Goal: Information Seeking & Learning: Learn about a topic

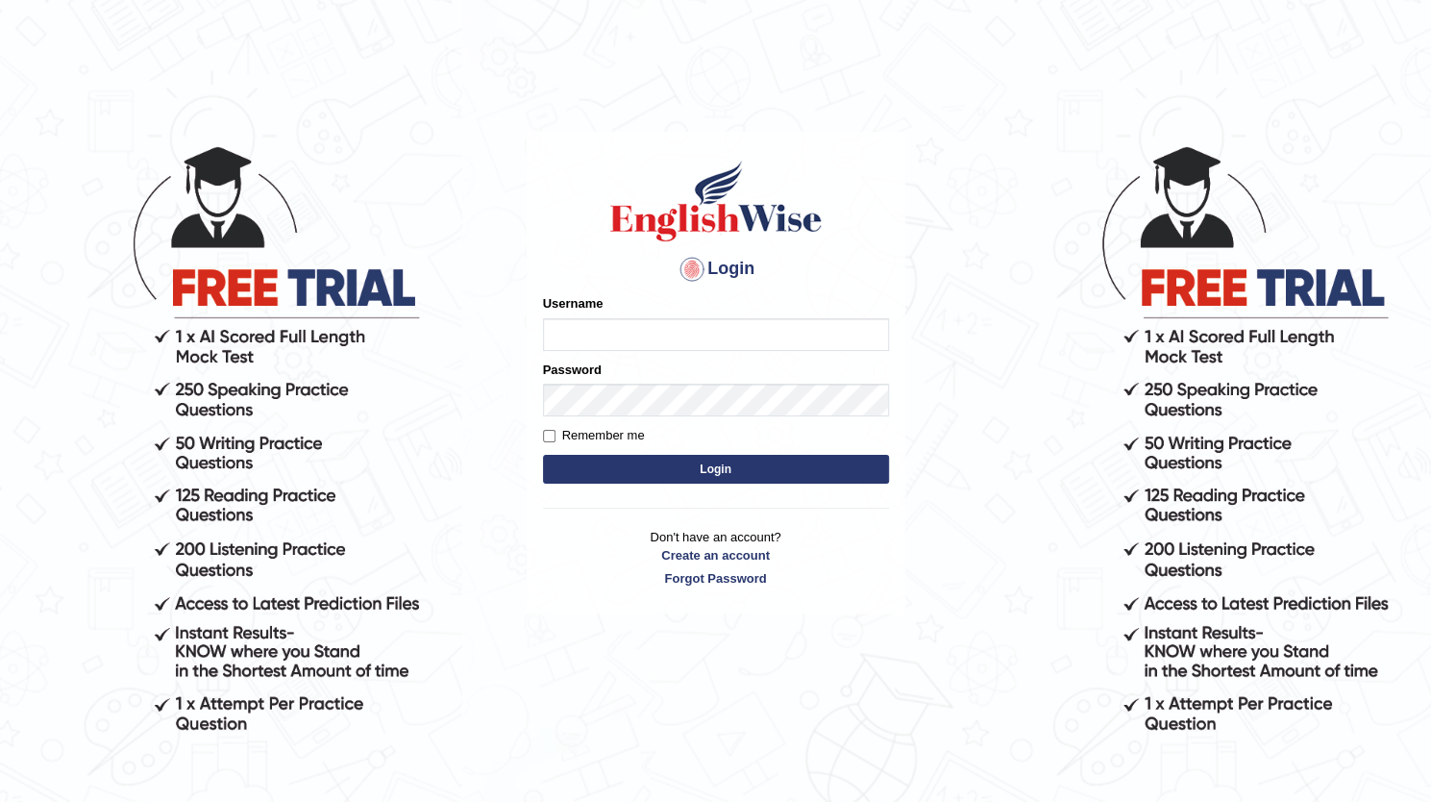
drag, startPoint x: 0, startPoint y: 0, endPoint x: 593, endPoint y: 332, distance: 679.5
click at [593, 332] on input "Username" at bounding box center [716, 334] width 346 height 33
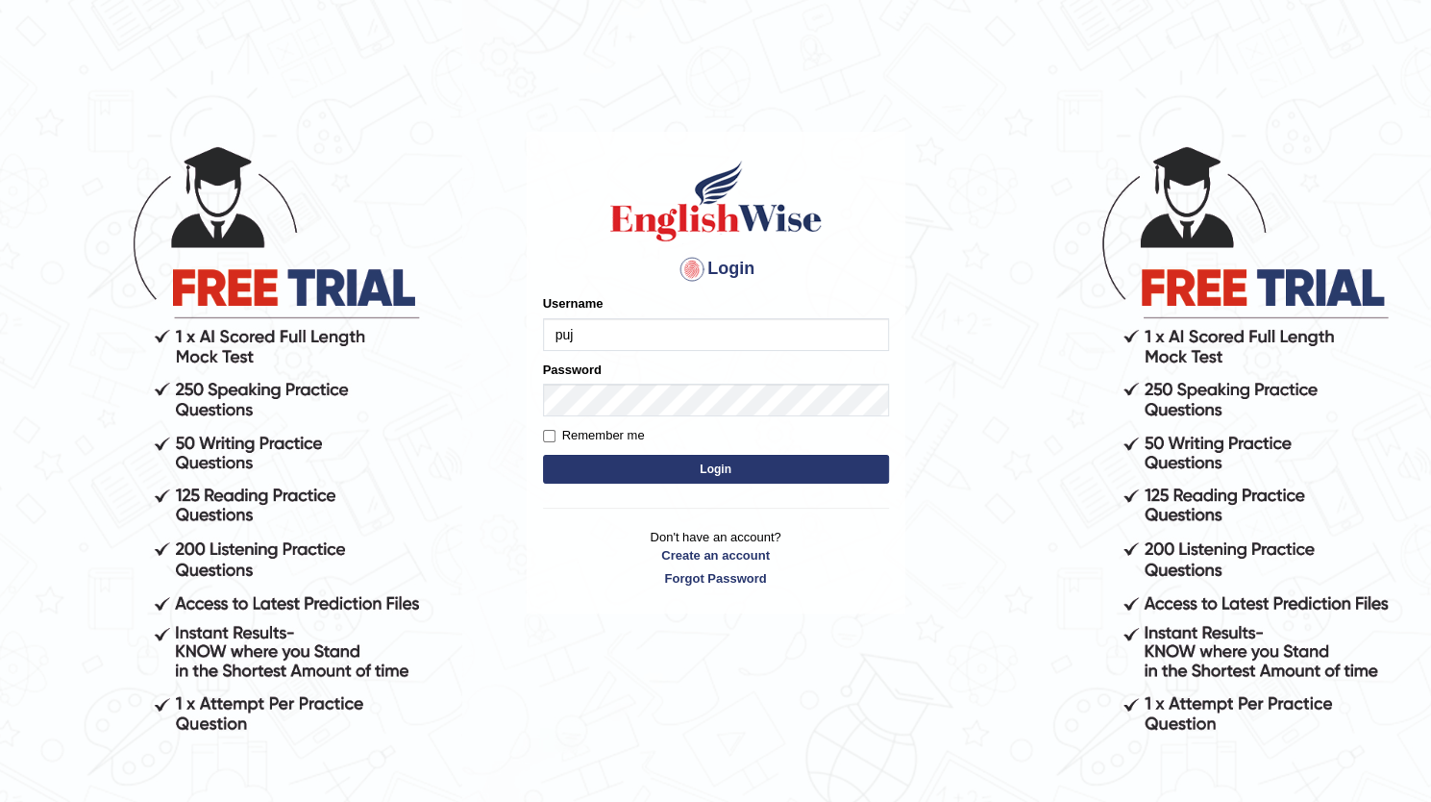
type input "Pujathapa"
click at [590, 465] on button "Login" at bounding box center [716, 469] width 346 height 29
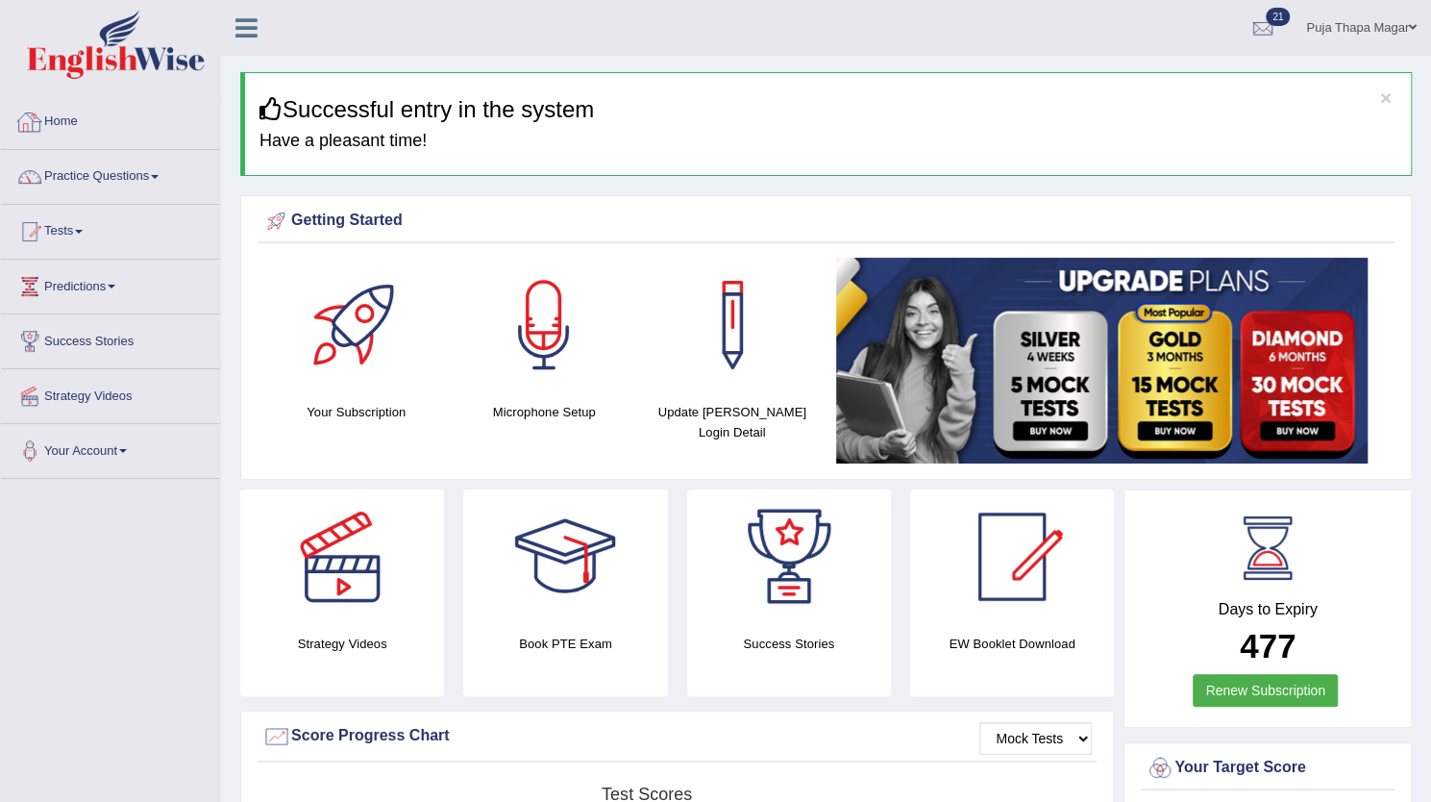
click at [77, 121] on link "Home" at bounding box center [110, 119] width 219 height 48
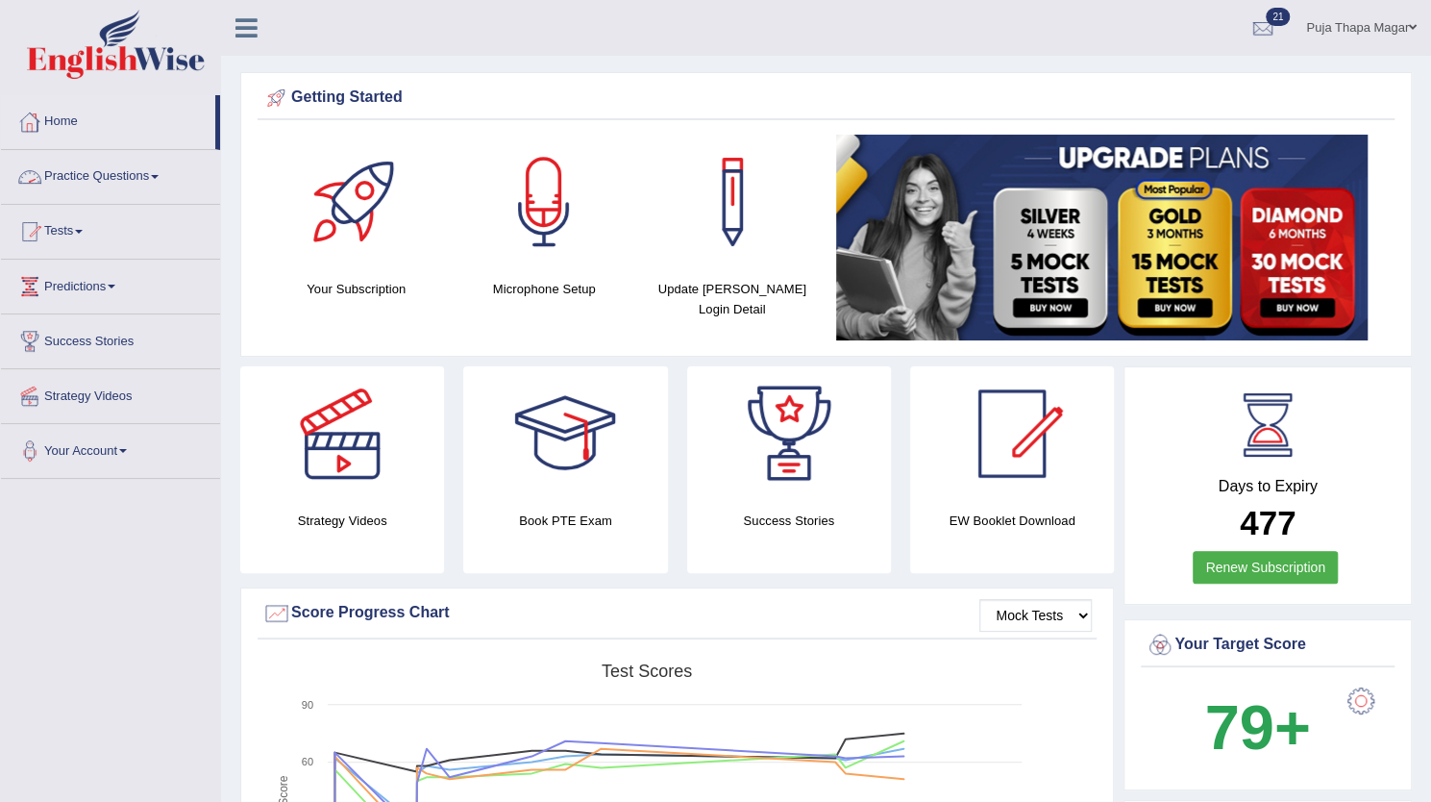
click at [133, 175] on link "Practice Questions" at bounding box center [110, 174] width 219 height 48
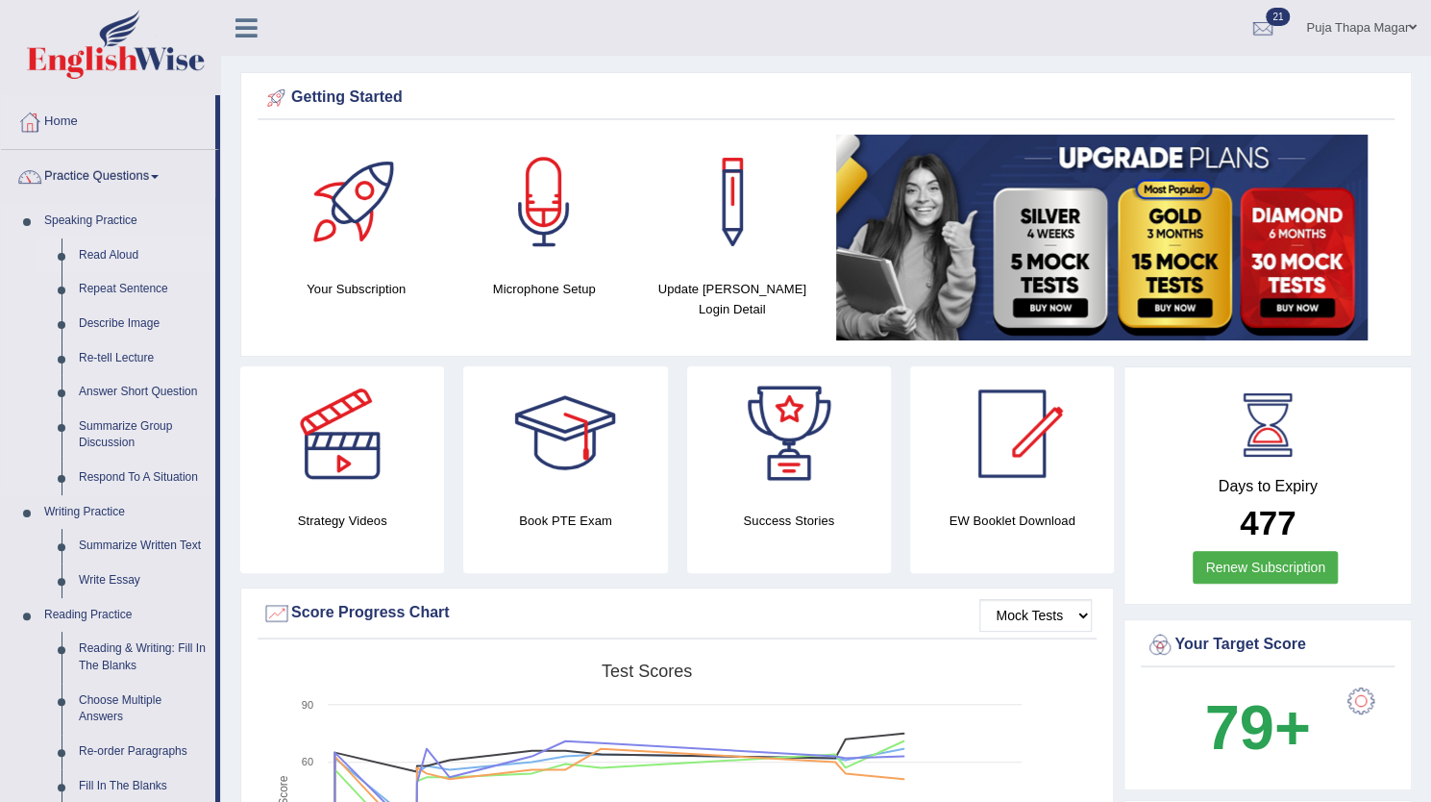
click at [127, 255] on link "Read Aloud" at bounding box center [142, 255] width 145 height 35
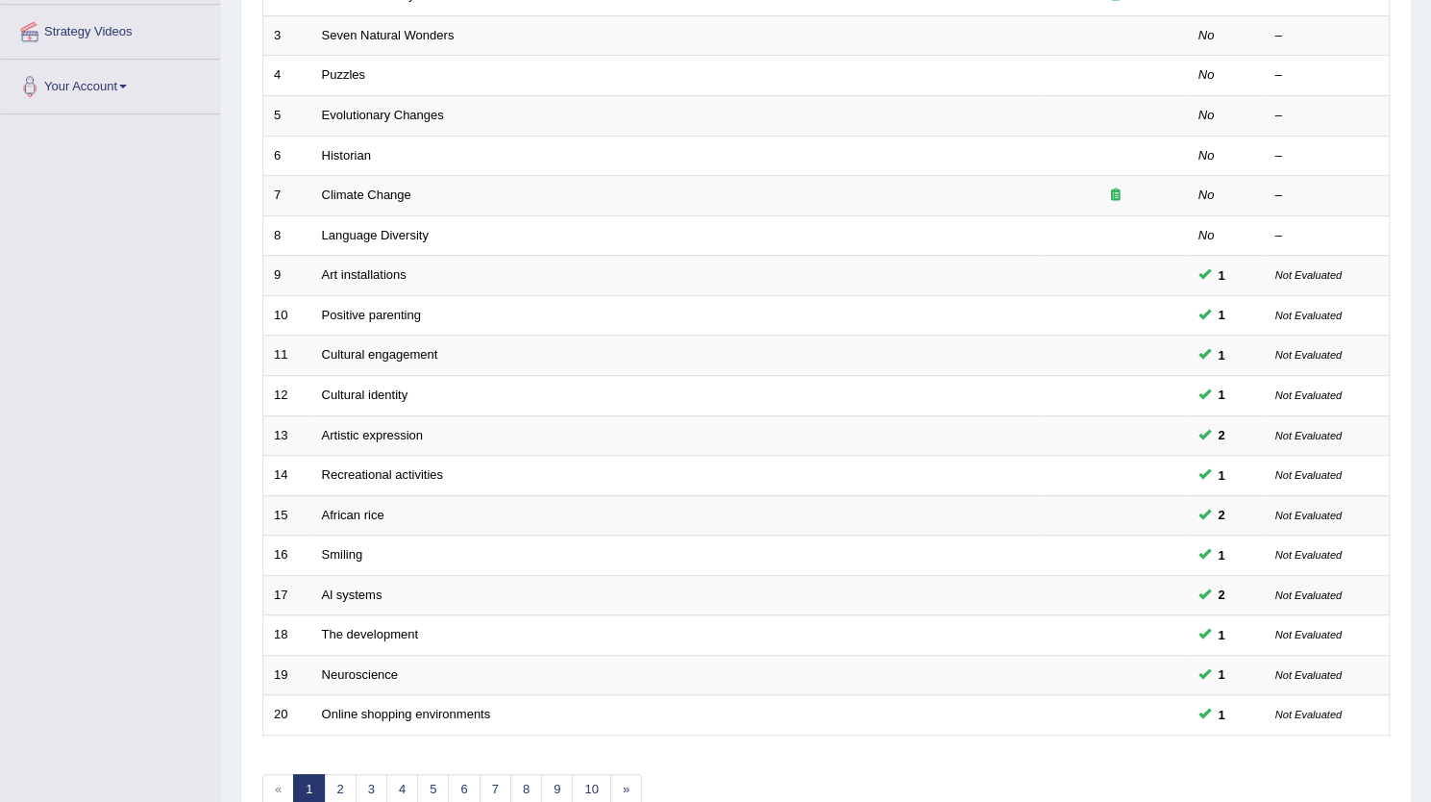
scroll to position [461, 0]
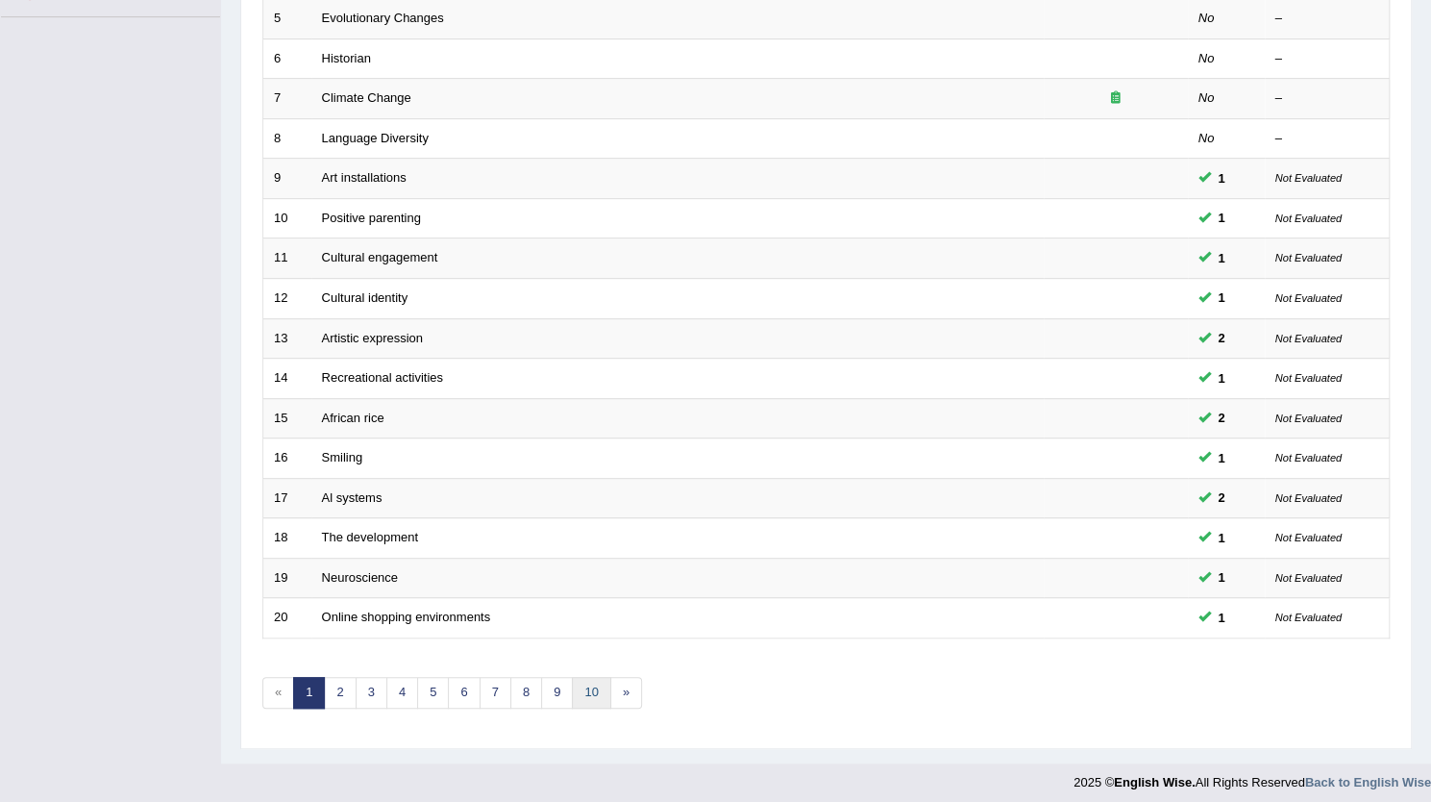
click at [586, 677] on link "10" at bounding box center [591, 693] width 38 height 32
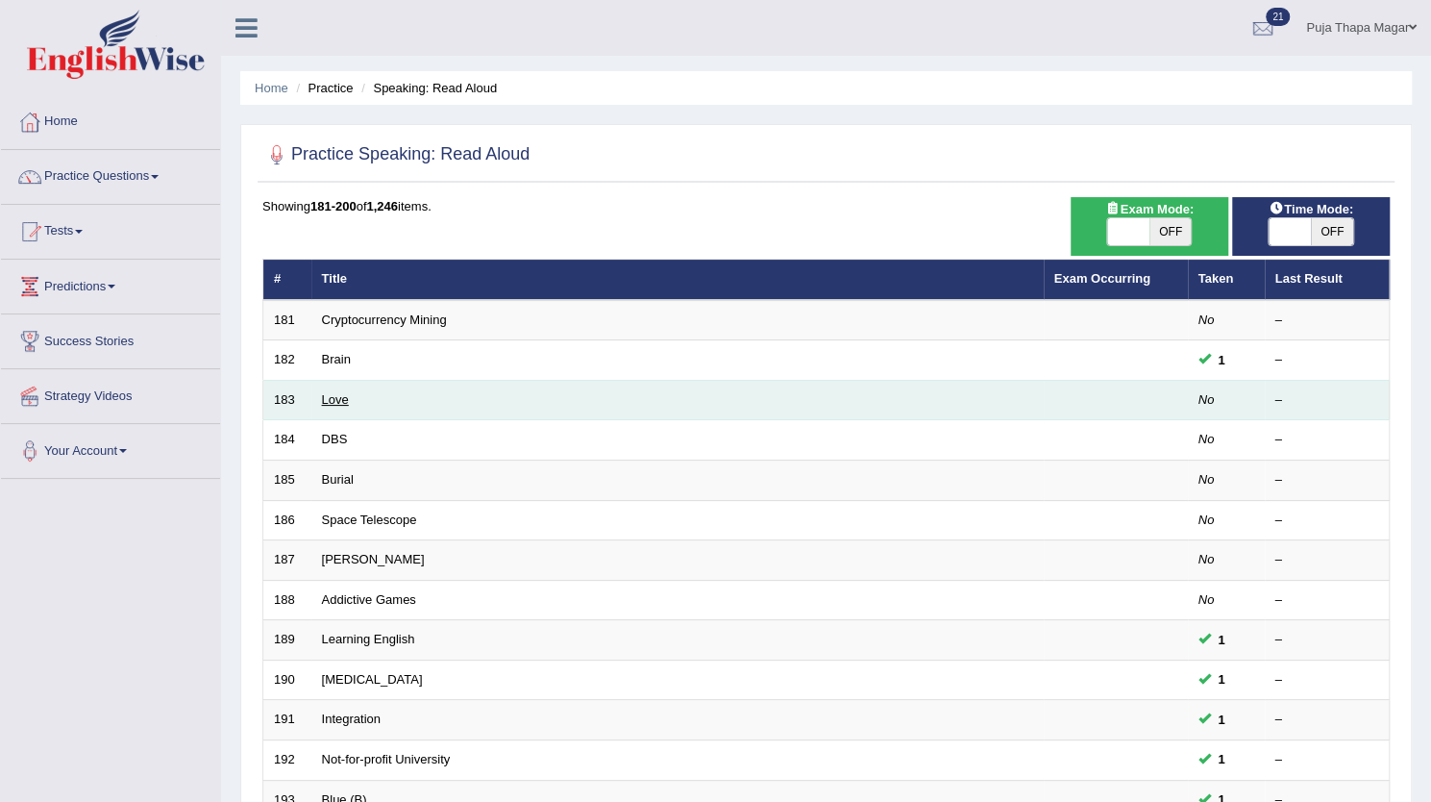
click at [325, 401] on link "Love" at bounding box center [335, 399] width 27 height 14
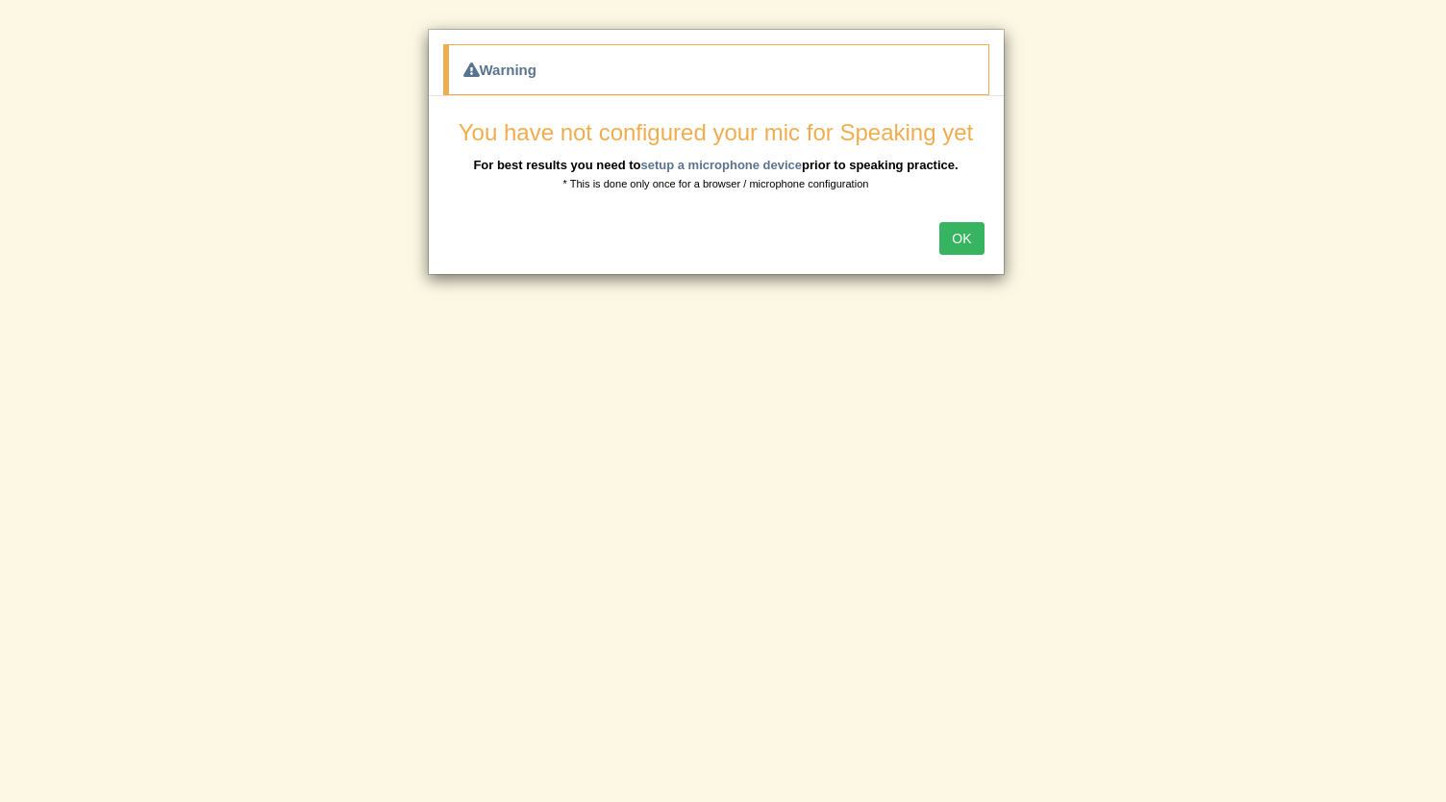
click at [977, 244] on button "OK" at bounding box center [961, 238] width 44 height 33
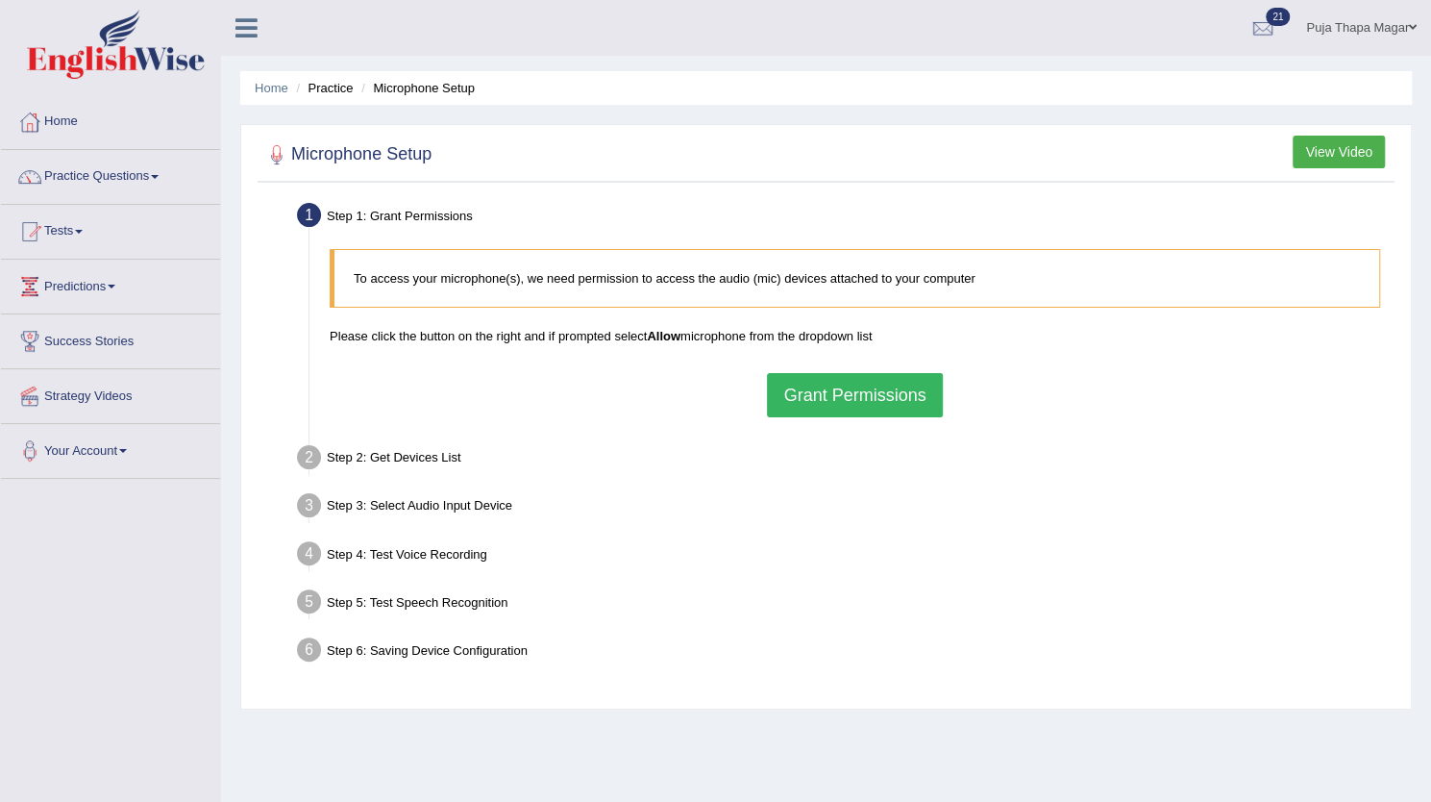
click at [864, 385] on button "Grant Permissions" at bounding box center [854, 395] width 175 height 44
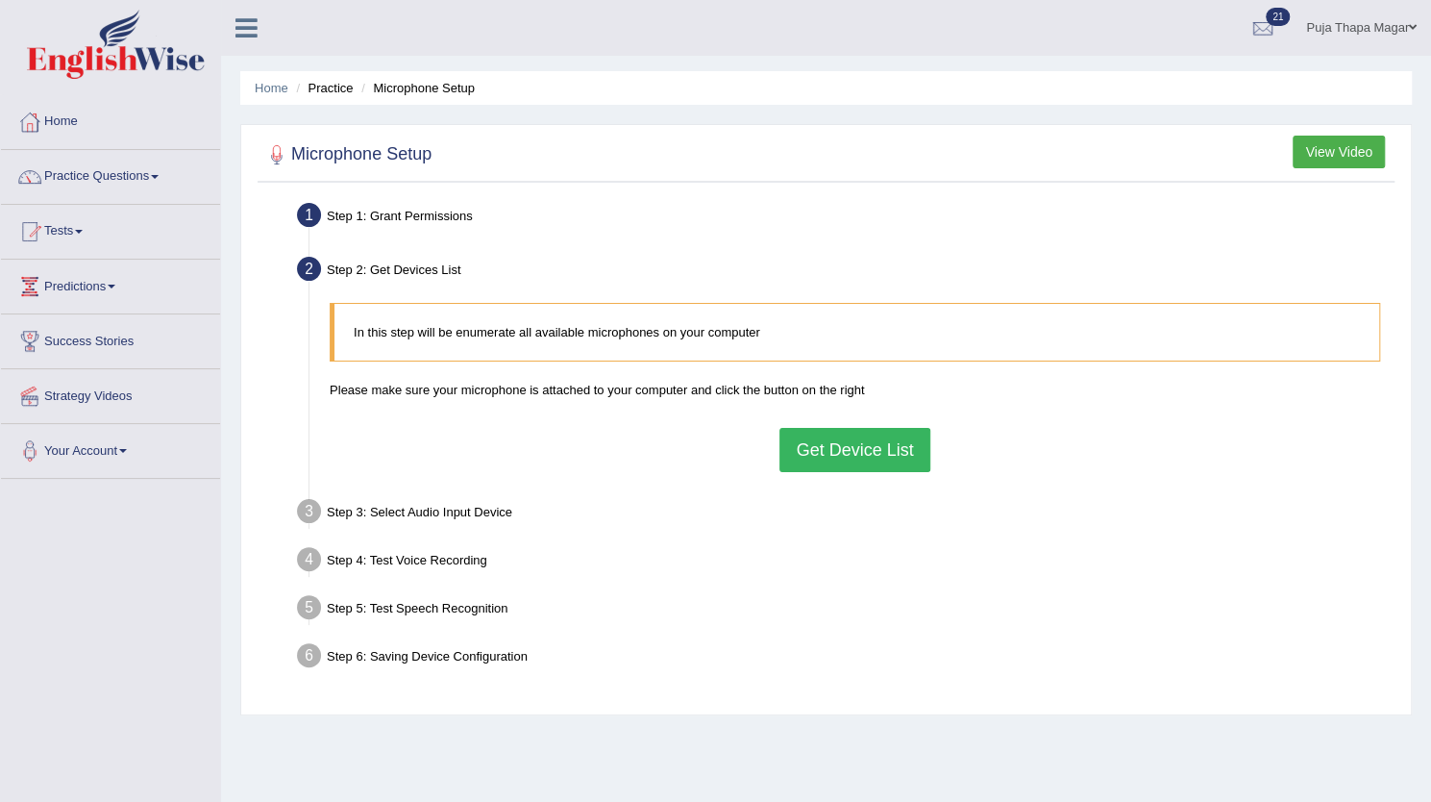
click at [885, 449] on button "Get Device List" at bounding box center [855, 450] width 150 height 44
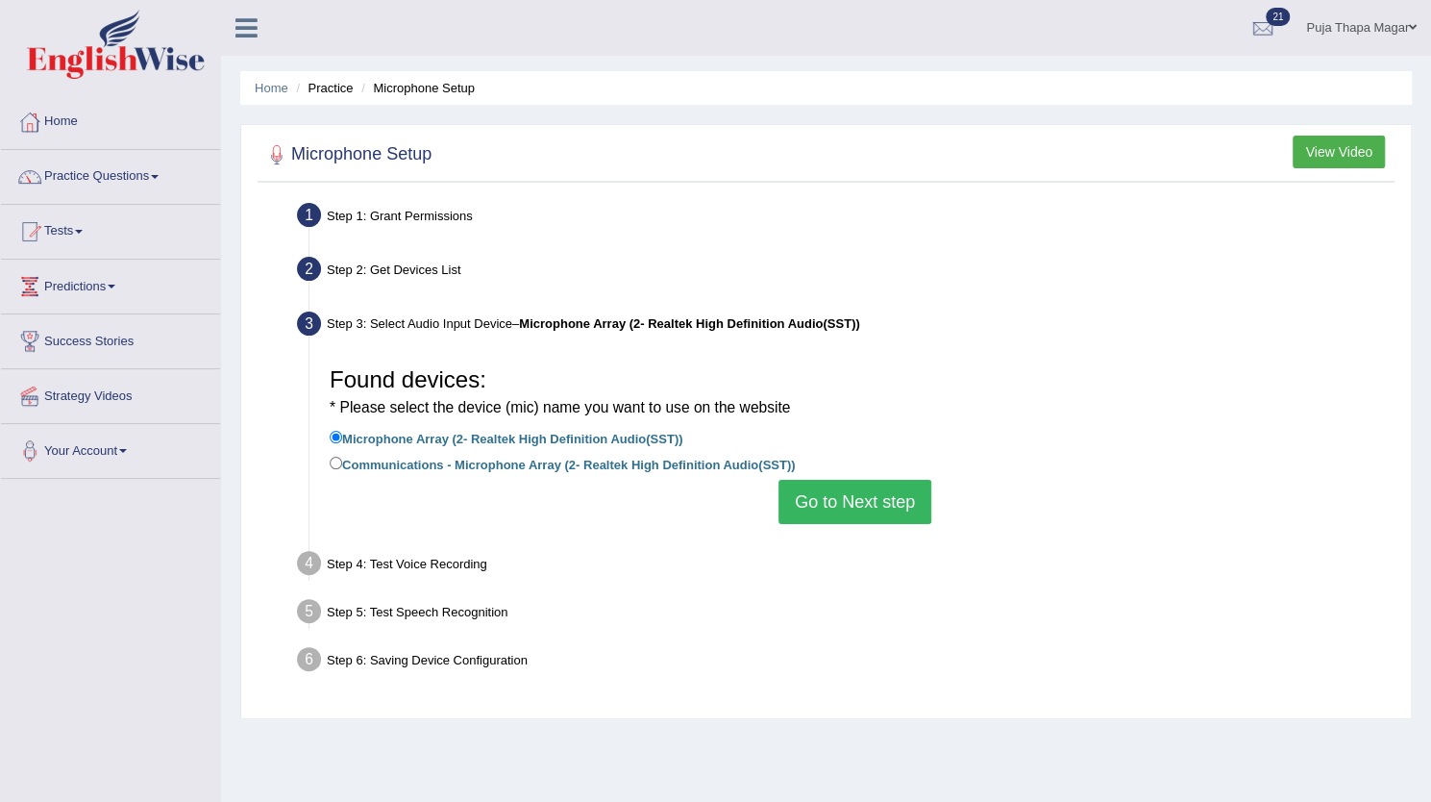
click at [845, 510] on button "Go to Next step" at bounding box center [855, 502] width 153 height 44
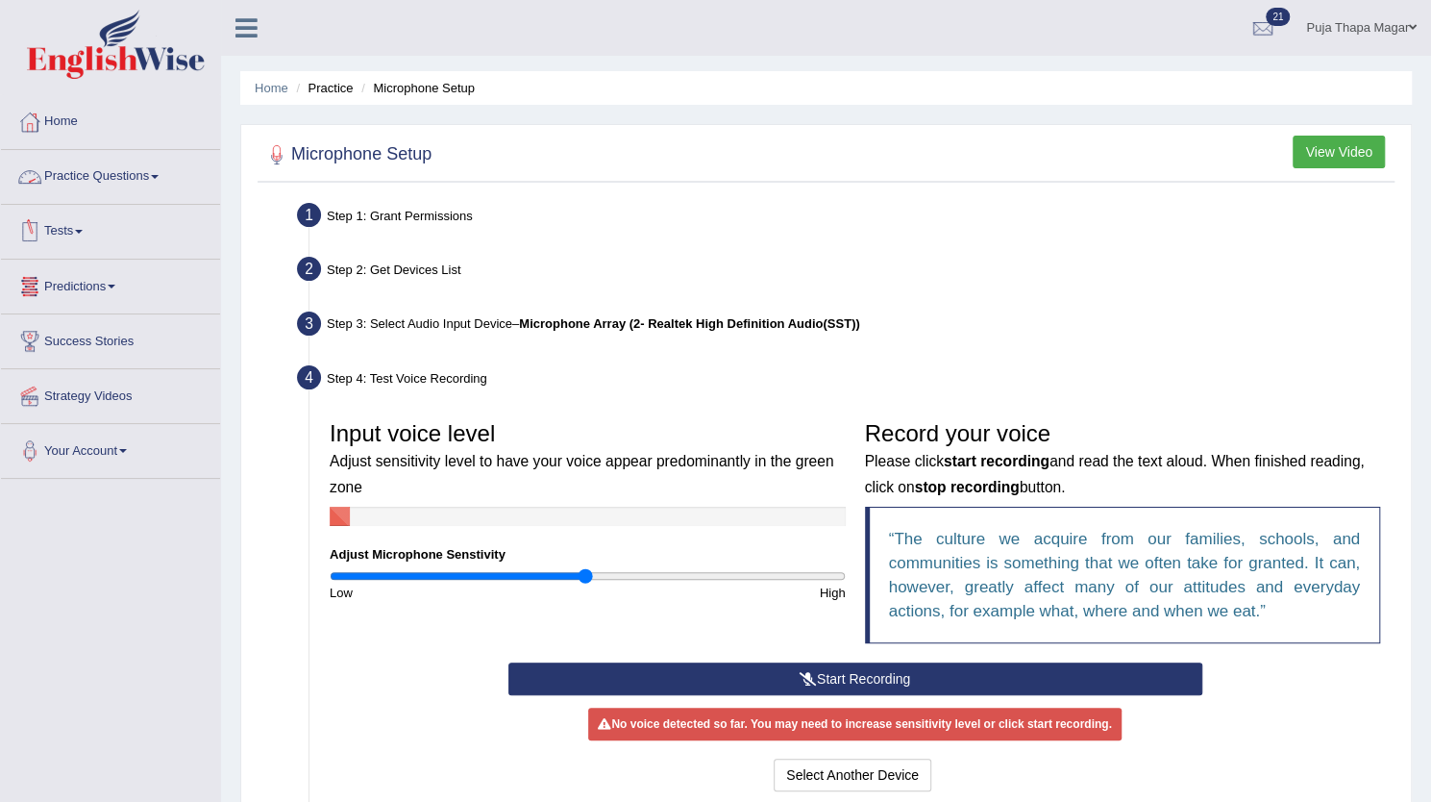
click at [95, 176] on link "Practice Questions" at bounding box center [110, 174] width 219 height 48
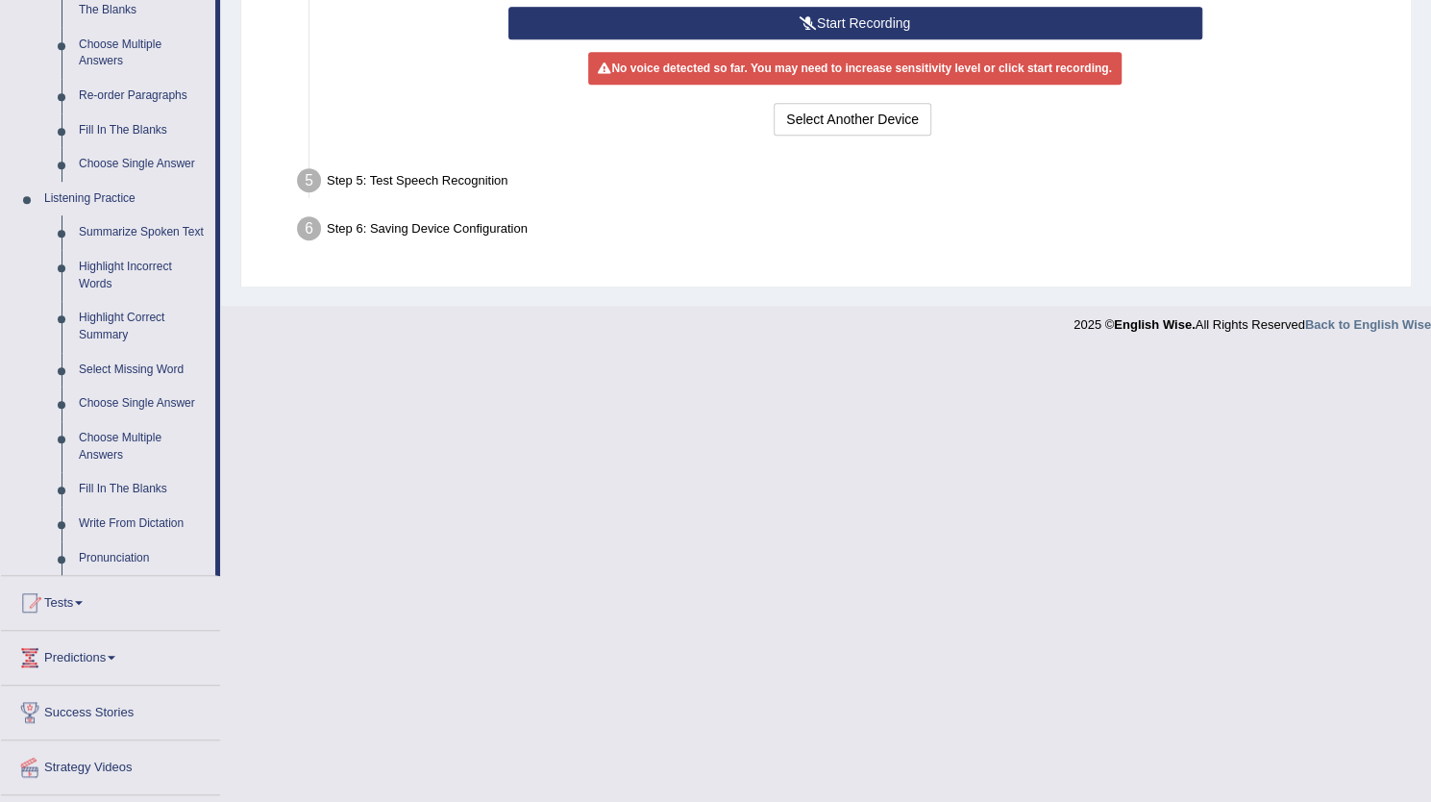
scroll to position [657, 0]
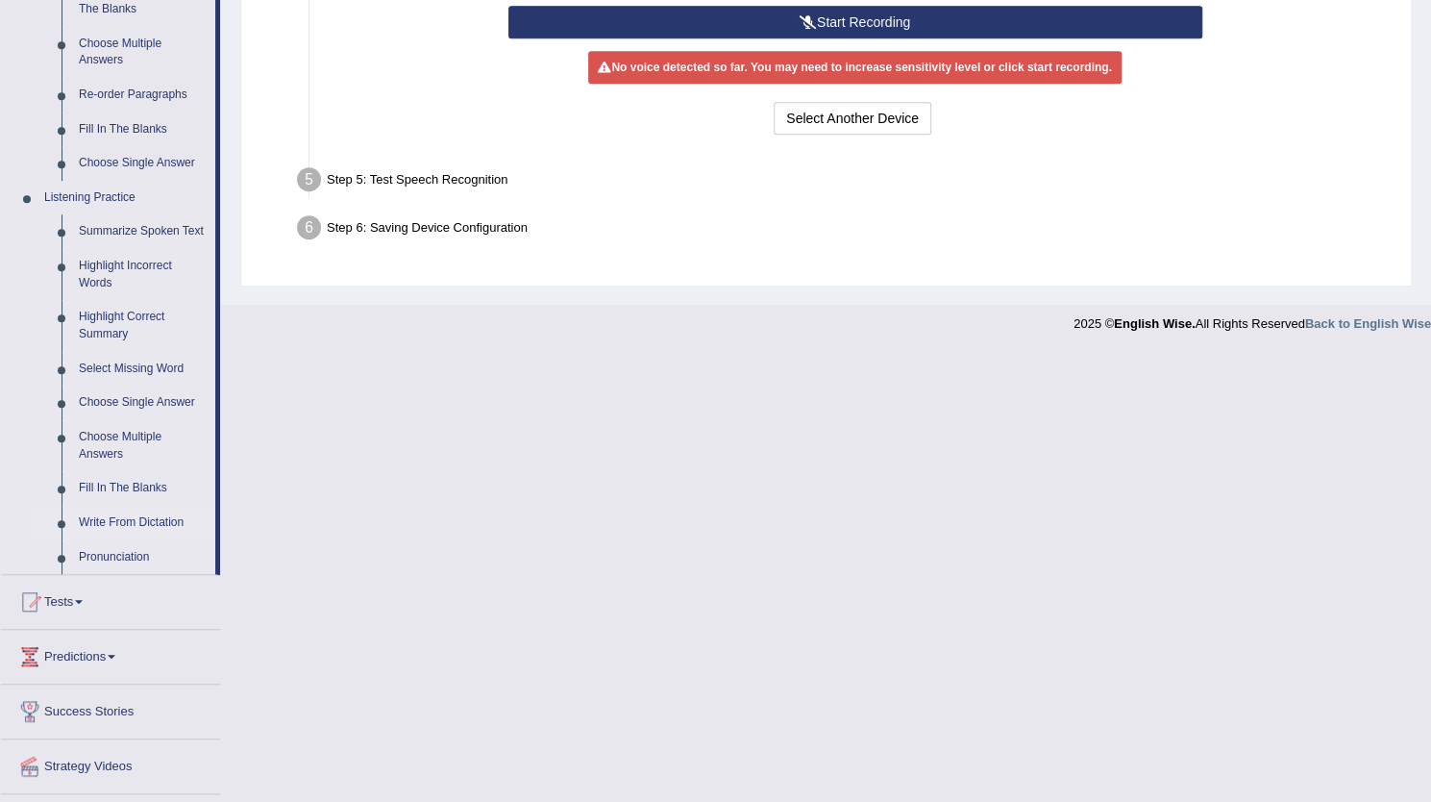
click at [157, 523] on link "Write From Dictation" at bounding box center [142, 523] width 145 height 35
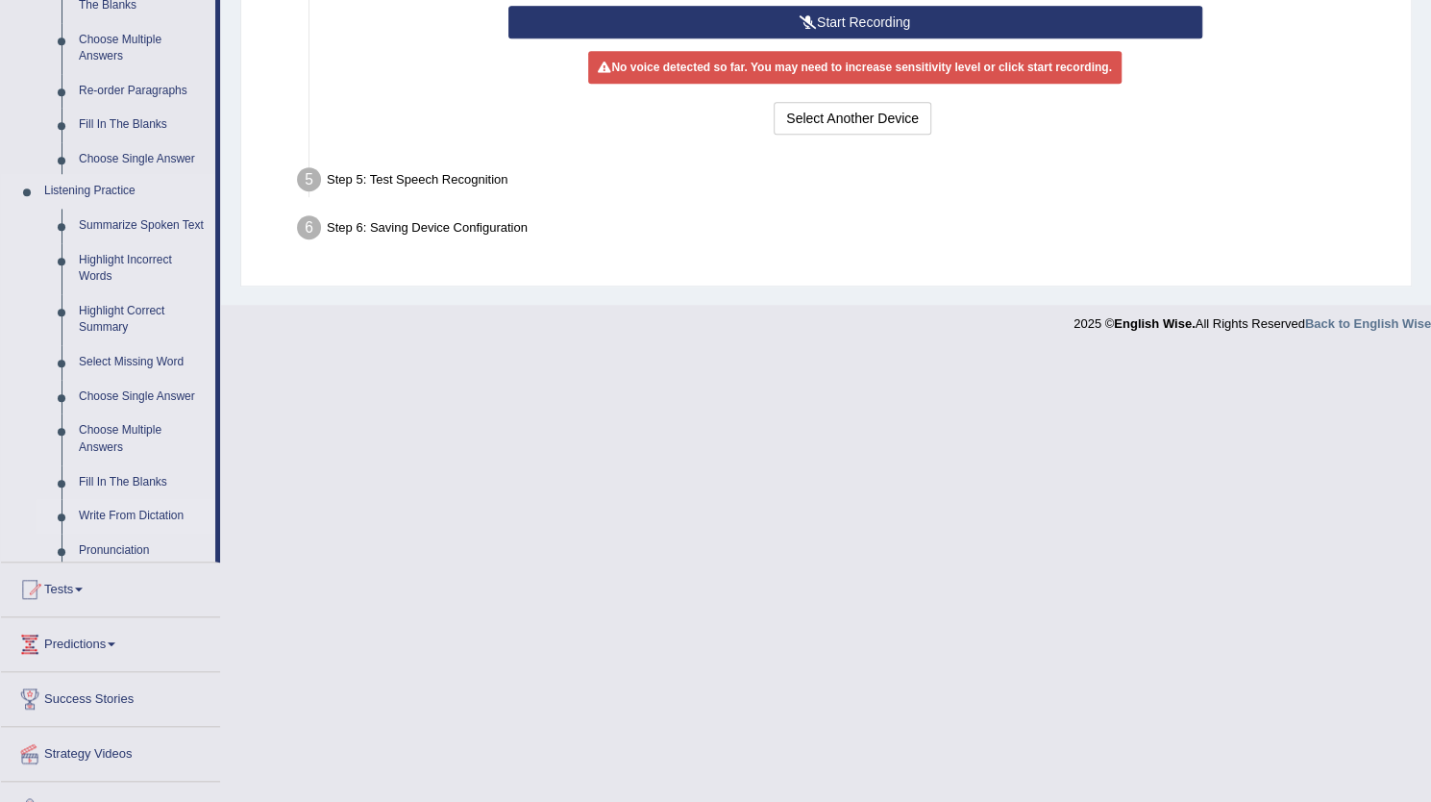
scroll to position [208, 0]
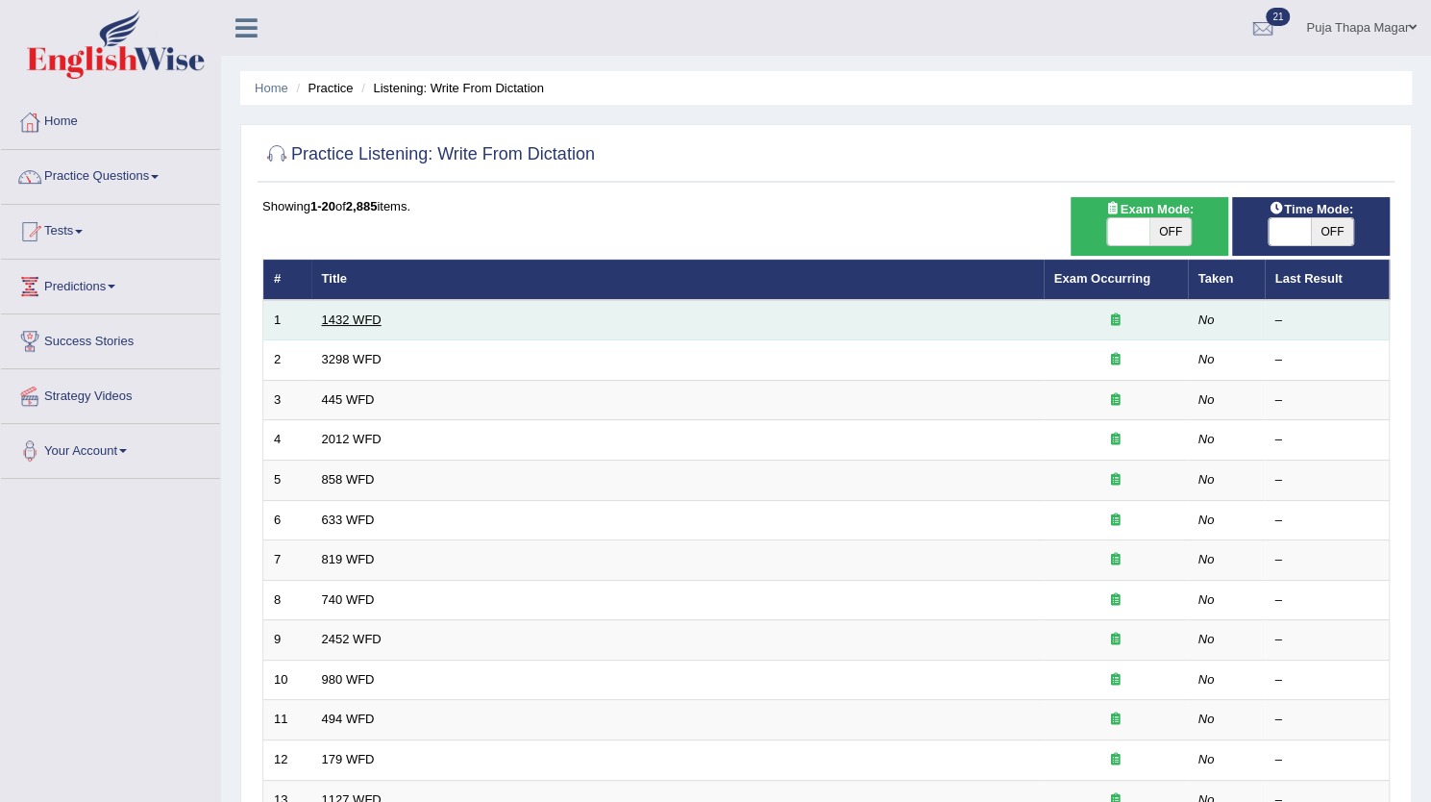
click at [344, 321] on link "1432 WFD" at bounding box center [352, 319] width 60 height 14
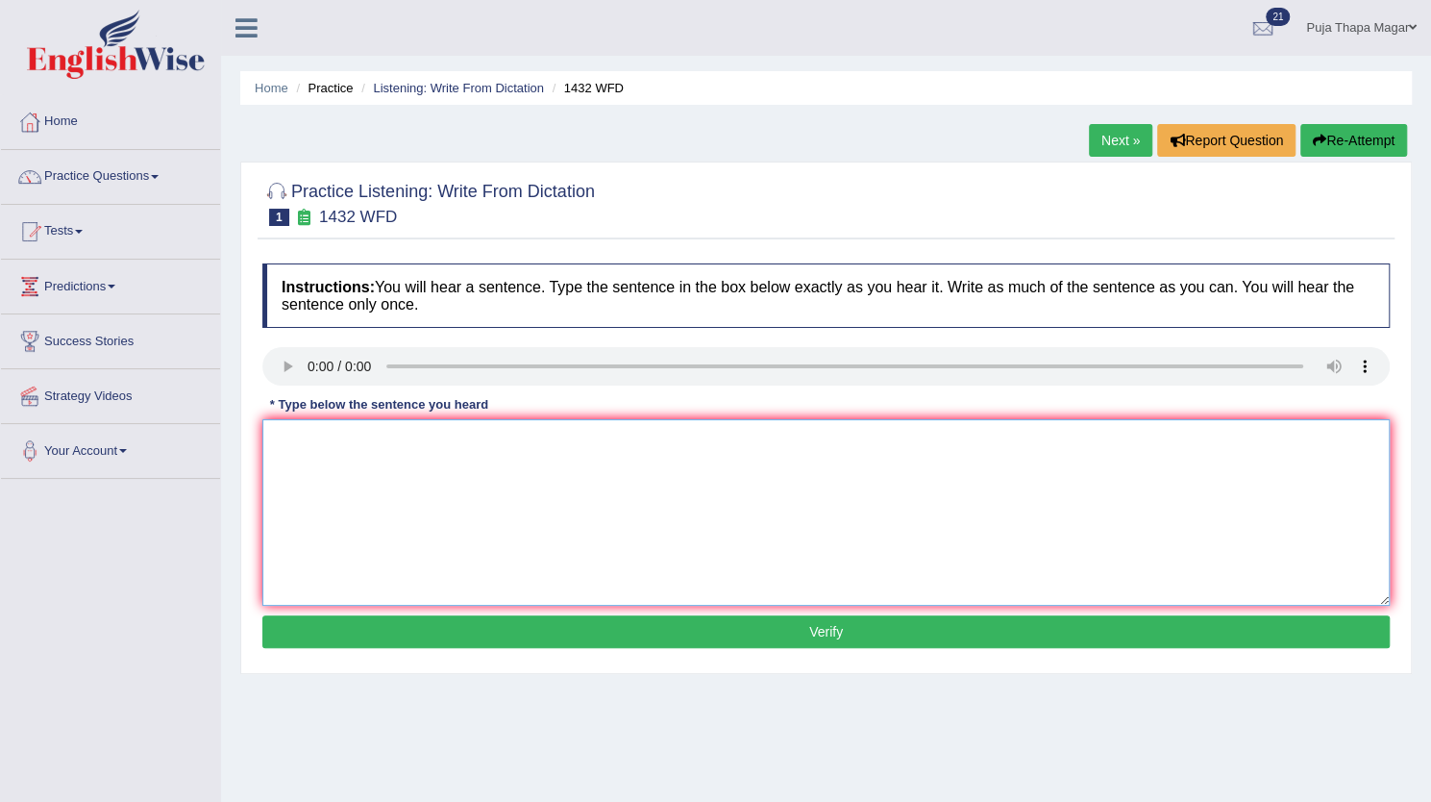
click at [371, 494] on textarea at bounding box center [826, 512] width 1128 height 186
type textarea "More physical activities is beneficial for your health."
click at [863, 624] on button "Verify" at bounding box center [826, 631] width 1128 height 33
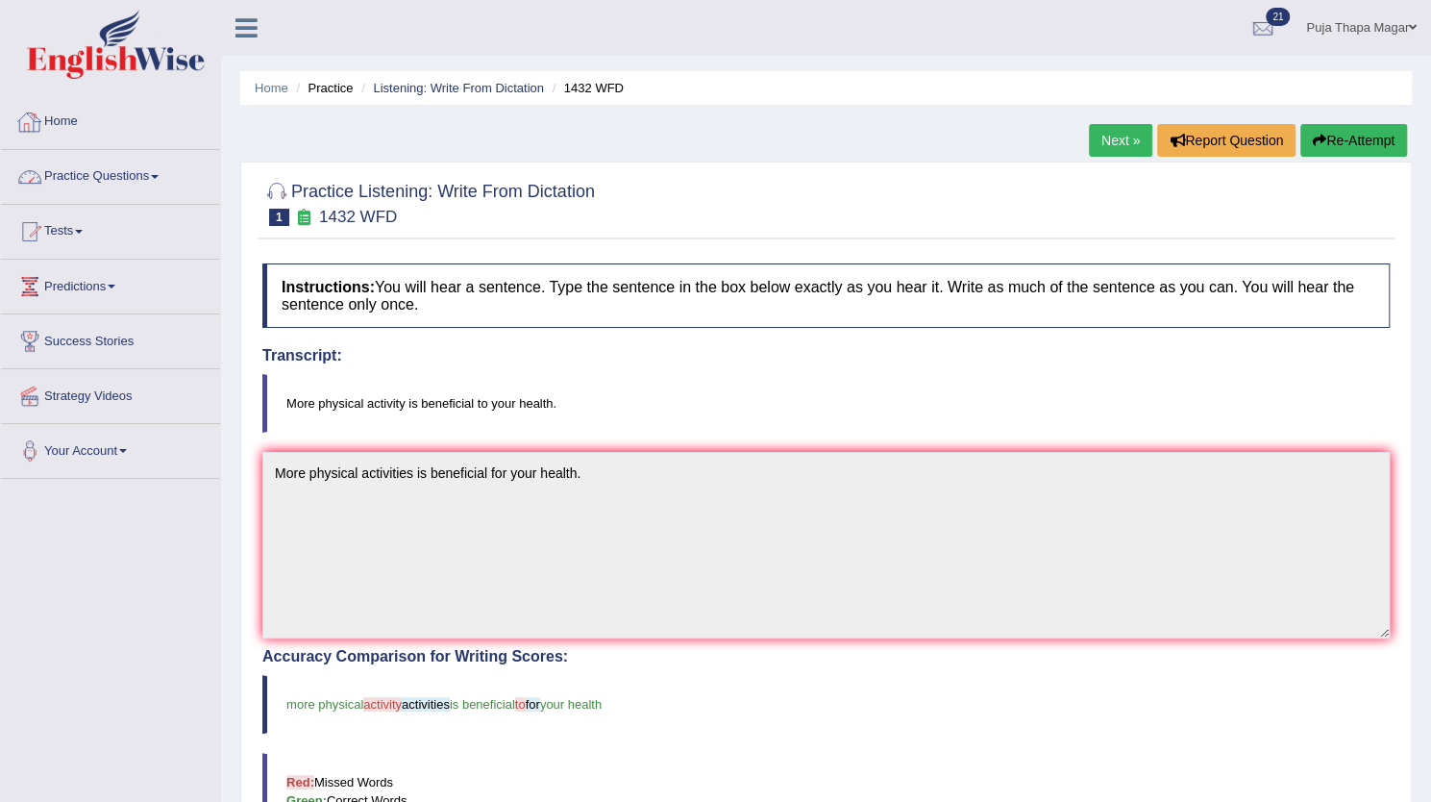
click at [78, 112] on link "Home" at bounding box center [110, 119] width 219 height 48
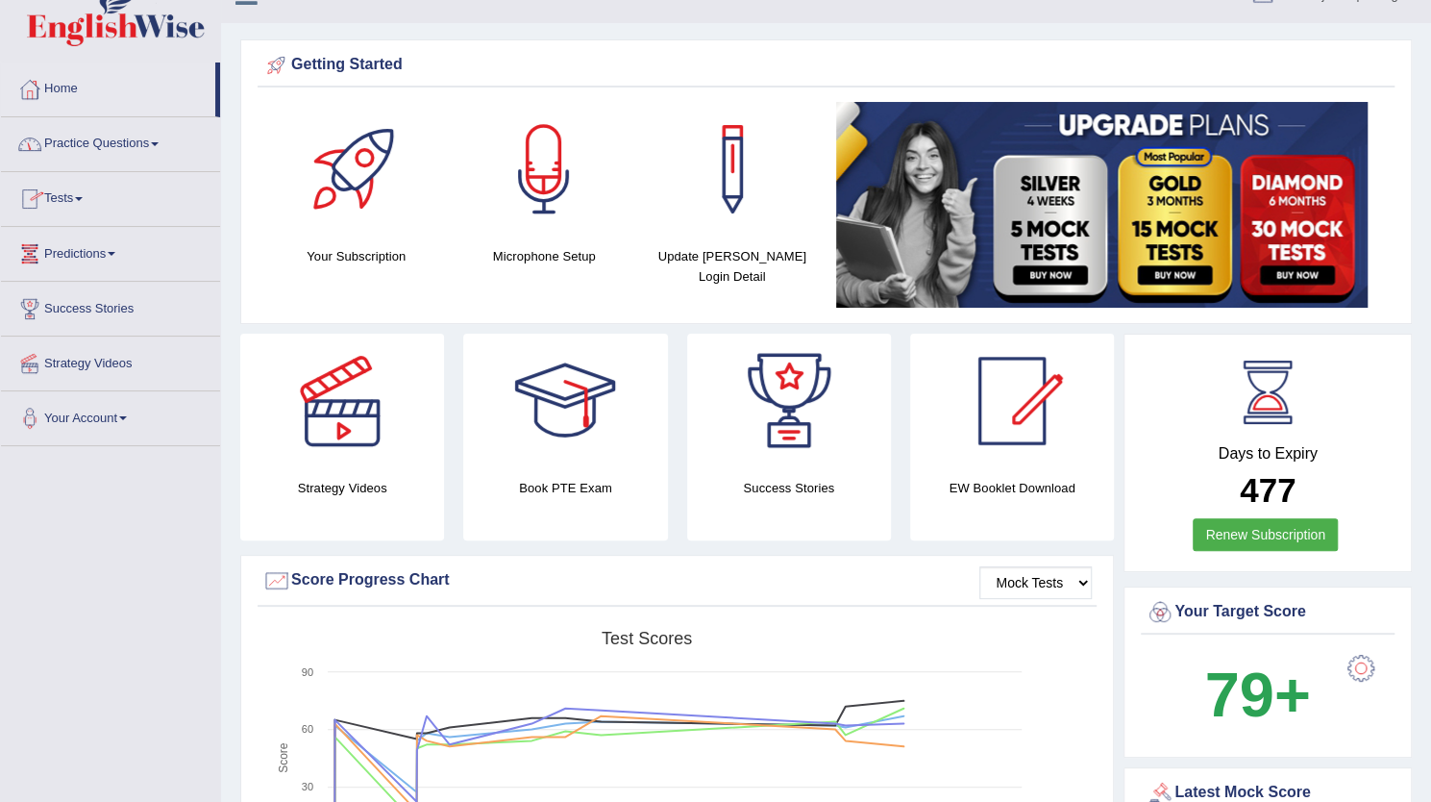
click at [134, 144] on link "Practice Questions" at bounding box center [110, 141] width 219 height 48
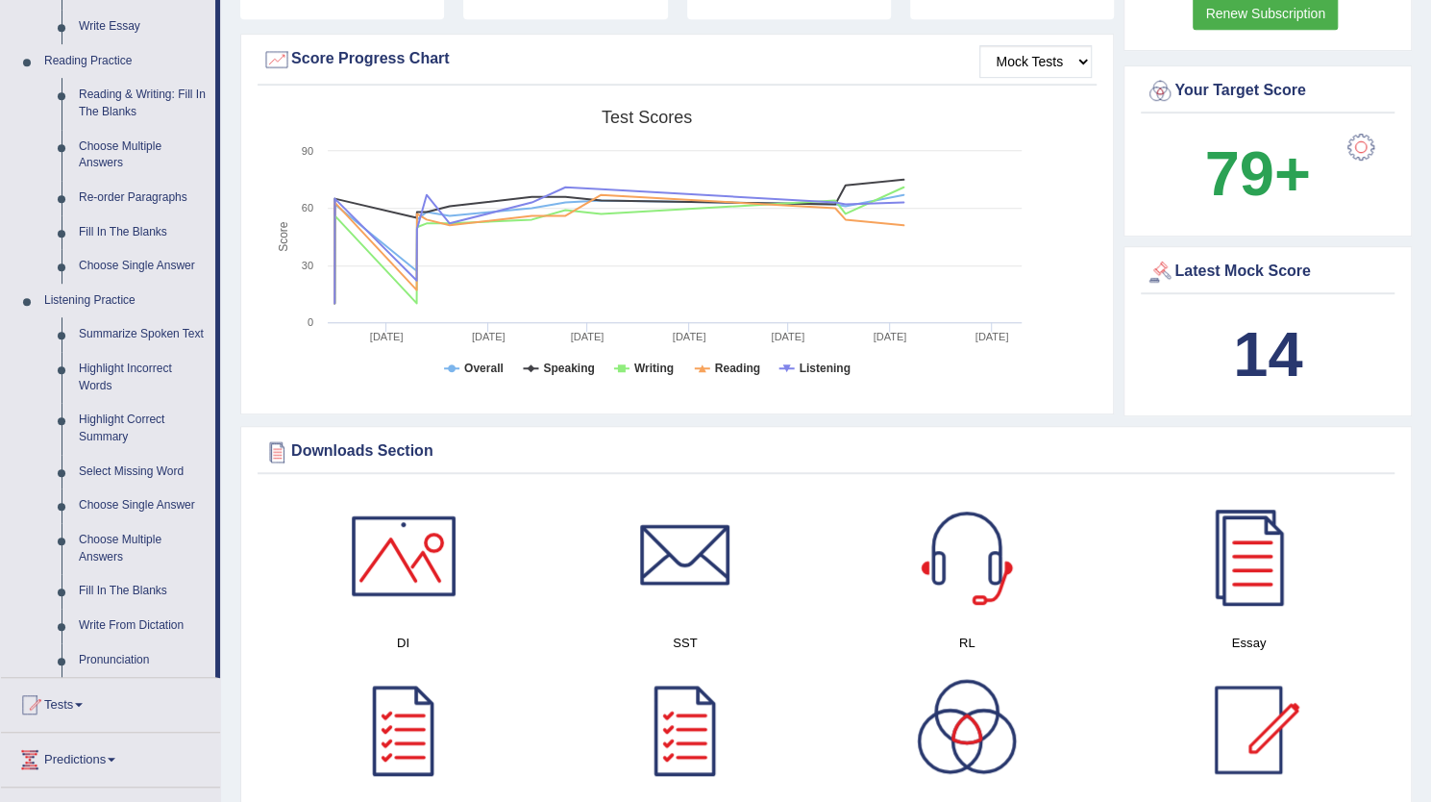
scroll to position [573, 0]
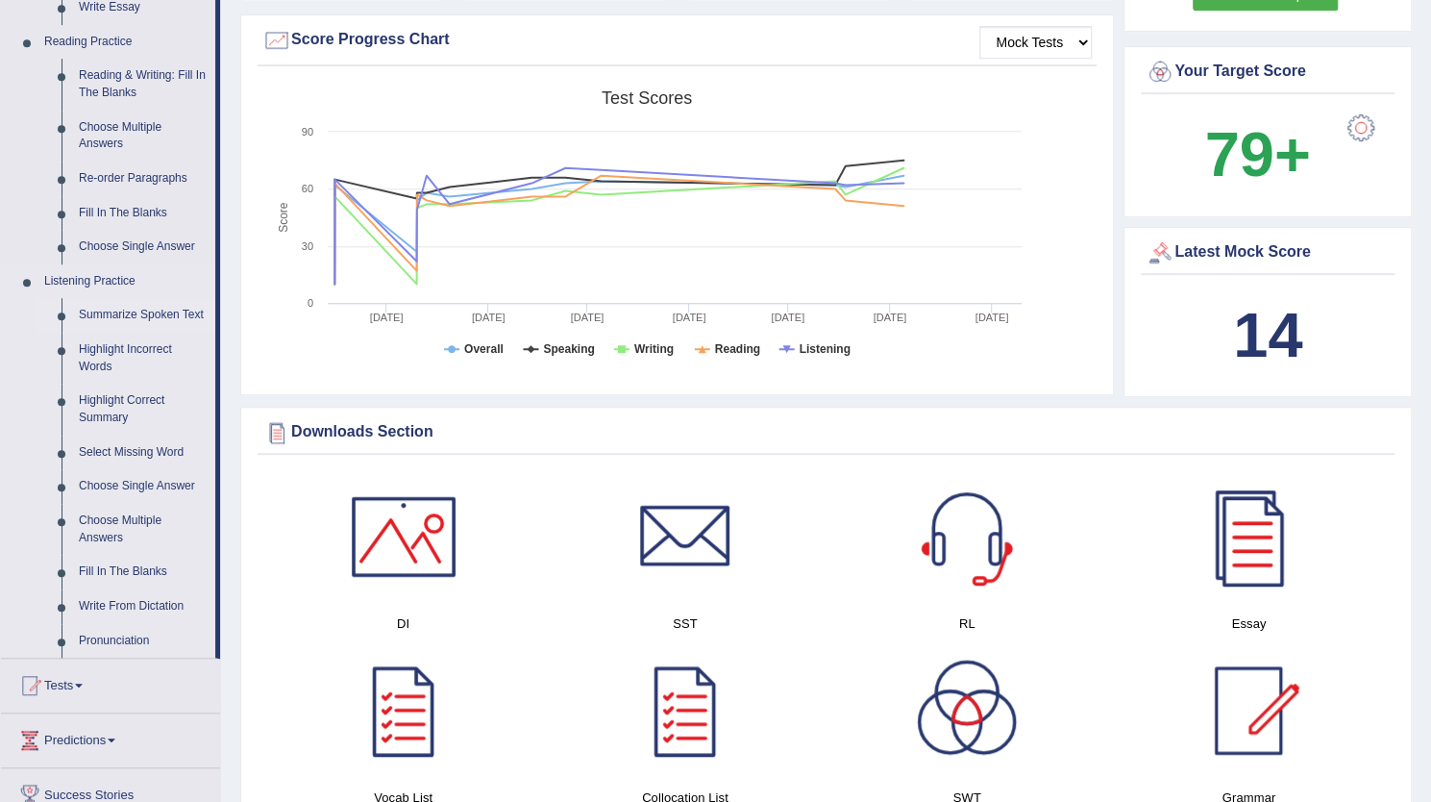
click at [185, 313] on link "Summarize Spoken Text" at bounding box center [142, 315] width 145 height 35
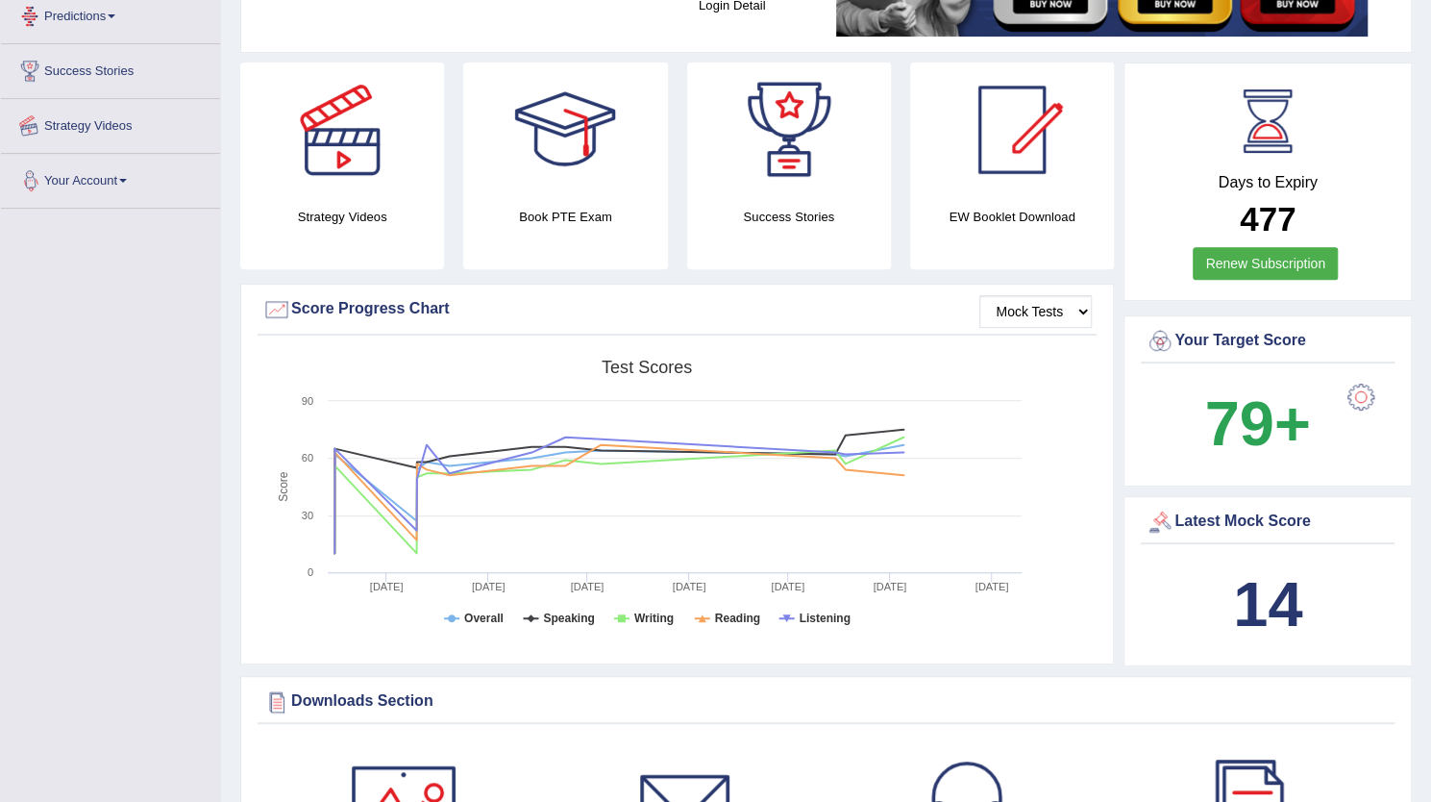
scroll to position [385, 0]
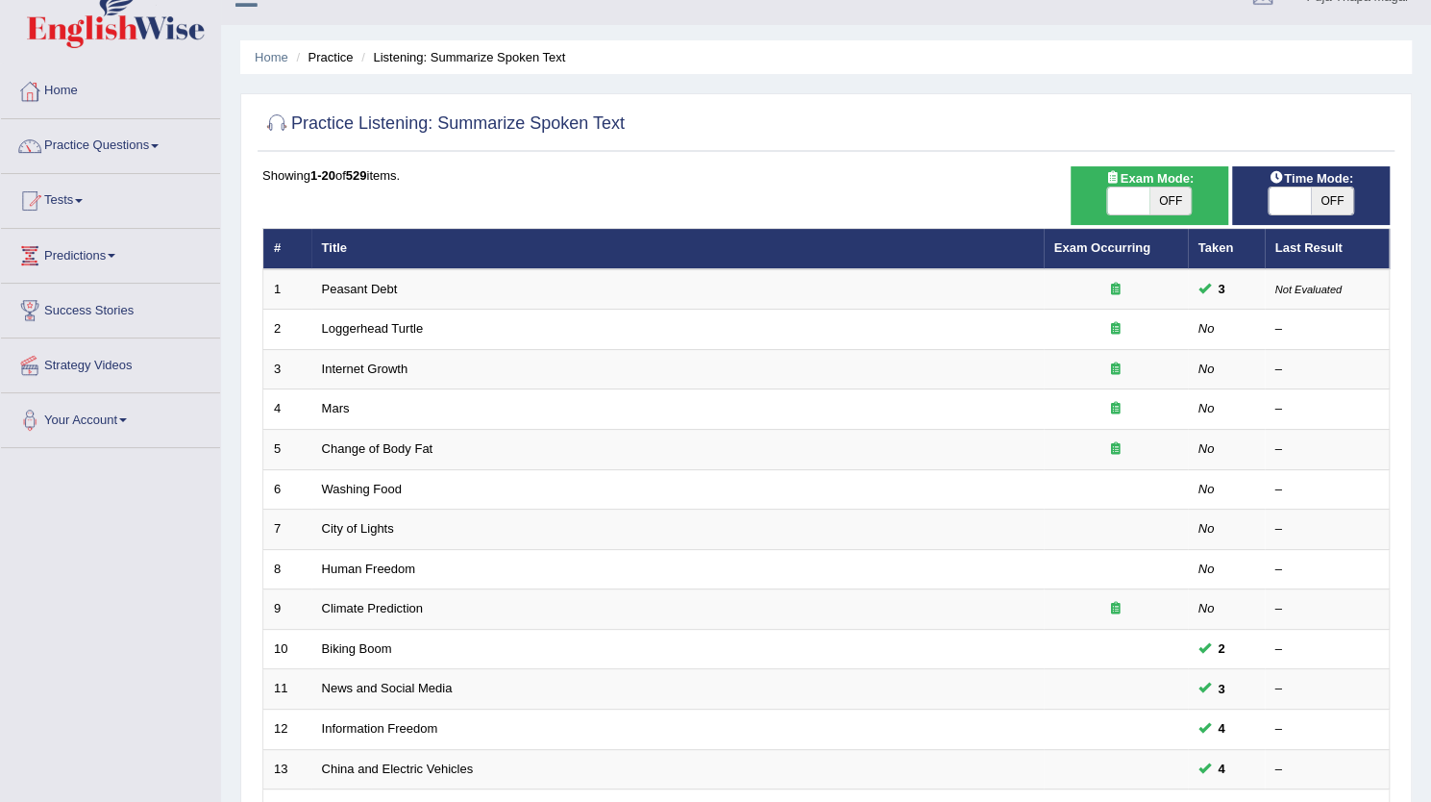
scroll to position [23, 0]
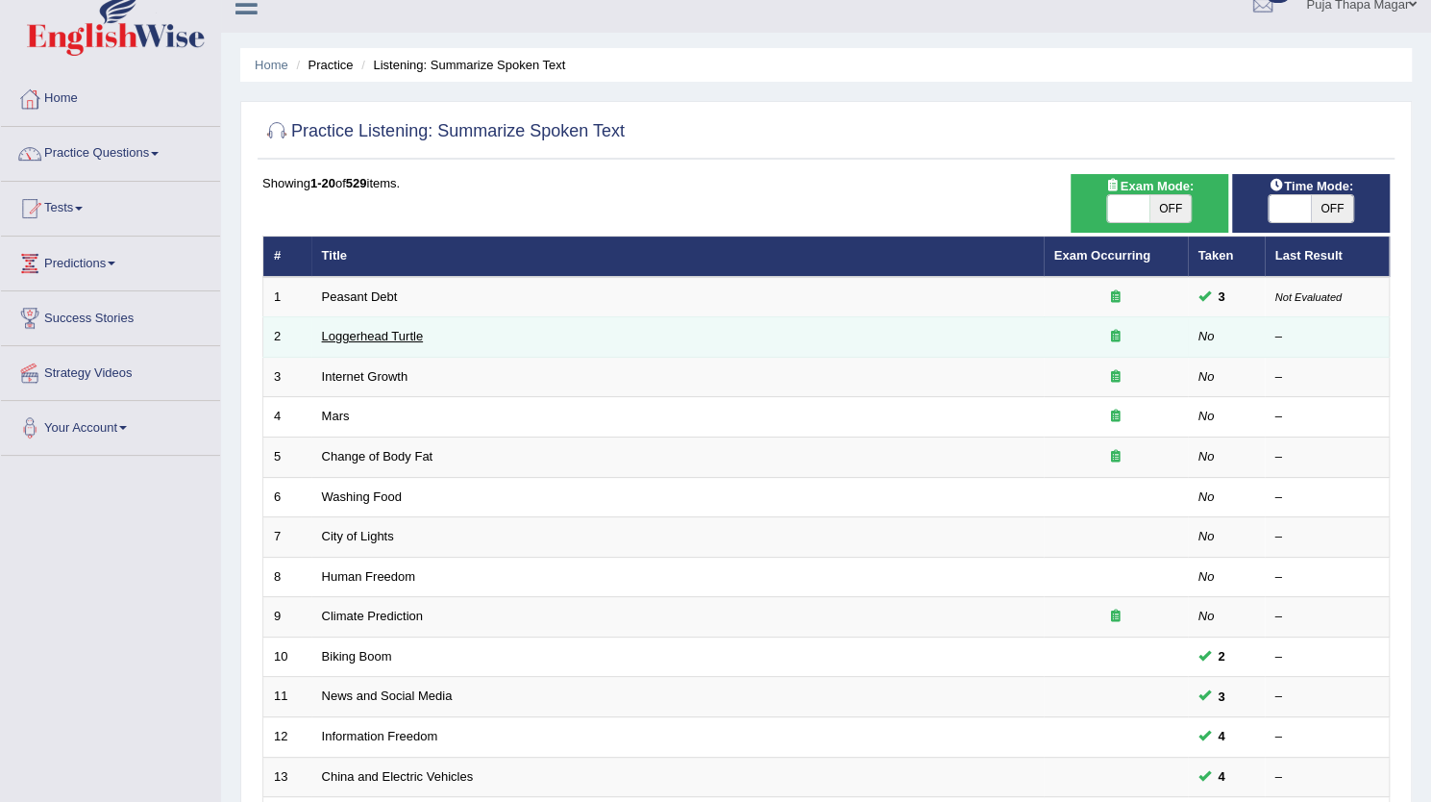
click at [382, 338] on link "Loggerhead Turtle" at bounding box center [373, 336] width 102 height 14
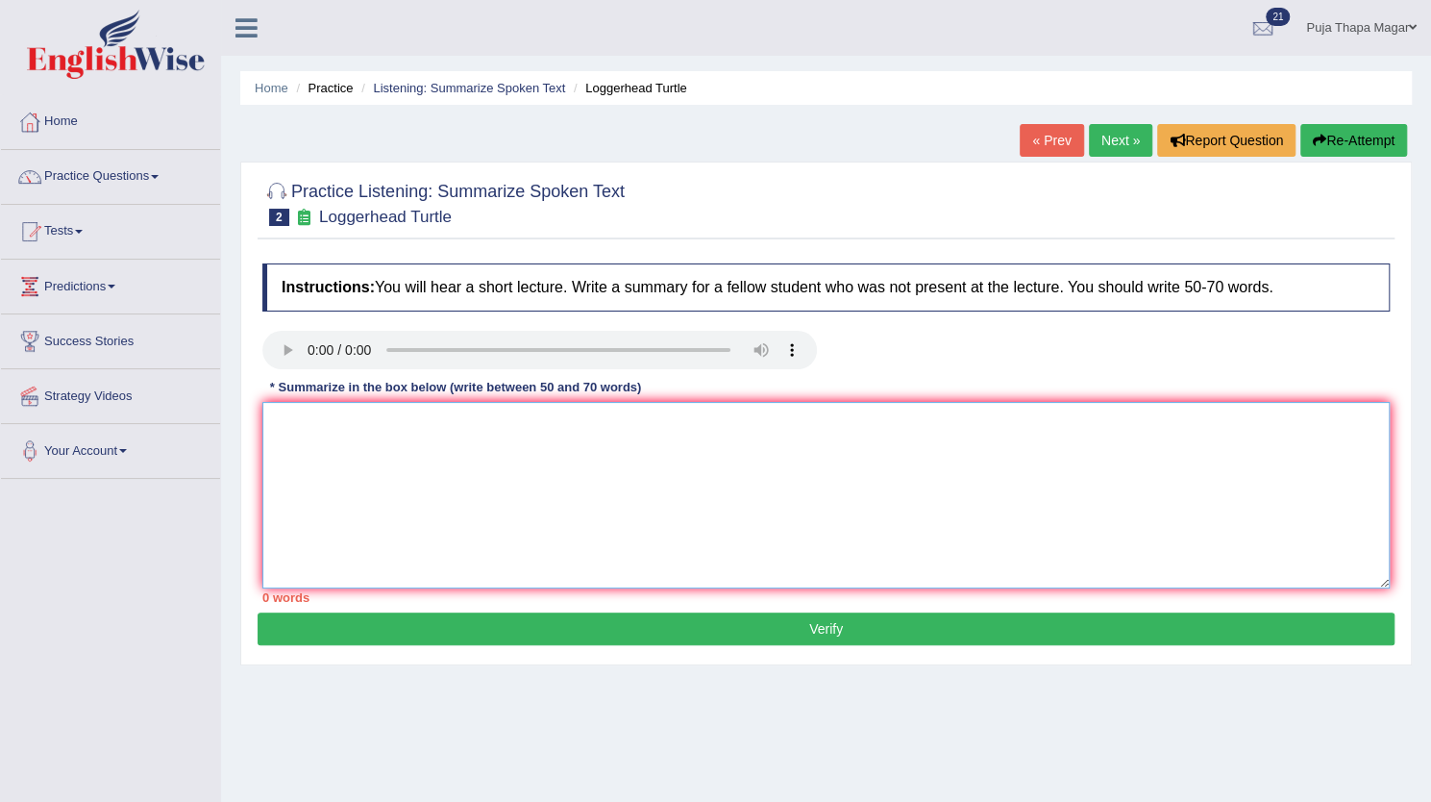
click at [408, 458] on textarea at bounding box center [826, 495] width 1128 height 186
click at [1107, 412] on textarea "The speaker provides brief information about turtle. To begin with, they emphas…" at bounding box center [826, 495] width 1128 height 186
click at [1181, 432] on textarea "The speaker provides brief information about turtle. To begin with, they emphas…" at bounding box center [826, 495] width 1128 height 186
click at [1087, 421] on textarea "The speaker provides brief information about turtle. To begin with, they emphas…" at bounding box center [826, 495] width 1128 height 186
click at [1088, 424] on textarea "The speaker provides brief information about turtle. To begin with, they emphas…" at bounding box center [826, 495] width 1128 height 186
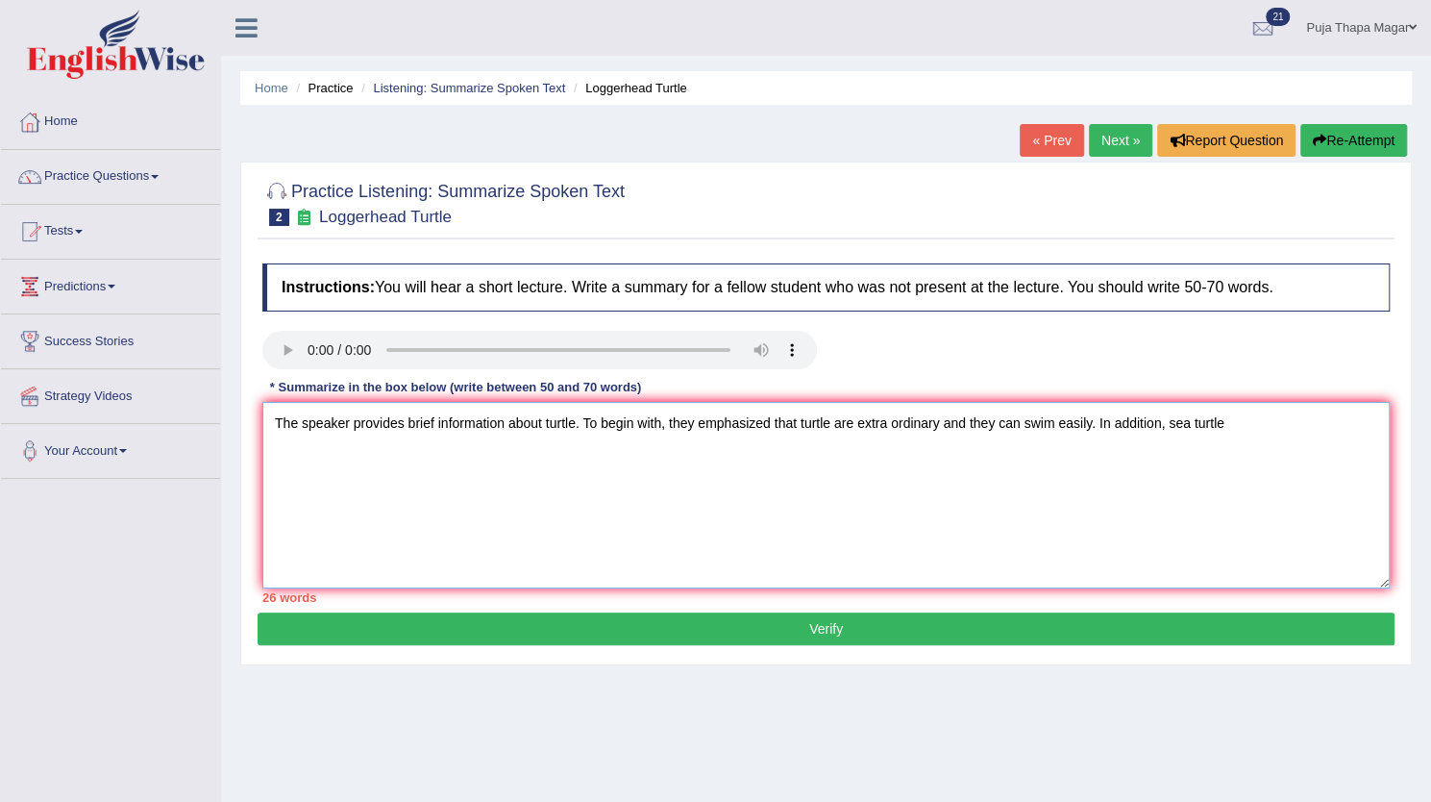
click at [1092, 424] on textarea "The speaker provides brief information about turtle. To begin with, they emphas…" at bounding box center [826, 495] width 1128 height 186
click at [1253, 434] on textarea "The speaker provides brief information about turtle. To begin with, they emphas…" at bounding box center [826, 495] width 1128 height 186
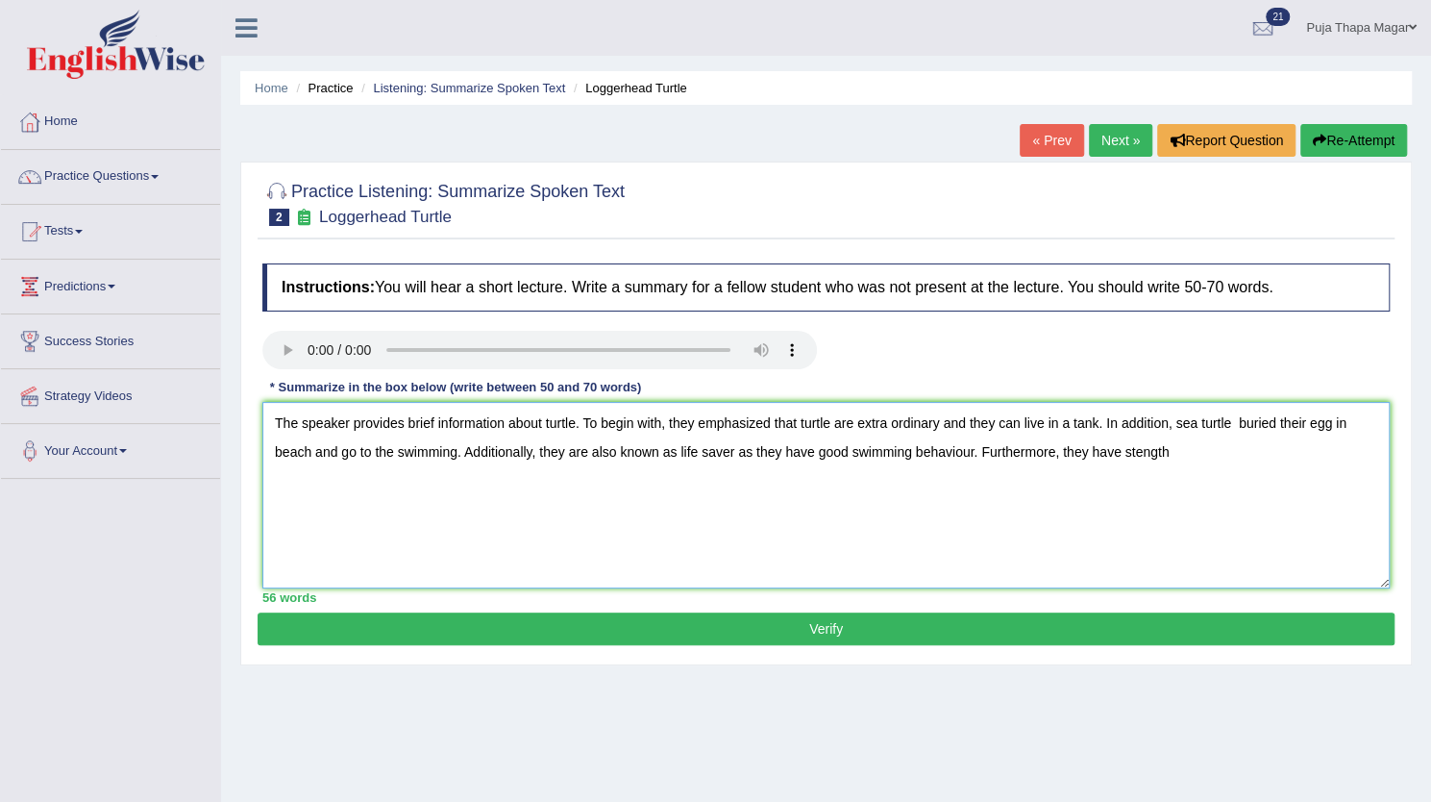
click at [1137, 449] on textarea "The speaker provides brief information about turtle. To begin with, they emphas…" at bounding box center [826, 495] width 1128 height 186
click at [1207, 442] on textarea "The speaker provides brief information about turtle. To begin with, they emphas…" at bounding box center [826, 495] width 1128 height 186
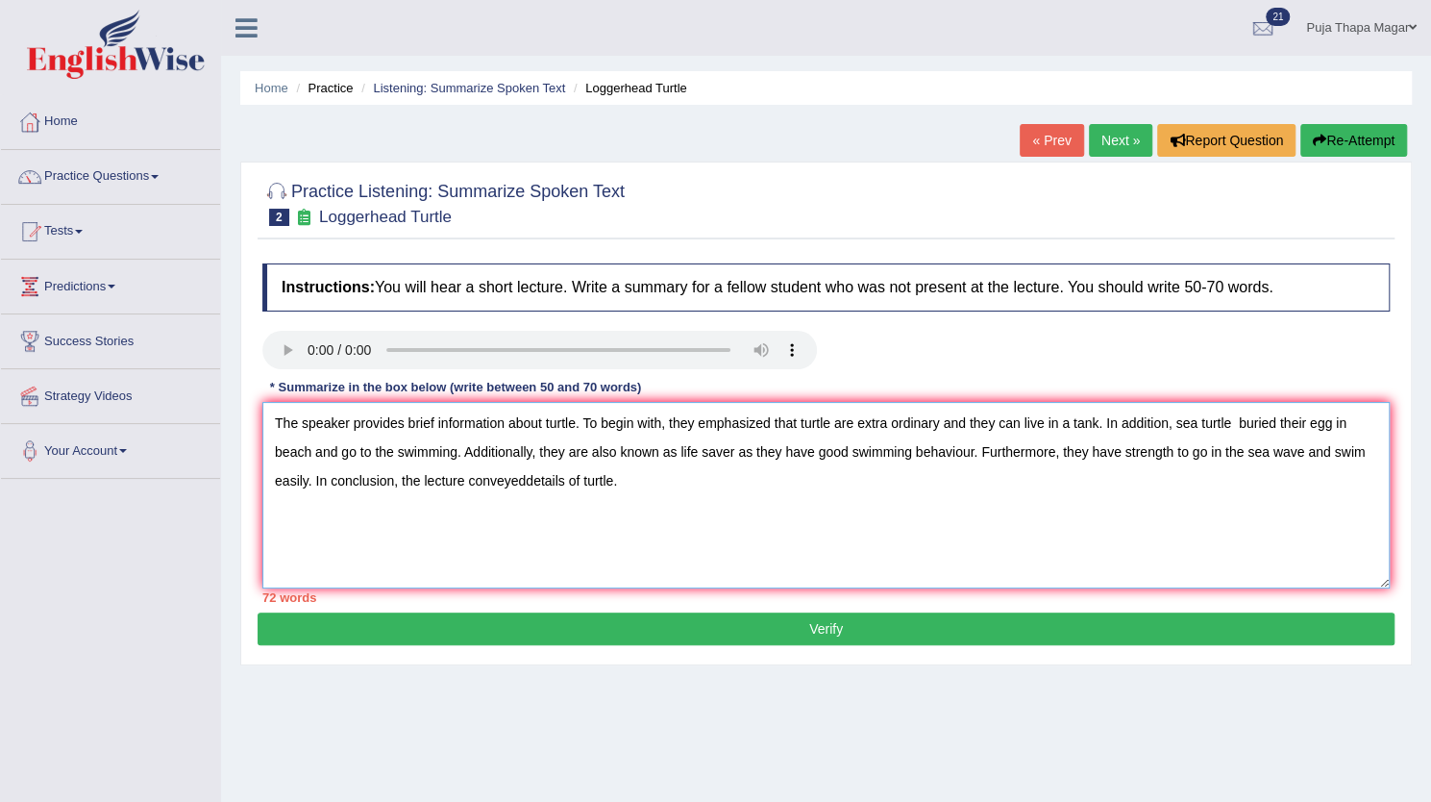
click at [527, 476] on textarea "The speaker provides brief information about turtle. To begin with, they emphas…" at bounding box center [826, 495] width 1128 height 186
click at [437, 420] on textarea "The speaker provides brief information about turtle. To begin with, they emphas…" at bounding box center [826, 495] width 1128 height 186
click at [1363, 451] on textarea "The speaker provides information about turtle. To begin with, they emphasized t…" at bounding box center [826, 495] width 1128 height 186
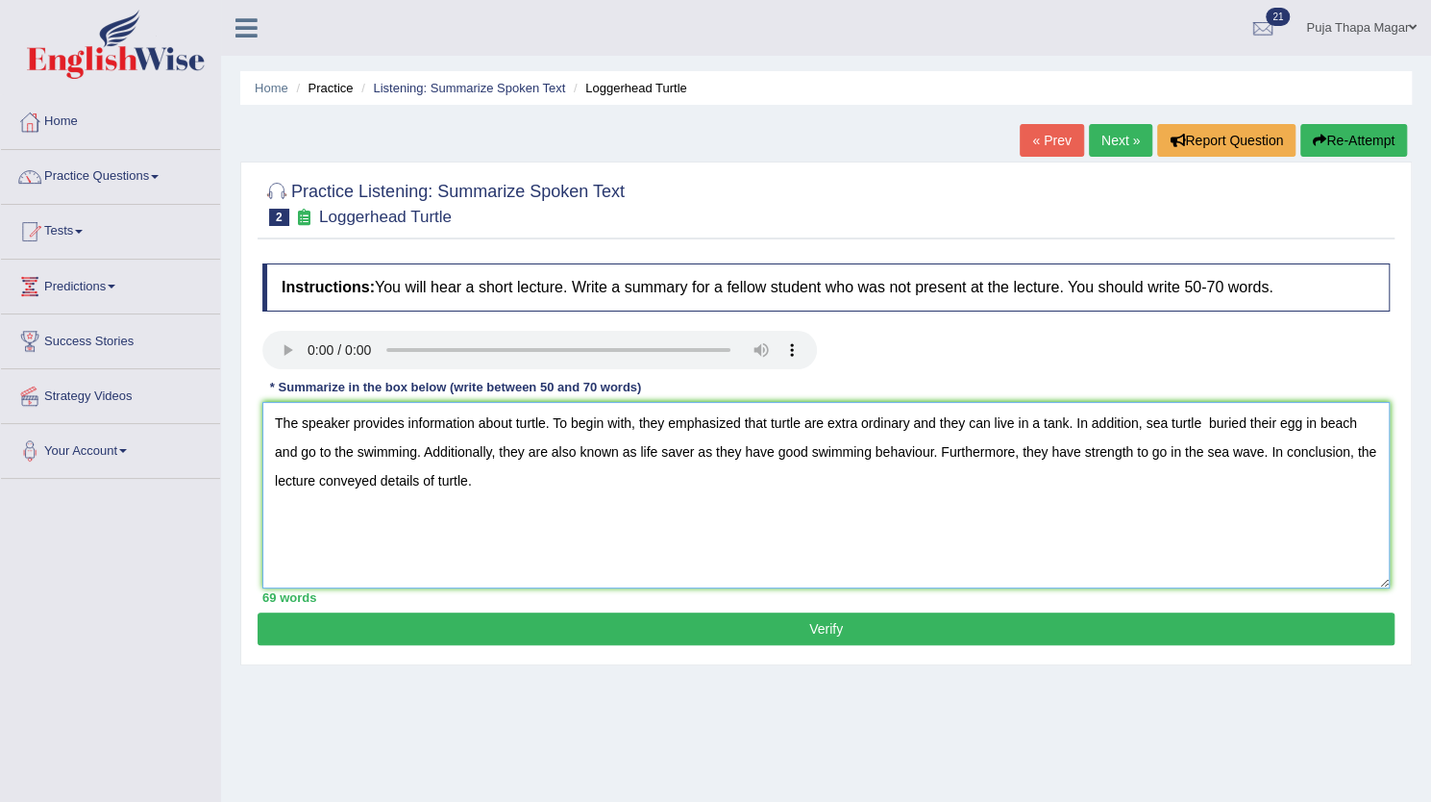
type textarea "The speaker provides information about turtle. To begin with, they emphasized t…"
click at [1038, 619] on button "Verify" at bounding box center [826, 628] width 1137 height 33
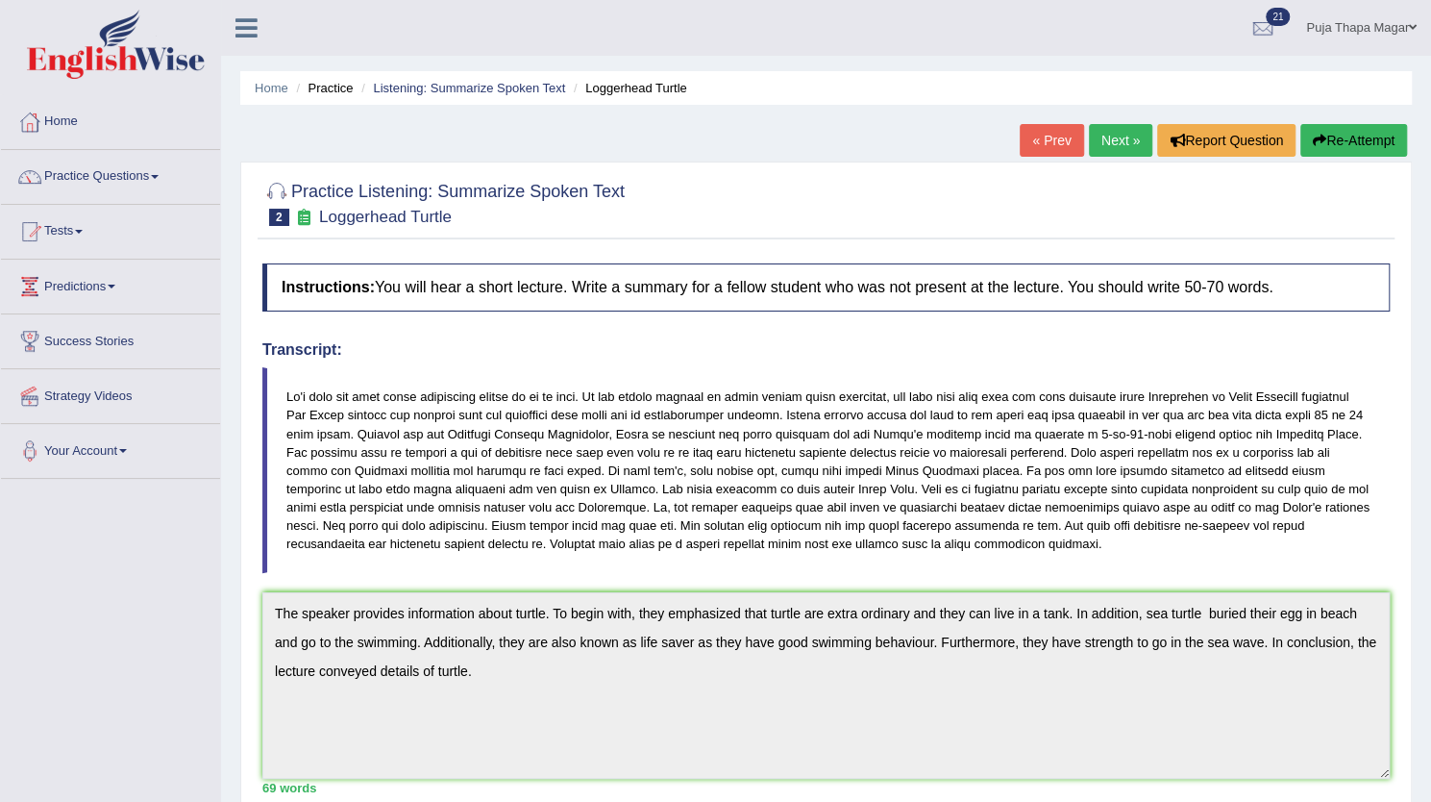
click at [1350, 137] on button "Re-Attempt" at bounding box center [1354, 140] width 107 height 33
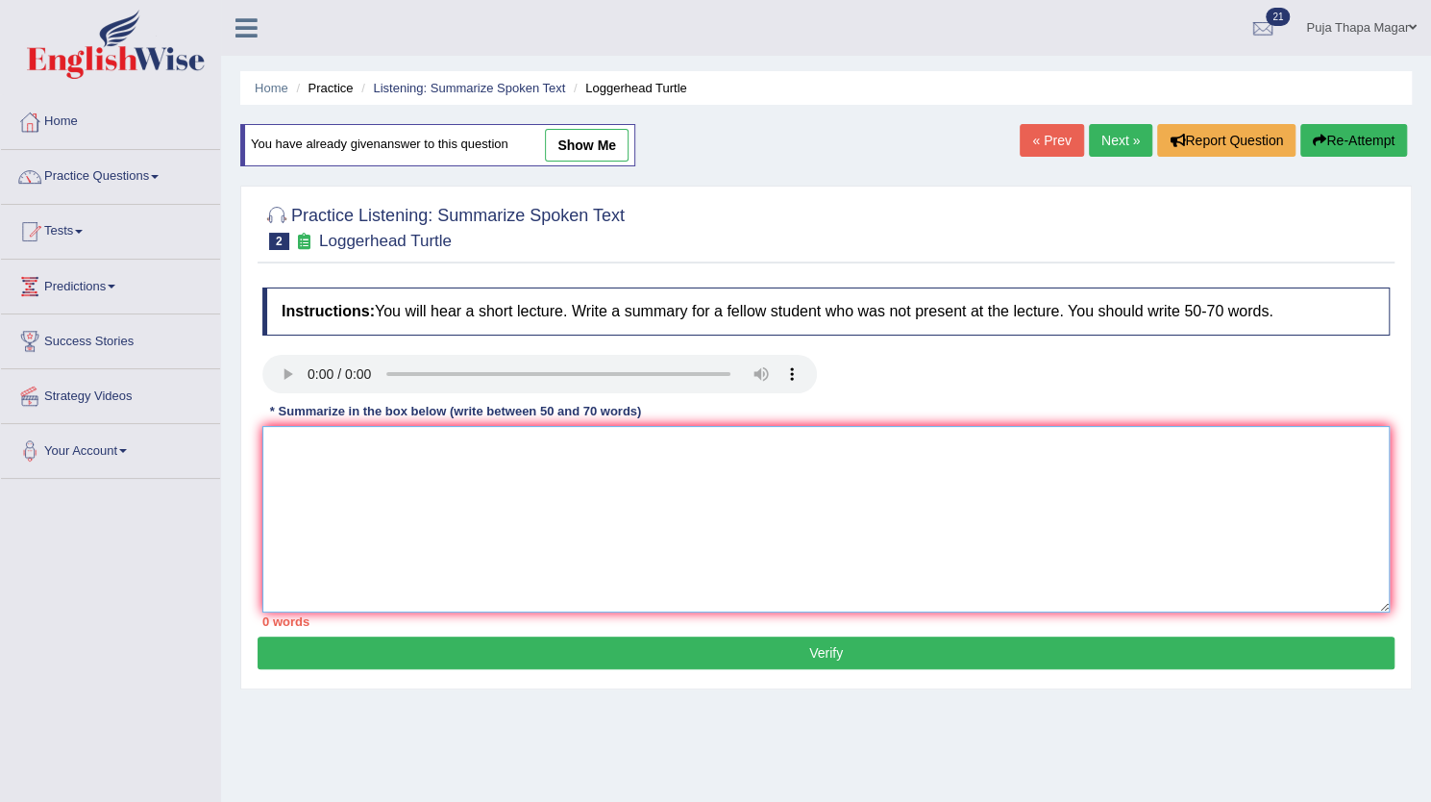
click at [458, 470] on textarea at bounding box center [826, 519] width 1128 height 186
paste textarea "The speaker provides information about turtle. To begin with, they emphasized t…"
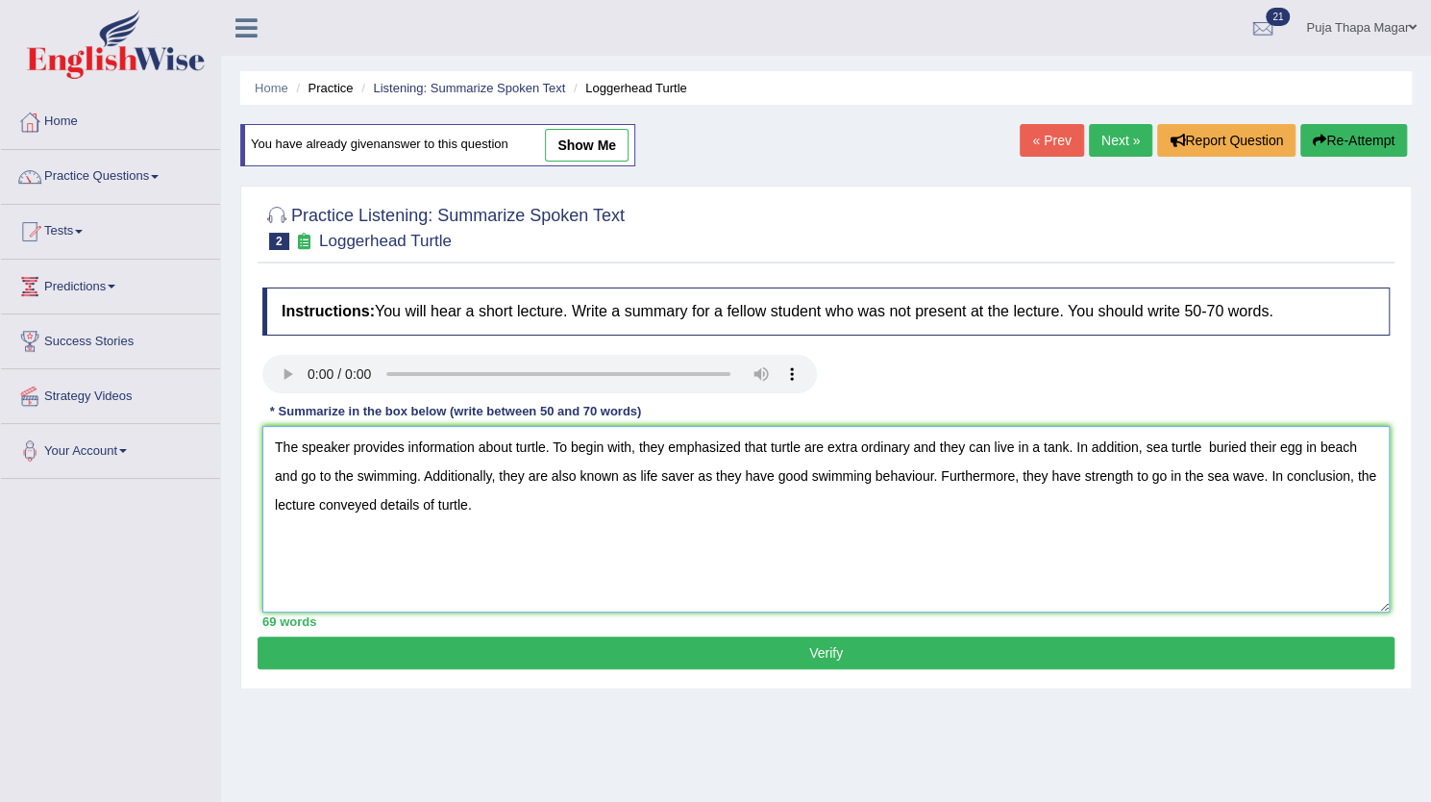
click at [663, 474] on textarea "The speaker provides information about turtle. To begin with, they emphasized t…" at bounding box center [826, 519] width 1128 height 186
click at [937, 448] on textarea "The speaker provides information about turtle. To begin with, they emphasized t…" at bounding box center [826, 519] width 1128 height 186
click at [965, 443] on textarea "The speaker provides information about turtle. To begin with, they emphasized t…" at bounding box center [826, 519] width 1128 height 186
type textarea "The speaker provides information about turtle. To begin with, they emphasized t…"
click at [931, 658] on button "Verify" at bounding box center [826, 652] width 1137 height 33
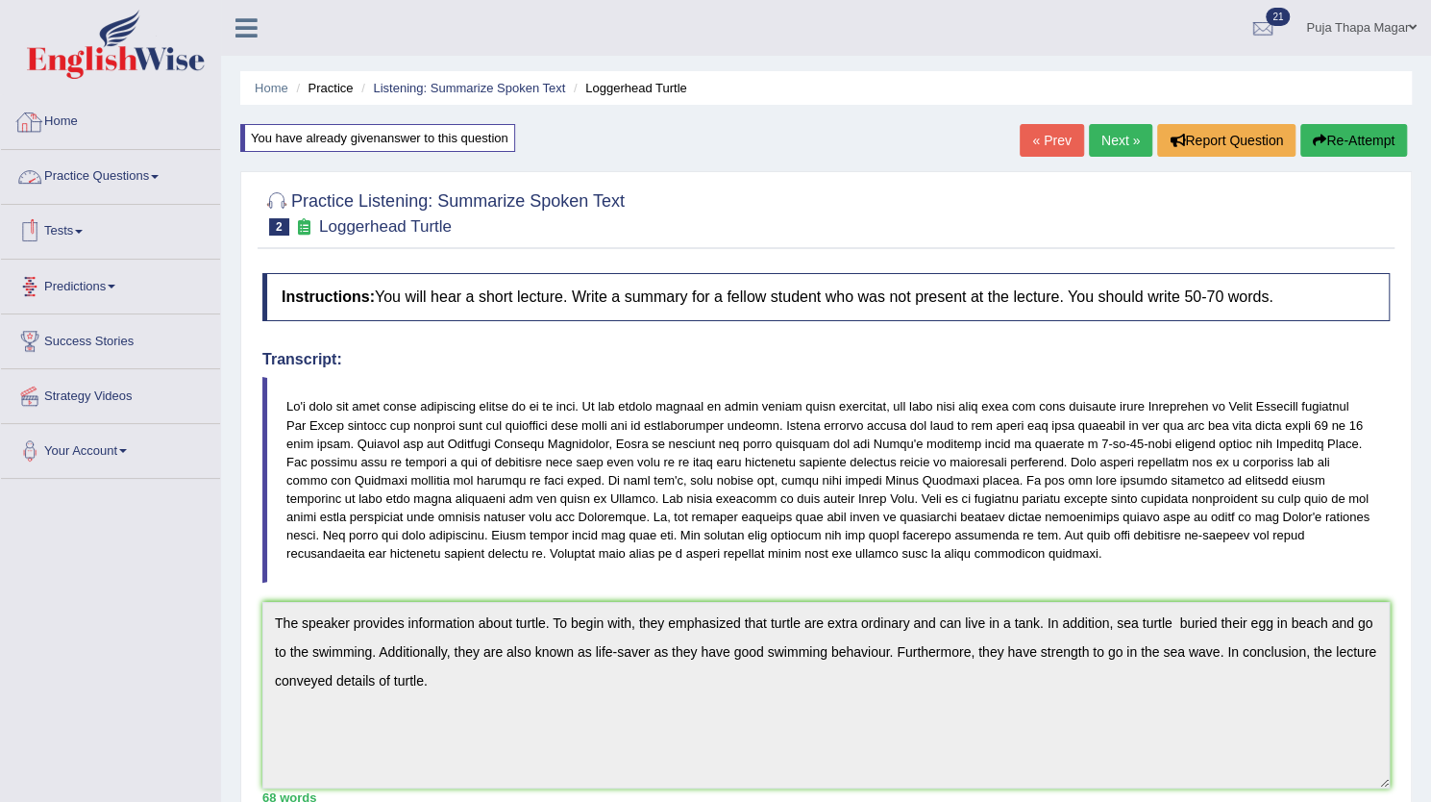
click at [69, 130] on link "Home" at bounding box center [110, 119] width 219 height 48
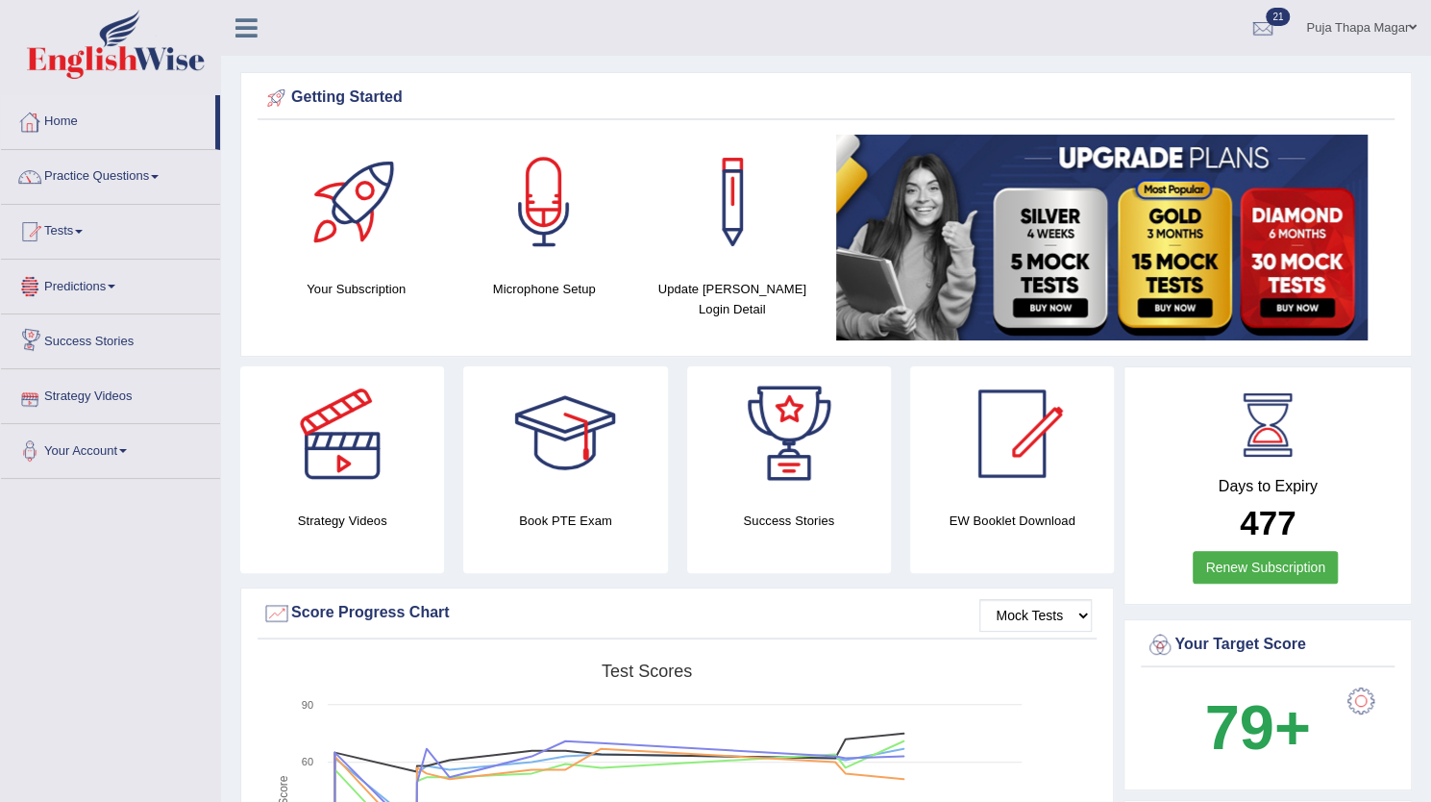
click at [69, 129] on link "Home" at bounding box center [108, 119] width 214 height 48
click at [69, 124] on link "Home" at bounding box center [108, 119] width 214 height 48
click at [119, 166] on link "Practice Questions" at bounding box center [110, 174] width 219 height 48
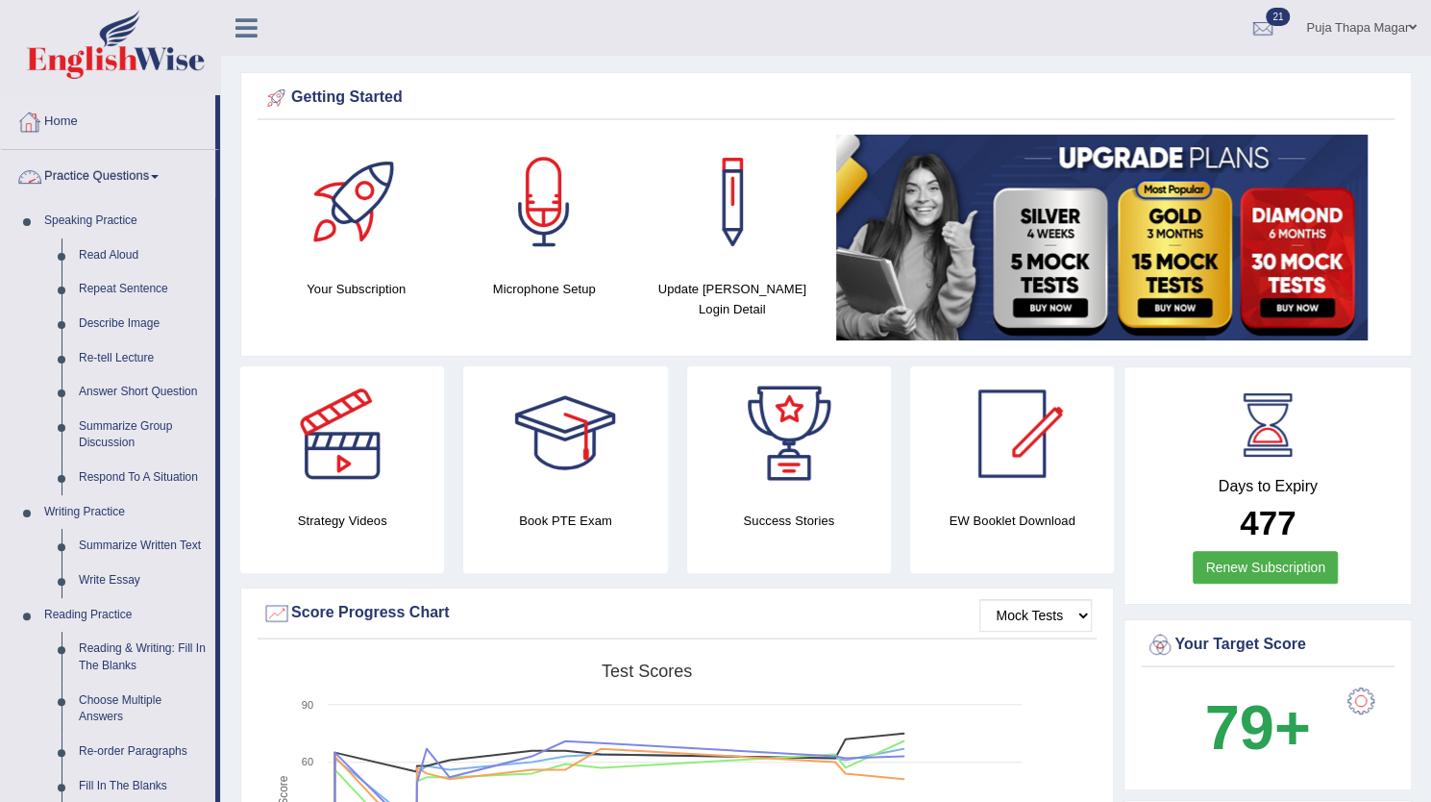
click at [74, 118] on link "Home" at bounding box center [108, 119] width 214 height 48
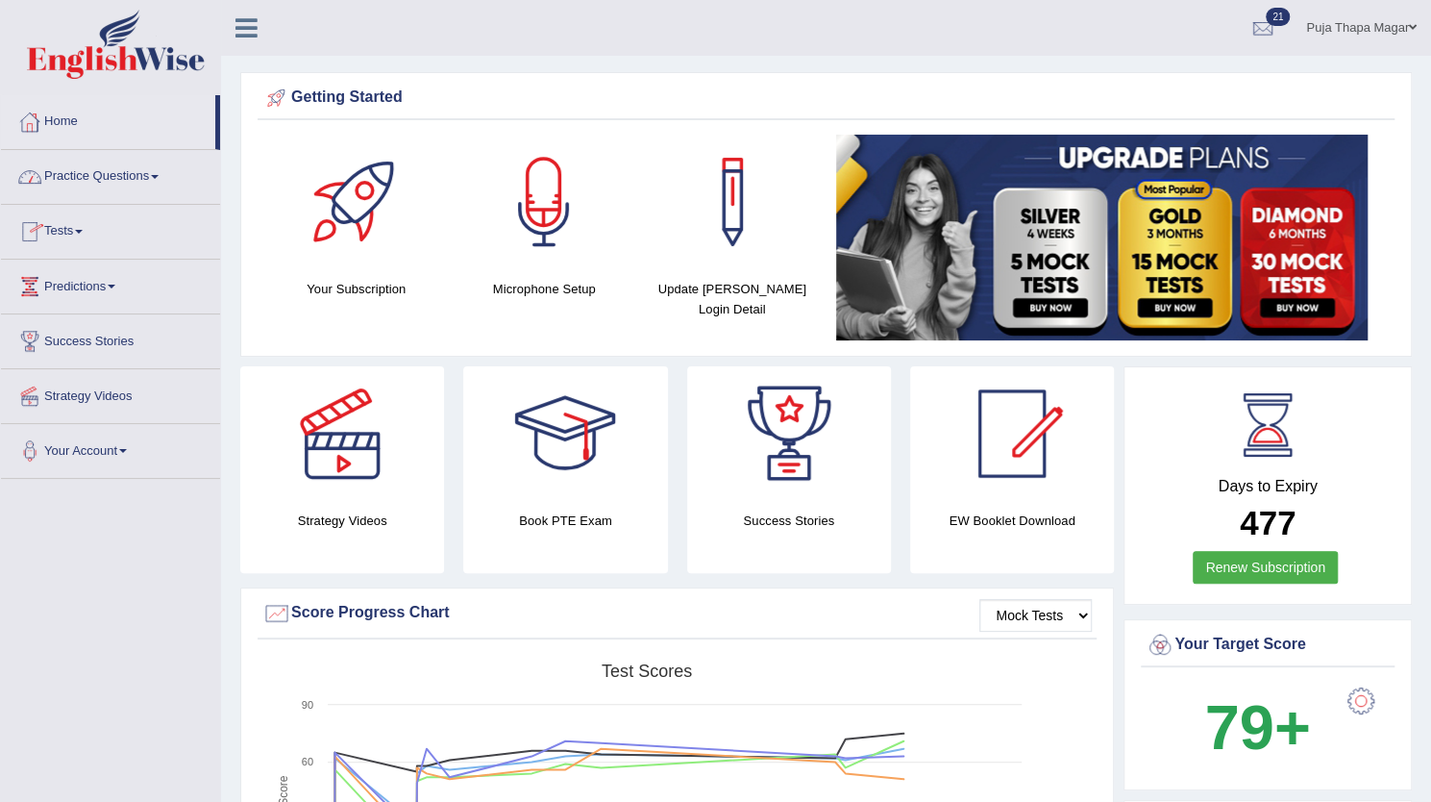
click at [142, 178] on link "Practice Questions" at bounding box center [110, 174] width 219 height 48
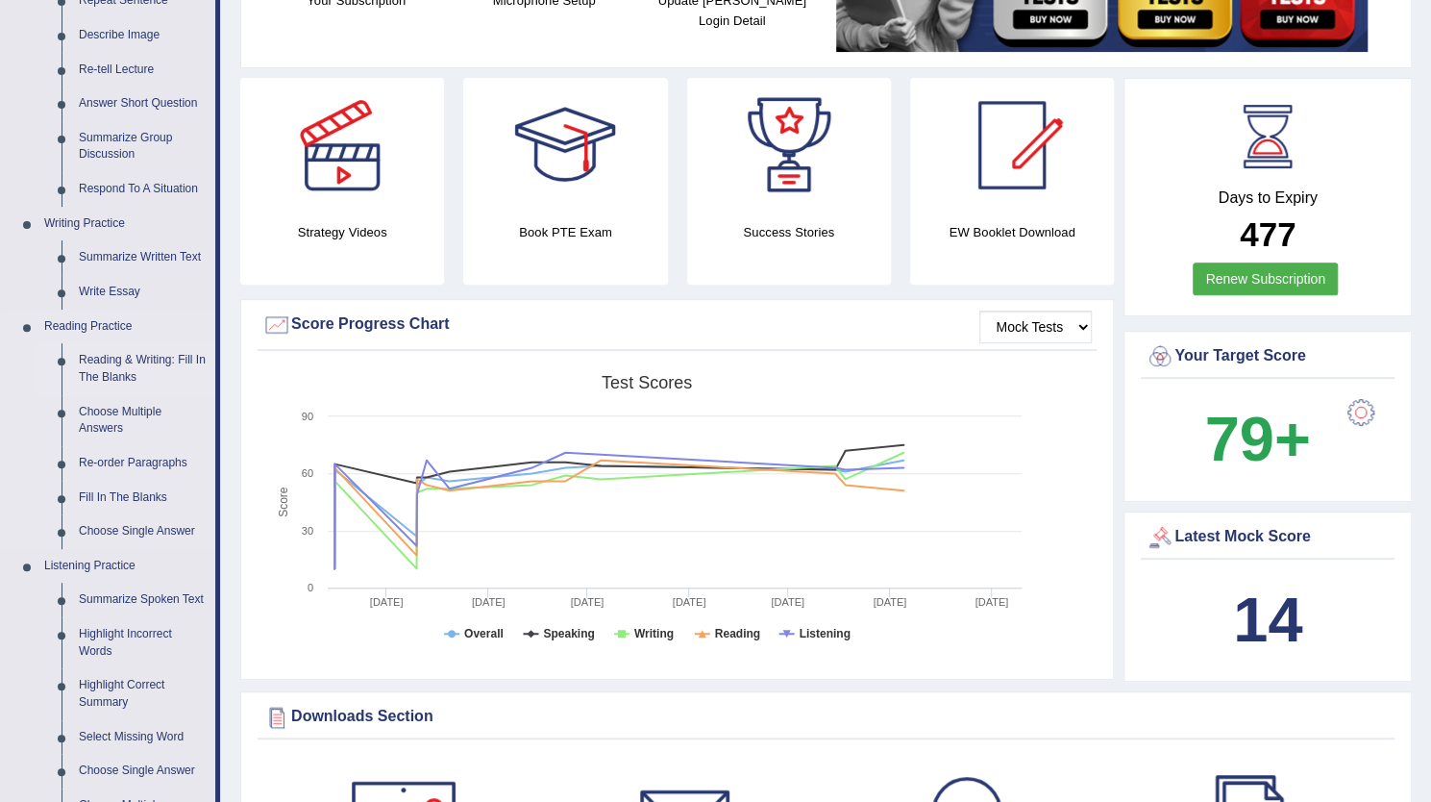
scroll to position [289, 0]
click at [123, 457] on link "Re-order Paragraphs" at bounding box center [142, 462] width 145 height 35
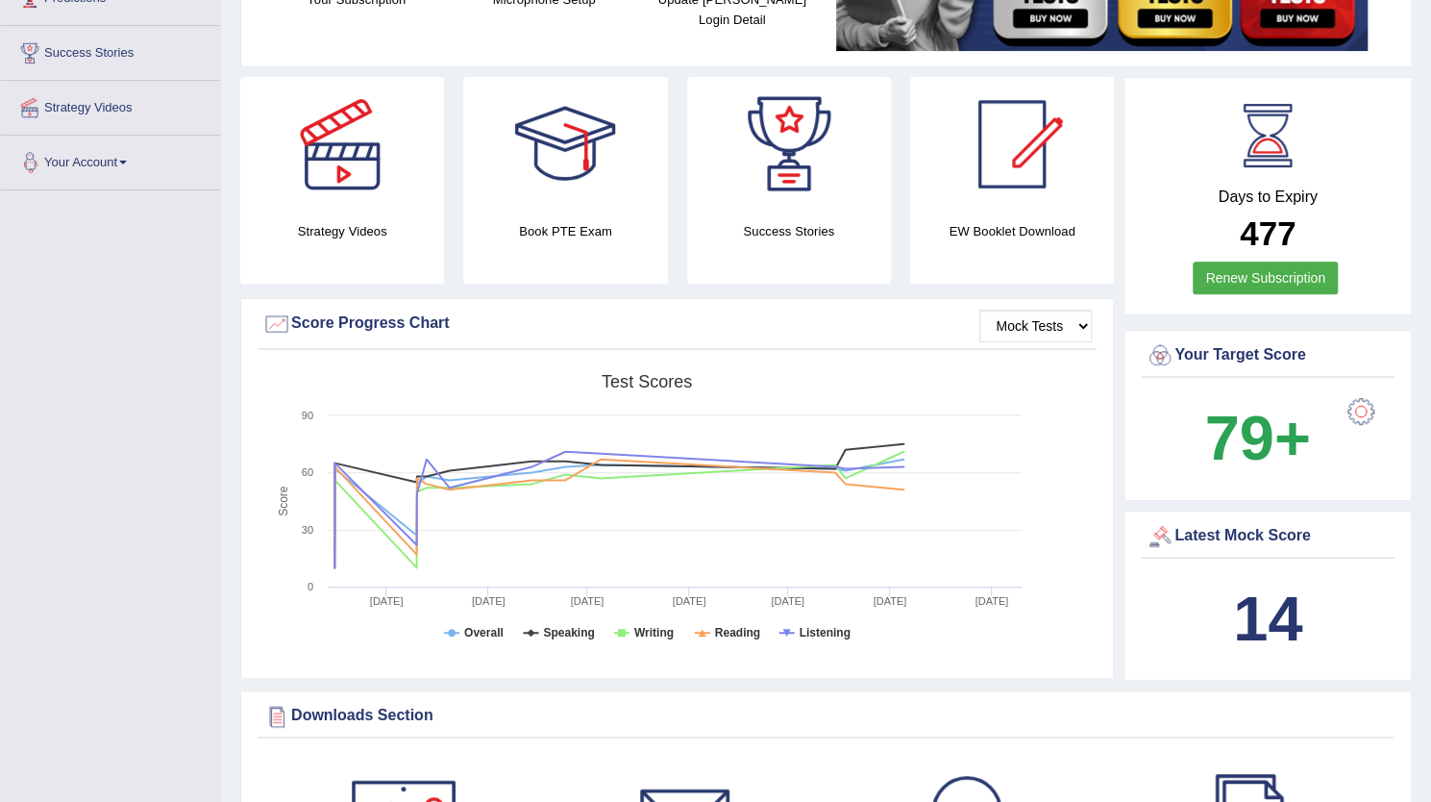
scroll to position [355, 0]
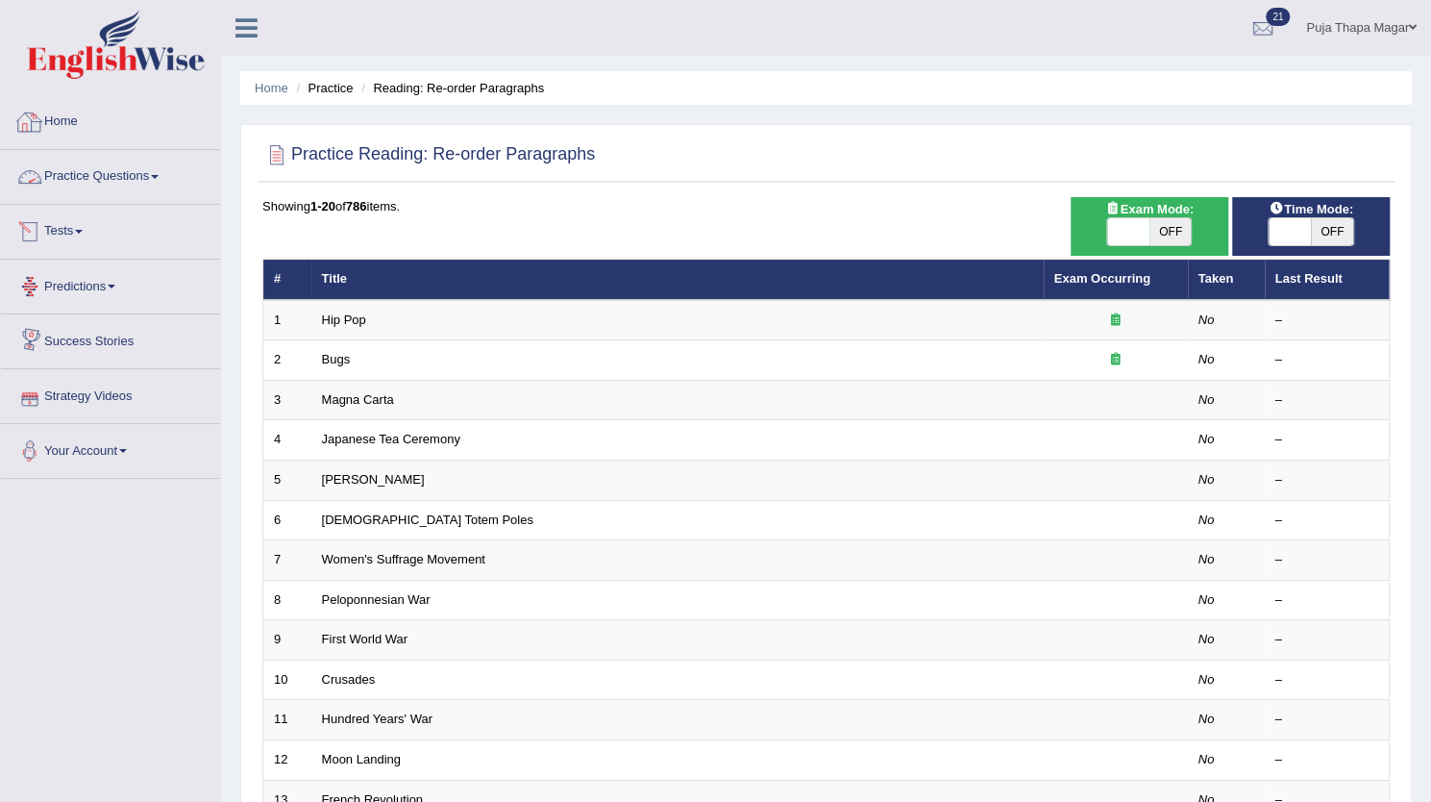
click at [62, 118] on link "Home" at bounding box center [110, 119] width 219 height 48
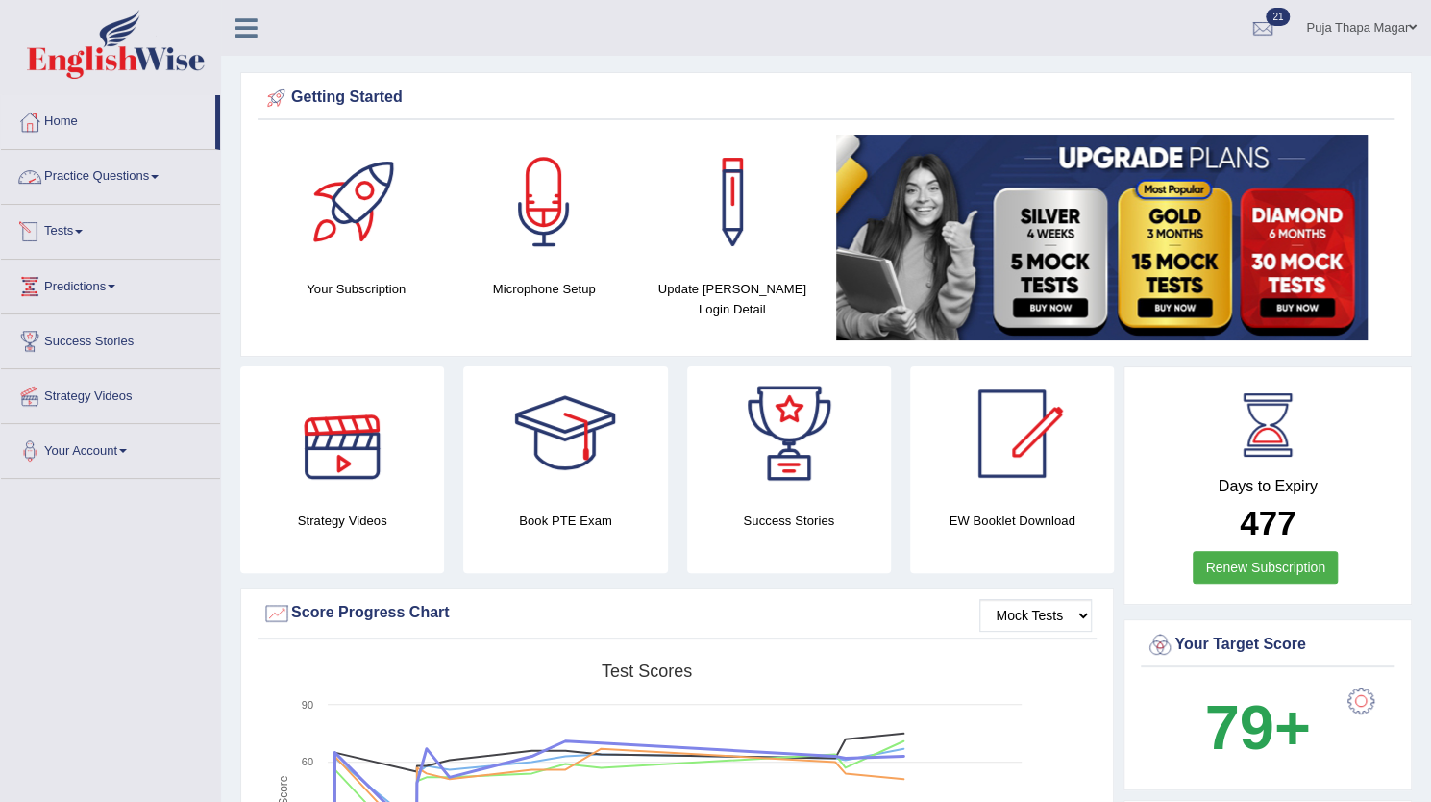
click at [152, 174] on link "Practice Questions" at bounding box center [110, 174] width 219 height 48
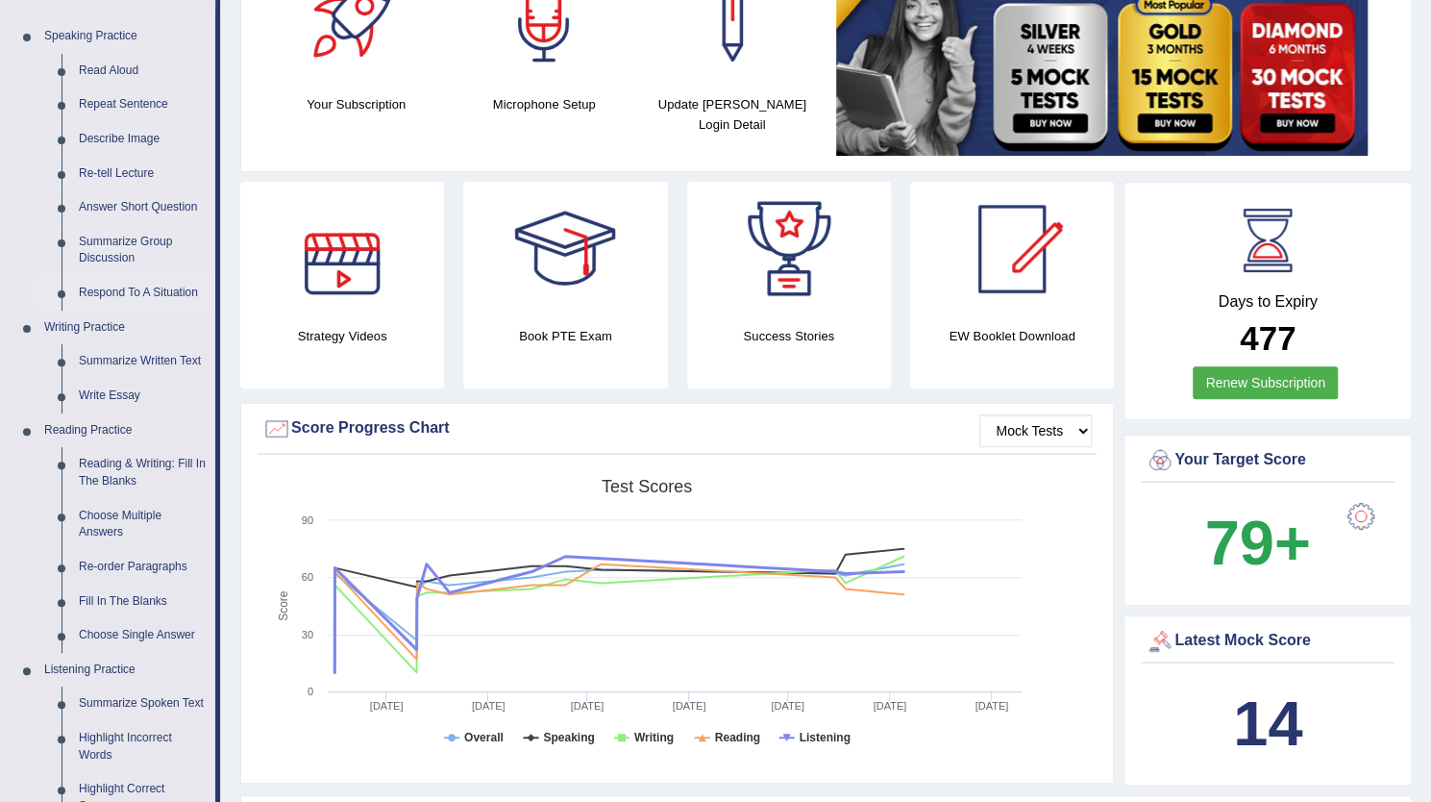
scroll to position [200, 0]
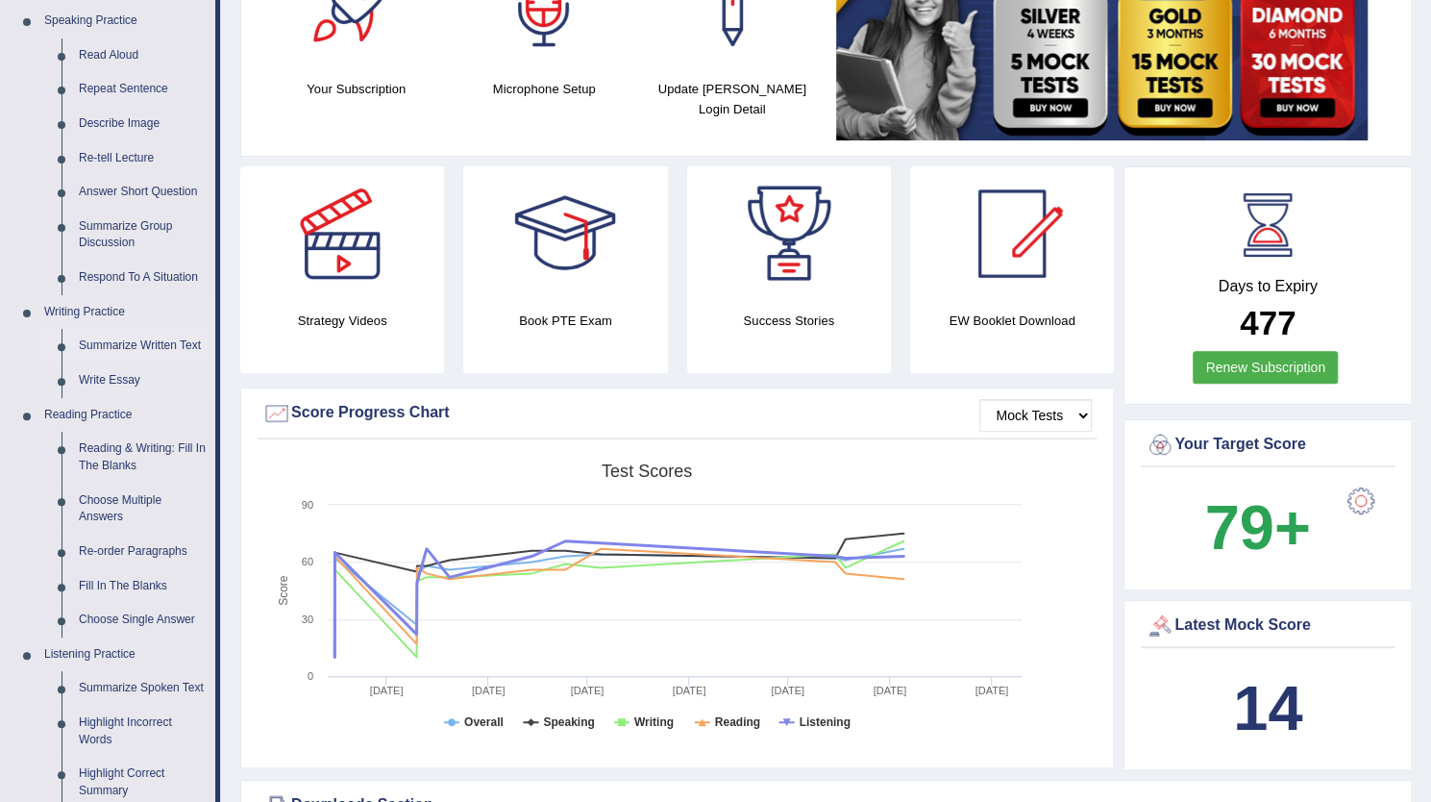
click at [156, 348] on link "Summarize Written Text" at bounding box center [142, 346] width 145 height 35
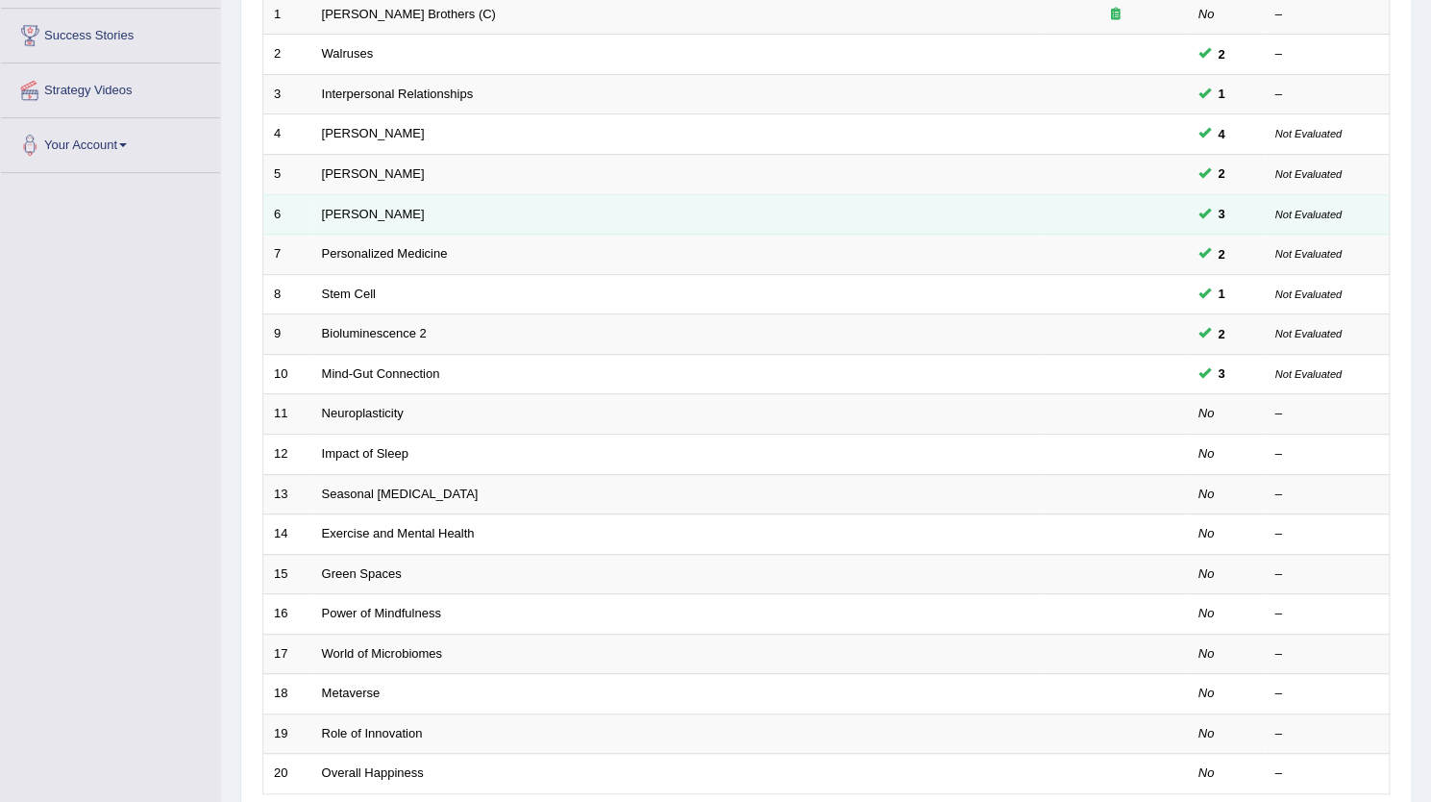
scroll to position [321, 0]
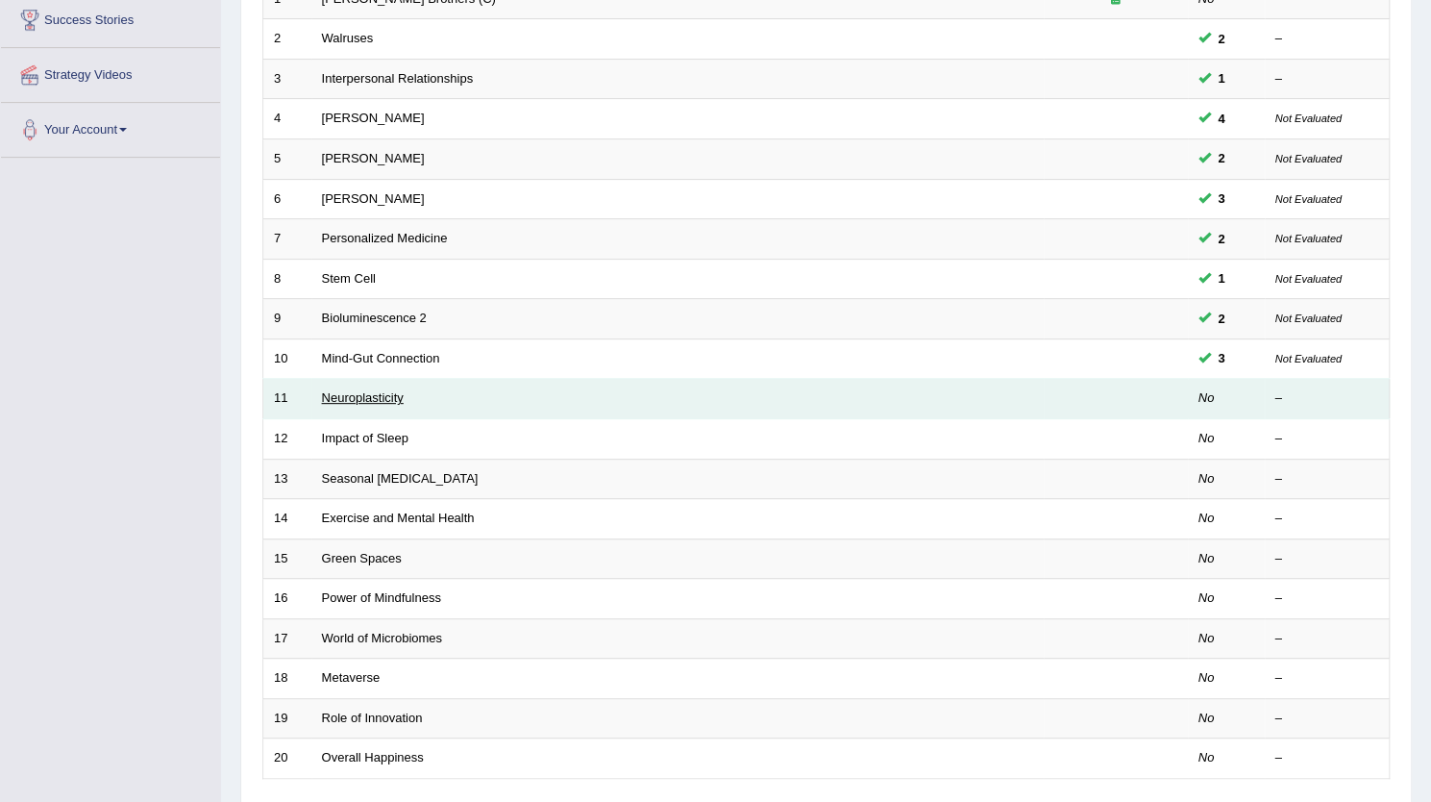
click at [381, 400] on link "Neuroplasticity" at bounding box center [363, 397] width 82 height 14
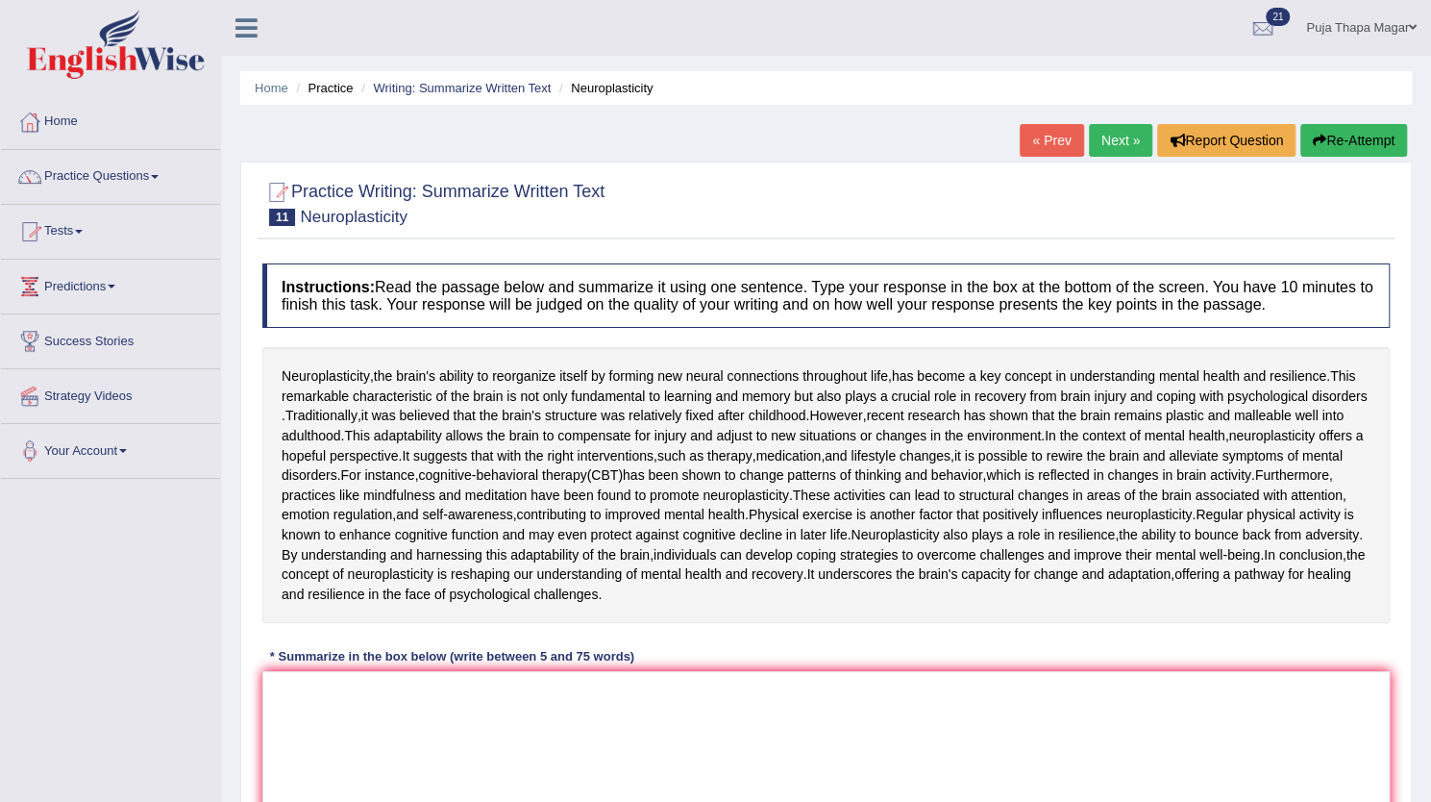
click at [117, 174] on link "Practice Questions" at bounding box center [110, 174] width 219 height 48
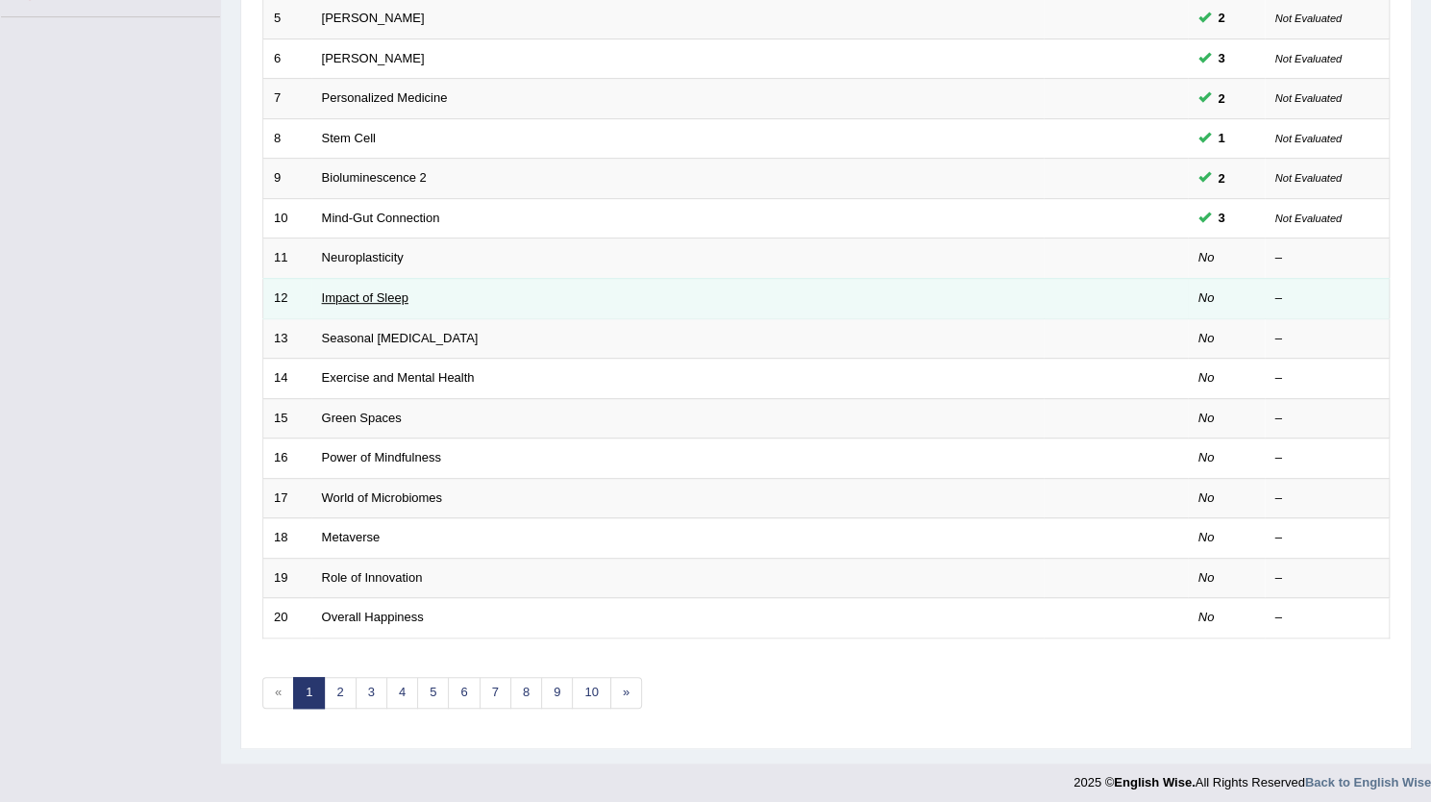
click at [384, 290] on link "Impact of Sleep" at bounding box center [365, 297] width 87 height 14
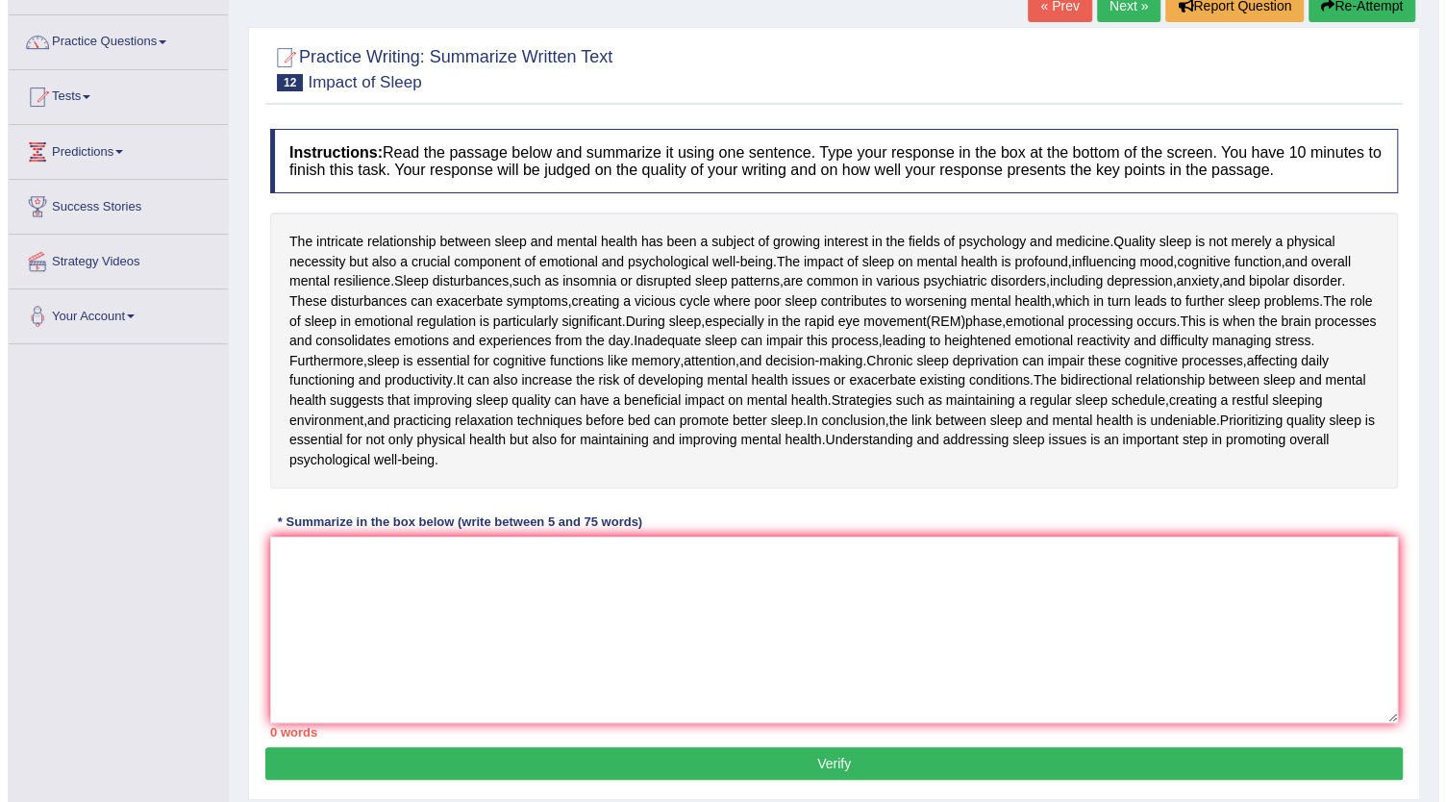
scroll to position [140, 0]
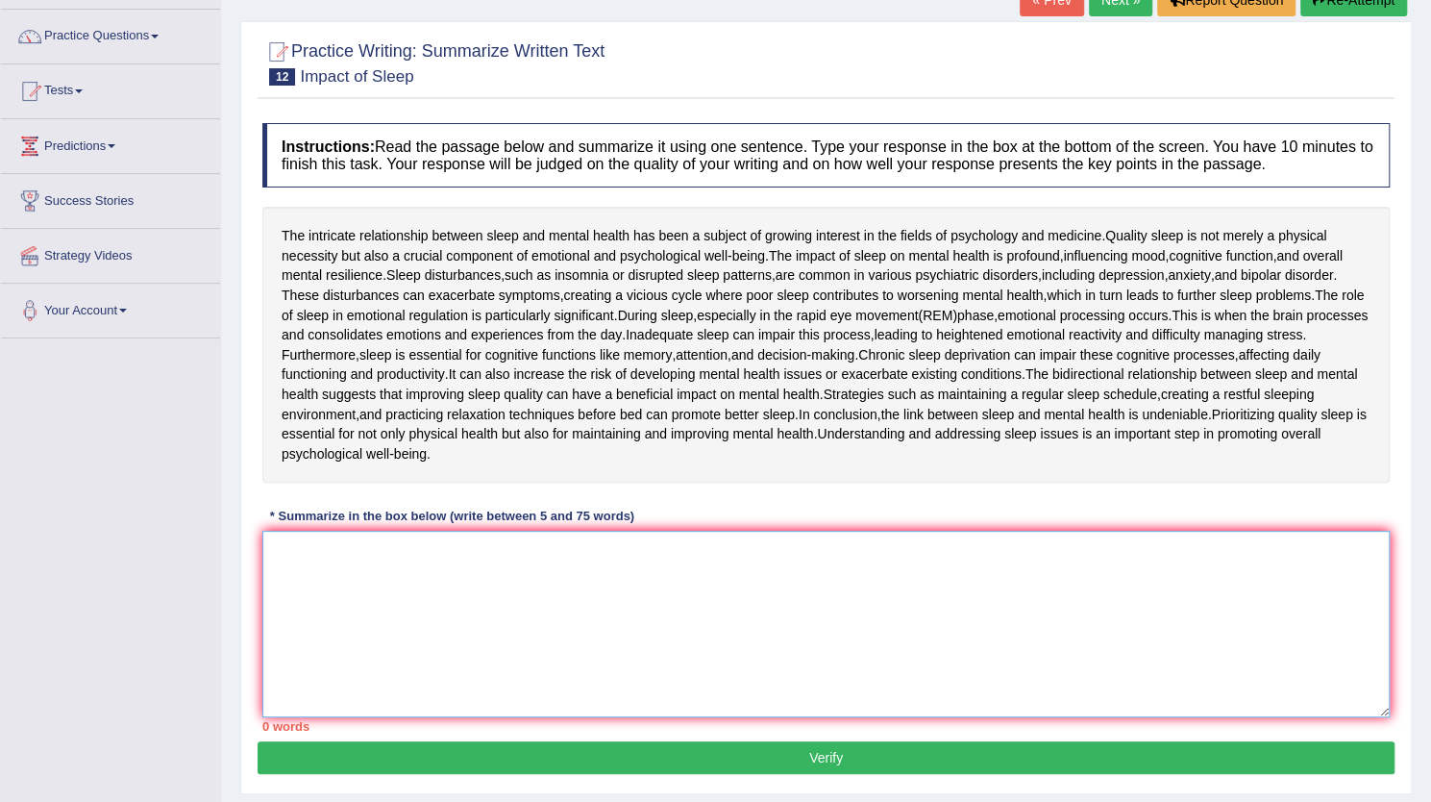
click at [546, 565] on textarea at bounding box center [826, 624] width 1128 height 186
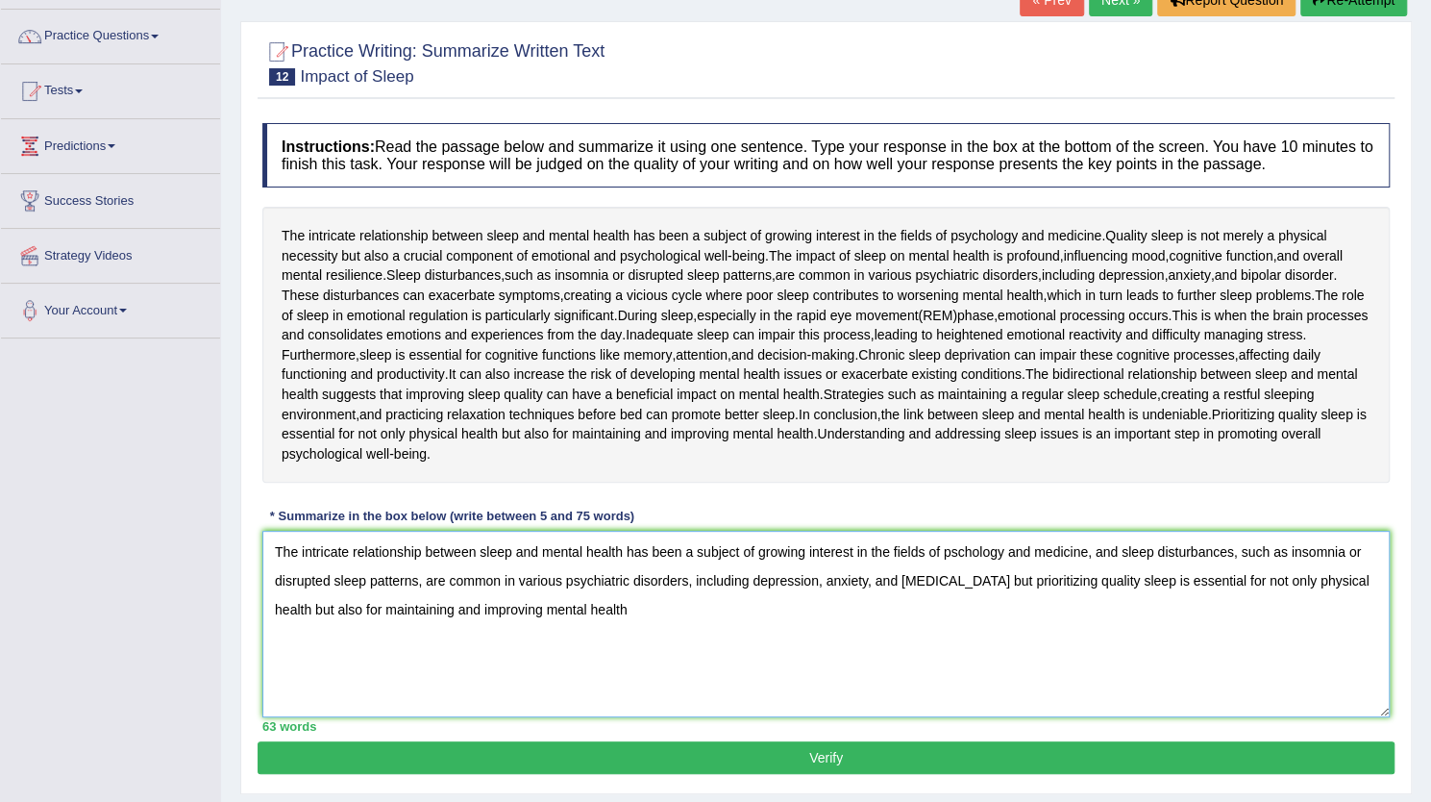
click at [386, 600] on textarea "The intricate relationship between sleep and mental health has been a subject o…" at bounding box center [826, 624] width 1128 height 186
click at [632, 612] on textarea "The intricate relationship between sleep and mental health has been a subject o…" at bounding box center [826, 624] width 1128 height 186
type textarea "The intricate relationship between sleep and mental health has been a subject o…"
click at [1049, 760] on button "Verify" at bounding box center [826, 757] width 1137 height 33
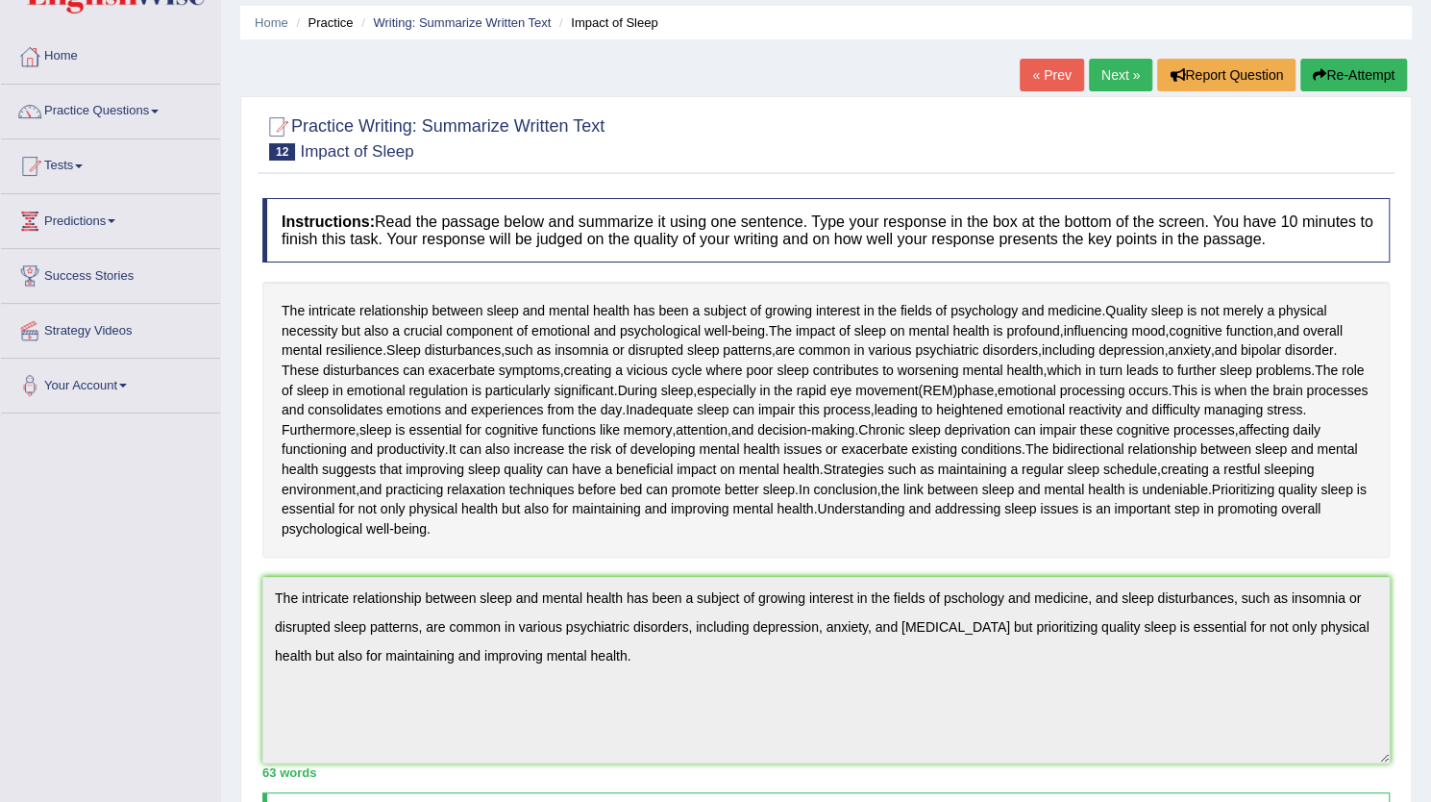
scroll to position [0, 0]
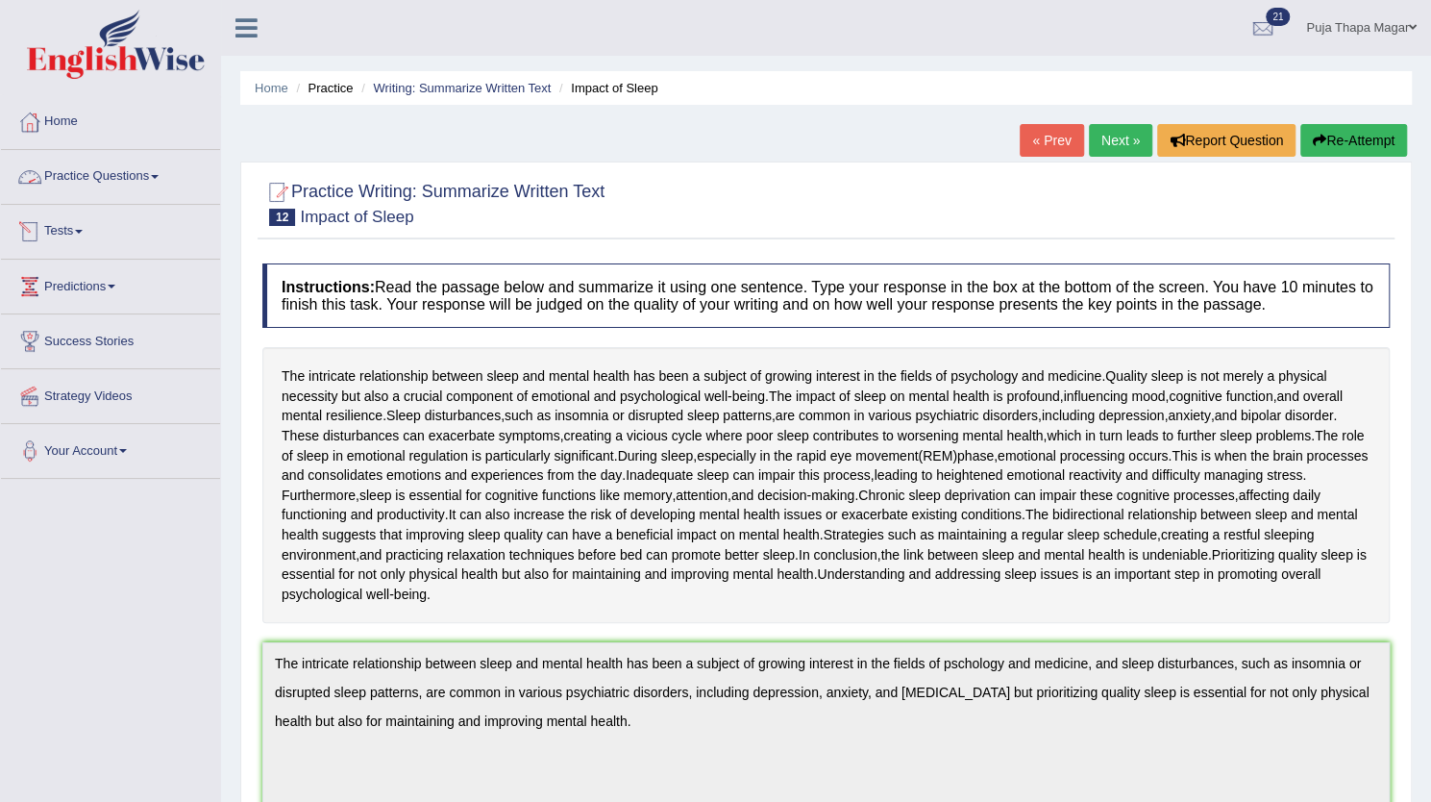
click at [116, 161] on link "Practice Questions" at bounding box center [110, 174] width 219 height 48
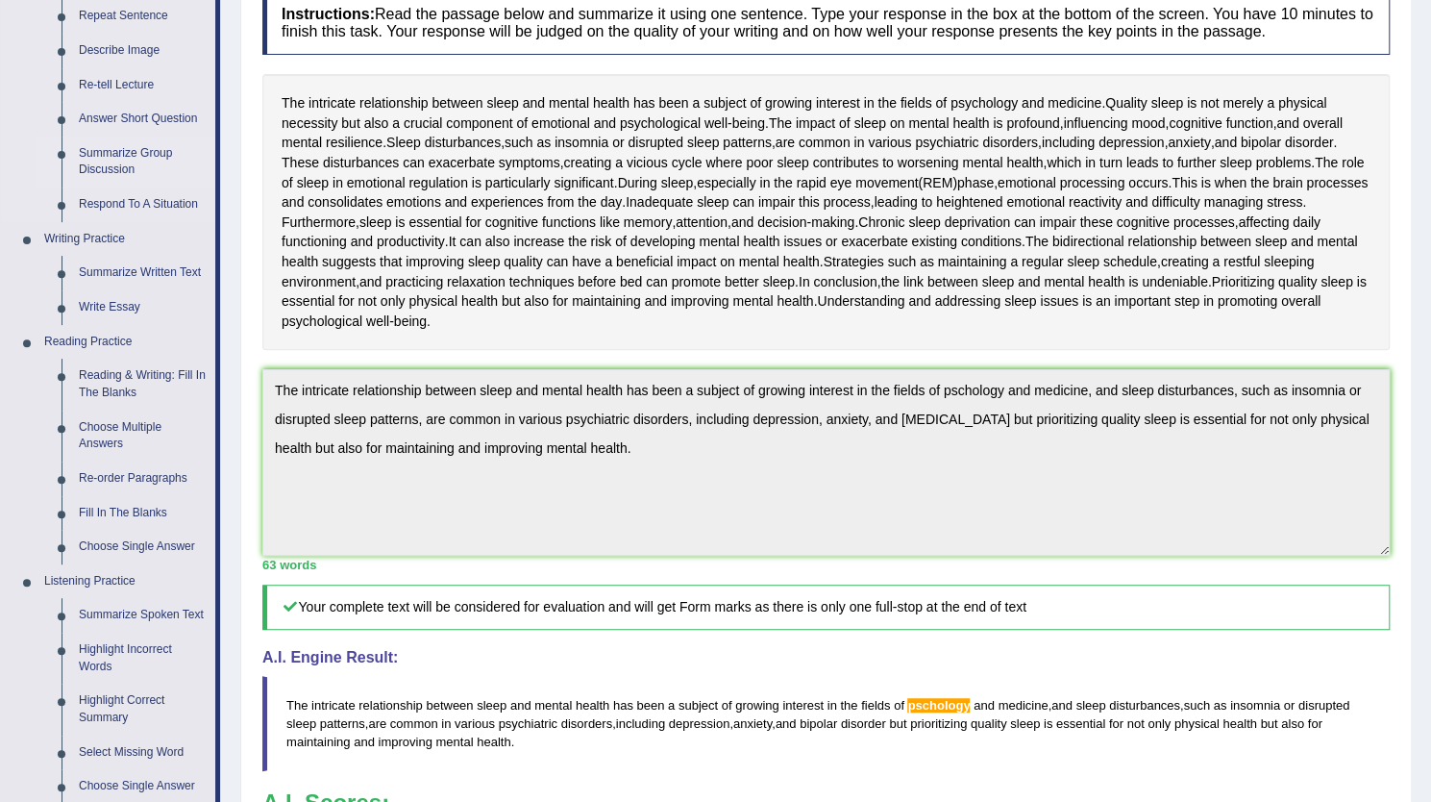
scroll to position [263, 0]
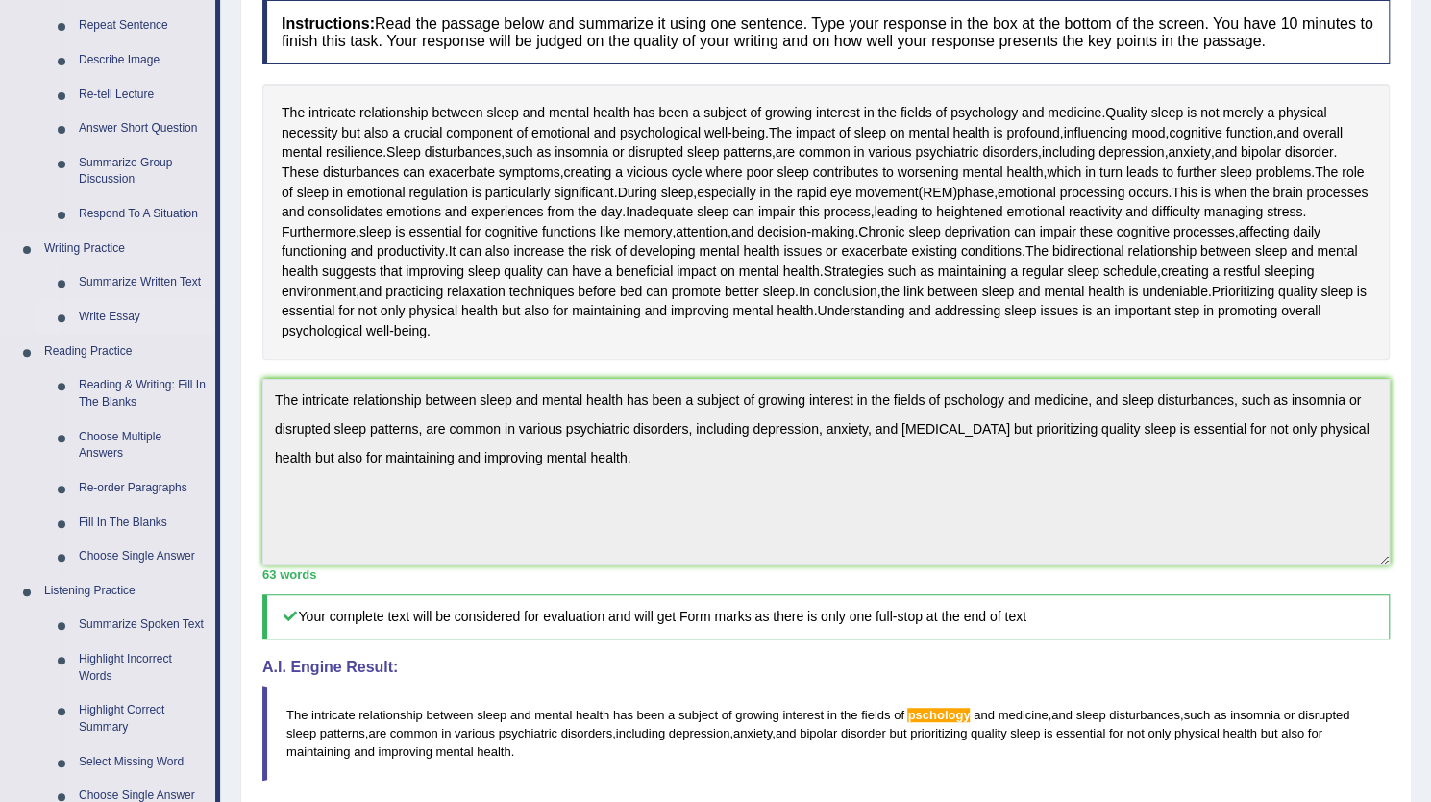
click at [131, 312] on link "Write Essay" at bounding box center [142, 317] width 145 height 35
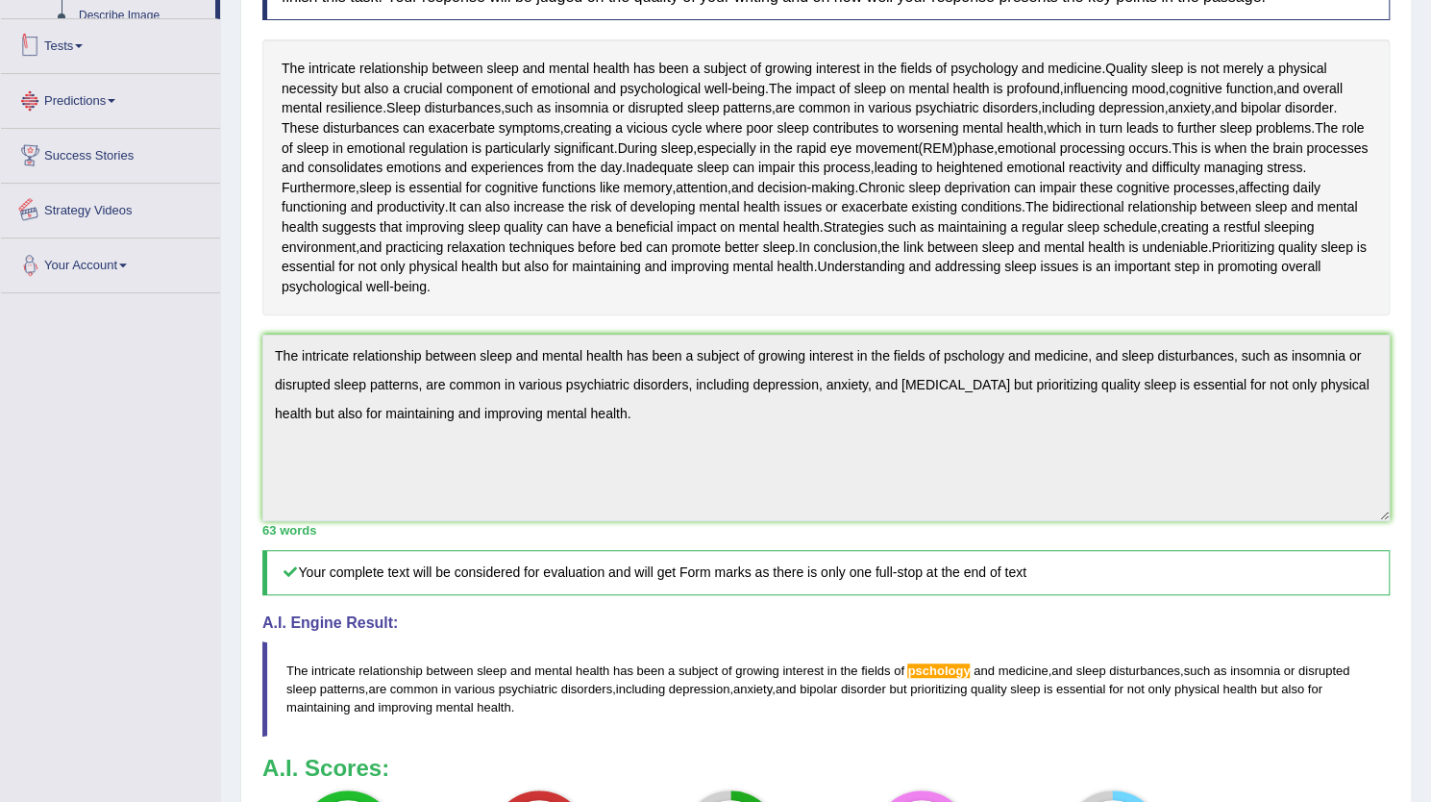
scroll to position [402, 0]
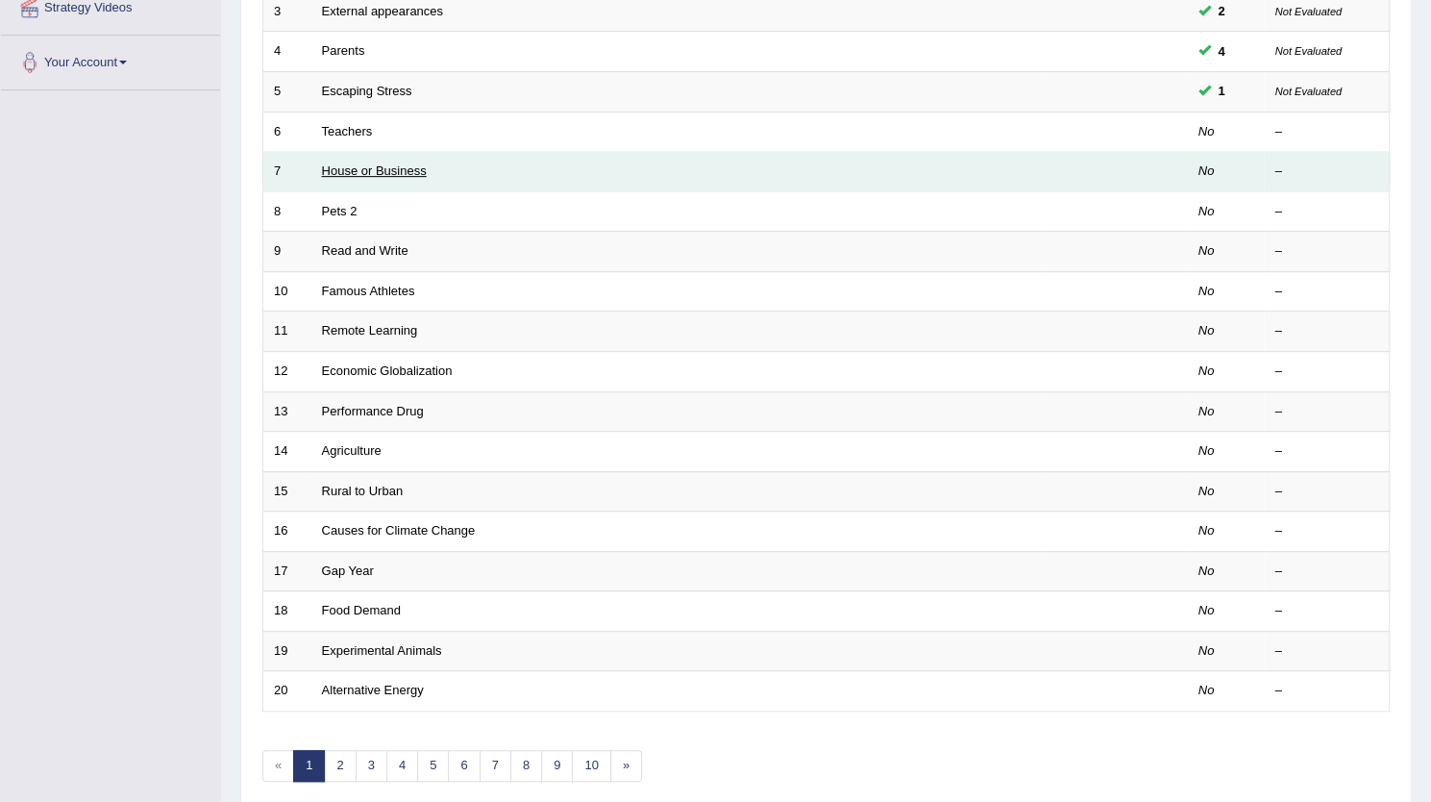
scroll to position [390, 0]
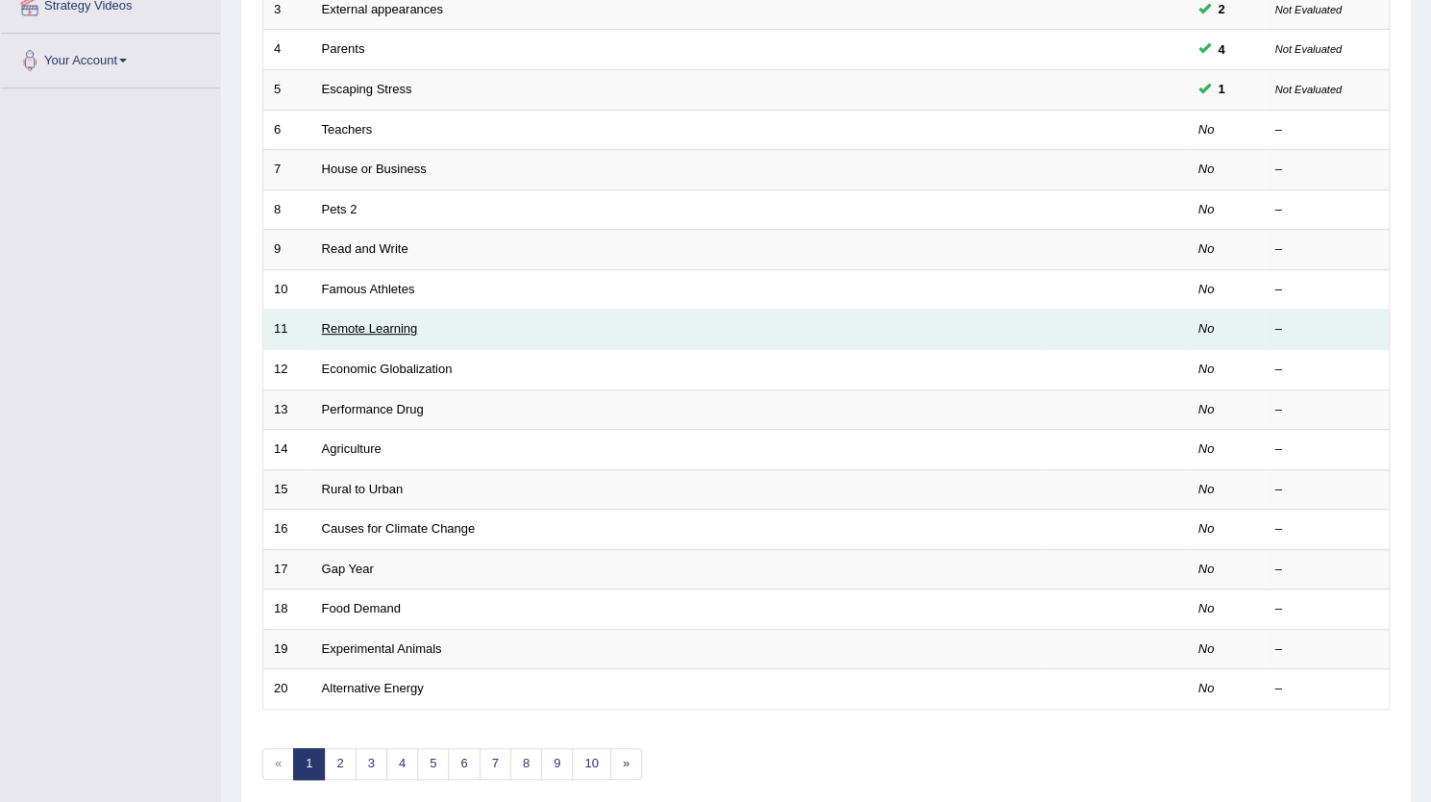
click at [392, 326] on link "Remote Learning" at bounding box center [370, 328] width 96 height 14
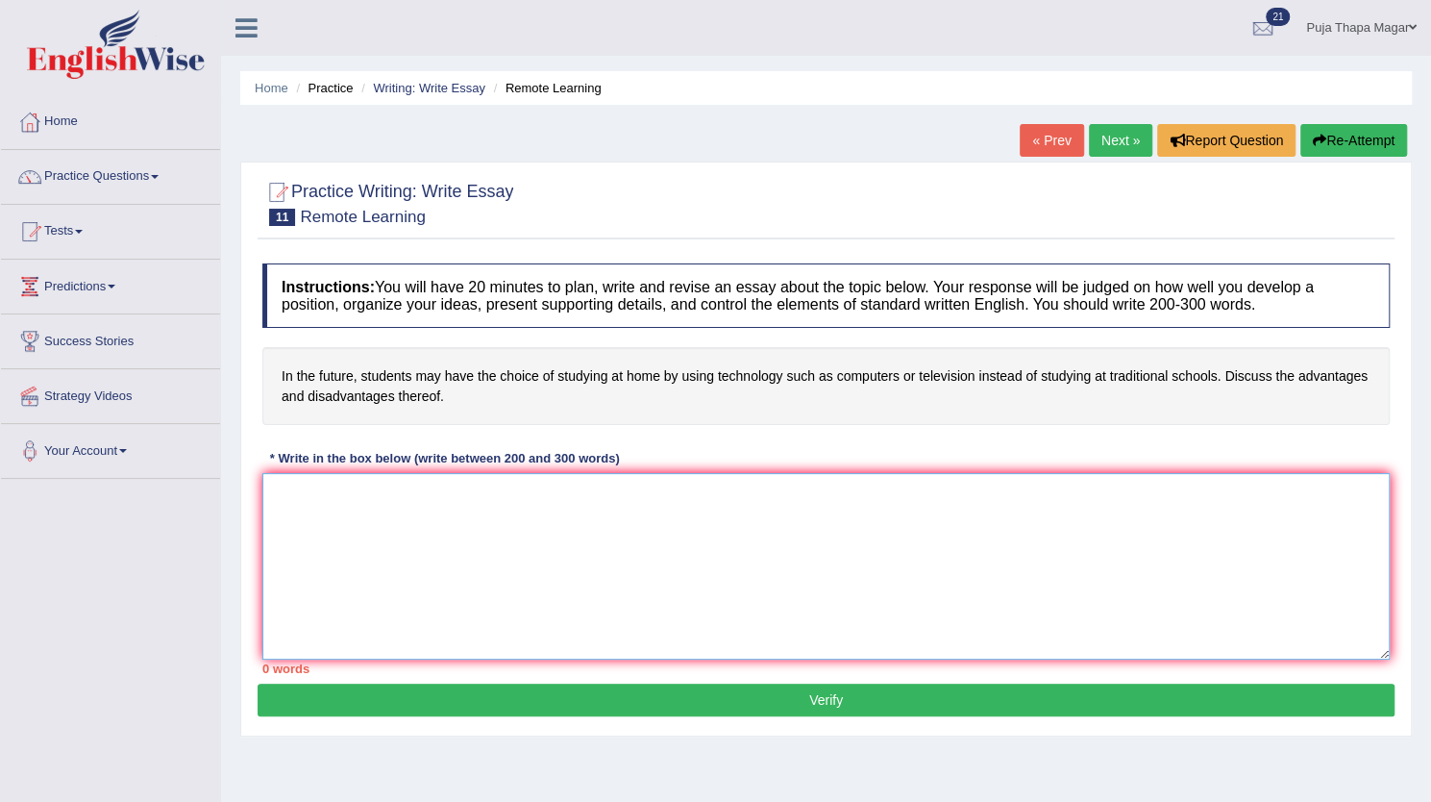
click at [400, 499] on textarea at bounding box center [826, 566] width 1128 height 186
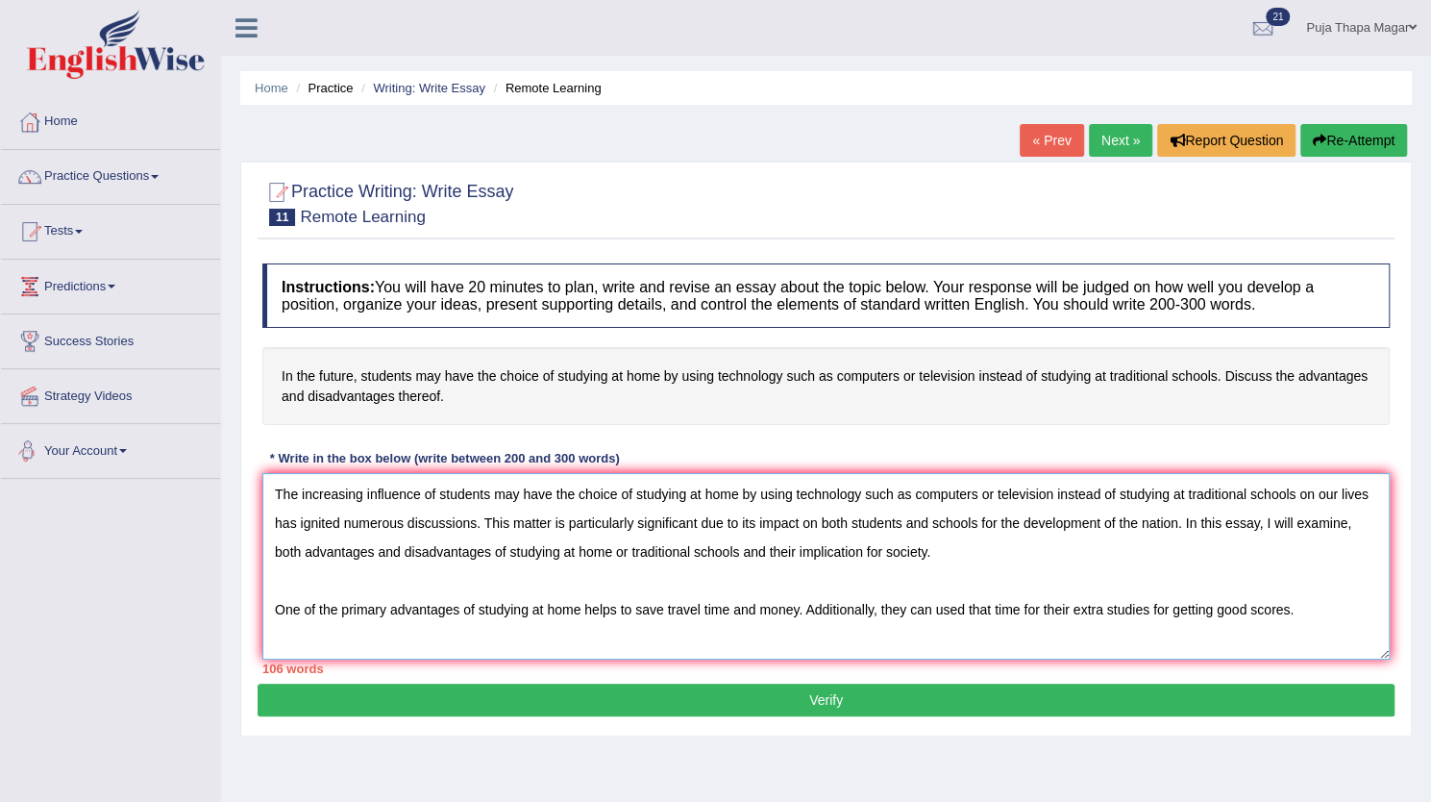
click at [396, 537] on textarea "The increasing influence of students may have the choice of studying at home by…" at bounding box center [826, 566] width 1128 height 186
click at [1302, 622] on textarea "The increasing influence of students may have the choice of studying at home by…" at bounding box center [826, 566] width 1128 height 186
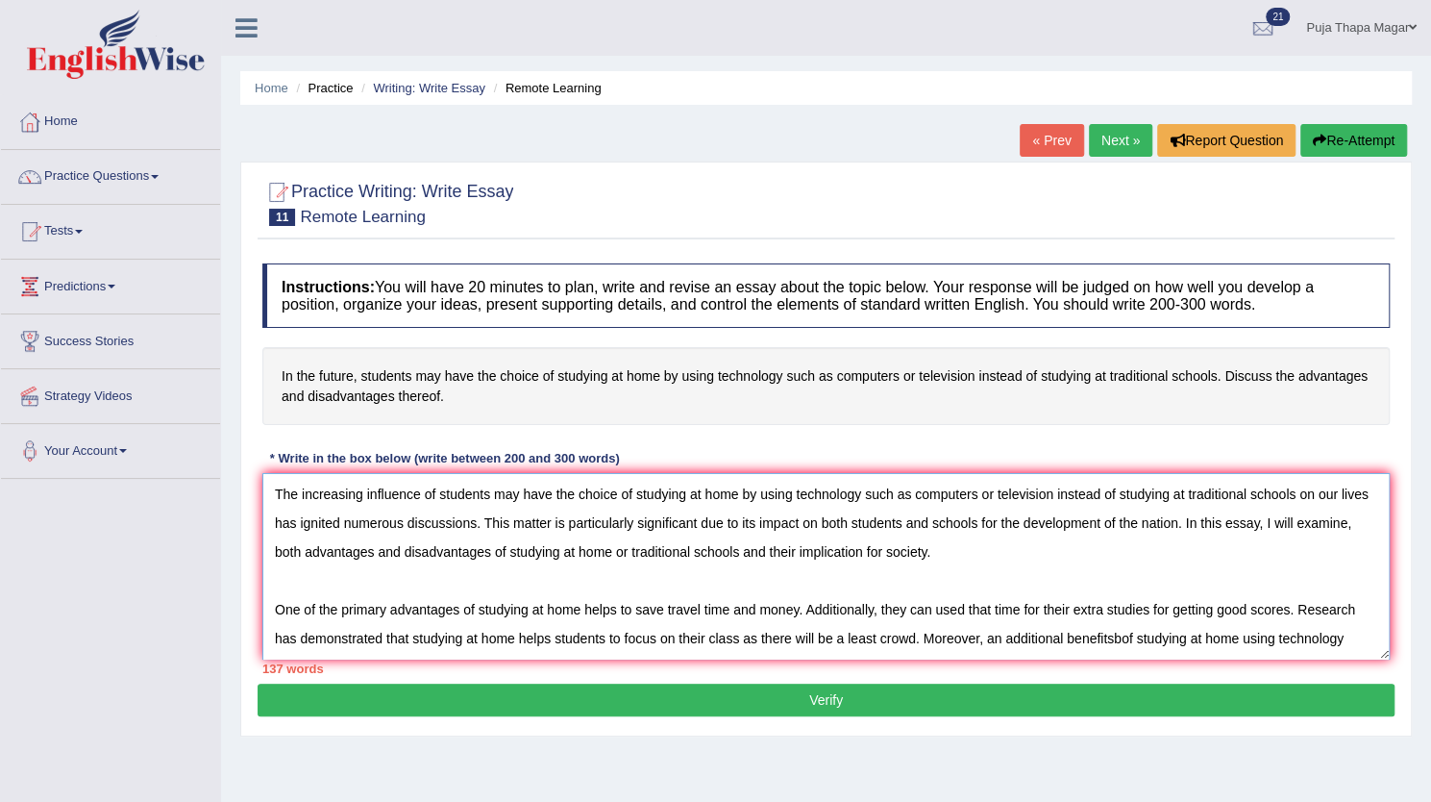
scroll to position [15, 0]
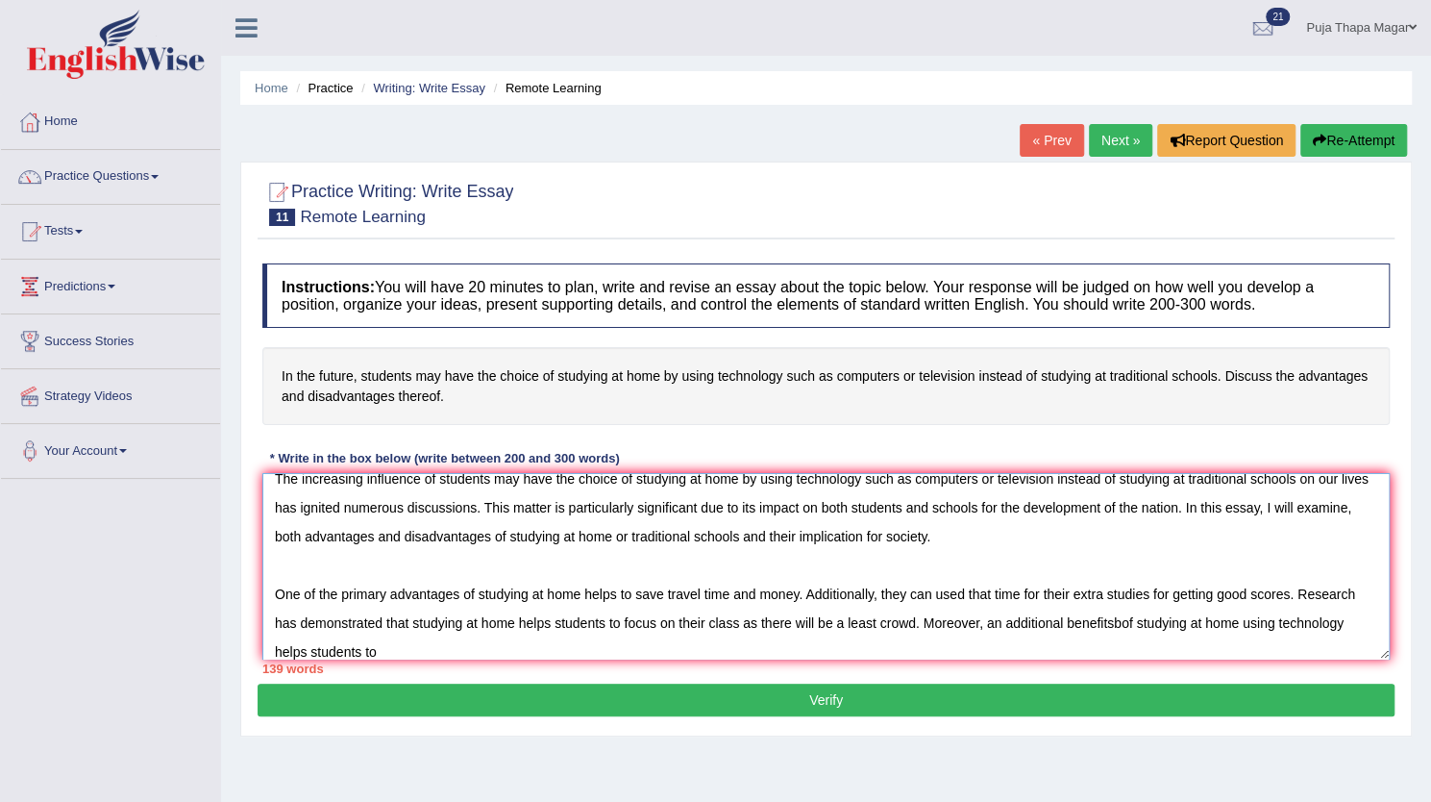
click at [552, 622] on textarea "The increasing influence of students may have the choice of studying at home by…" at bounding box center [826, 566] width 1128 height 186
click at [1115, 619] on textarea "The increasing influence of students may have the choice of studying at home by…" at bounding box center [826, 566] width 1128 height 186
click at [386, 650] on textarea "The increasing influence of students may have the choice of studying at home by…" at bounding box center [826, 566] width 1128 height 186
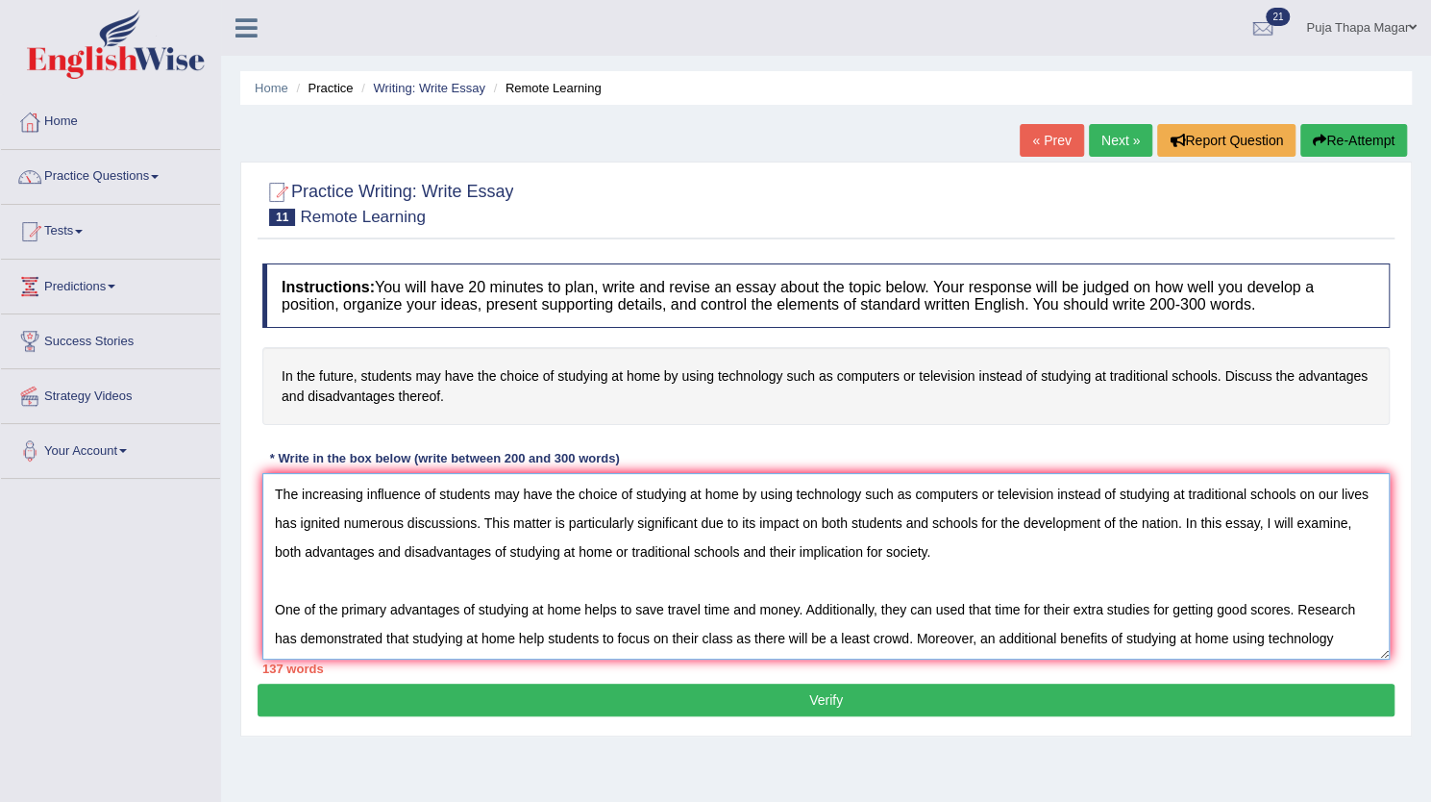
scroll to position [44, 0]
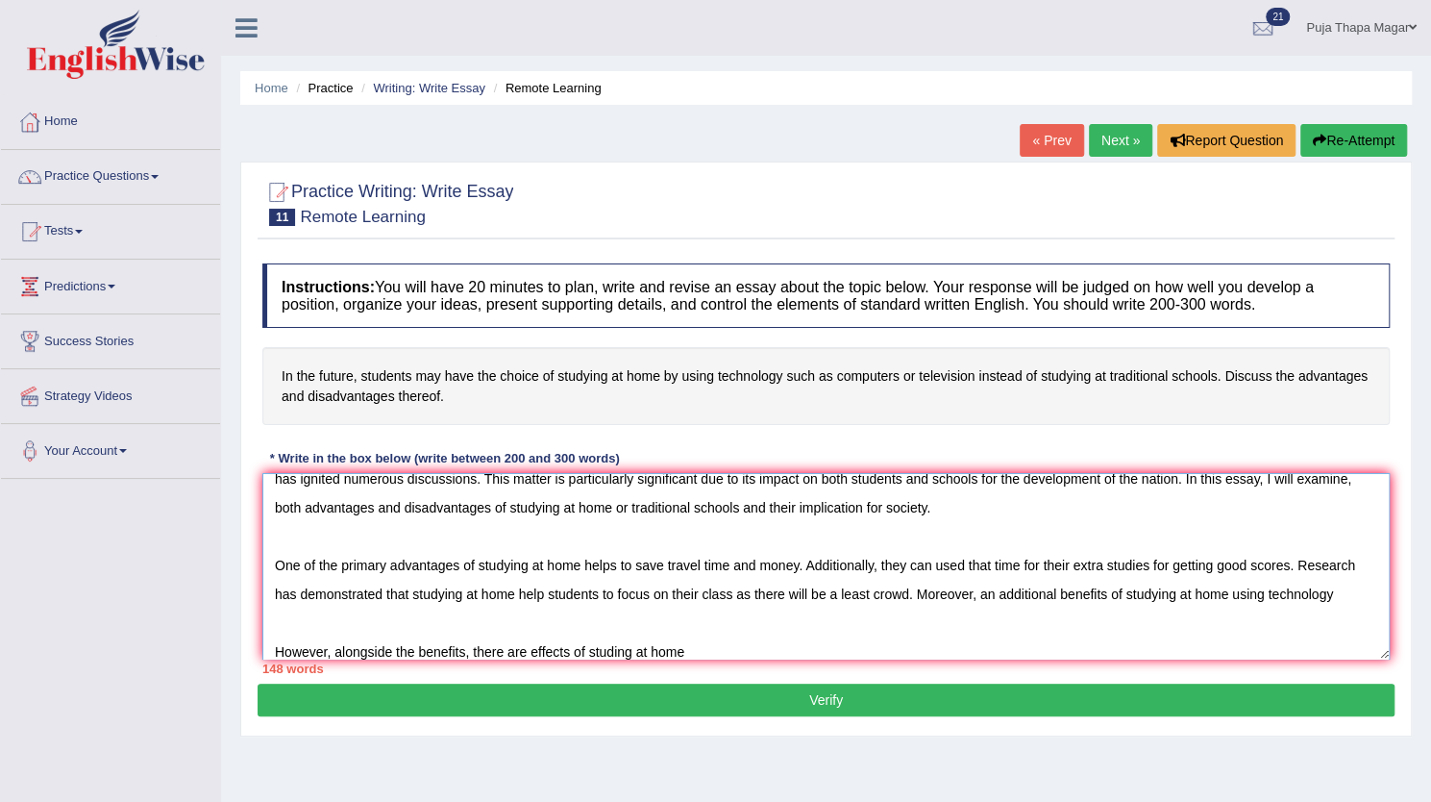
click at [532, 648] on textarea "The increasing influence of students may have the choice of studying at home by…" at bounding box center [826, 566] width 1128 height 186
click at [737, 650] on textarea "The increasing influence of students may have the choice of studying at home by…" at bounding box center [826, 566] width 1128 height 186
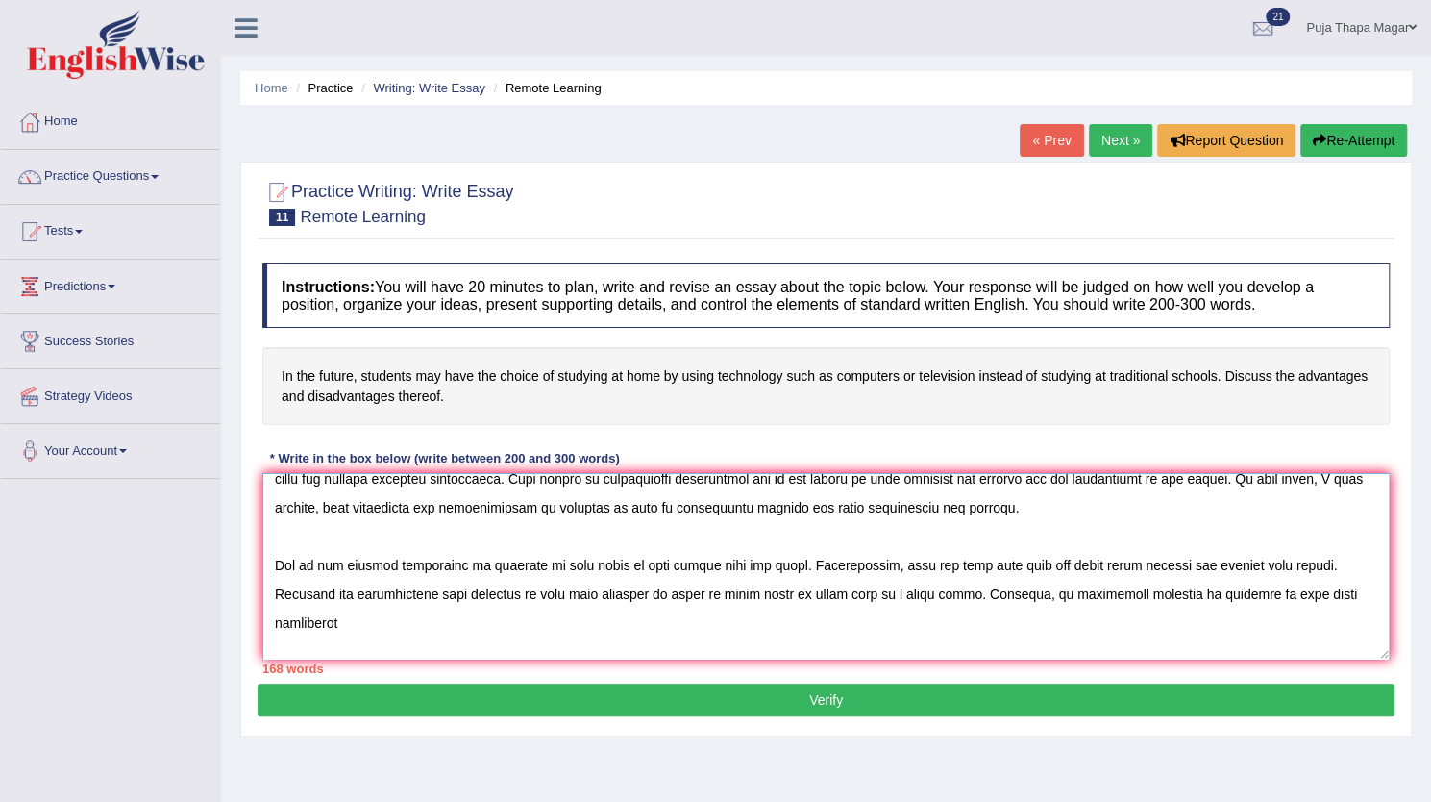
scroll to position [73, 0]
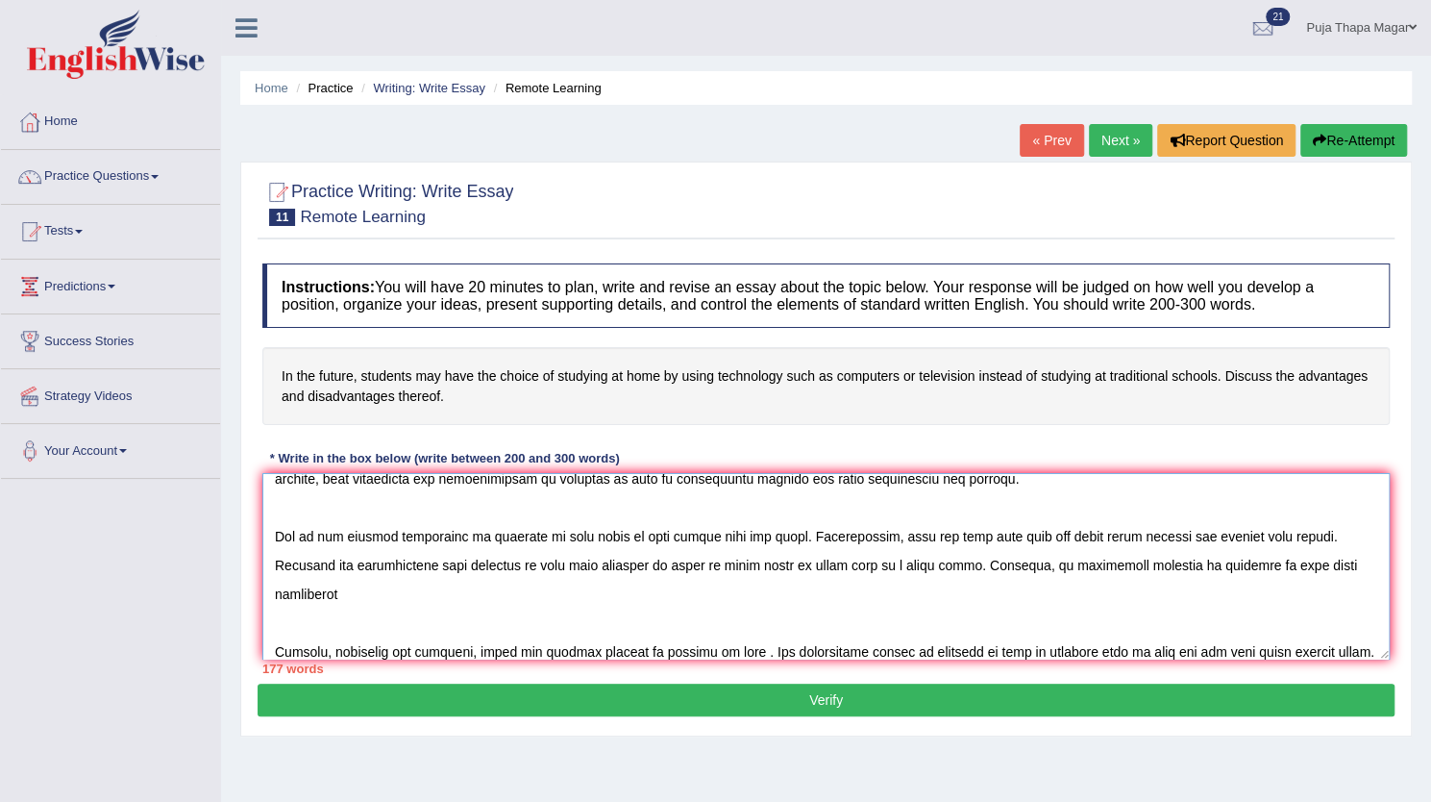
click at [744, 621] on textarea at bounding box center [826, 566] width 1128 height 186
click at [682, 649] on textarea at bounding box center [826, 566] width 1128 height 186
click at [567, 651] on textarea at bounding box center [826, 566] width 1128 height 186
click at [773, 641] on textarea at bounding box center [826, 566] width 1128 height 186
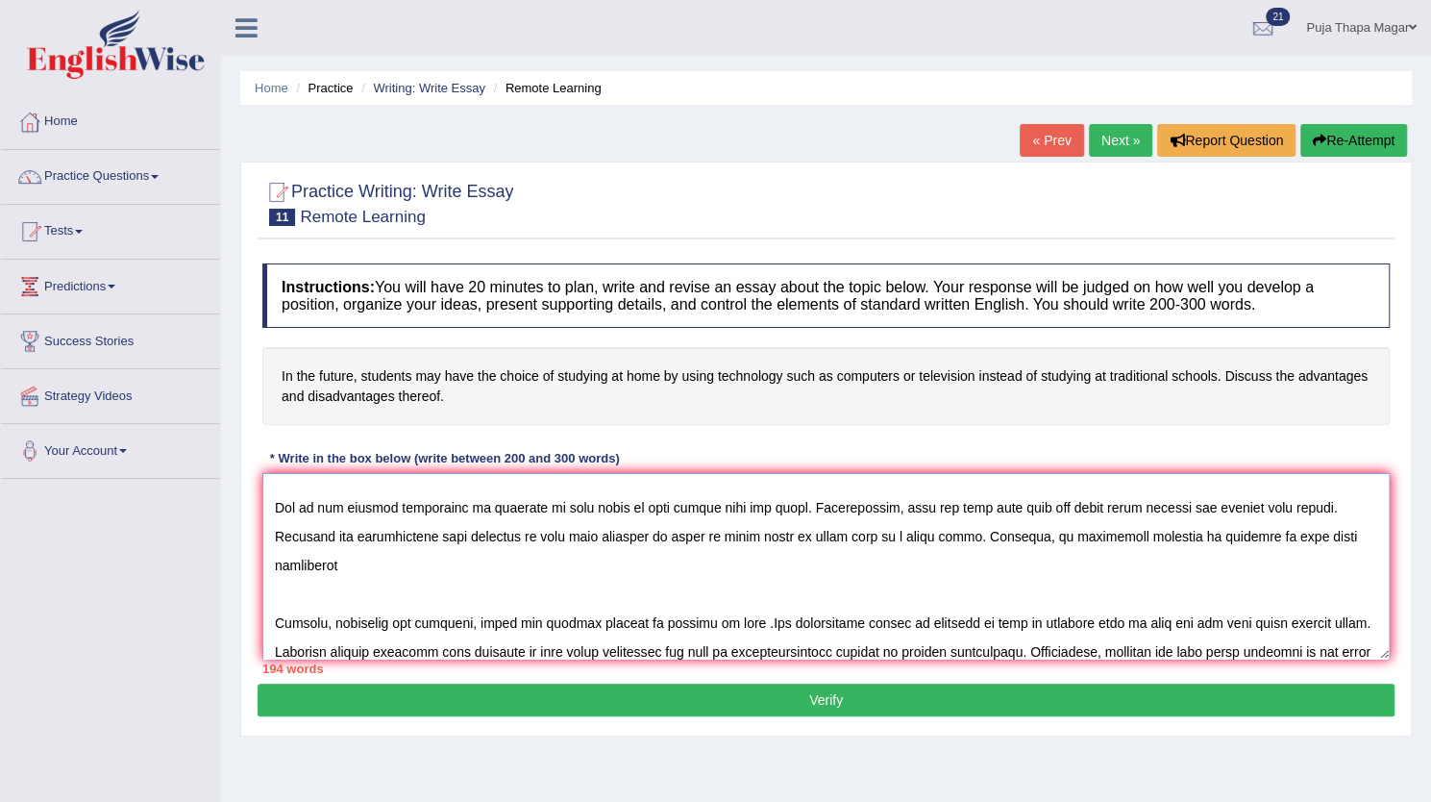
scroll to position [131, 0]
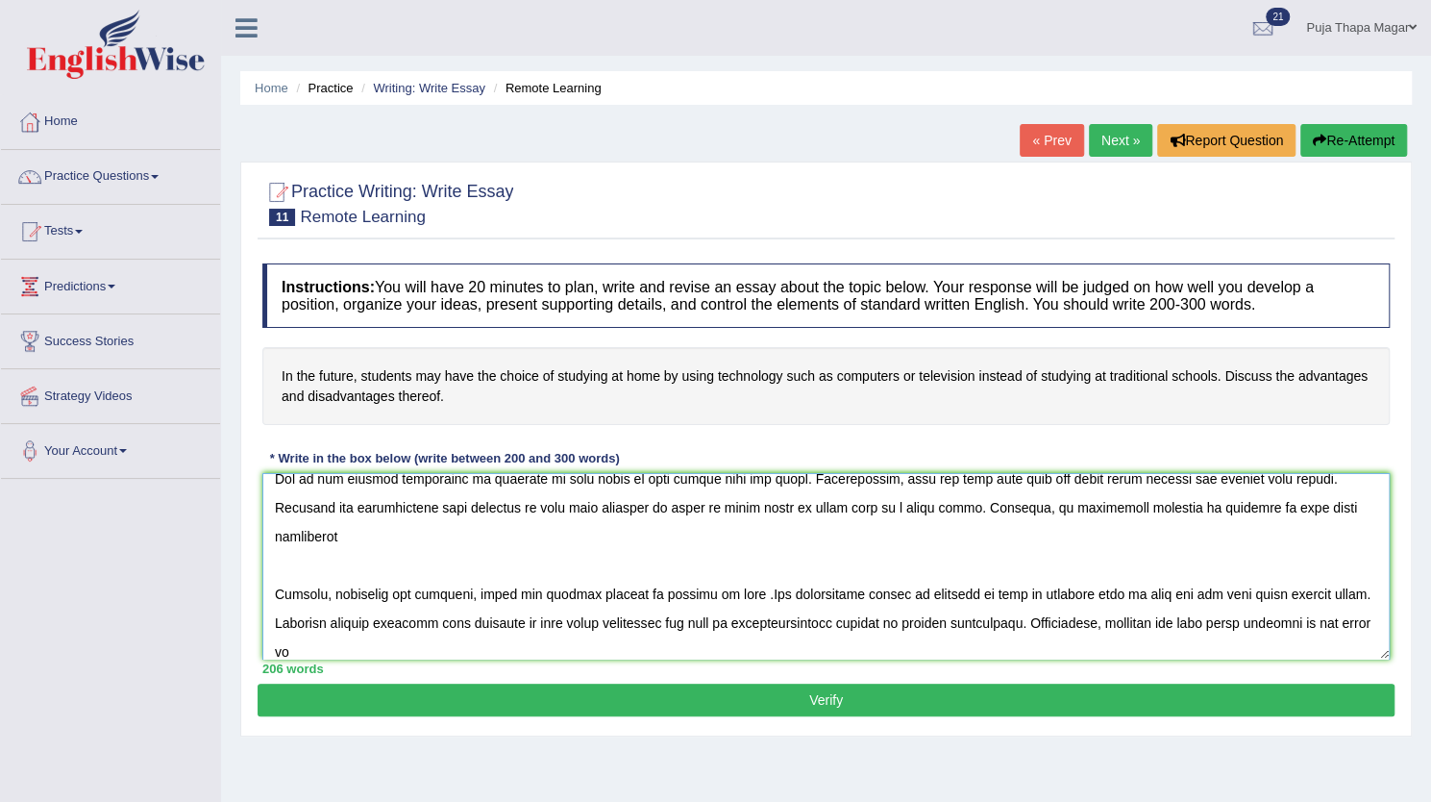
click at [405, 618] on textarea at bounding box center [826, 566] width 1128 height 186
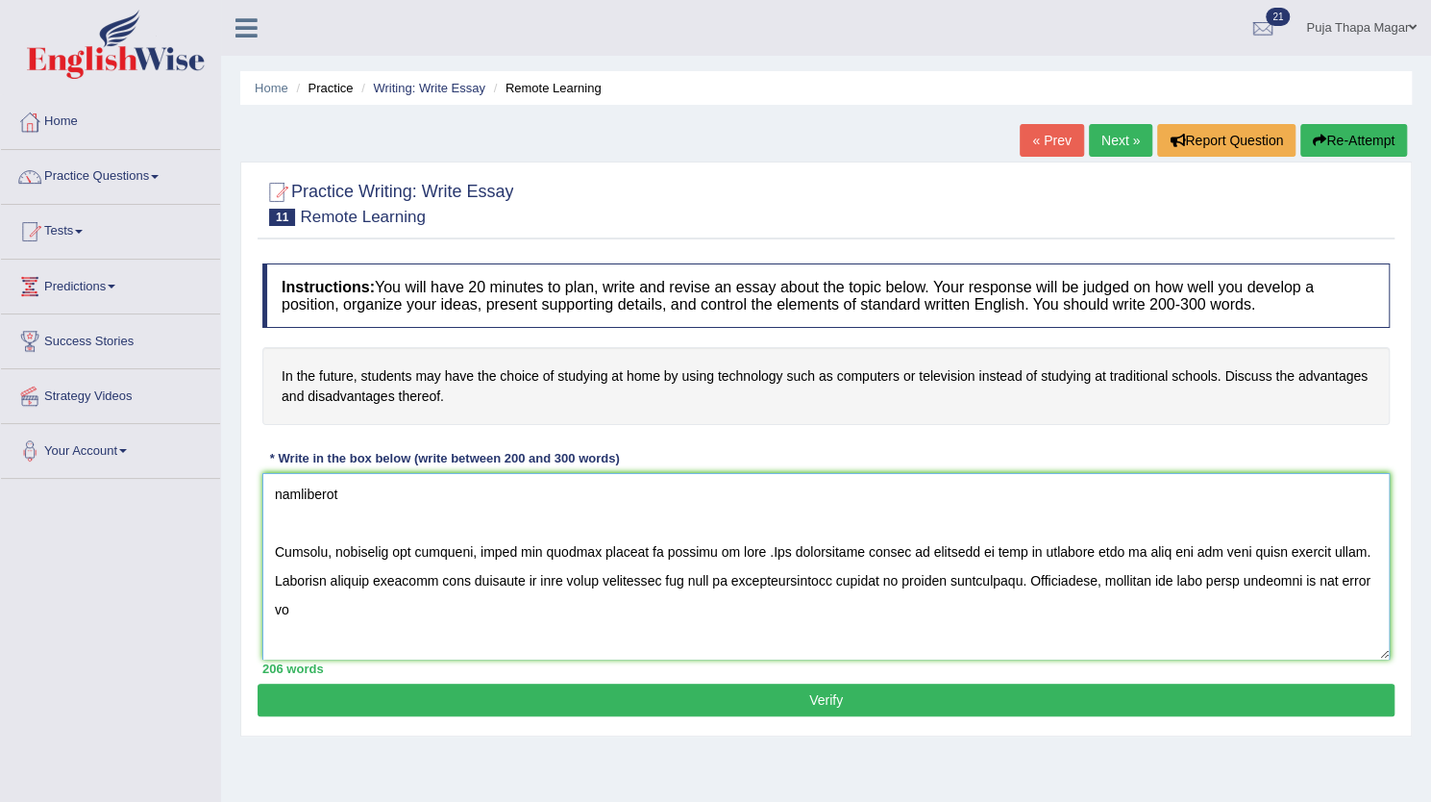
scroll to position [198, 0]
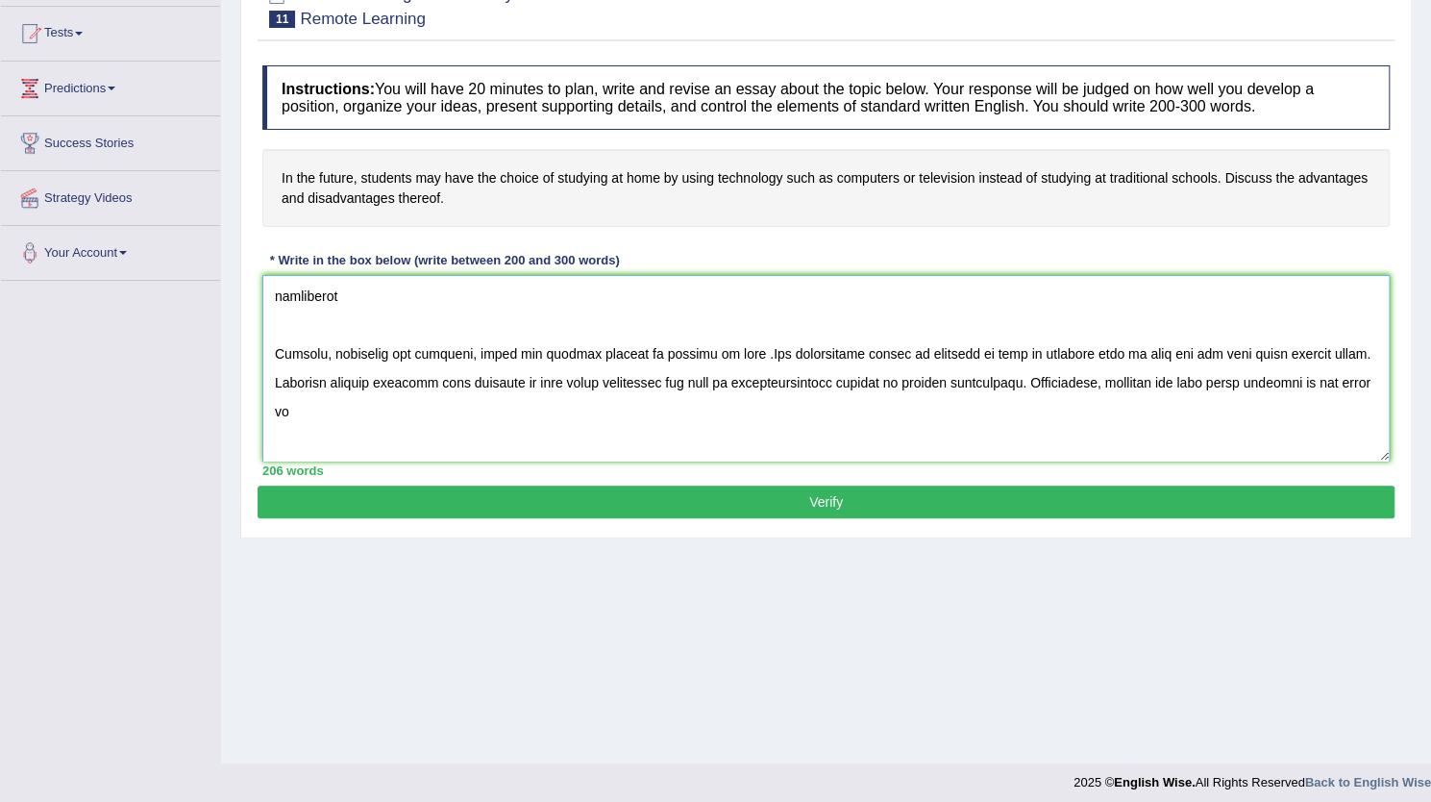
click at [708, 446] on textarea at bounding box center [826, 368] width 1128 height 186
click at [872, 437] on textarea at bounding box center [826, 368] width 1128 height 186
click at [1066, 436] on textarea at bounding box center [826, 368] width 1128 height 186
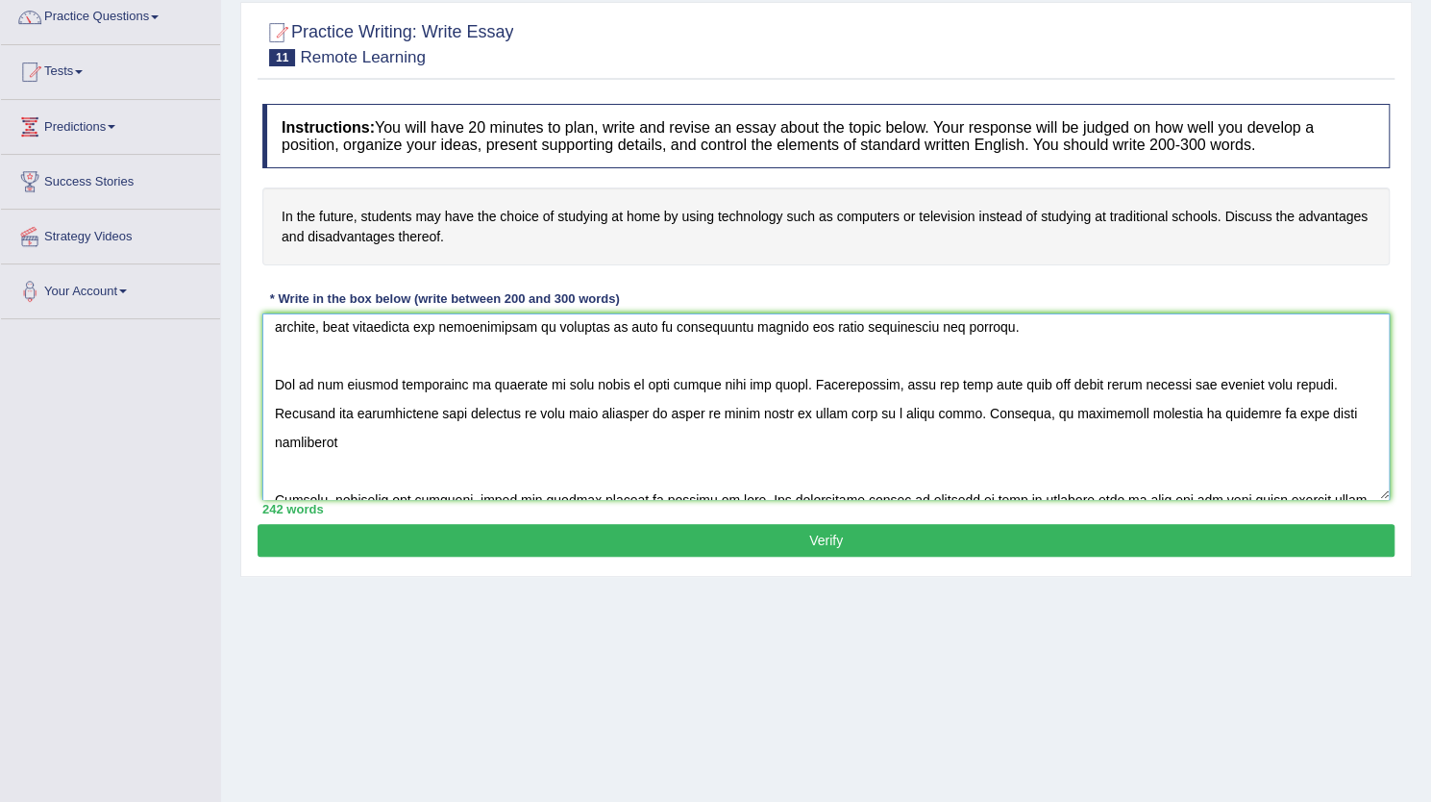
scroll to position [82, 0]
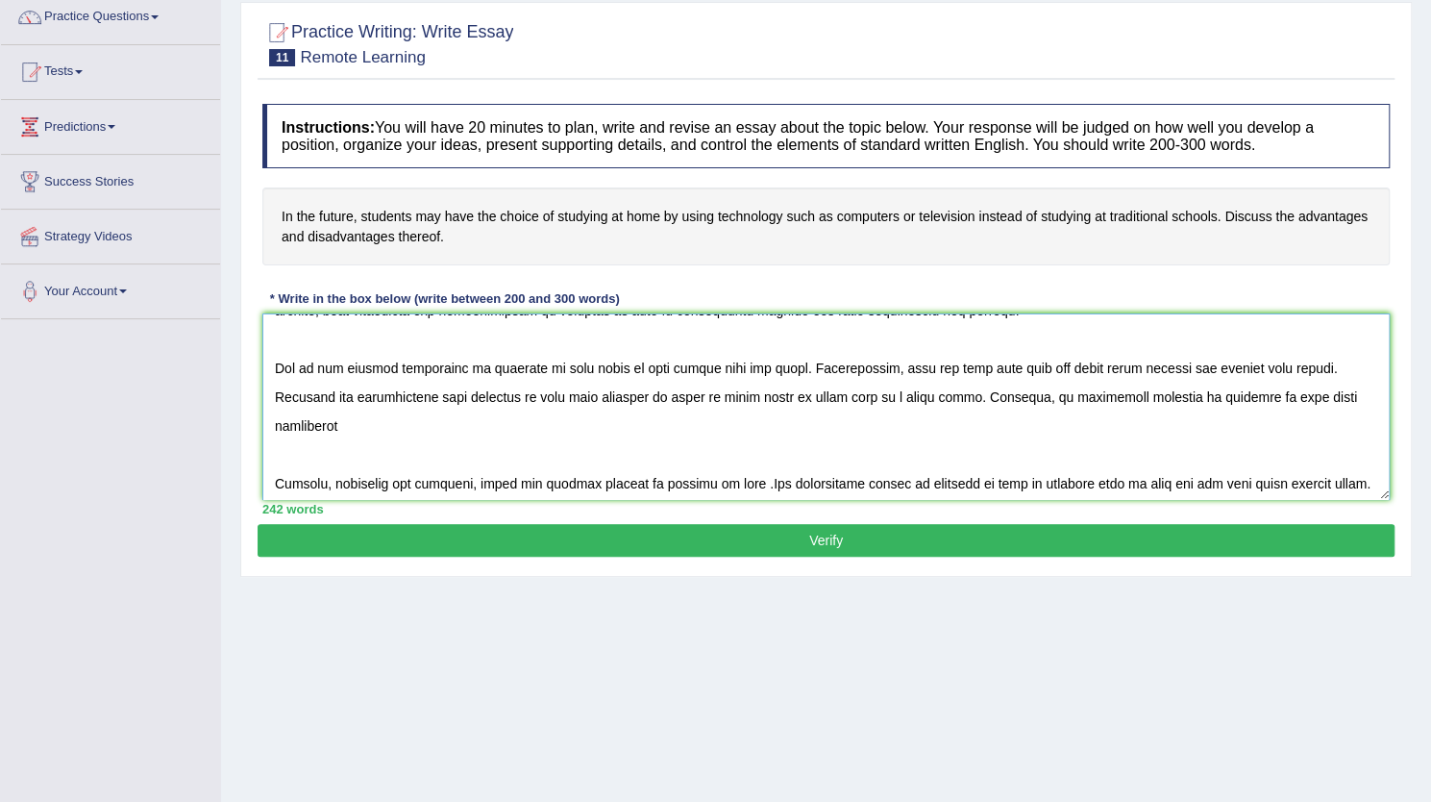
click at [1348, 396] on textarea at bounding box center [826, 406] width 1128 height 186
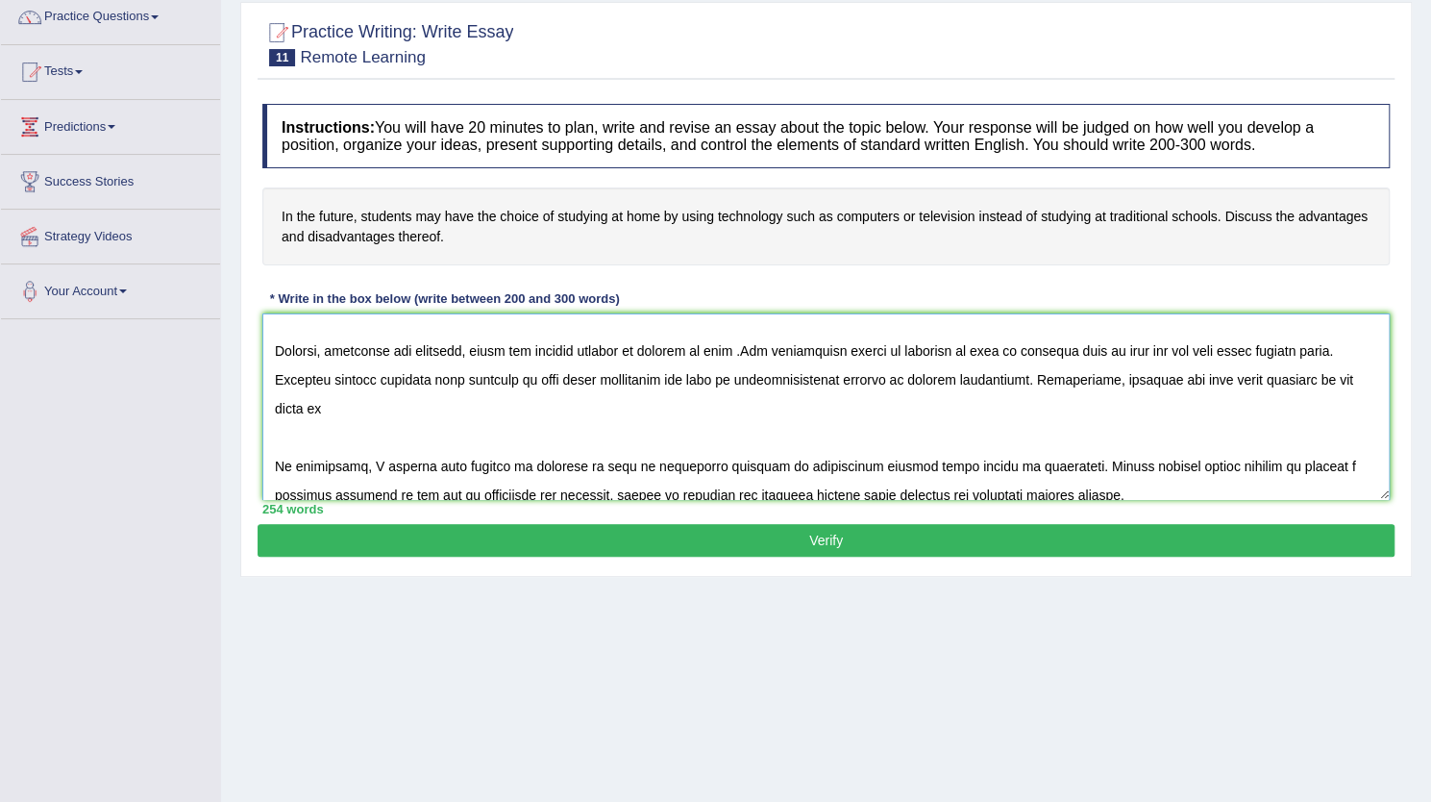
scroll to position [231, 0]
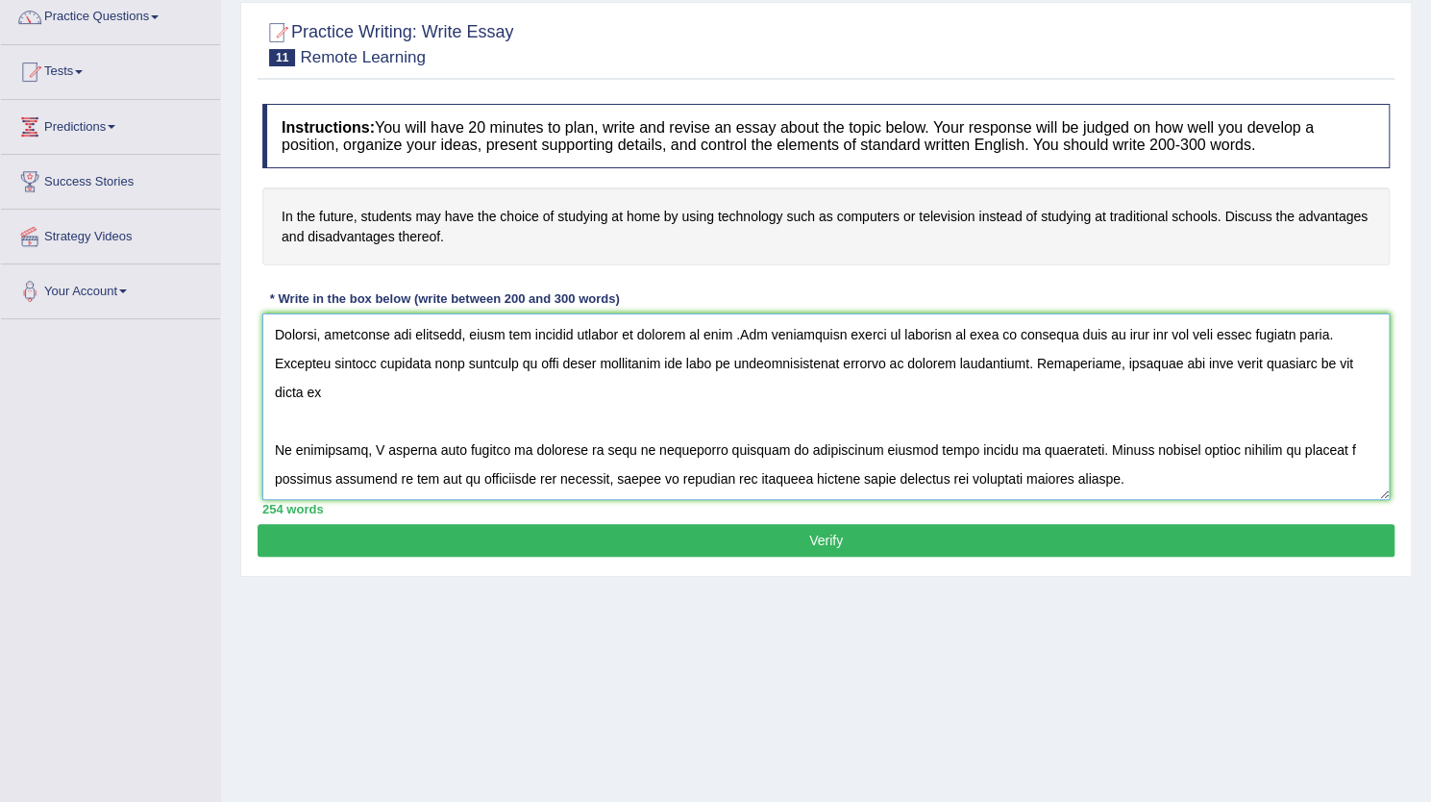
click at [397, 393] on textarea at bounding box center [826, 406] width 1128 height 186
type textarea "The increasing influence of students may have the choice of studying at home by…"
click at [823, 536] on button "Verify" at bounding box center [826, 540] width 1137 height 33
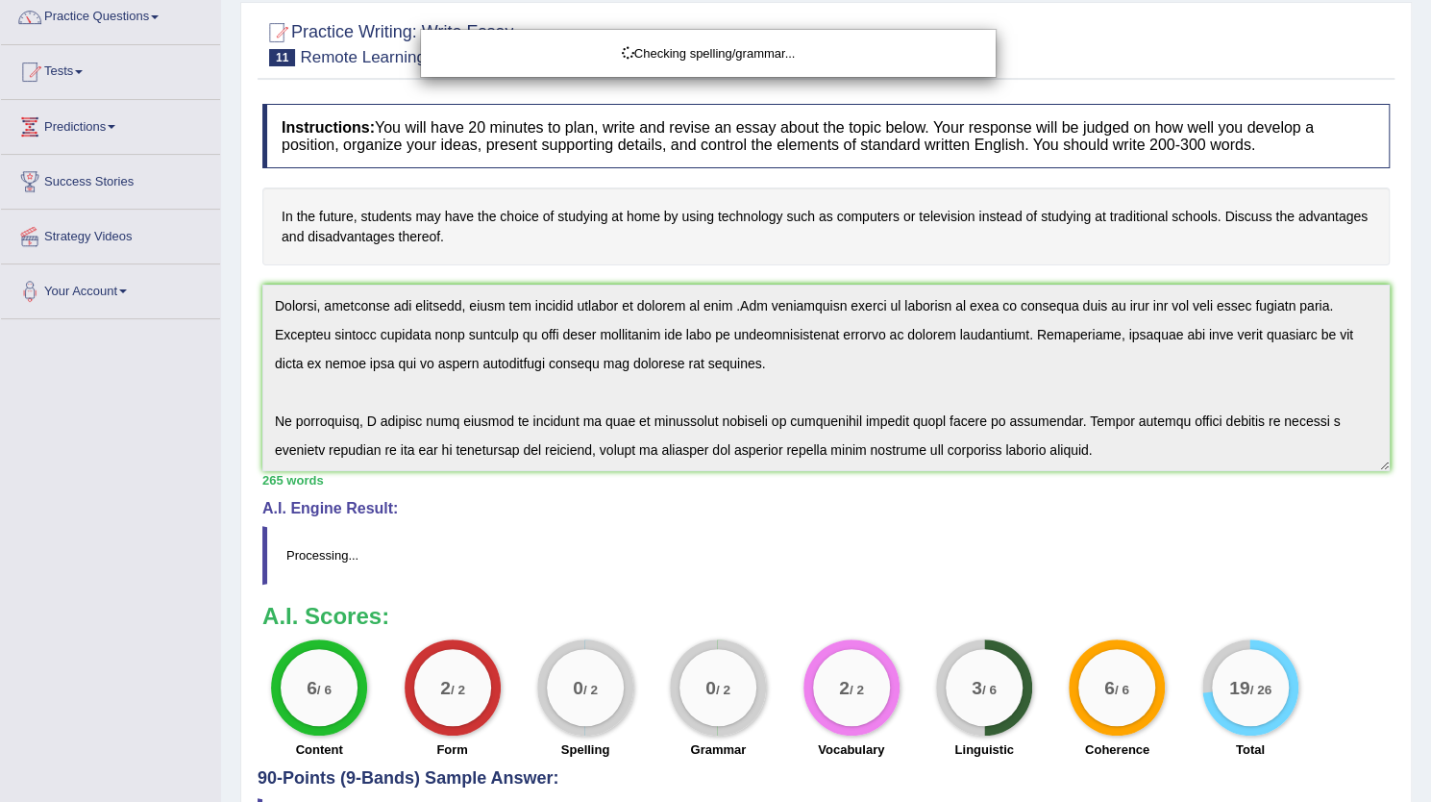
click at [823, 536] on div "Checking spelling/grammar..." at bounding box center [715, 401] width 1431 height 802
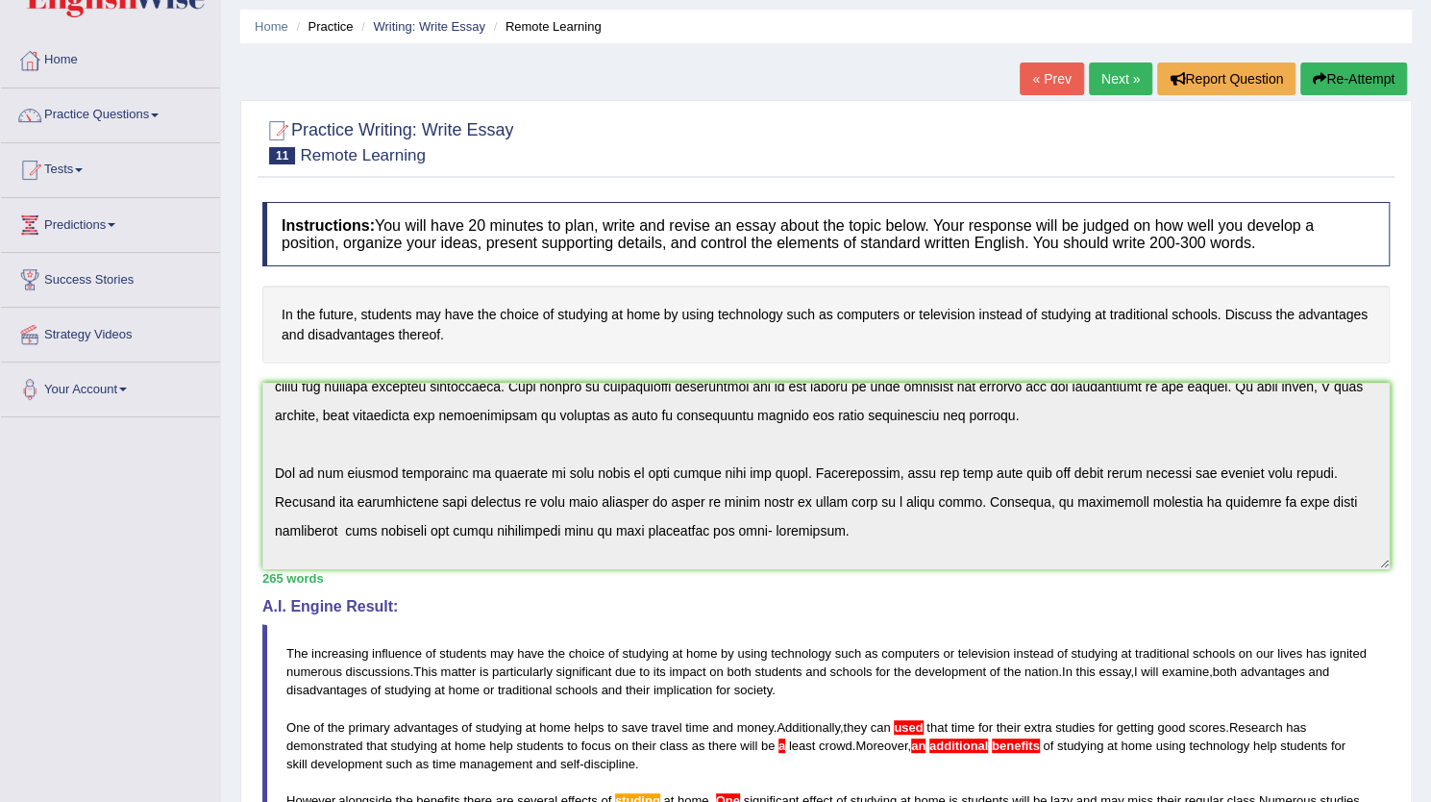
scroll to position [0, 0]
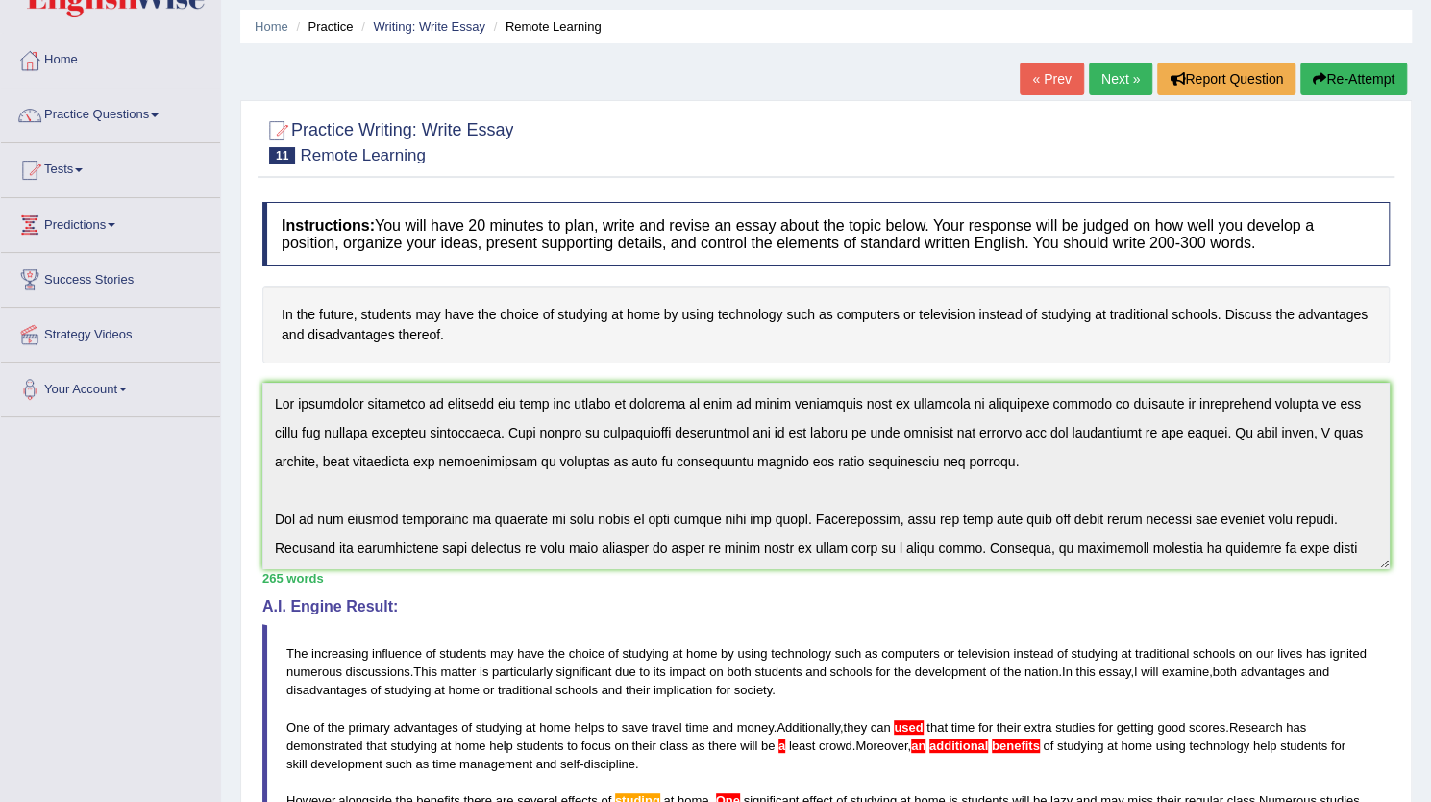
click at [266, 358] on div "Instructions: You will have 20 minutes to plan, write and revise an essay about…" at bounding box center [826, 648] width 1137 height 913
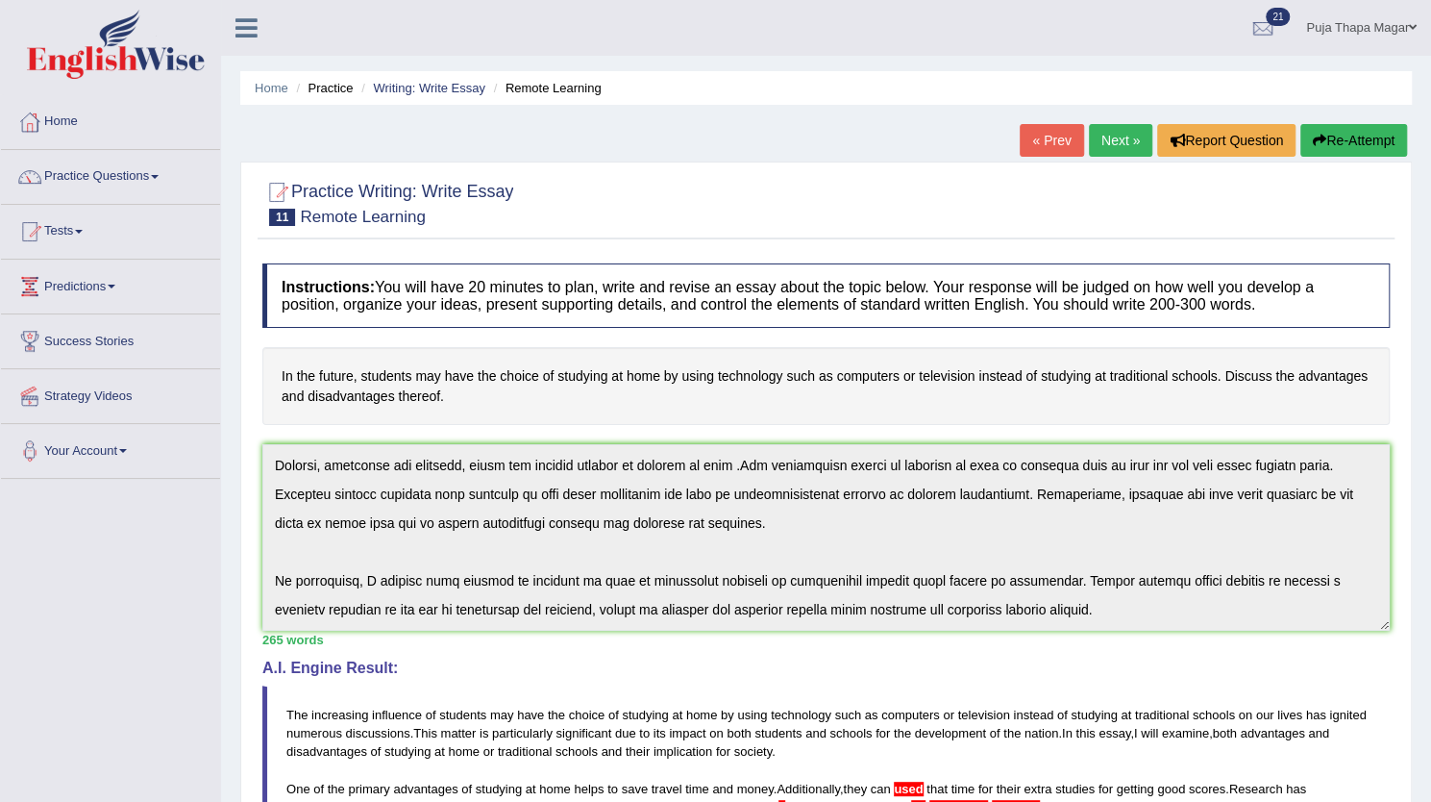
click at [1340, 143] on button "Re-Attempt" at bounding box center [1354, 140] width 107 height 33
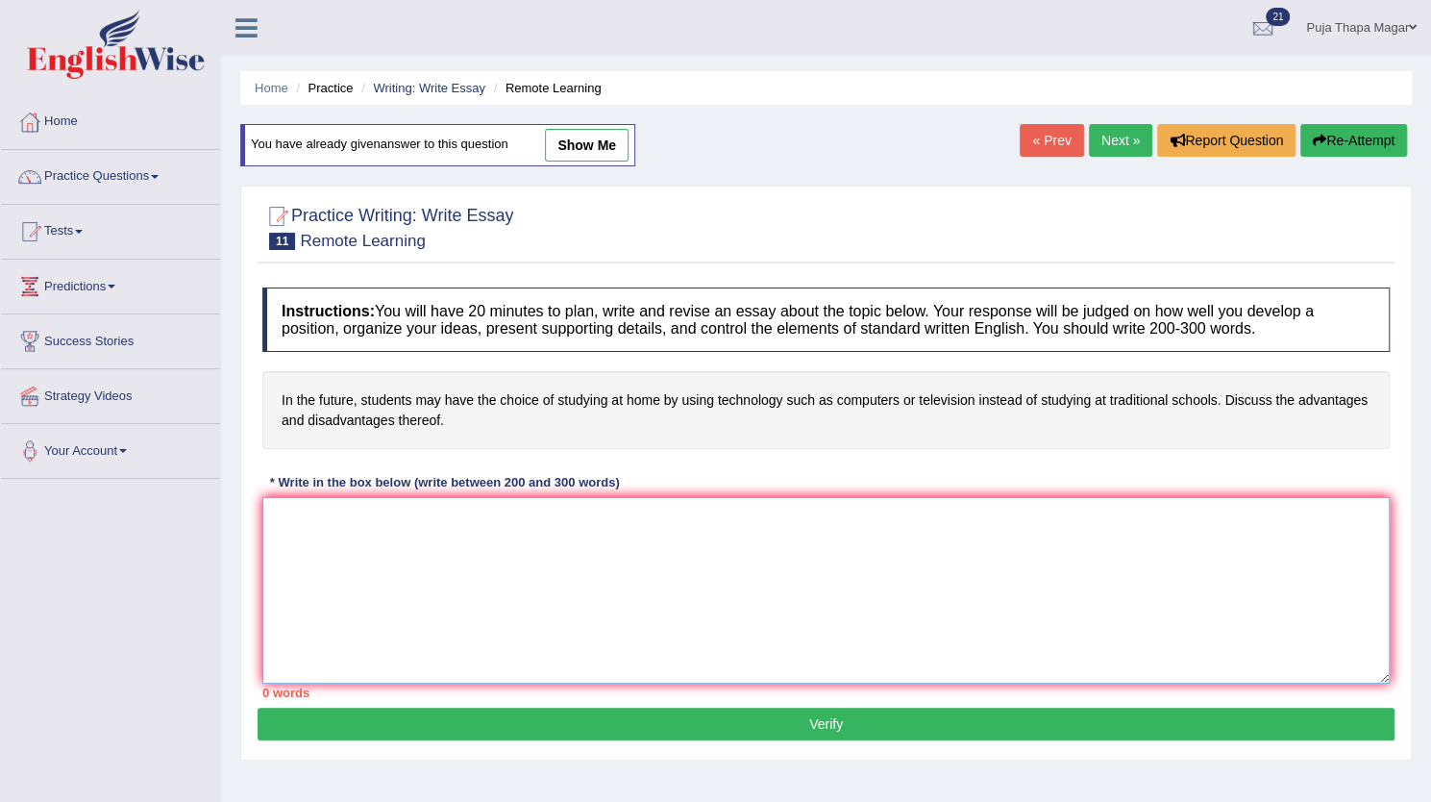
click at [506, 539] on textarea at bounding box center [826, 590] width 1128 height 186
paste textarea "The increasing influence of students may have the choice of studying at home by…"
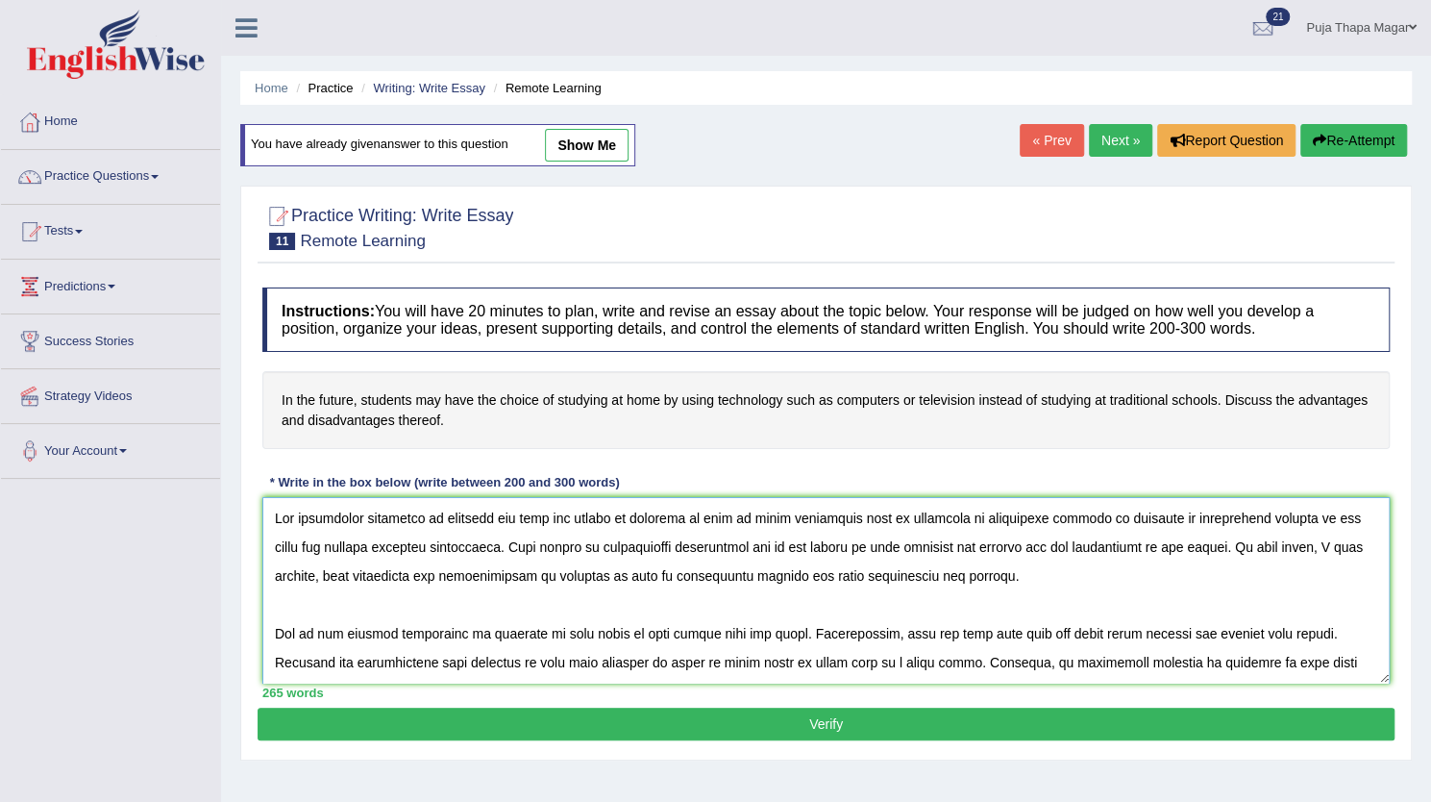
click at [965, 635] on textarea at bounding box center [826, 590] width 1128 height 186
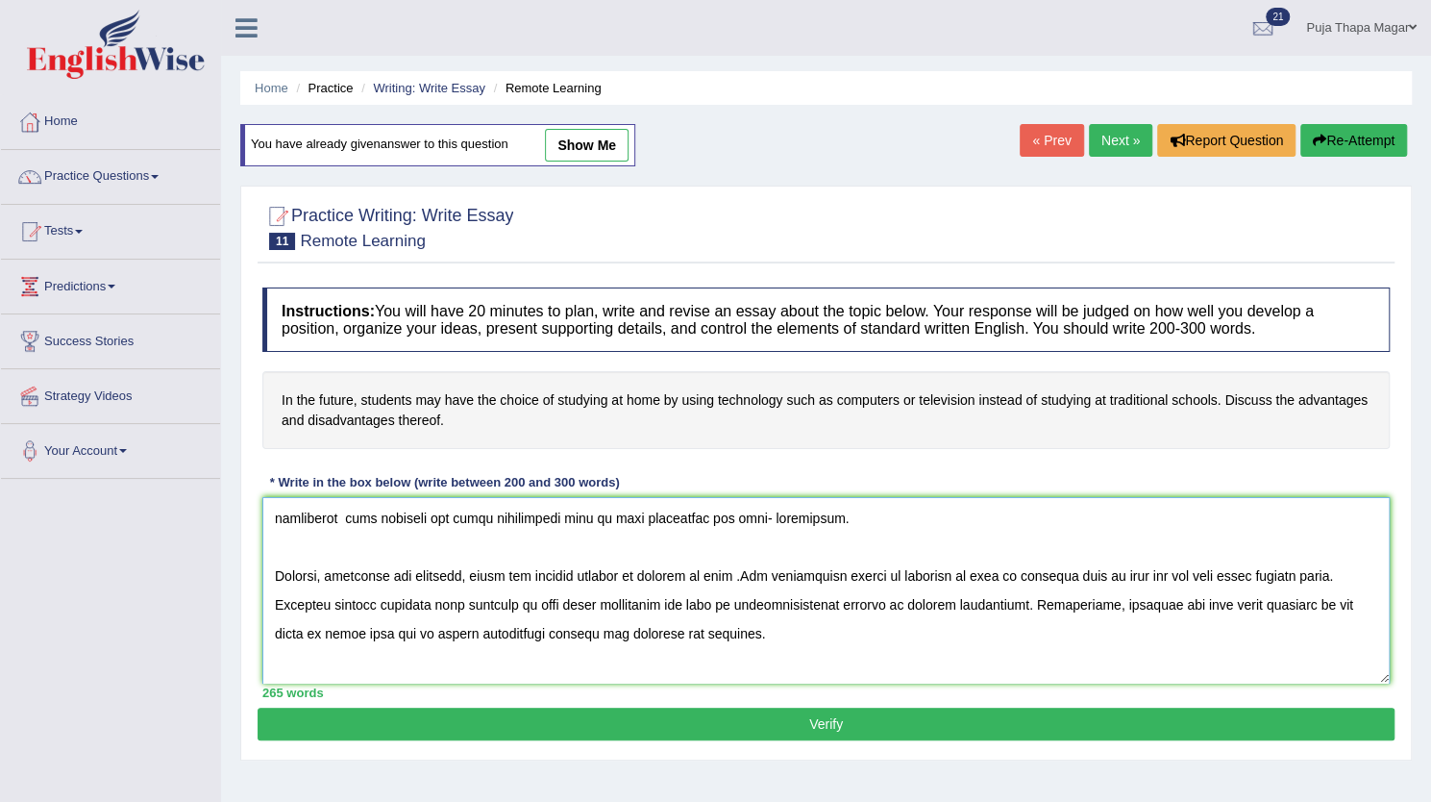
scroll to position [188, 0]
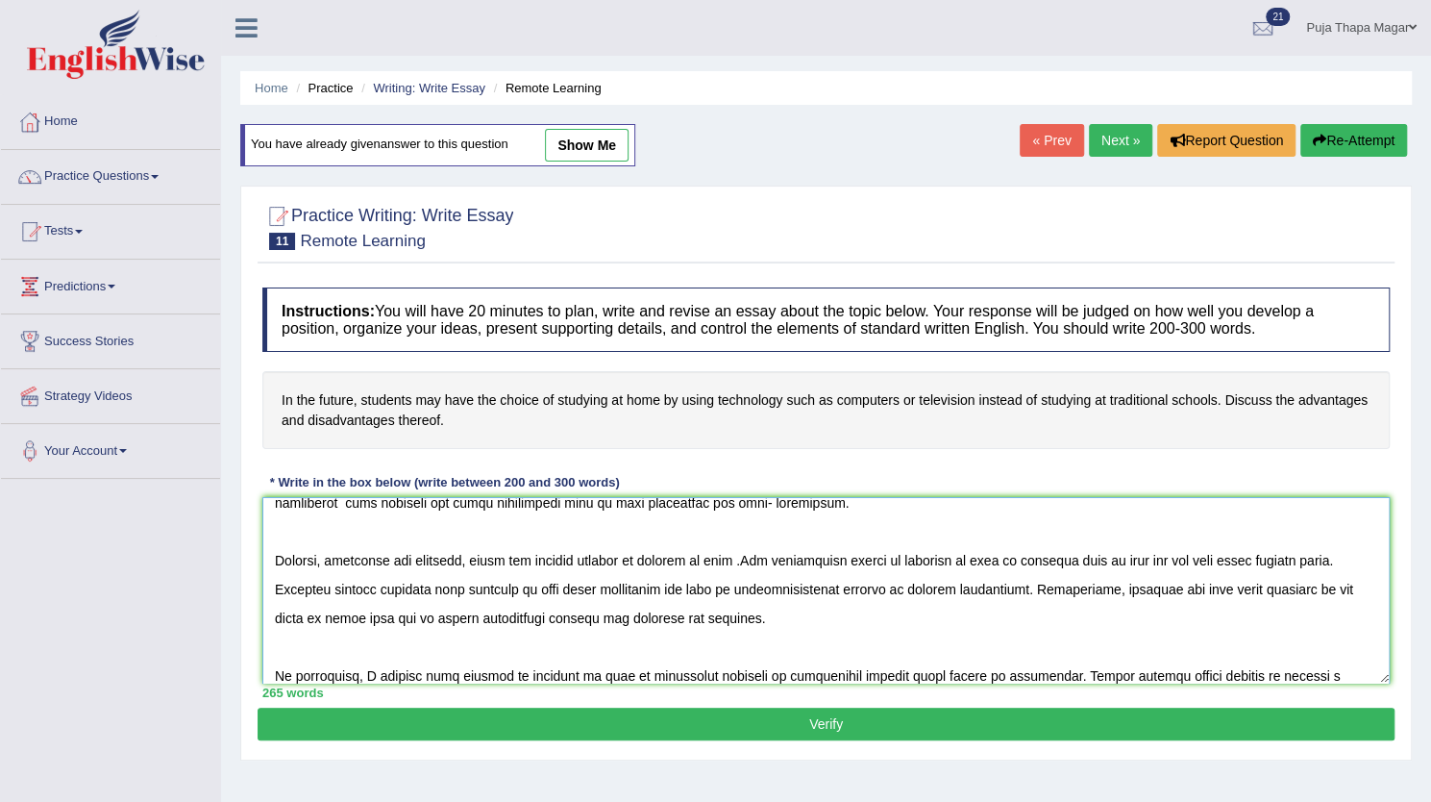
click at [523, 614] on textarea at bounding box center [826, 590] width 1128 height 186
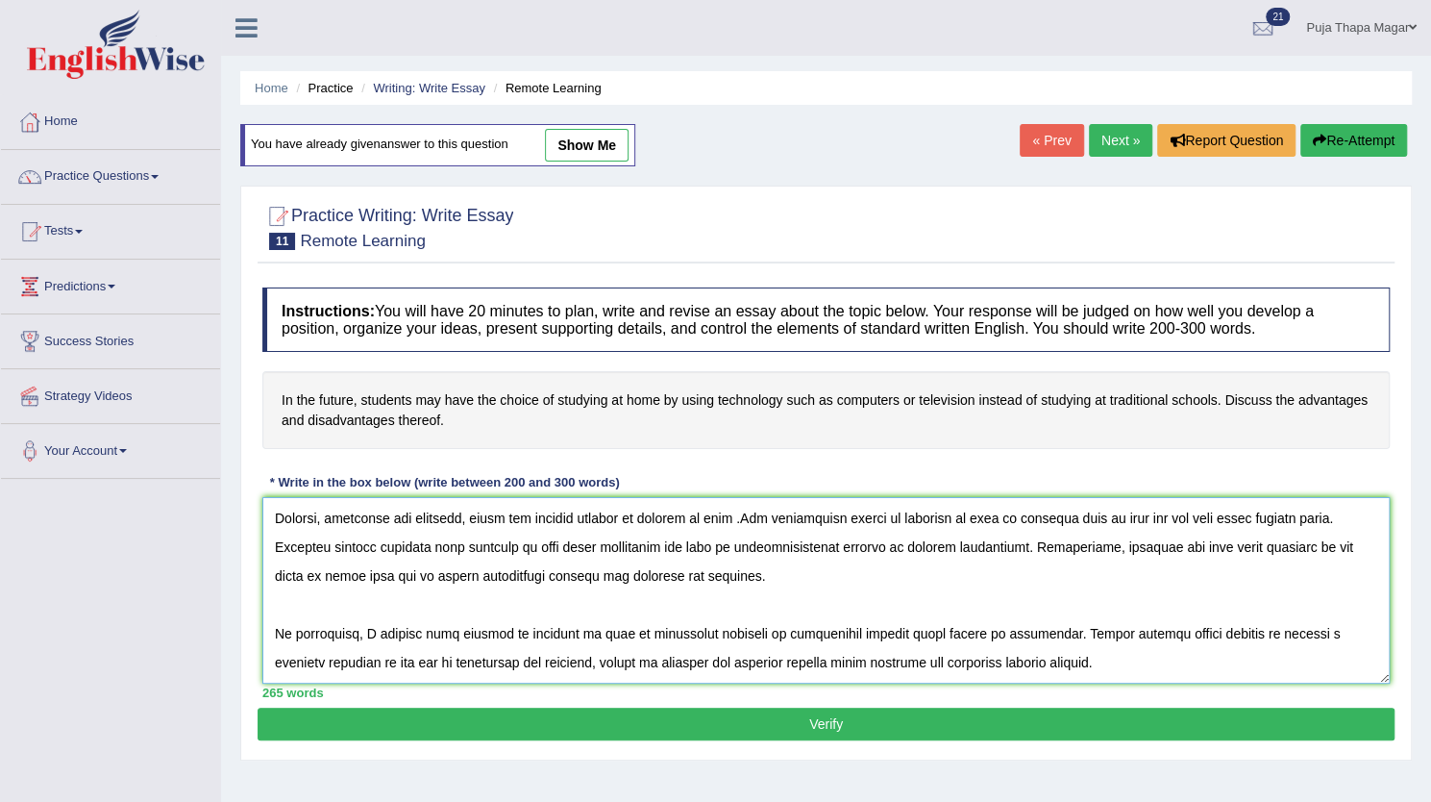
type textarea "The increasing influence of students may have the choice of studying at home by…"
click at [1013, 711] on button "Verify" at bounding box center [826, 723] width 1137 height 33
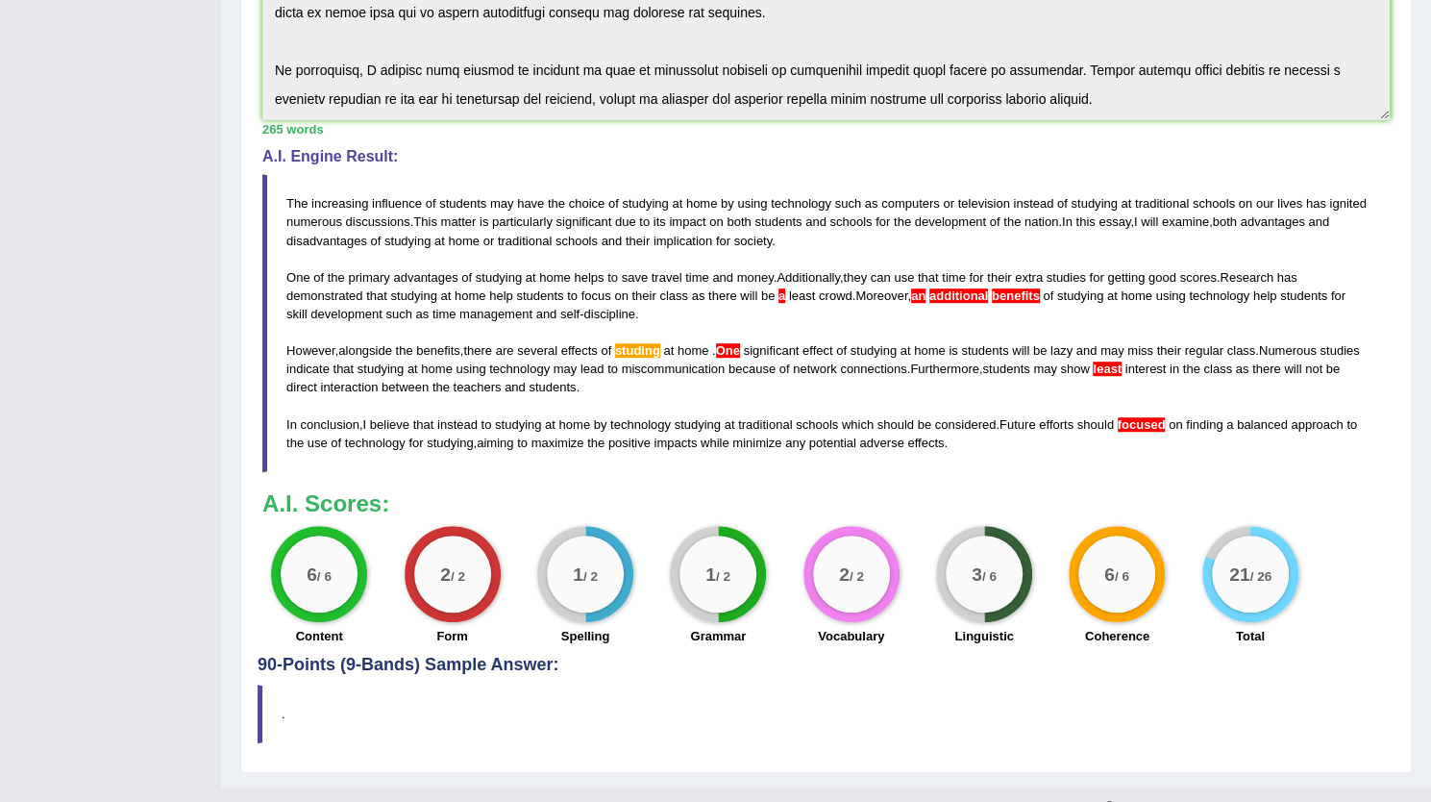
scroll to position [525, 0]
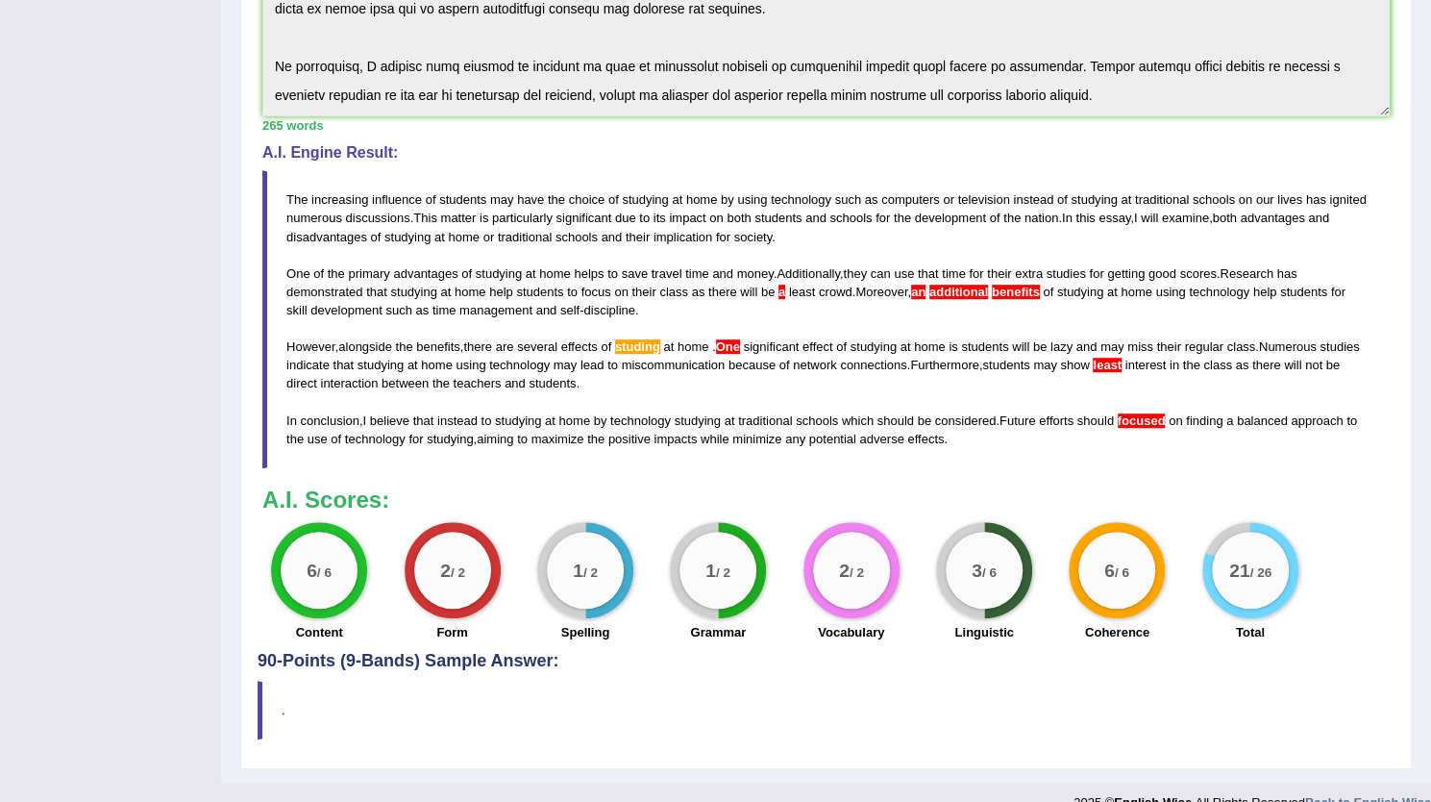
click at [985, 446] on blockquote "The increasing influence of students may have the choice of studying at home by…" at bounding box center [826, 319] width 1128 height 298
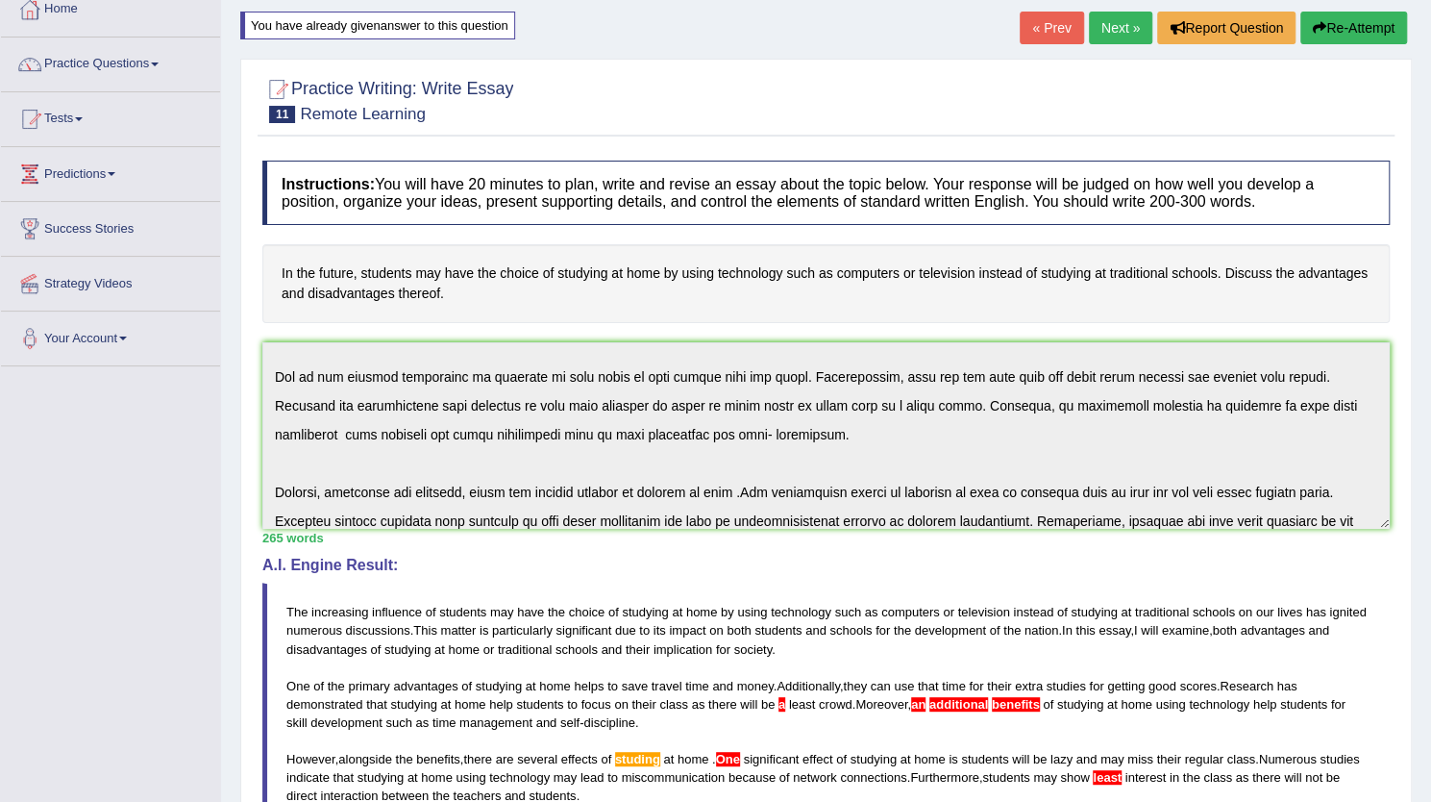
scroll to position [0, 0]
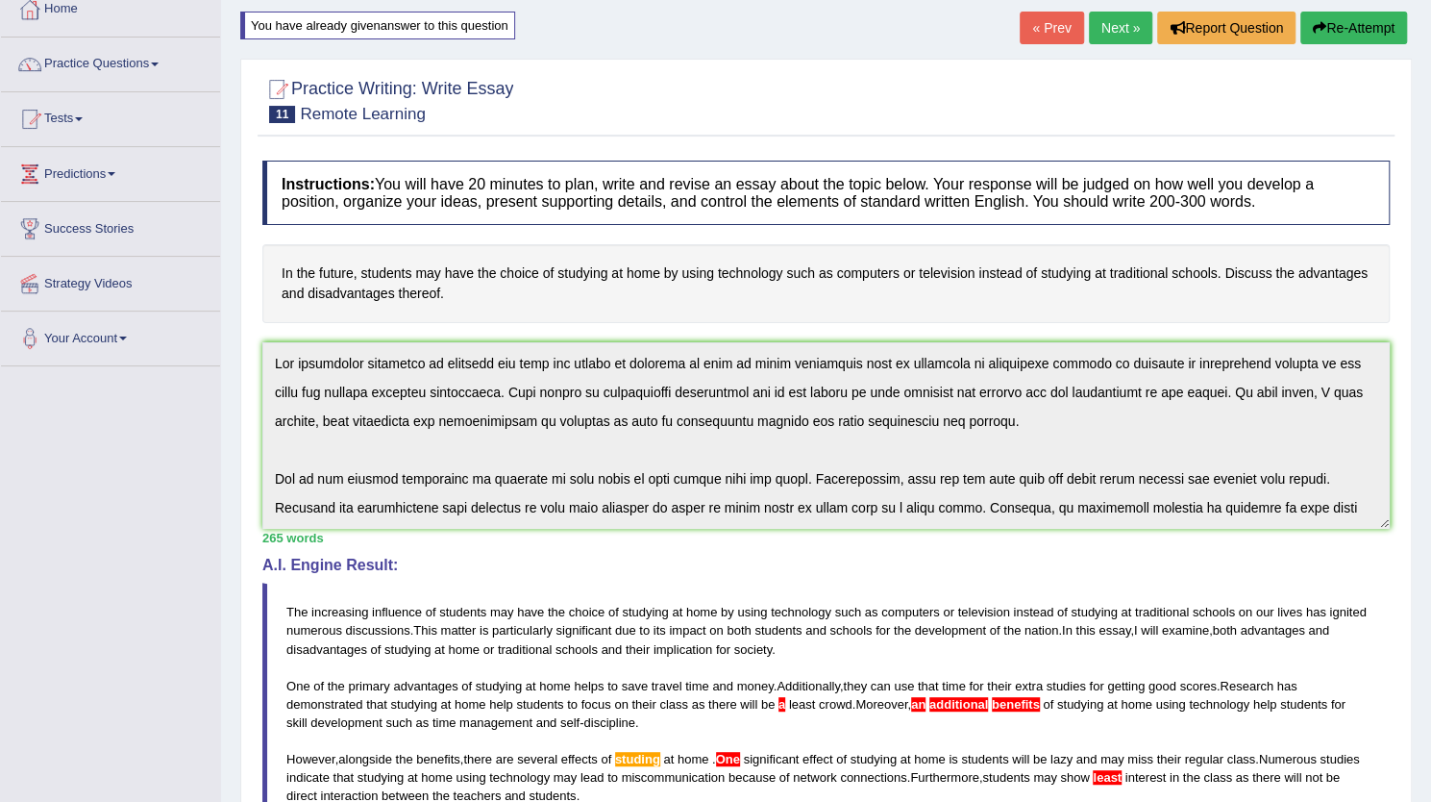
click at [252, 393] on div "Practice Writing: Write Essay 11 Remote Learning Instructions: You will have 20…" at bounding box center [826, 620] width 1172 height 1123
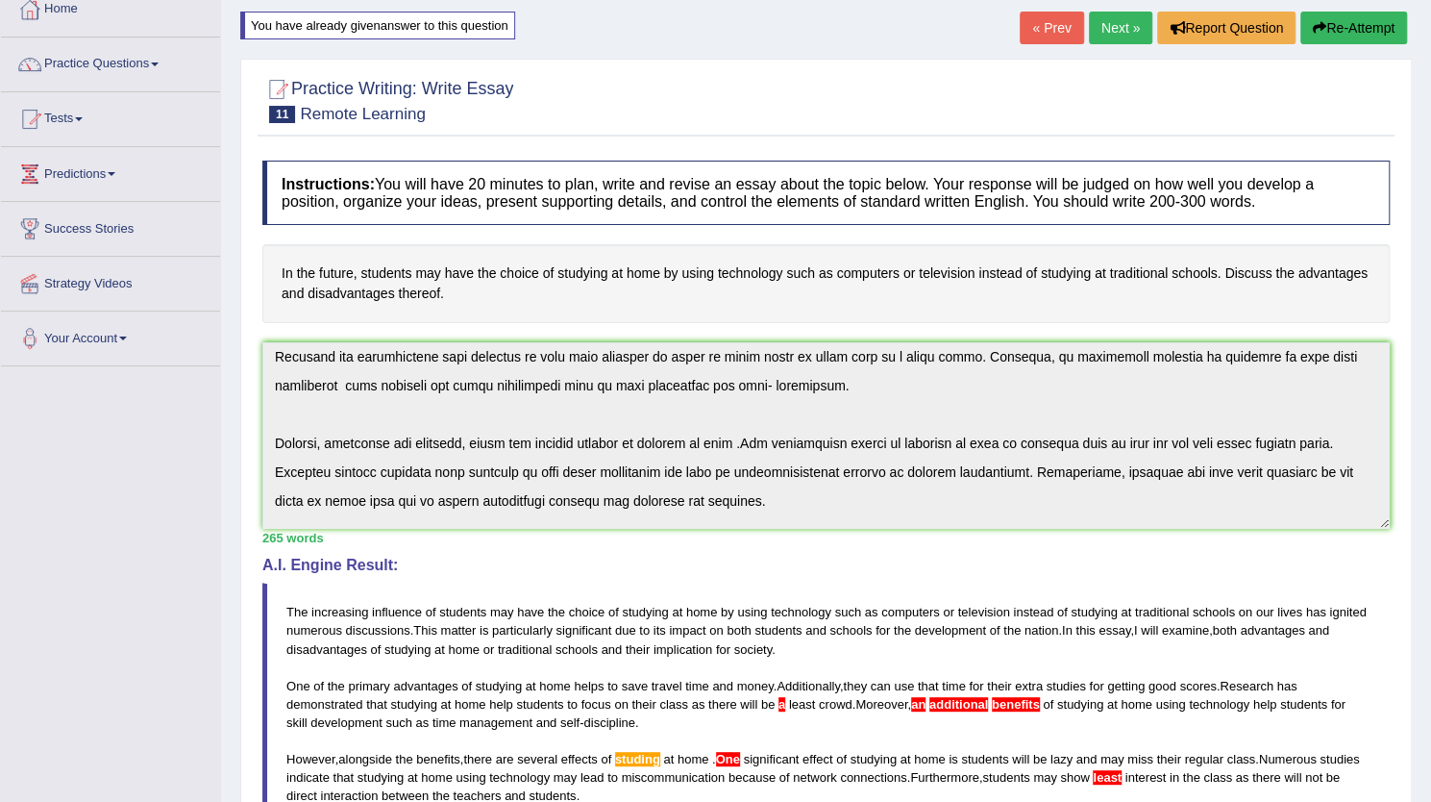
scroll to position [231, 0]
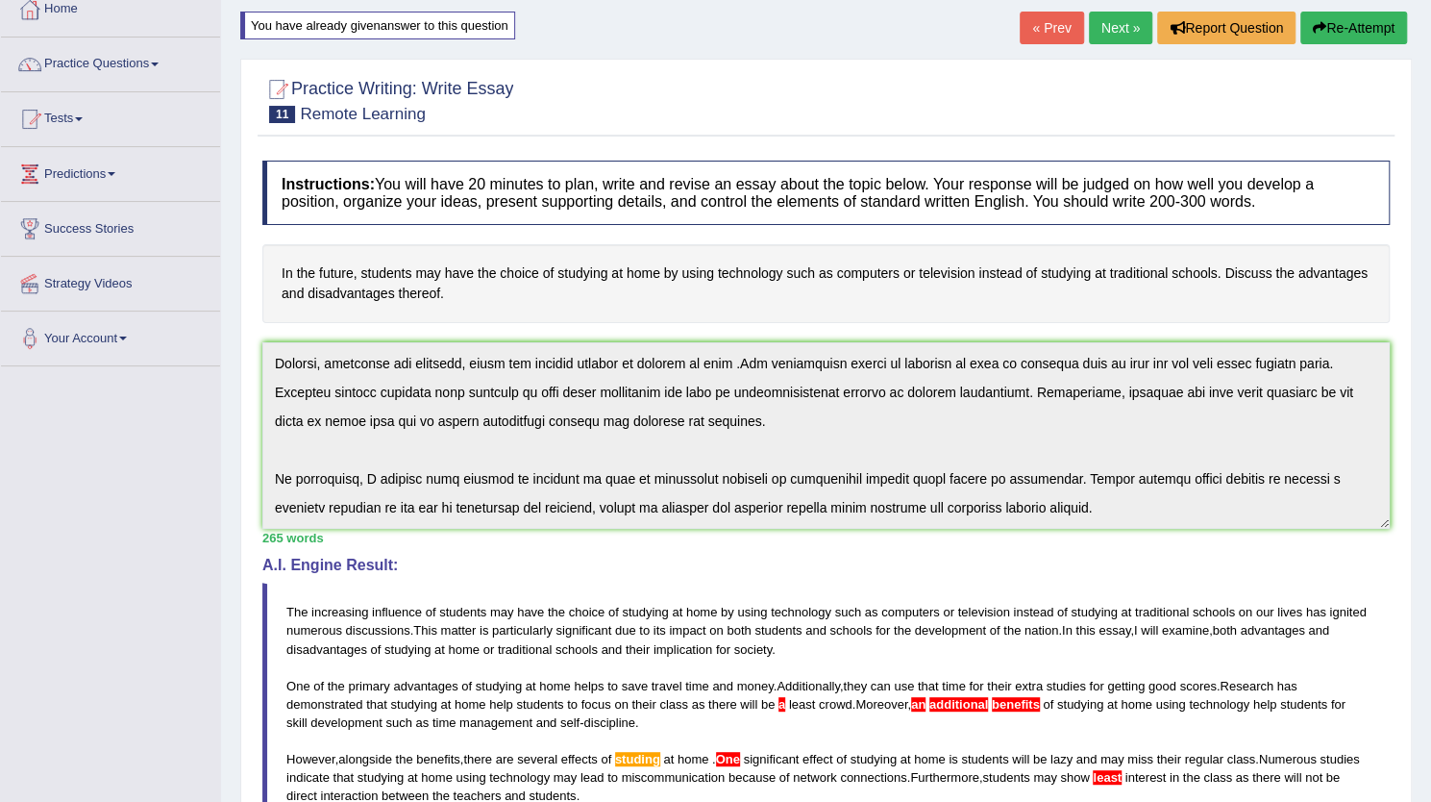
click at [1076, 530] on div "Instructions: You will have 20 minutes to plan, write and revise an essay about…" at bounding box center [826, 607] width 1137 height 913
click at [1372, 18] on button "Re-Attempt" at bounding box center [1354, 28] width 107 height 33
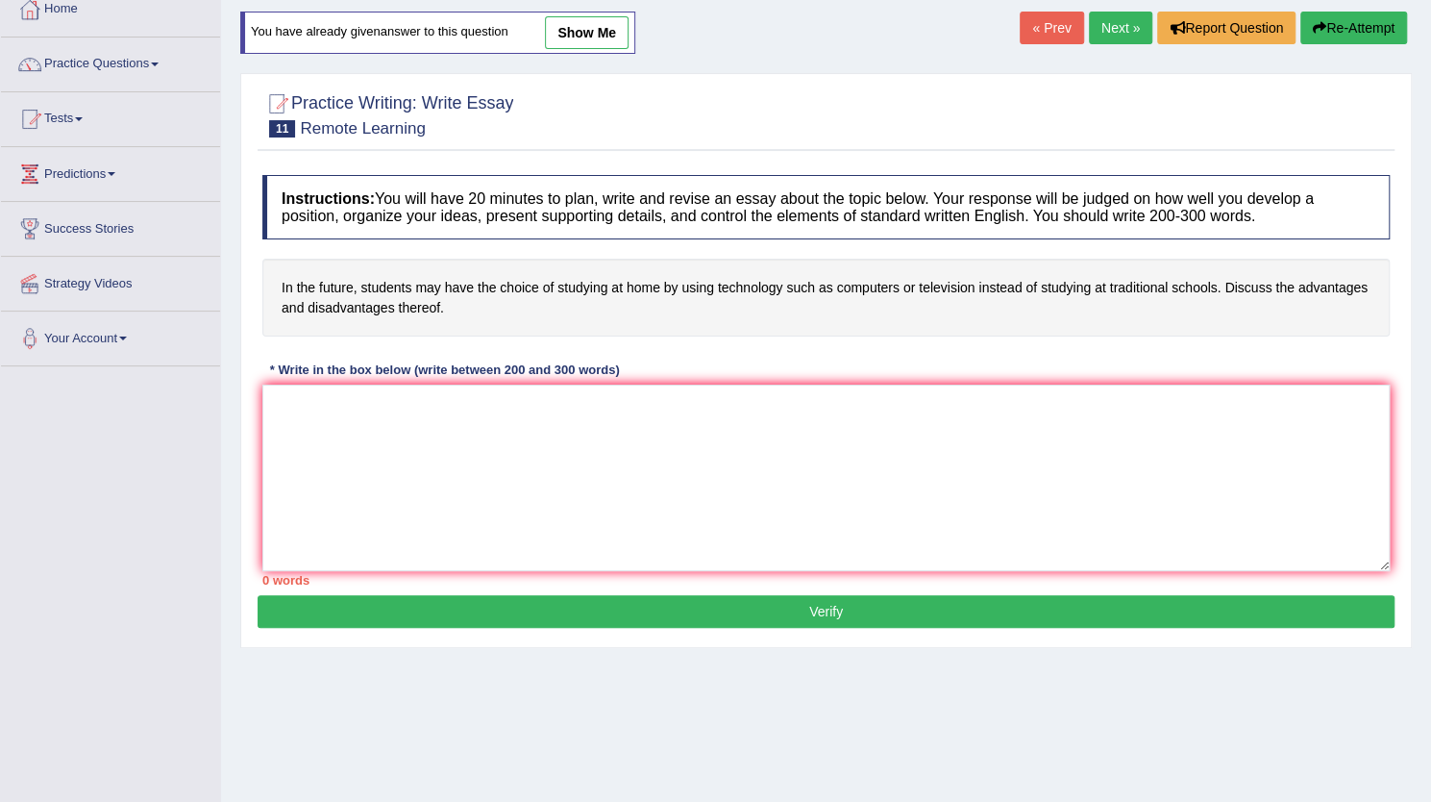
scroll to position [112, 0]
click at [369, 447] on textarea at bounding box center [826, 477] width 1128 height 186
paste textarea "The increasing influence of students may have the choice of studying at home by…"
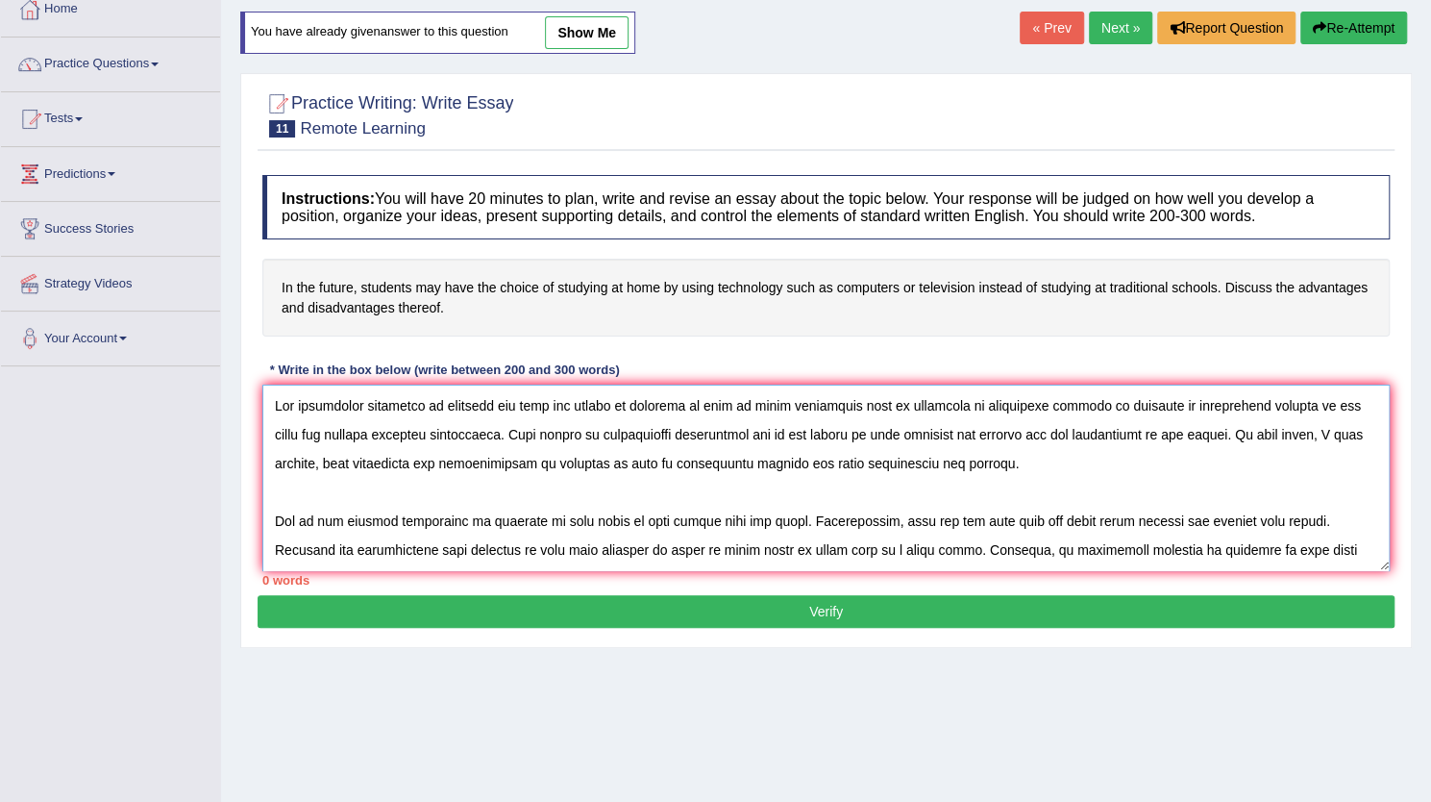
scroll to position [218, 0]
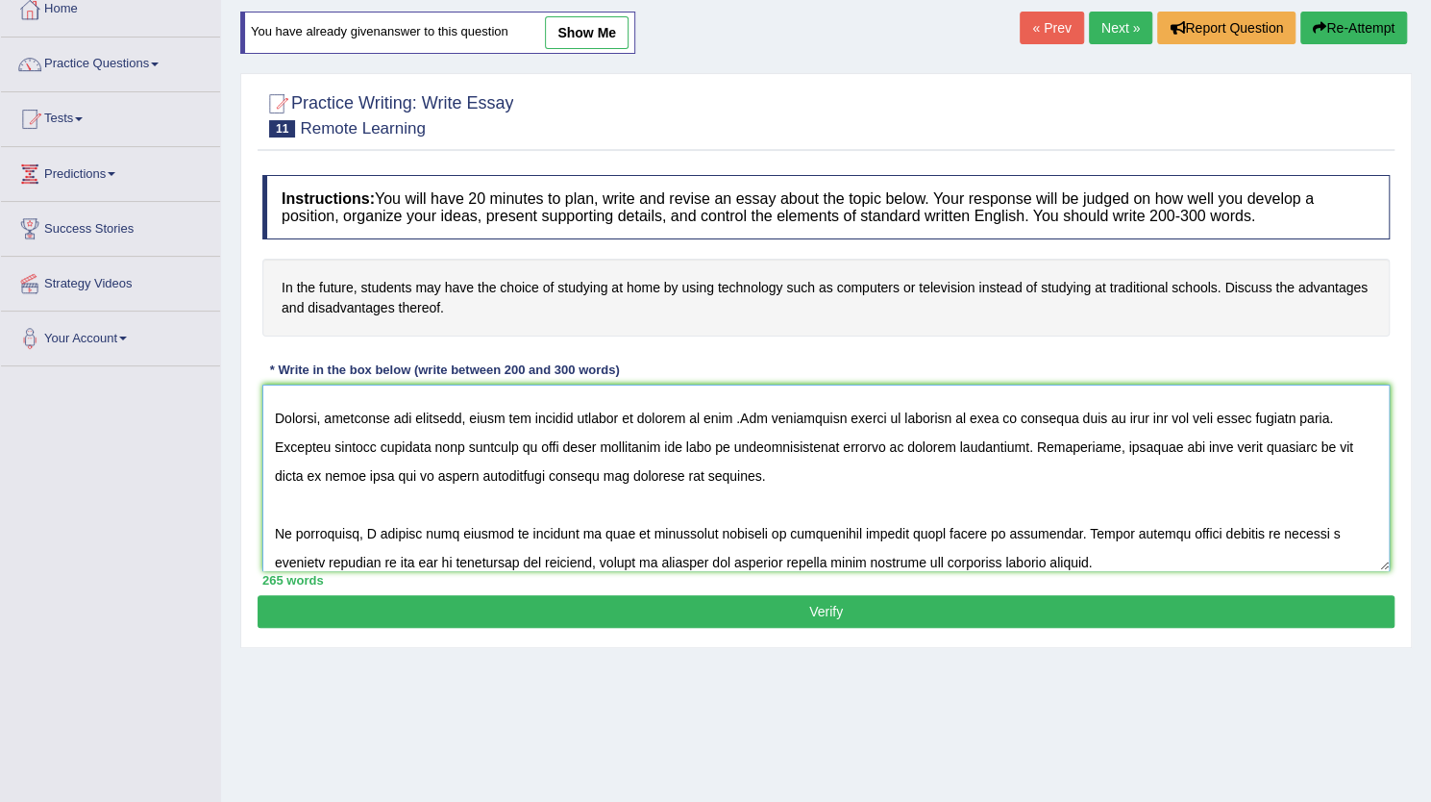
click at [669, 449] on textarea at bounding box center [826, 477] width 1128 height 186
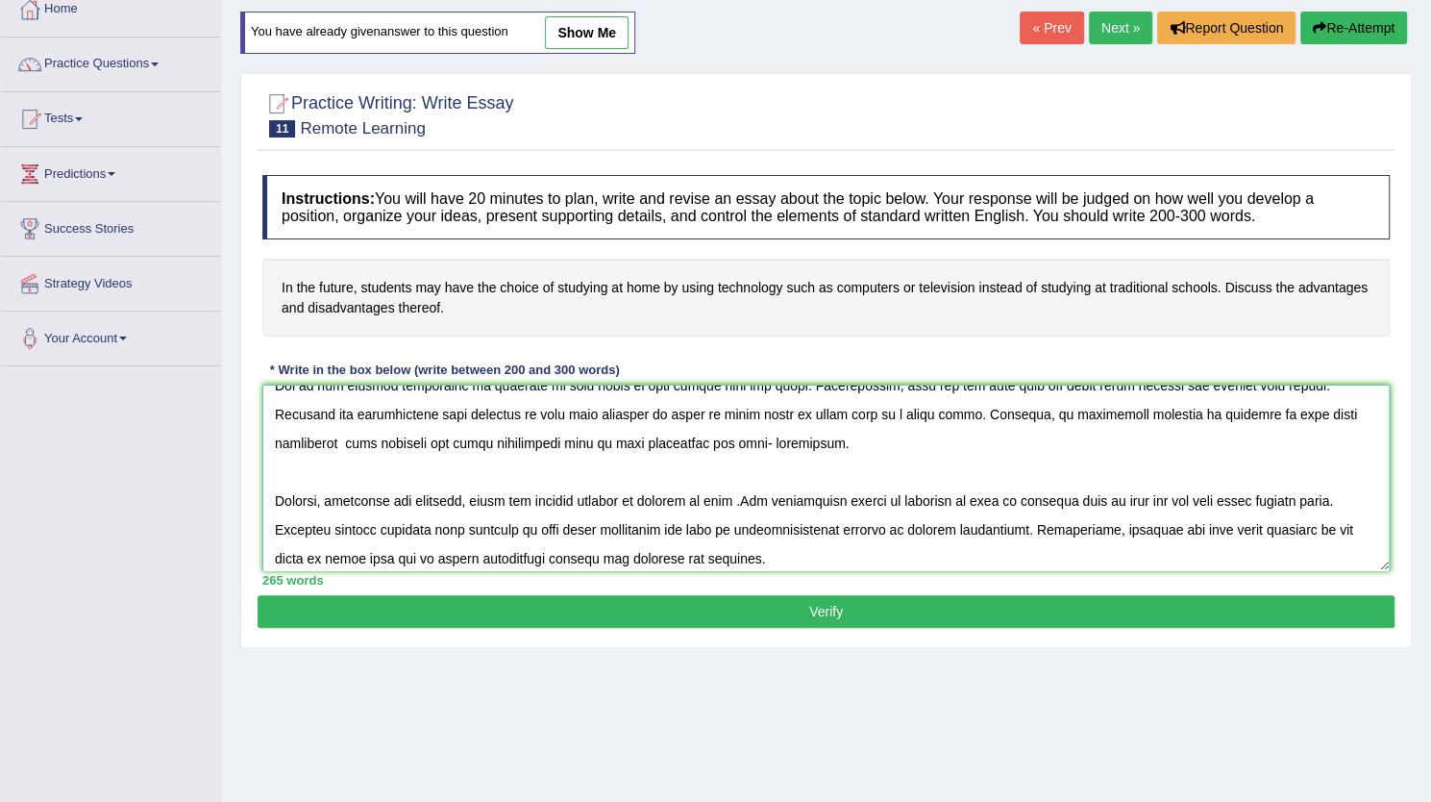
scroll to position [144, 0]
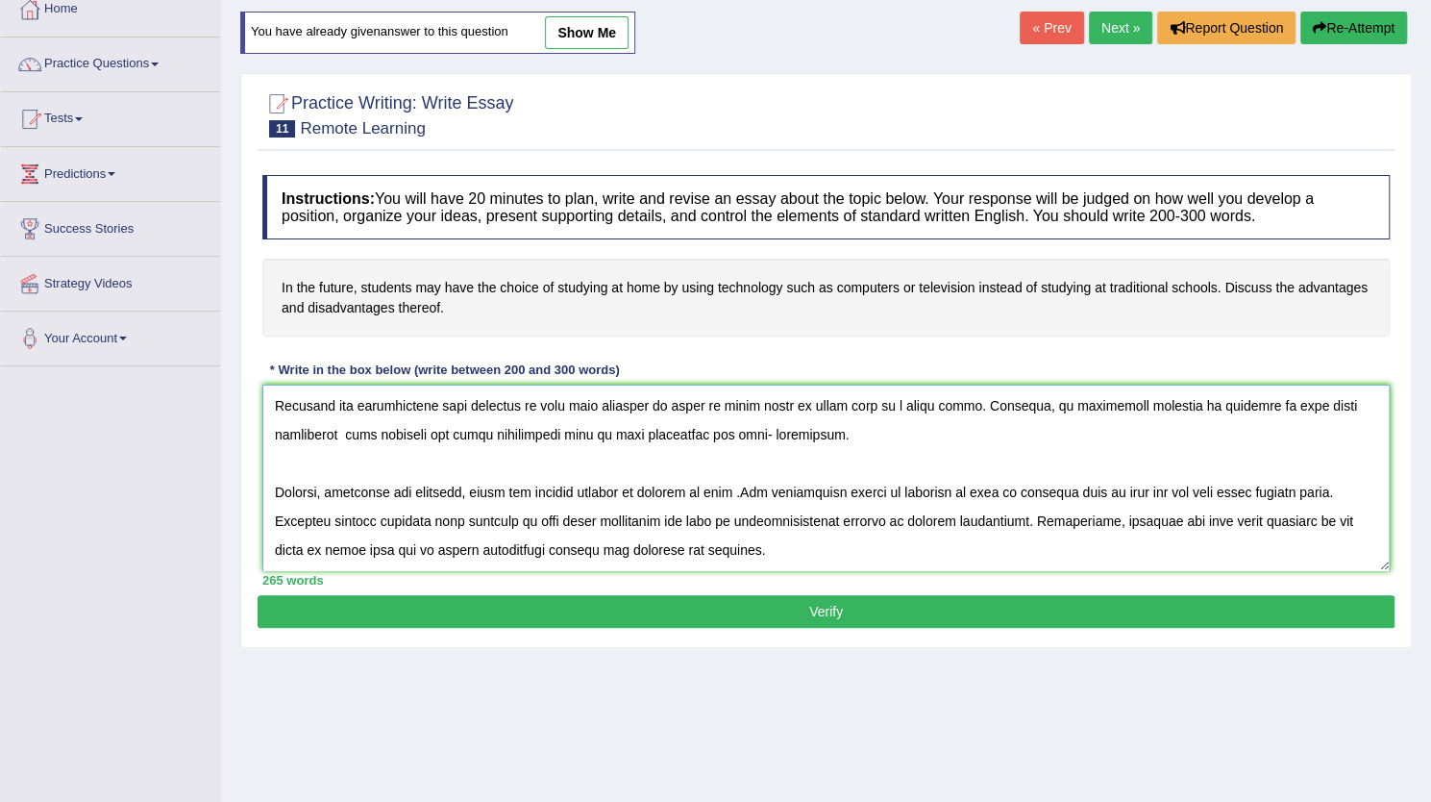
click at [1292, 512] on textarea at bounding box center [826, 477] width 1128 height 186
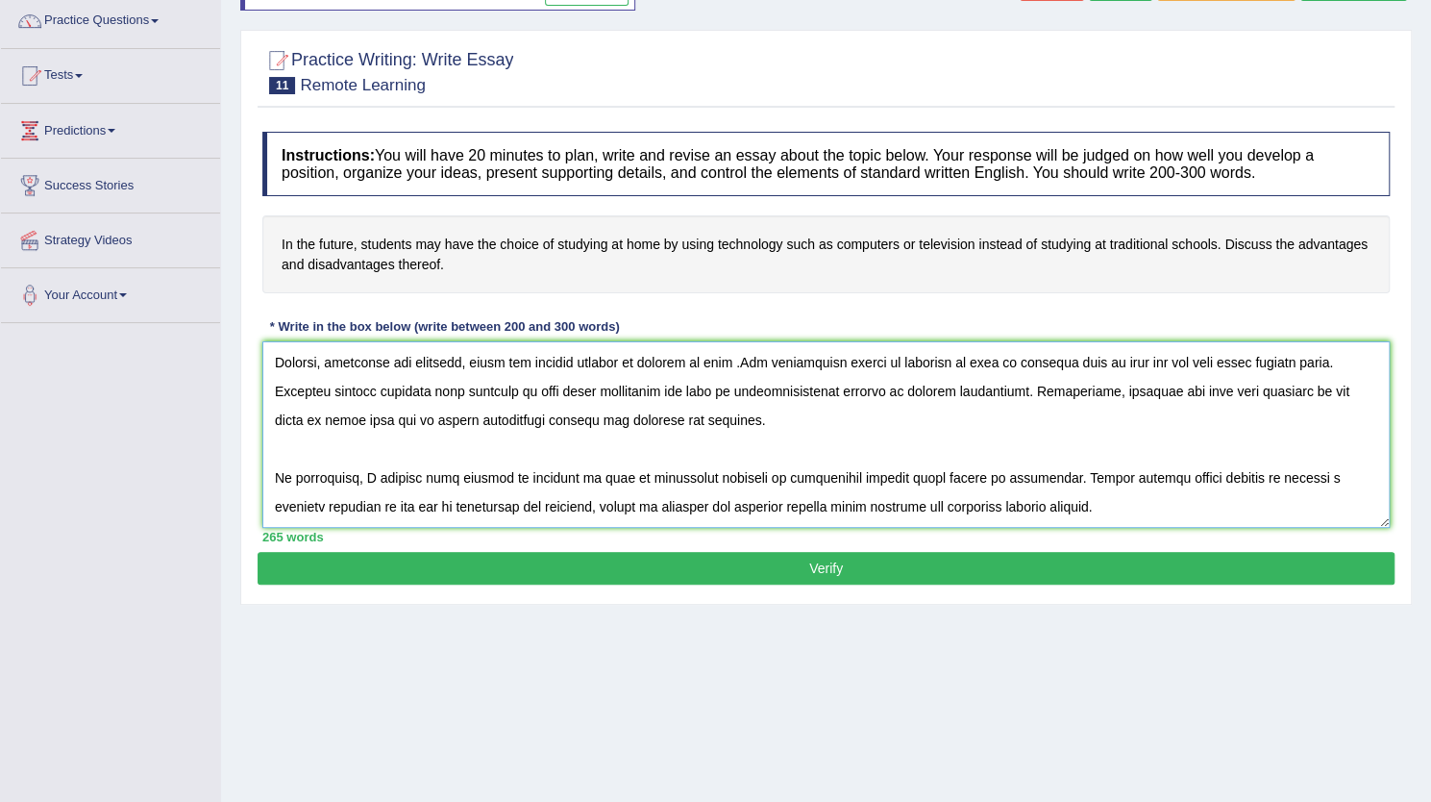
scroll to position [155, 0]
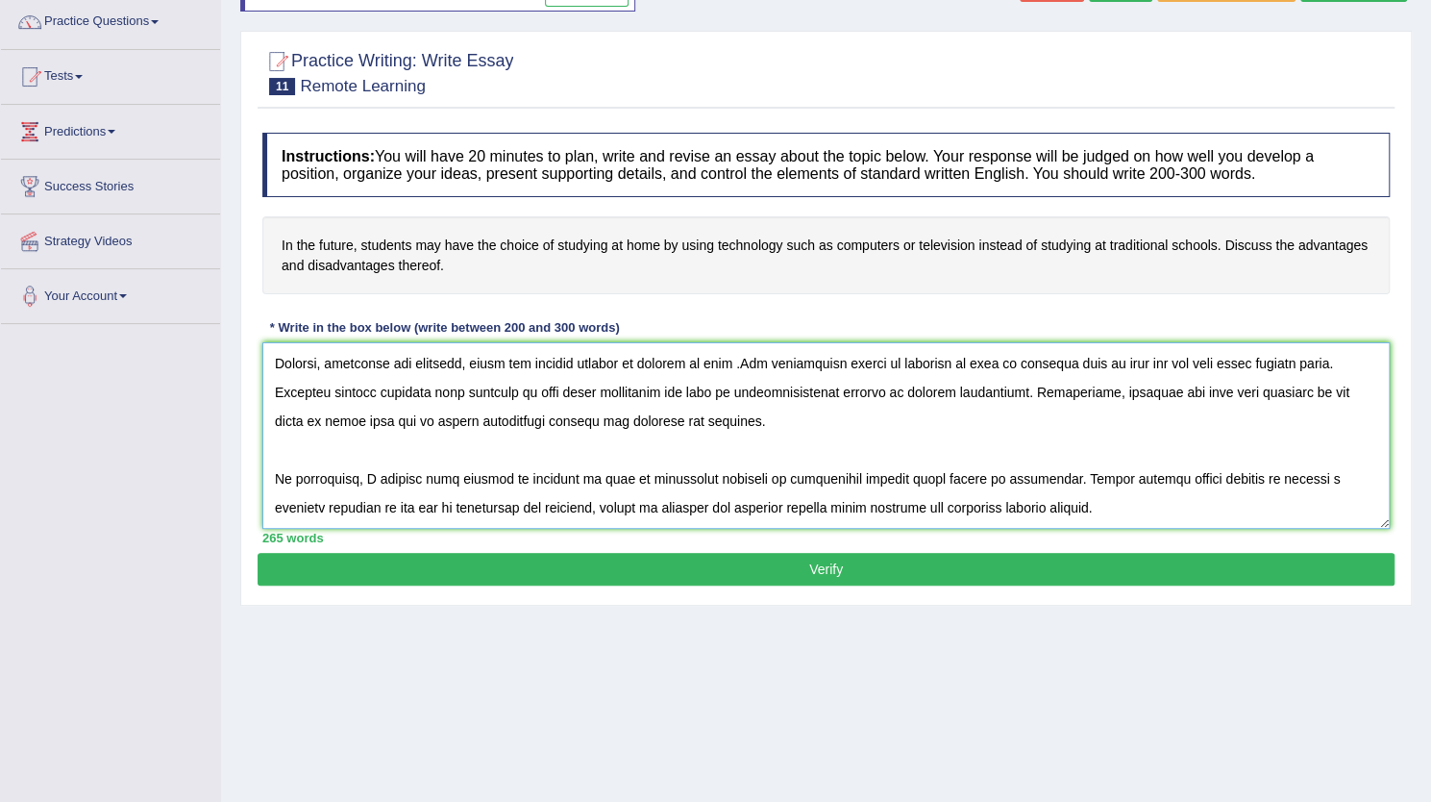
click at [1219, 472] on textarea at bounding box center [826, 435] width 1128 height 186
click at [1224, 472] on textarea at bounding box center [826, 435] width 1128 height 186
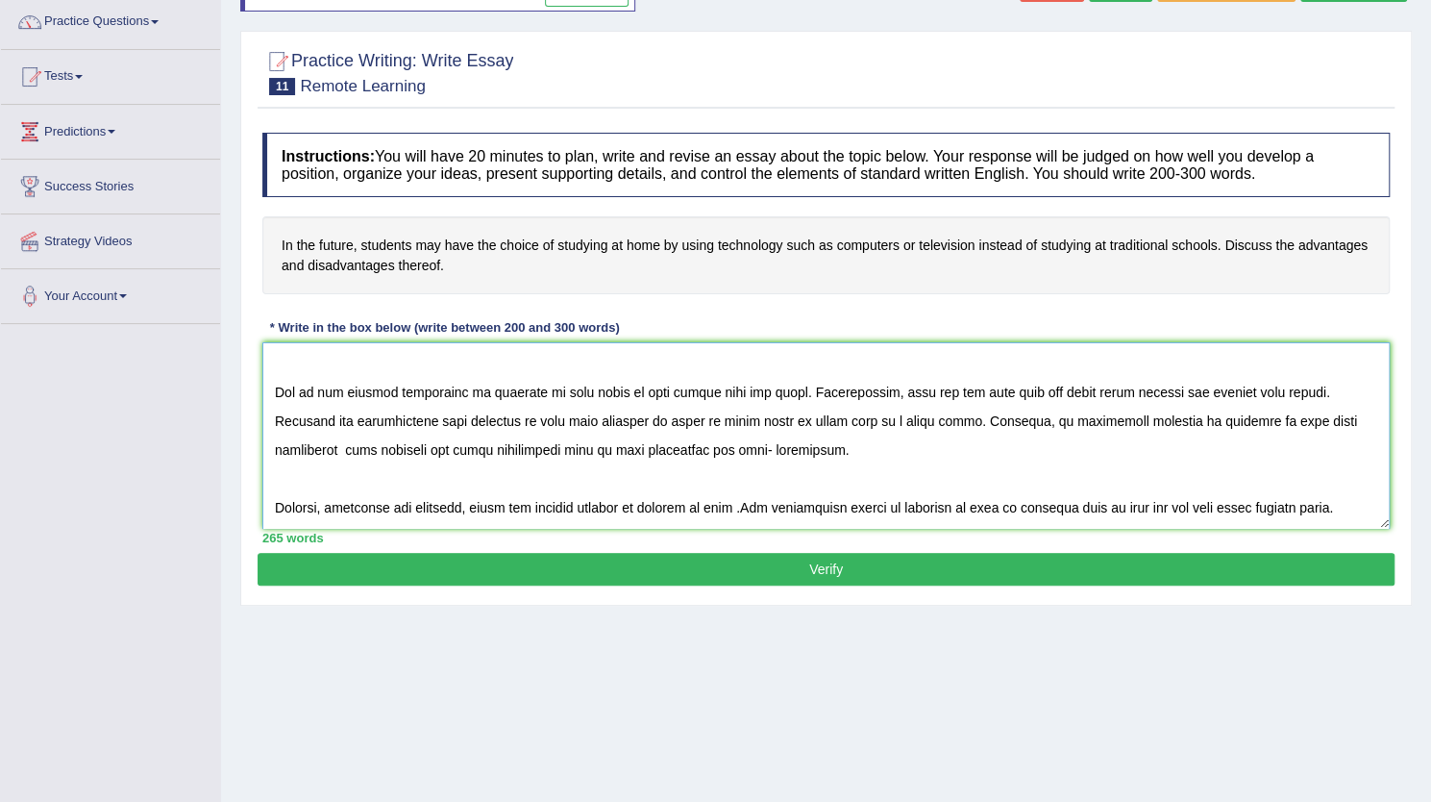
scroll to position [85, 0]
click at [1105, 419] on textarea at bounding box center [826, 435] width 1128 height 186
click at [872, 418] on textarea at bounding box center [826, 435] width 1128 height 186
click at [905, 418] on textarea at bounding box center [826, 435] width 1128 height 186
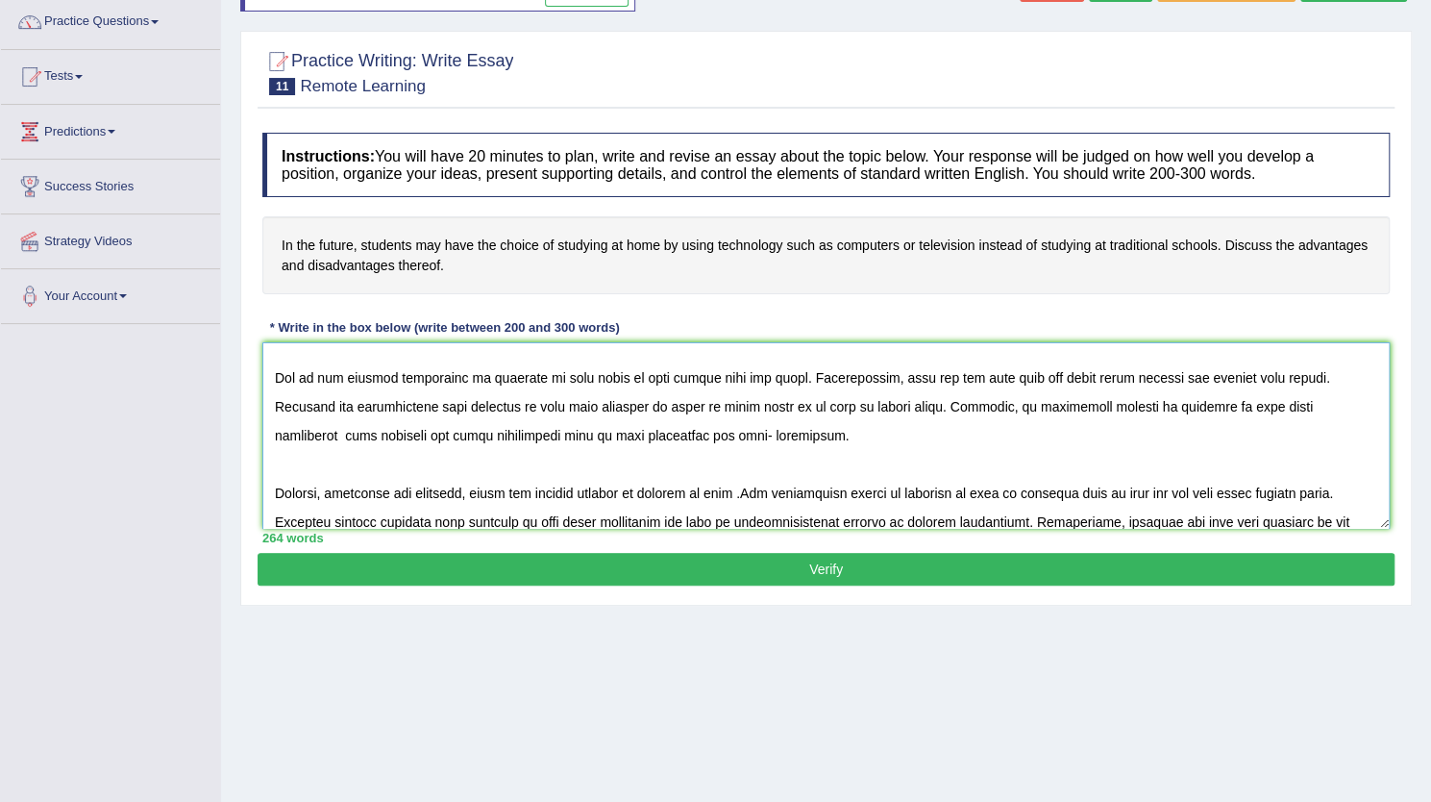
scroll to position [102, 0]
click at [1296, 404] on textarea at bounding box center [826, 435] width 1128 height 186
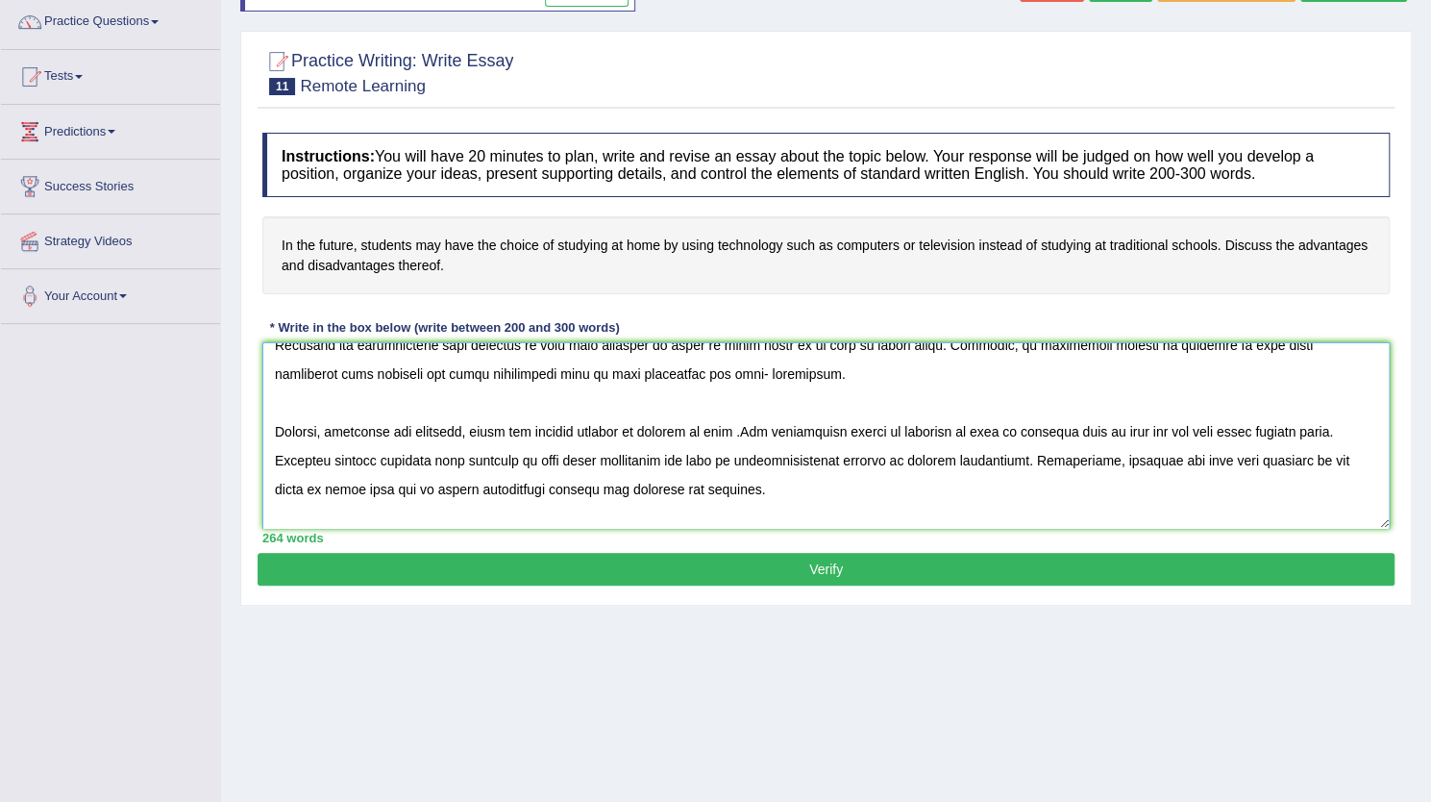
scroll to position [167, 0]
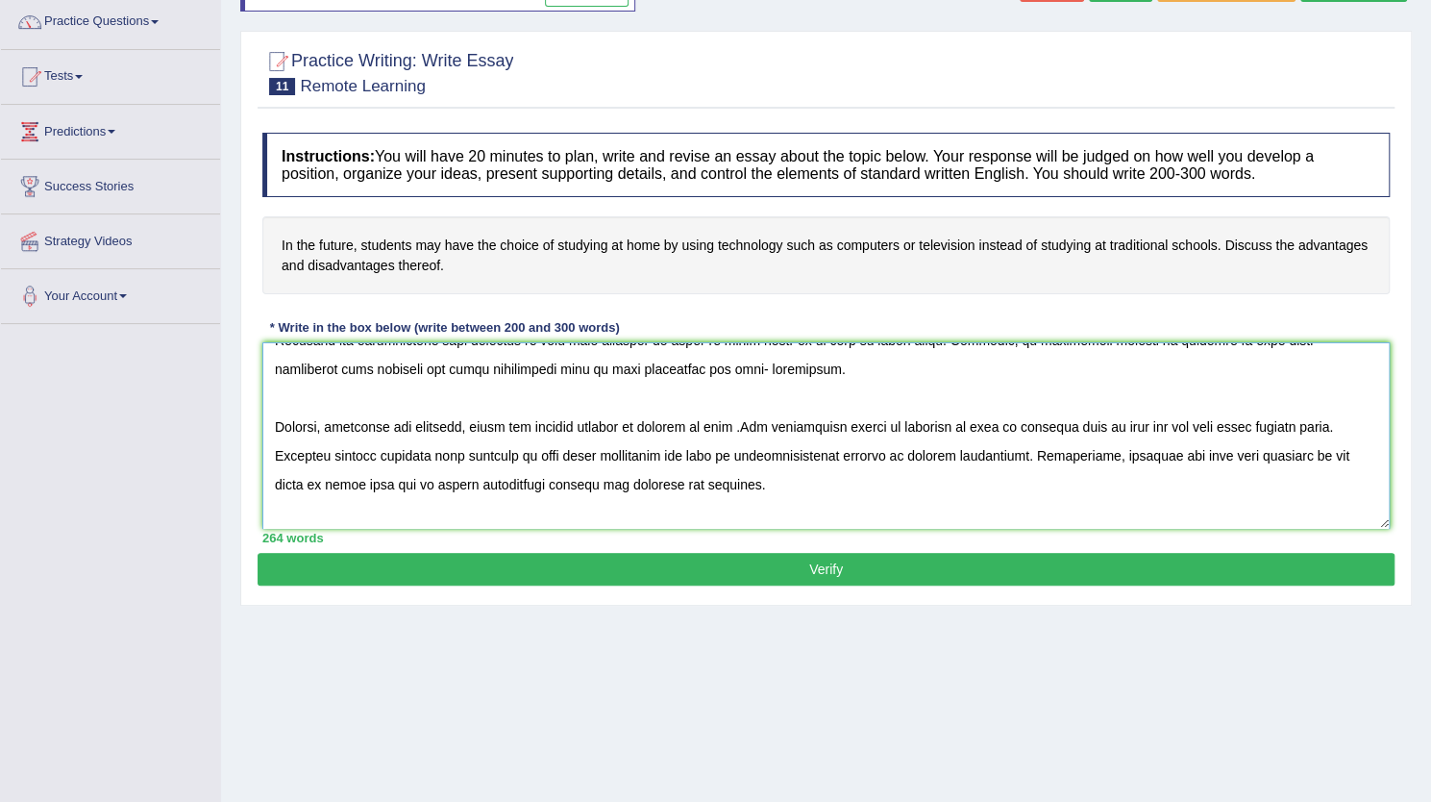
type textarea "The increasing influence of students may have the choice of studying at home by…"
click at [1107, 562] on button "Verify" at bounding box center [826, 569] width 1137 height 33
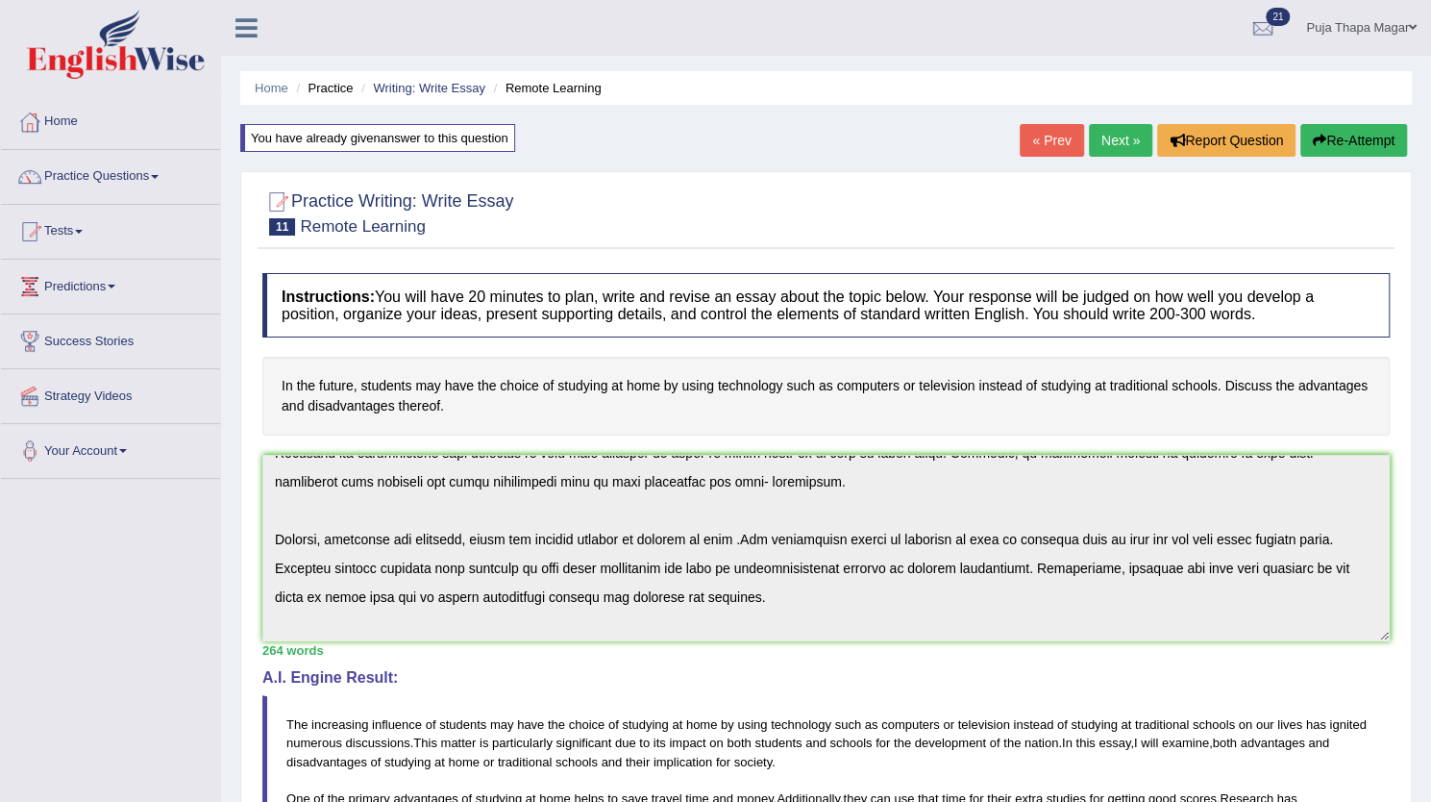
scroll to position [0, 0]
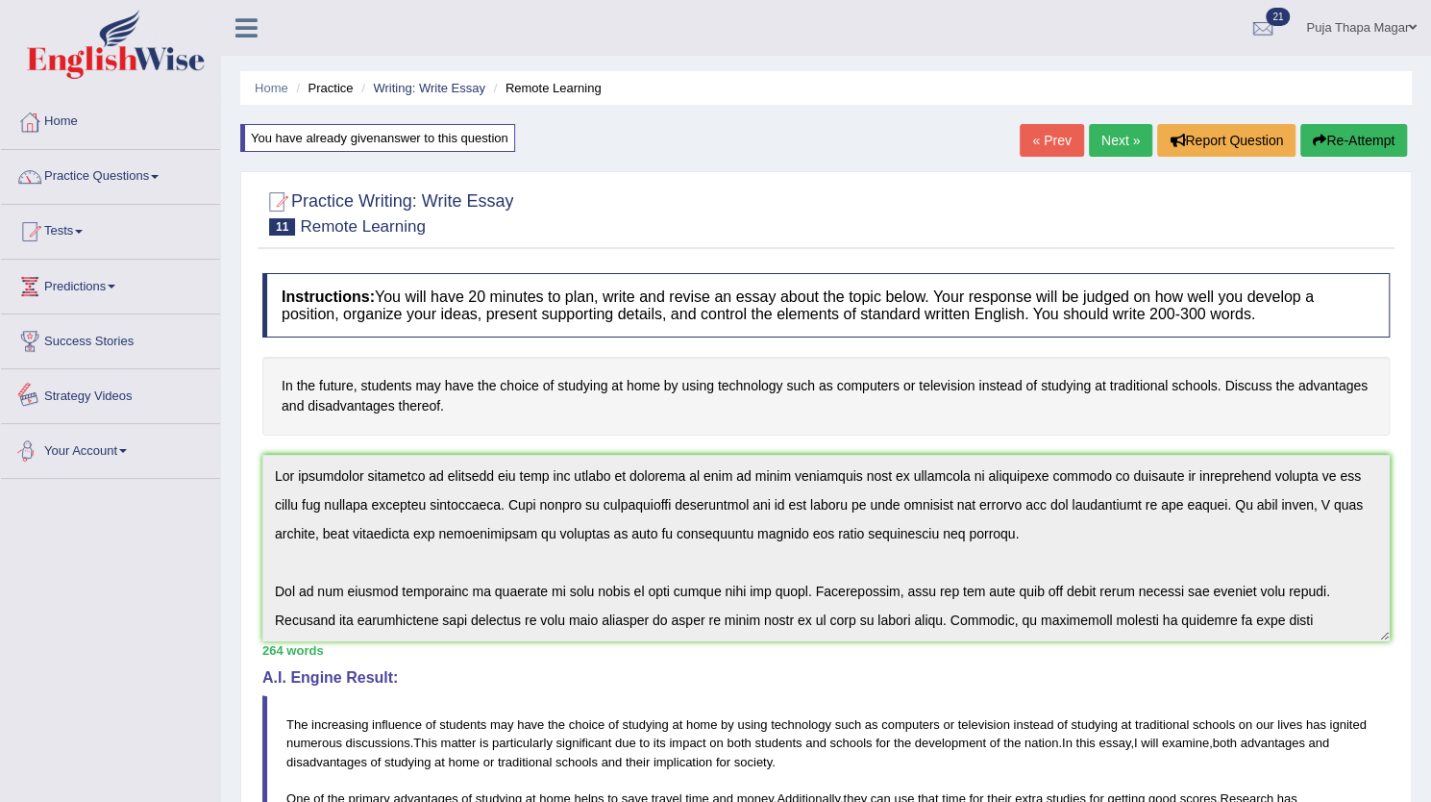
click at [0, 449] on div "Home Practice Questions Speaking Practice Read Aloud Repeat Sentence Describe I…" at bounding box center [111, 287] width 248 height 384
click at [132, 173] on link "Practice Questions" at bounding box center [110, 174] width 219 height 48
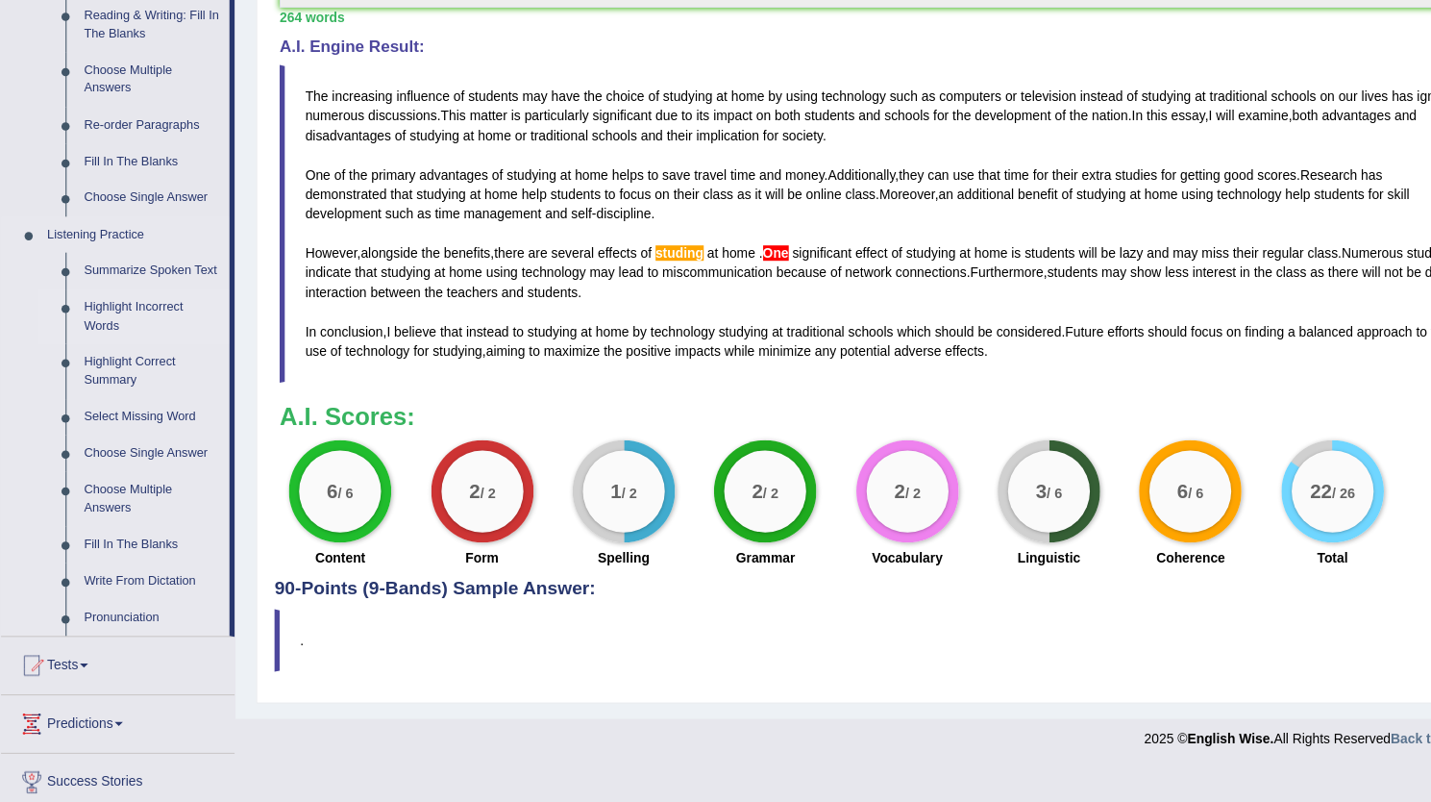
scroll to position [632, 0]
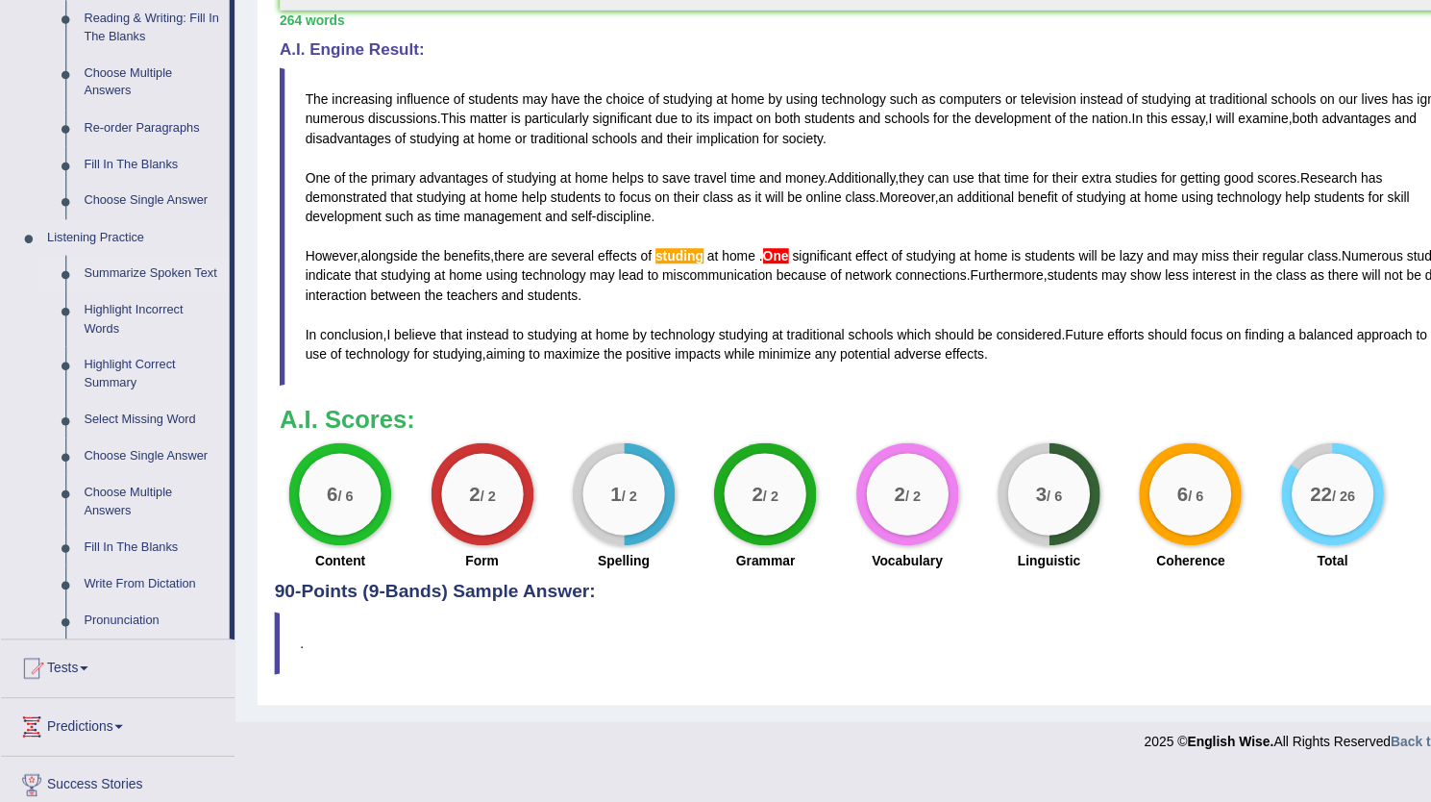
click at [134, 255] on link "Summarize Spoken Text" at bounding box center [142, 256] width 145 height 35
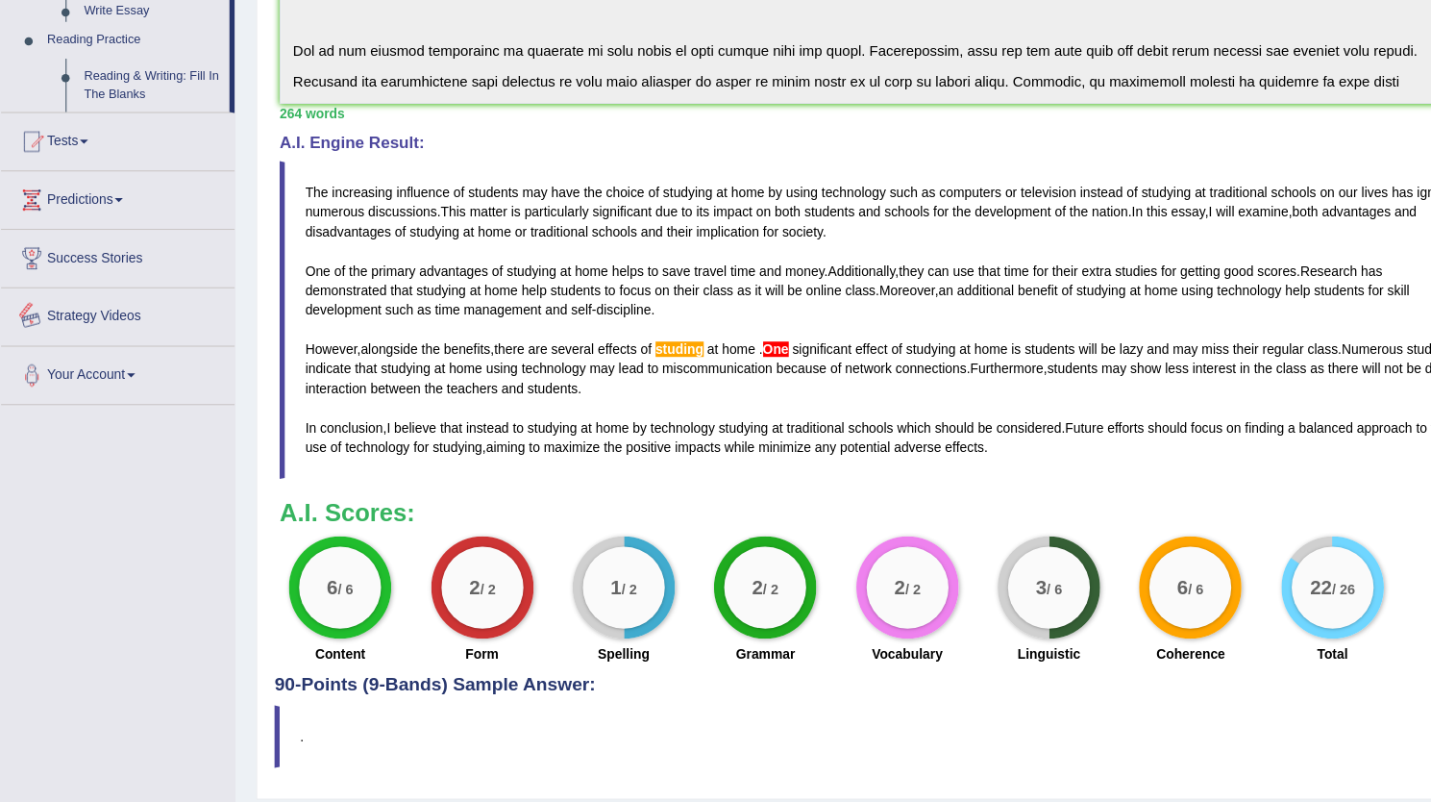
scroll to position [551, 0]
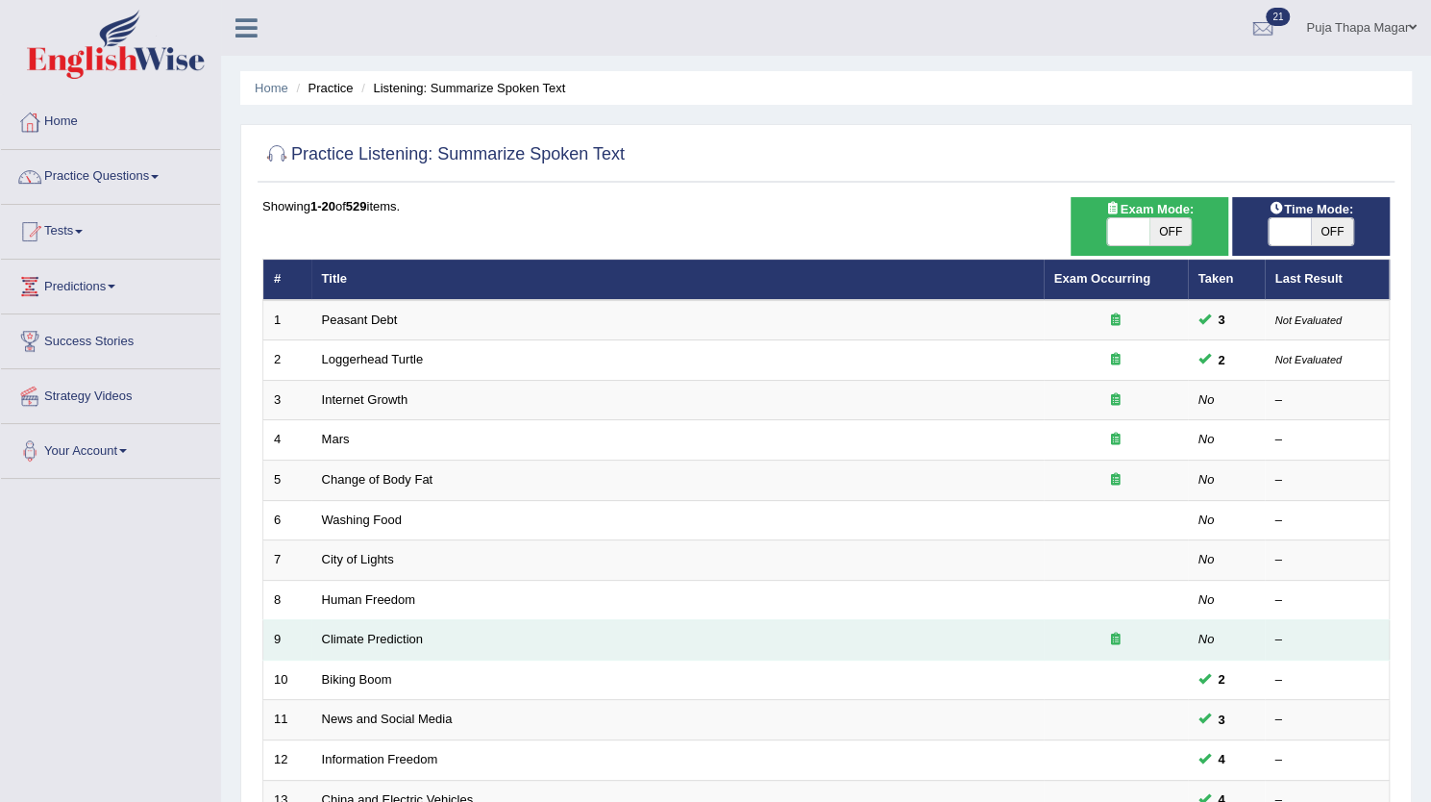
scroll to position [112, 0]
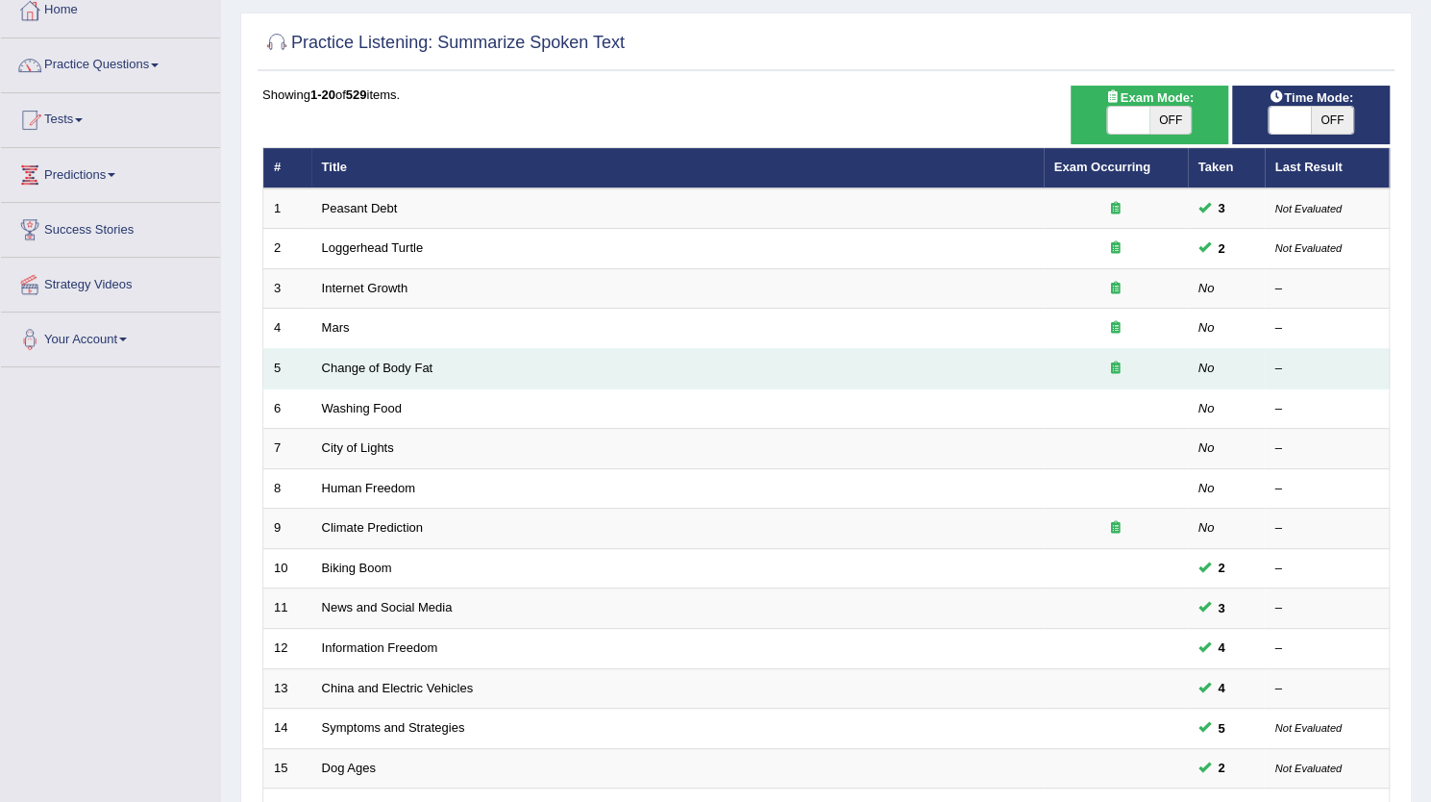
click at [423, 373] on td "Change of Body Fat" at bounding box center [677, 369] width 732 height 40
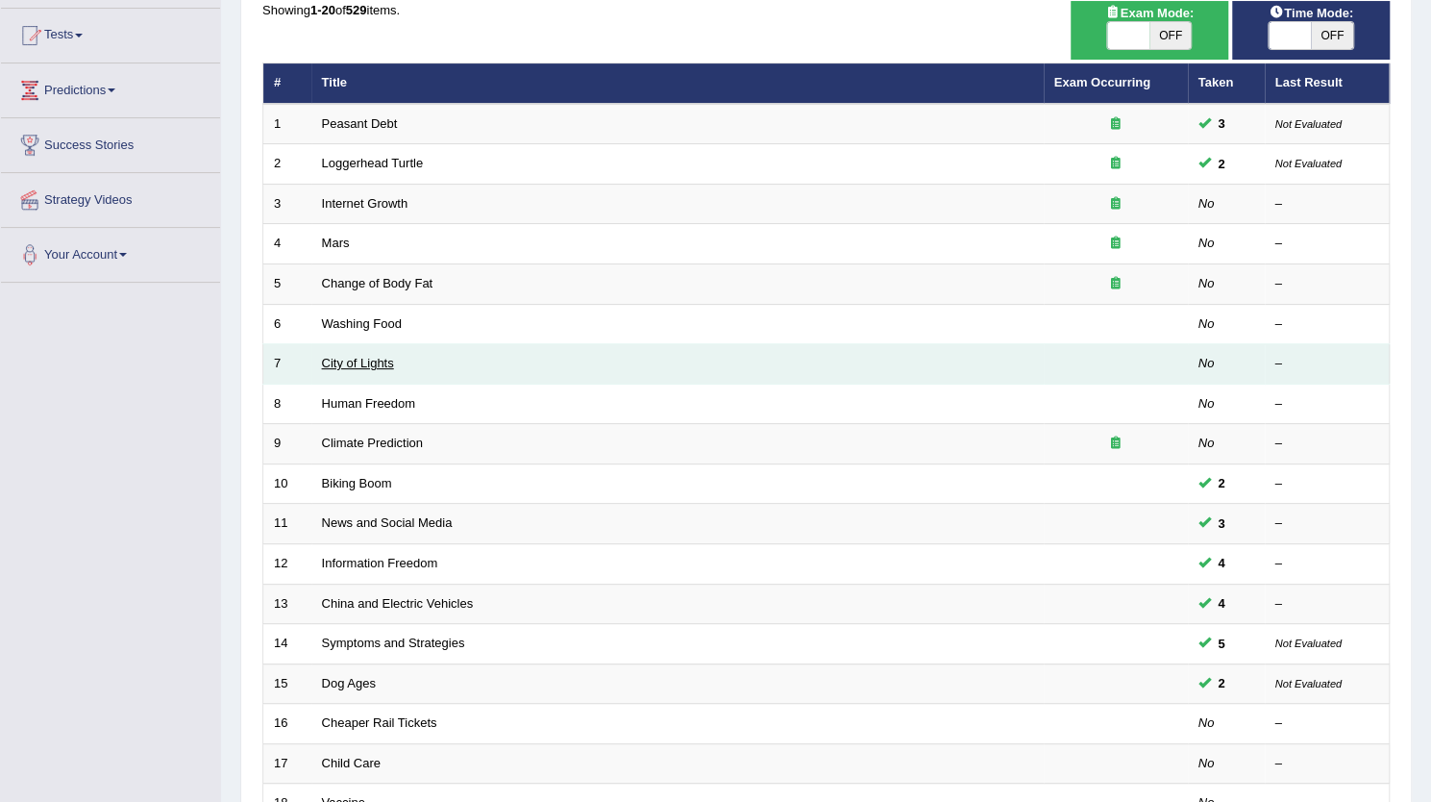
scroll to position [0, 0]
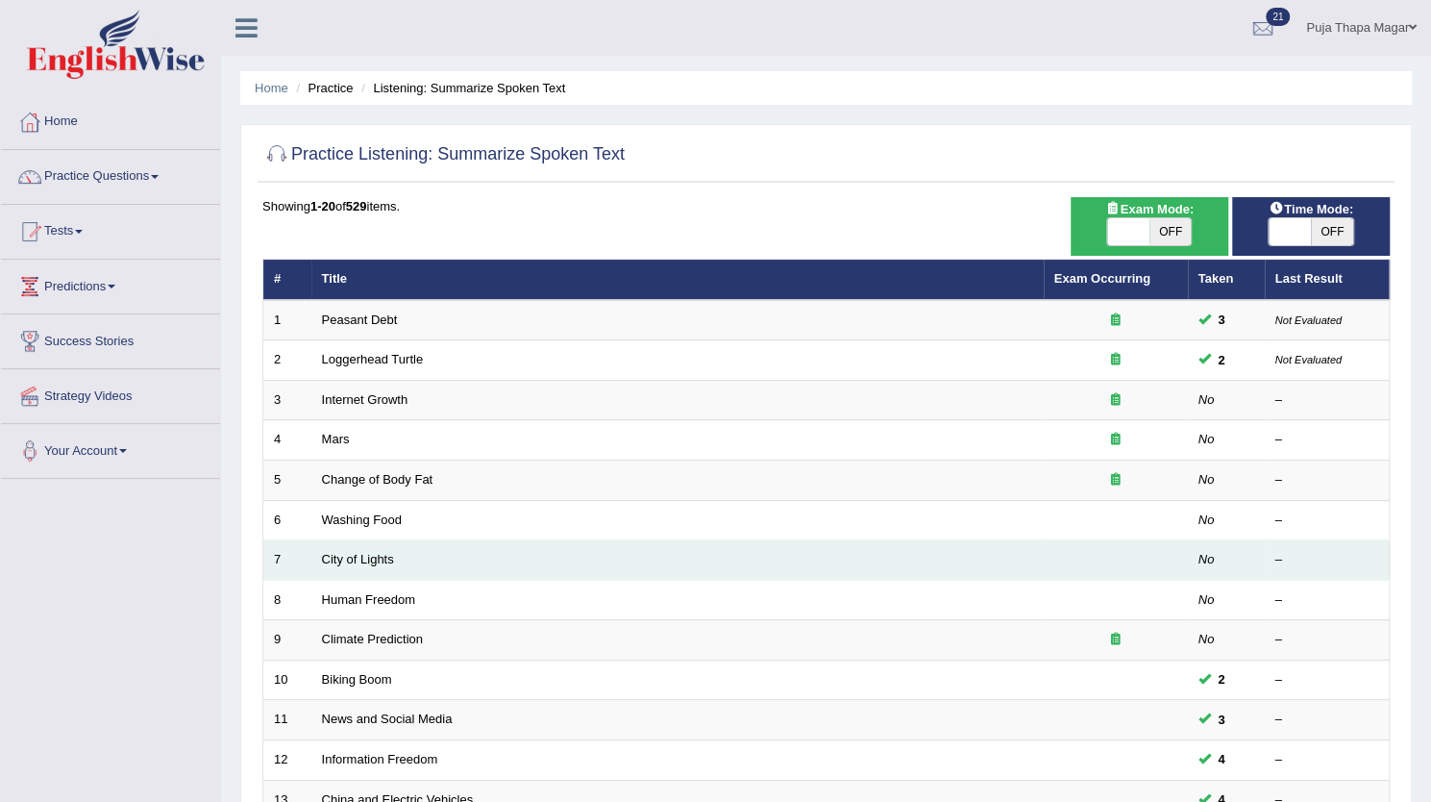
click at [551, 562] on td "City of Lights" at bounding box center [677, 560] width 732 height 40
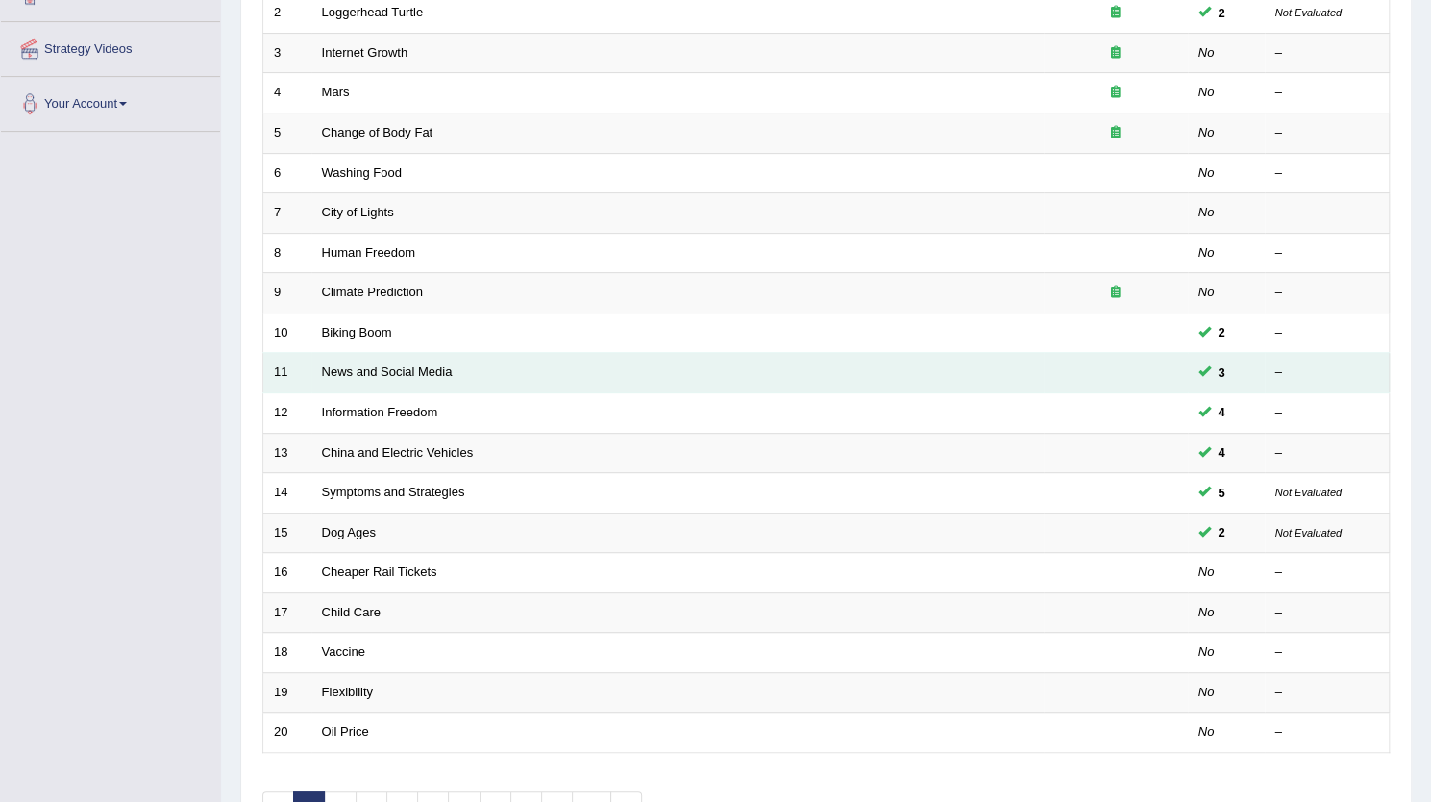
scroll to position [461, 0]
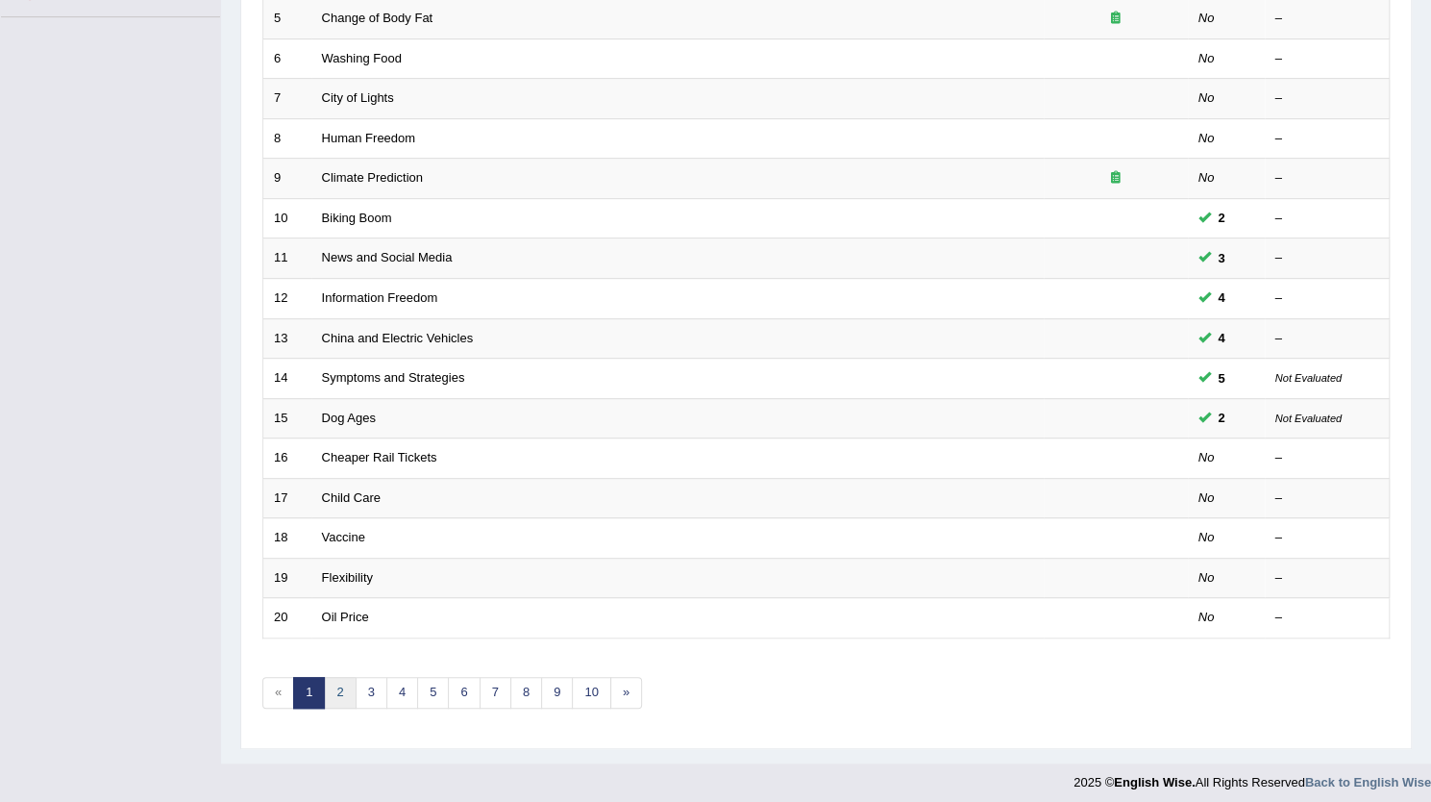
click at [342, 686] on link "2" at bounding box center [340, 693] width 32 height 32
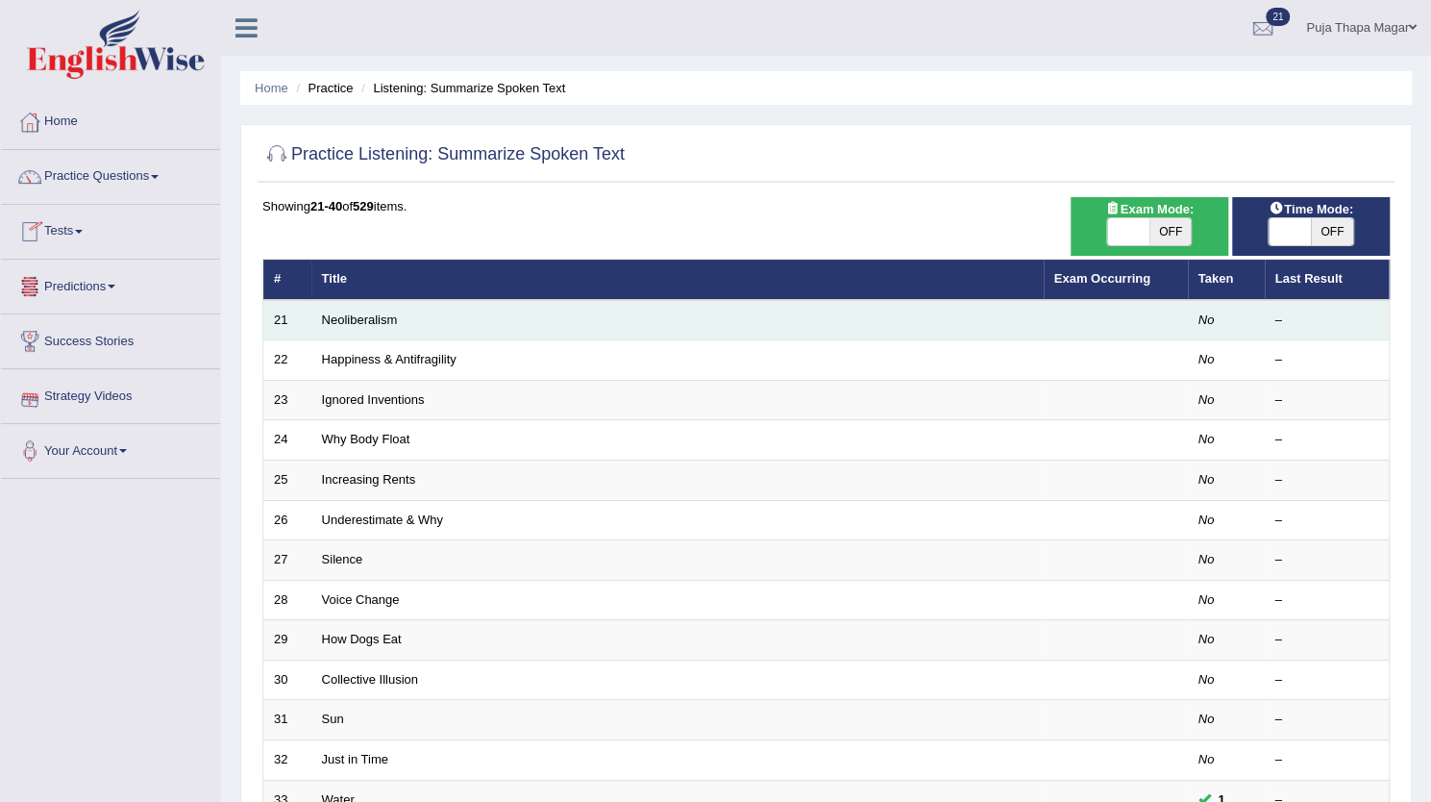
click at [360, 310] on td "Neoliberalism" at bounding box center [677, 320] width 732 height 40
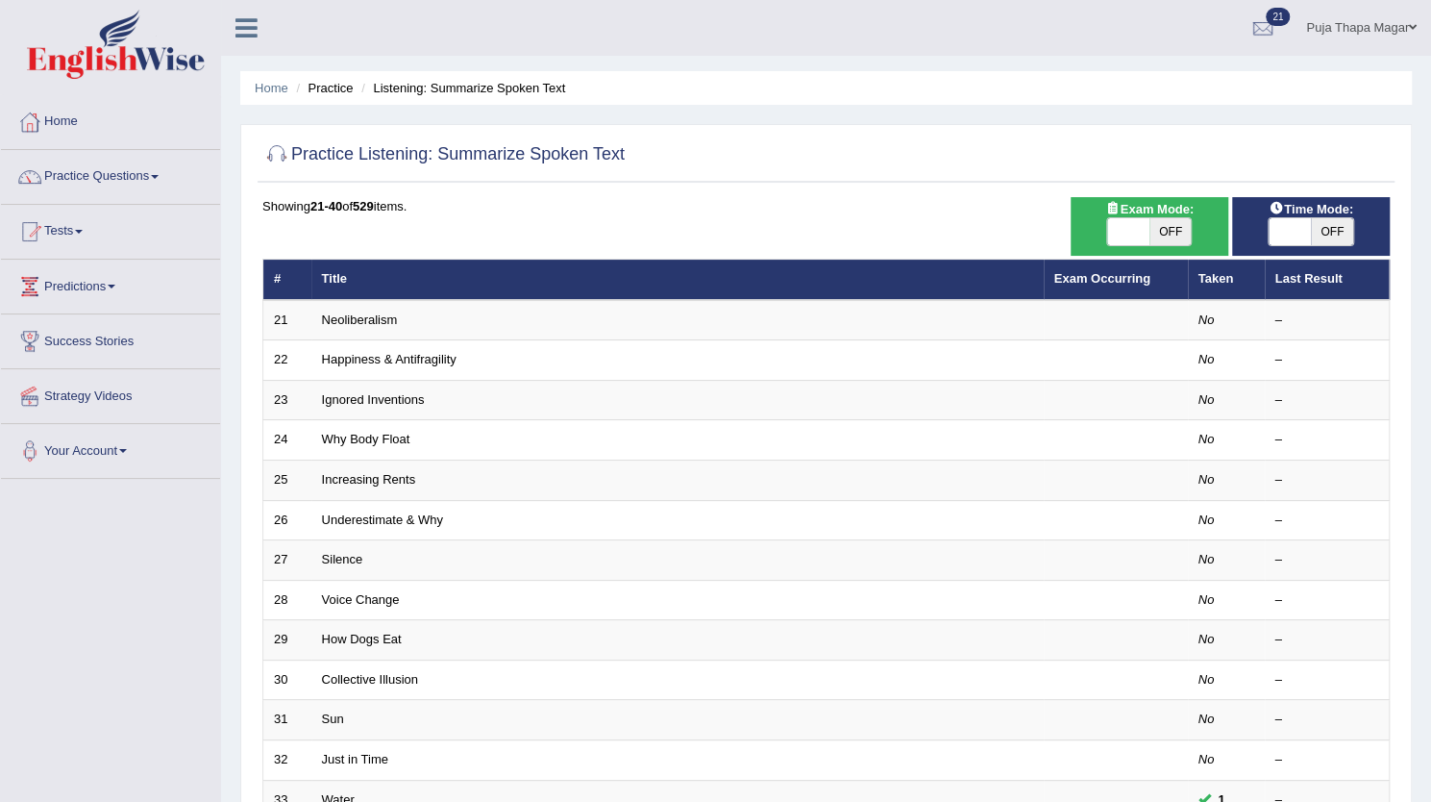
click at [377, 296] on th "Title" at bounding box center [677, 280] width 732 height 40
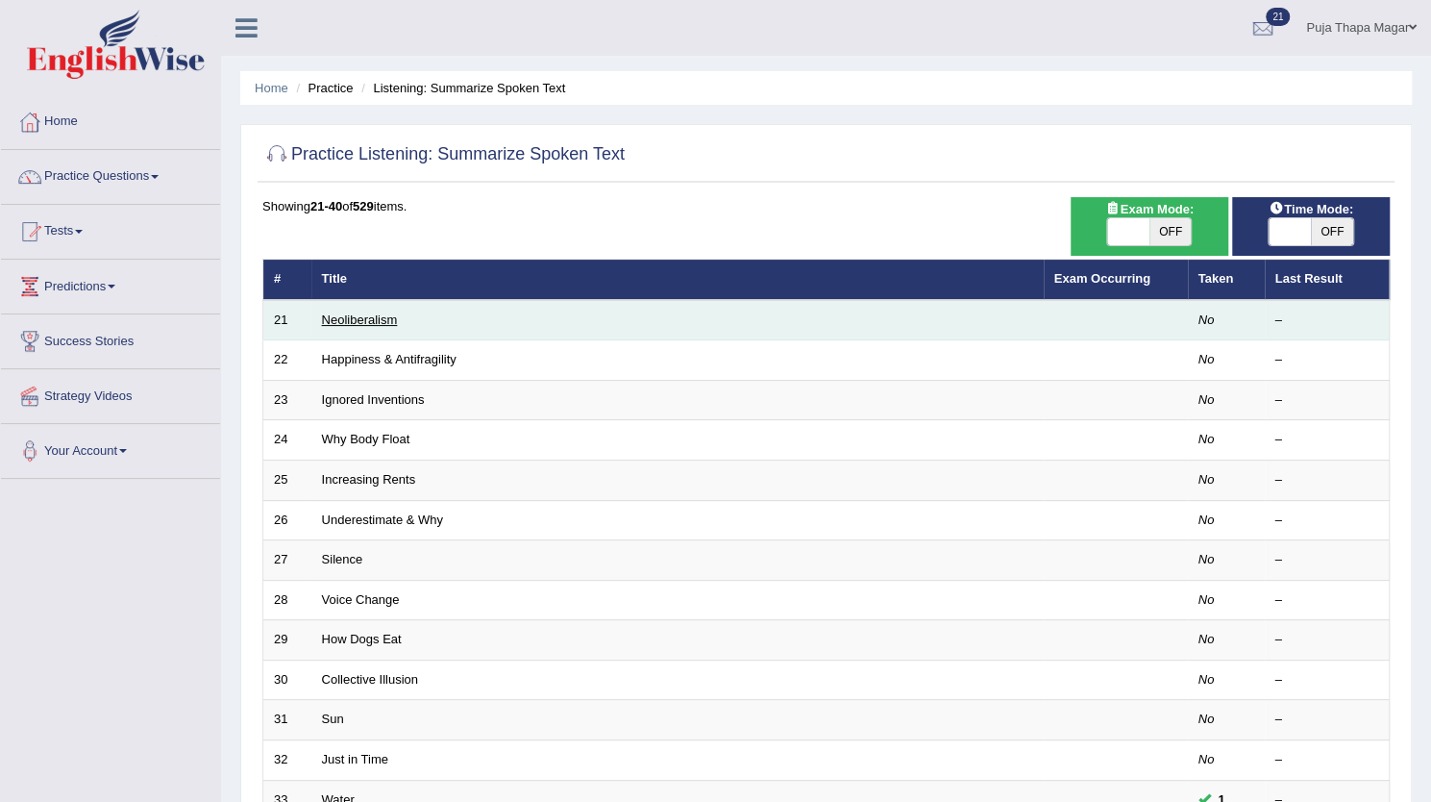
click at [373, 318] on link "Neoliberalism" at bounding box center [360, 319] width 76 height 14
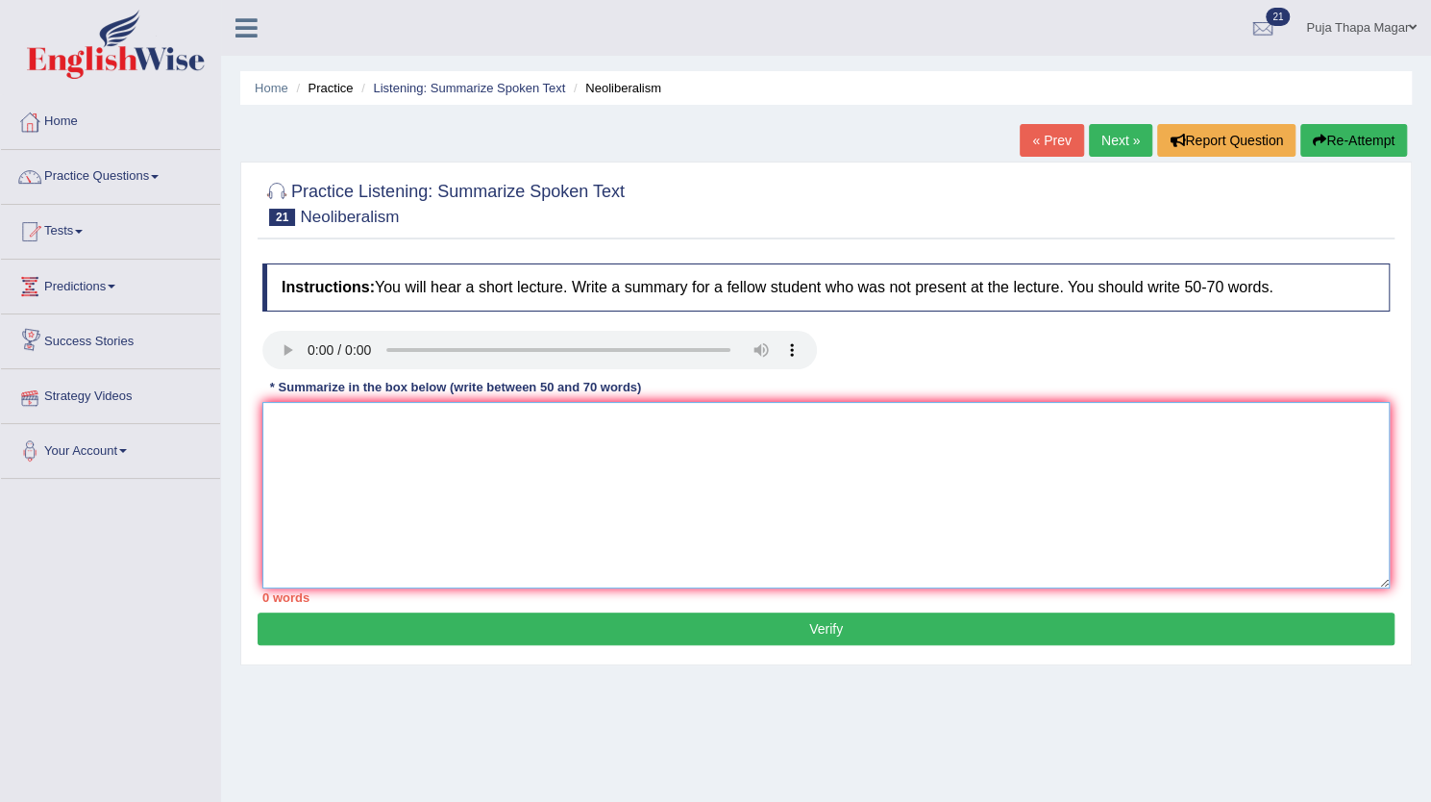
click at [379, 425] on textarea at bounding box center [826, 495] width 1128 height 186
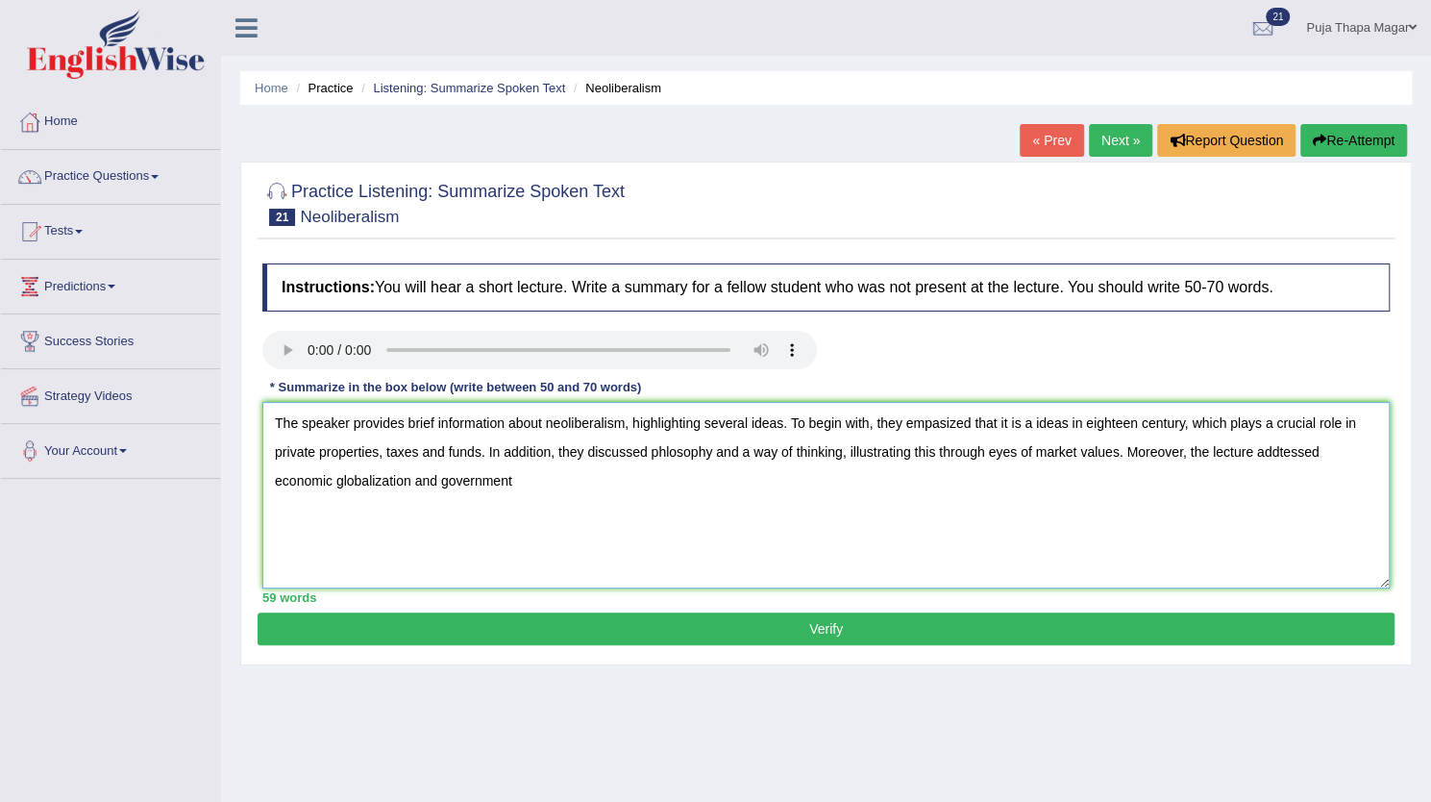
click at [438, 478] on textarea "The speaker provides brief information about neoliberalism, highlighting severa…" at bounding box center [826, 495] width 1128 height 186
click at [500, 480] on textarea "The speaker provides brief information about neoliberalism, highlighting severa…" at bounding box center [826, 495] width 1128 height 186
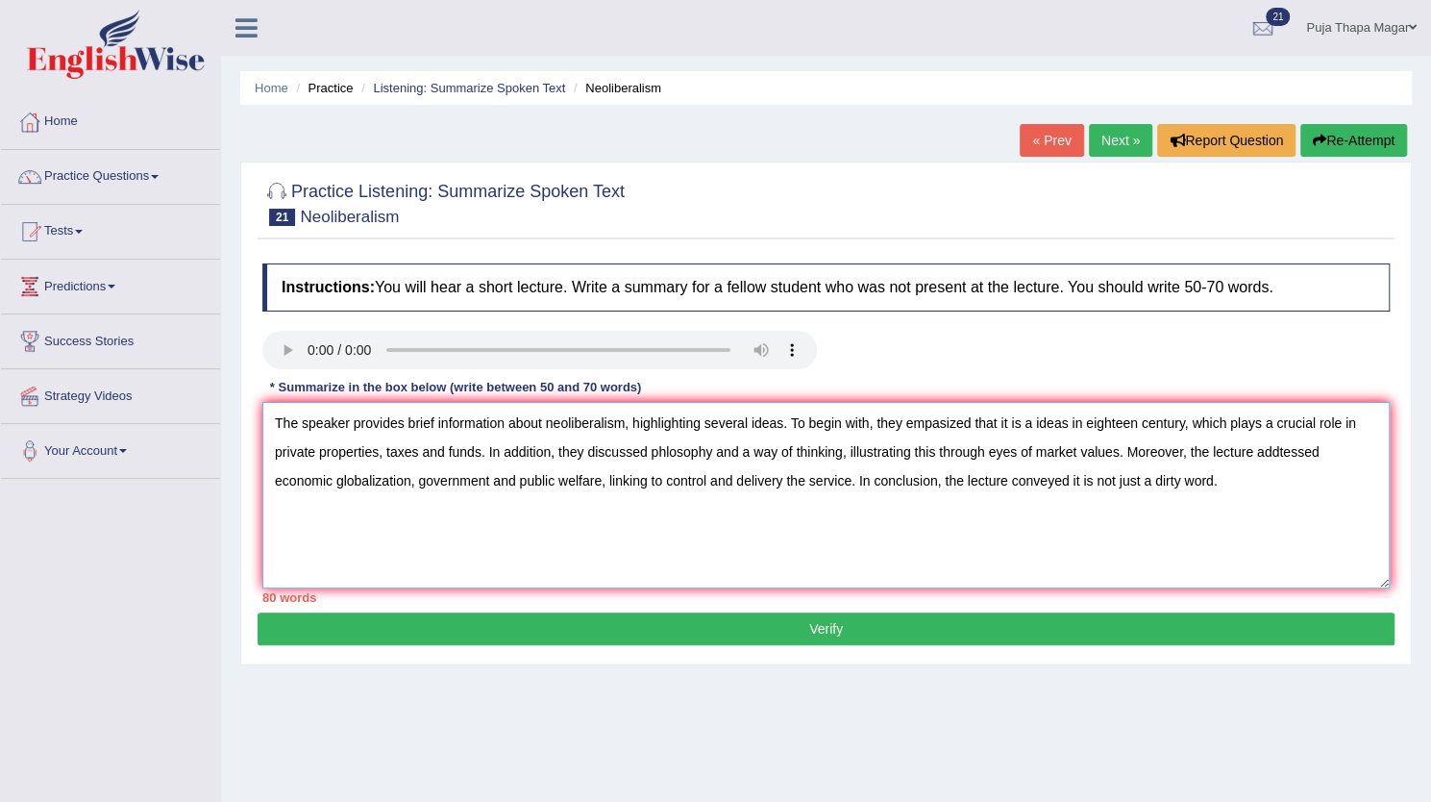
click at [712, 453] on textarea "The speaker provides brief information about neoliberalism, highlighting severa…" at bounding box center [826, 495] width 1128 height 186
click at [434, 423] on textarea "The speaker provides brief information about neoliberalism, highlighting severa…" at bounding box center [826, 495] width 1128 height 186
click at [750, 422] on textarea "The speaker provides information about neoliberalism, highlighting several idea…" at bounding box center [826, 495] width 1128 height 186
click at [479, 449] on textarea "The speaker provides information about neoliberalism. To begin with, they empas…" at bounding box center [826, 495] width 1128 height 186
click at [1115, 448] on textarea "The speaker provides information about neoliberalism. To begin with, they empas…" at bounding box center [826, 495] width 1128 height 186
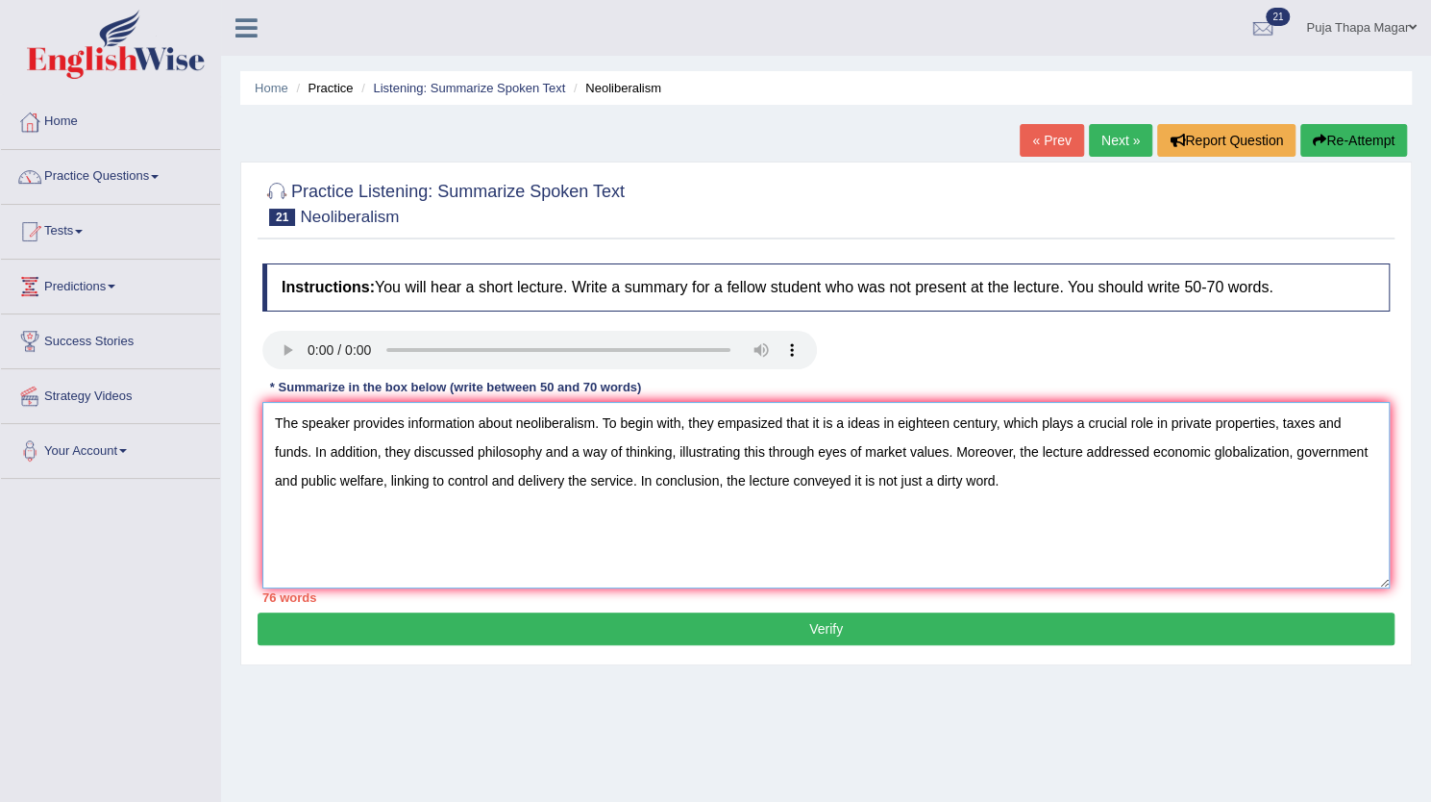
click at [304, 482] on textarea "The speaker provides information about neoliberalism. To begin with, they empas…" at bounding box center [826, 495] width 1128 height 186
click at [415, 476] on textarea "The speaker provides information about neoliberalism. To begin with, they empas…" at bounding box center [826, 495] width 1128 height 186
click at [930, 482] on textarea "The speaker provides information about neoliberalism. To begin with, they empas…" at bounding box center [826, 495] width 1128 height 186
drag, startPoint x: 930, startPoint y: 482, endPoint x: 271, endPoint y: 419, distance: 662.4
click at [271, 419] on textarea "The speaker provides information about neoliberalism. To begin with, they empas…" at bounding box center [826, 495] width 1128 height 186
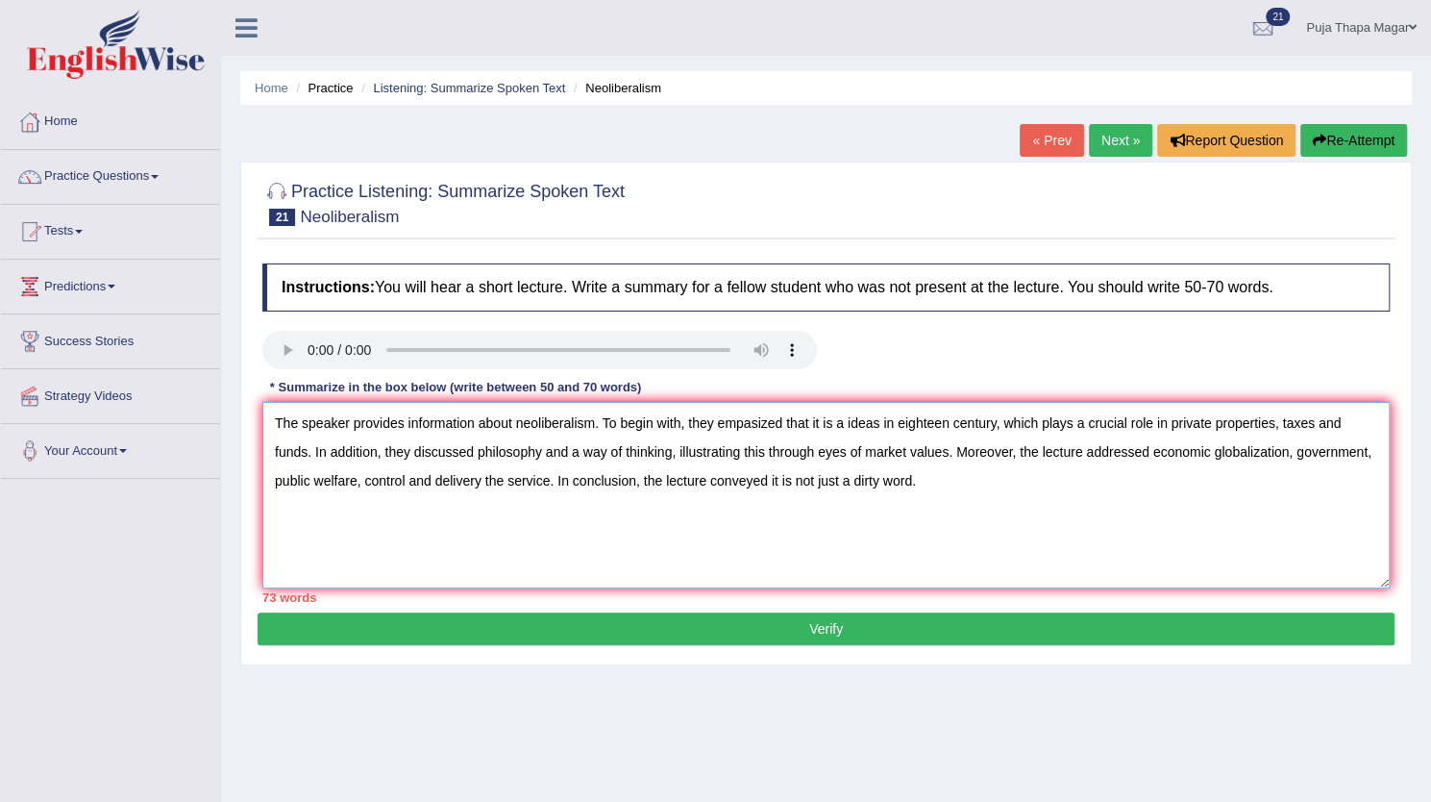
click at [1015, 490] on textarea "The speaker provides information about neoliberalism. To begin with, they empas…" at bounding box center [826, 495] width 1128 height 186
click at [404, 474] on textarea "The speaker provides information about neoliberalism. To begin with, they empas…" at bounding box center [826, 495] width 1128 height 186
click at [792, 476] on textarea "The speaker provides information about neoliberalism. To begin with, they empas…" at bounding box center [826, 495] width 1128 height 186
click at [743, 422] on textarea "The speaker provides information about neoliberalism. To begin with, they empas…" at bounding box center [826, 495] width 1128 height 186
click at [813, 420] on textarea "The speaker provides information about neoliberalism. To begin with, they empha…" at bounding box center [826, 495] width 1128 height 186
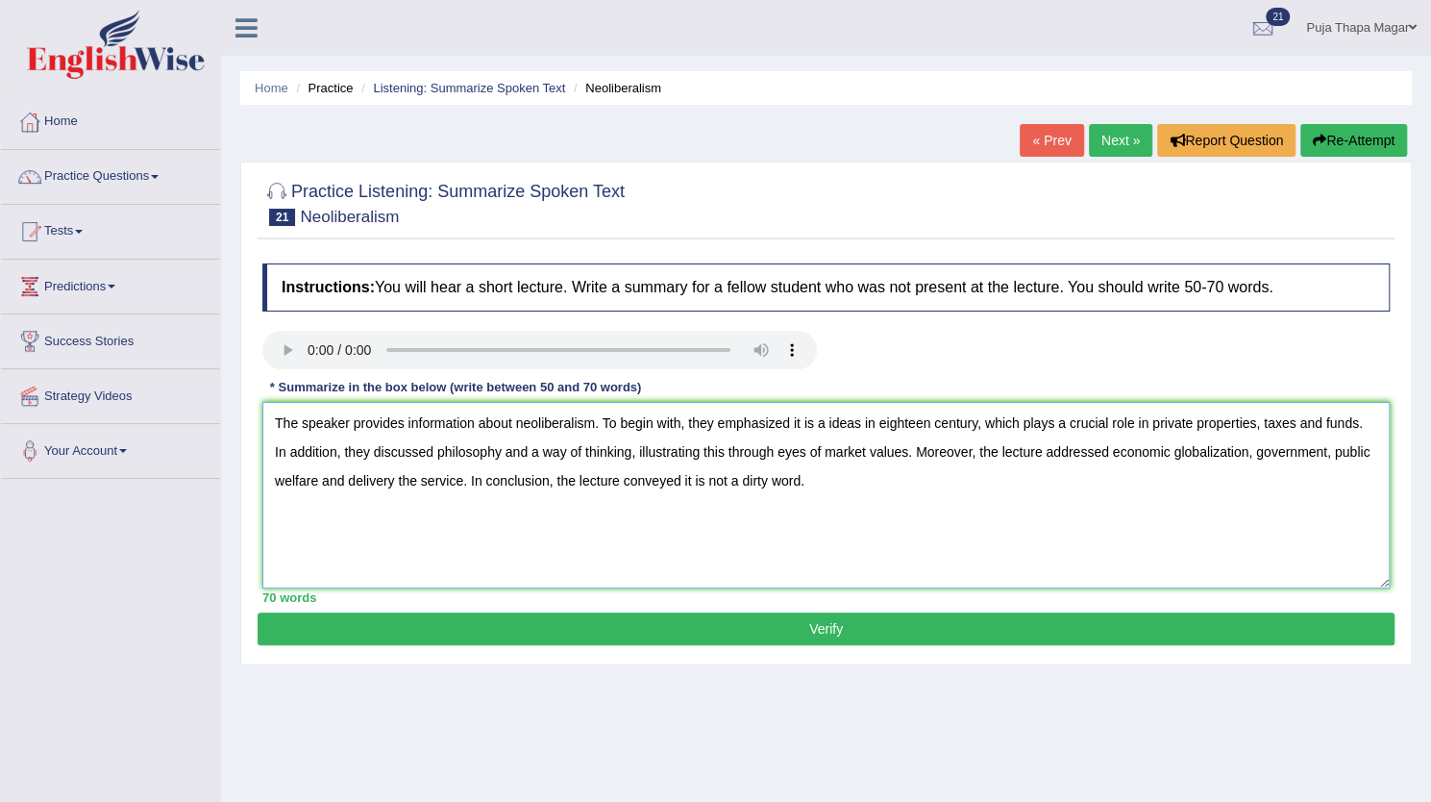
type textarea "The speaker provides information about neoliberalism. To begin with, they empha…"
click at [886, 634] on button "Verify" at bounding box center [826, 628] width 1137 height 33
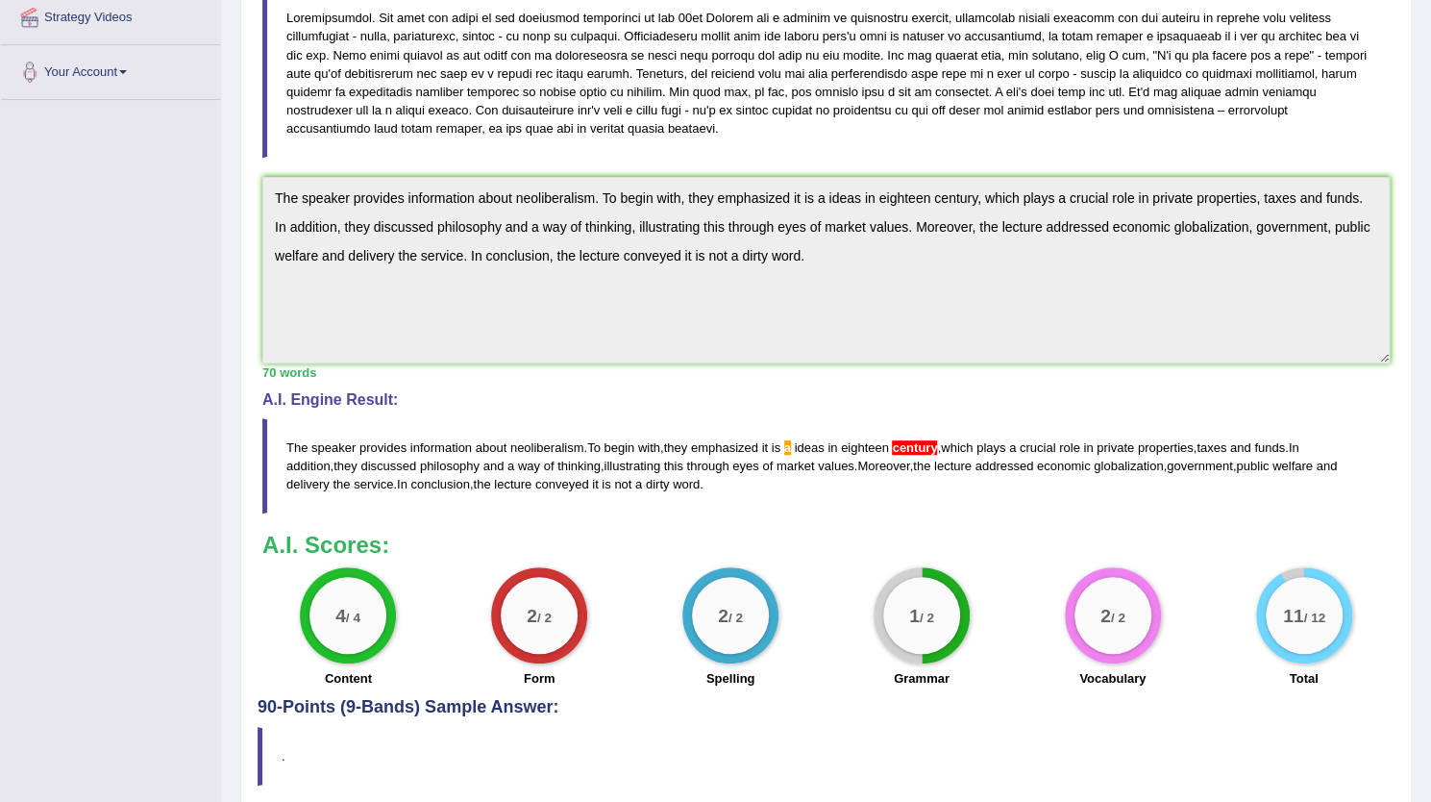
scroll to position [377, 0]
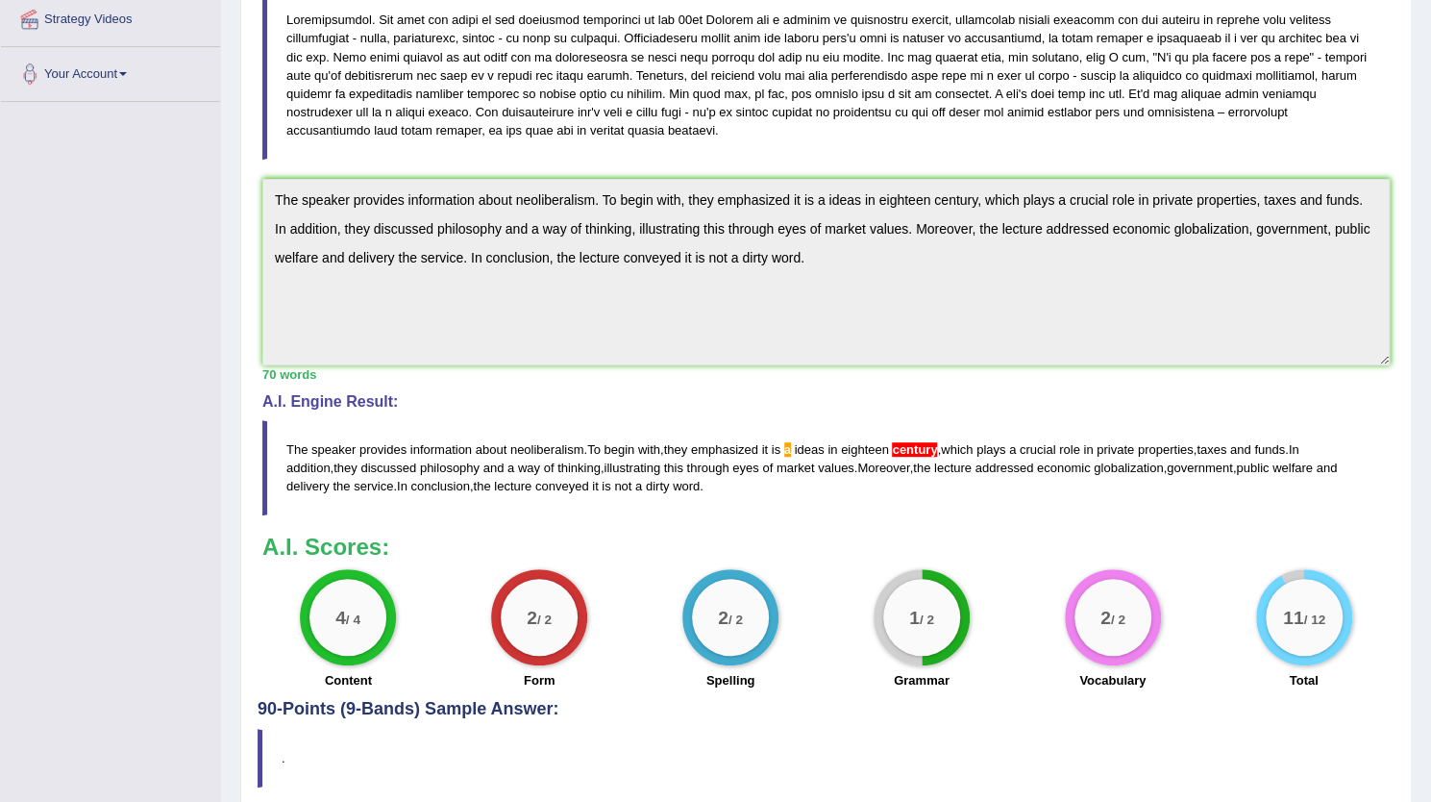
click at [700, 485] on blockquote "The speaker provides information about neoliberalism . To begin with , they emp…" at bounding box center [826, 467] width 1128 height 95
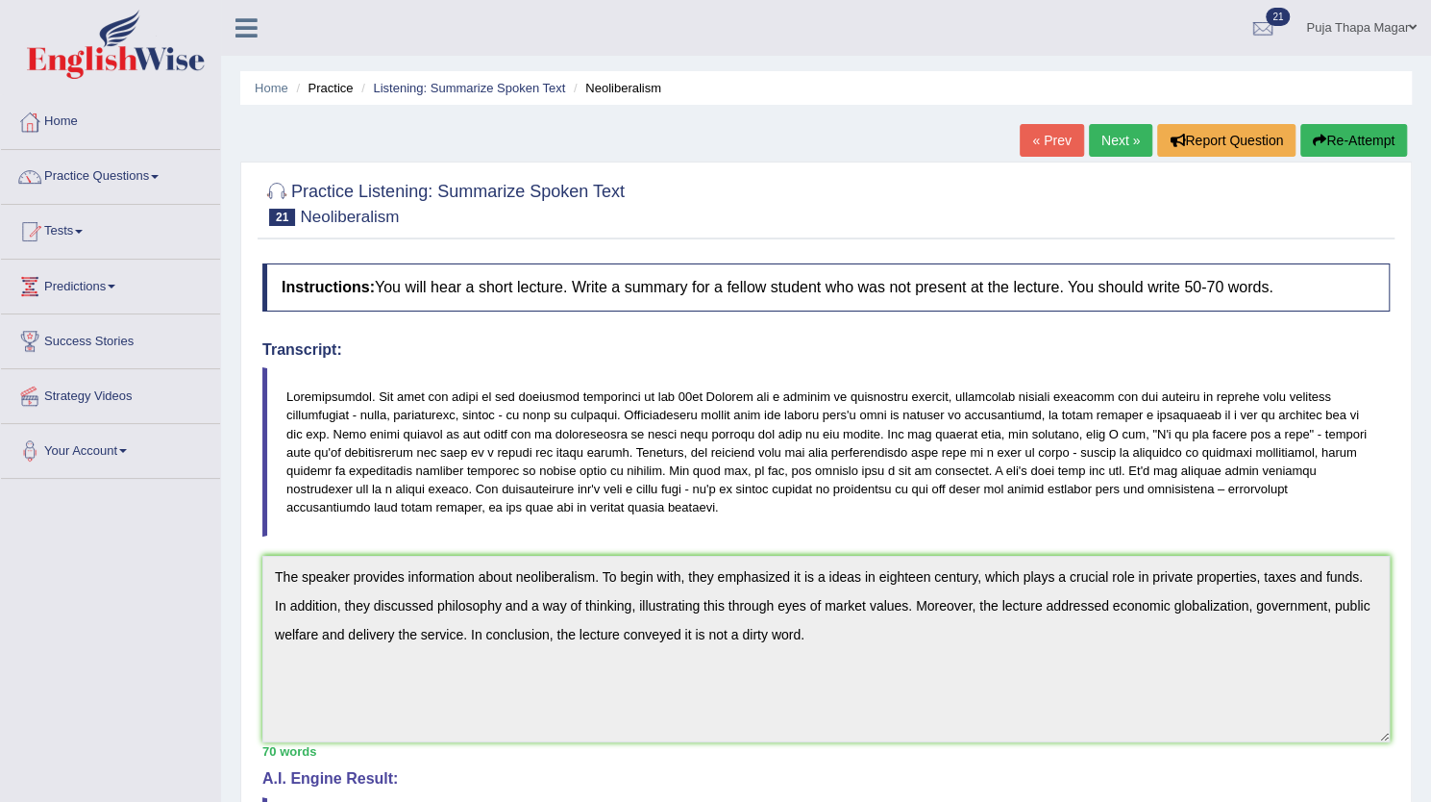
click at [1334, 140] on button "Re-Attempt" at bounding box center [1354, 140] width 107 height 33
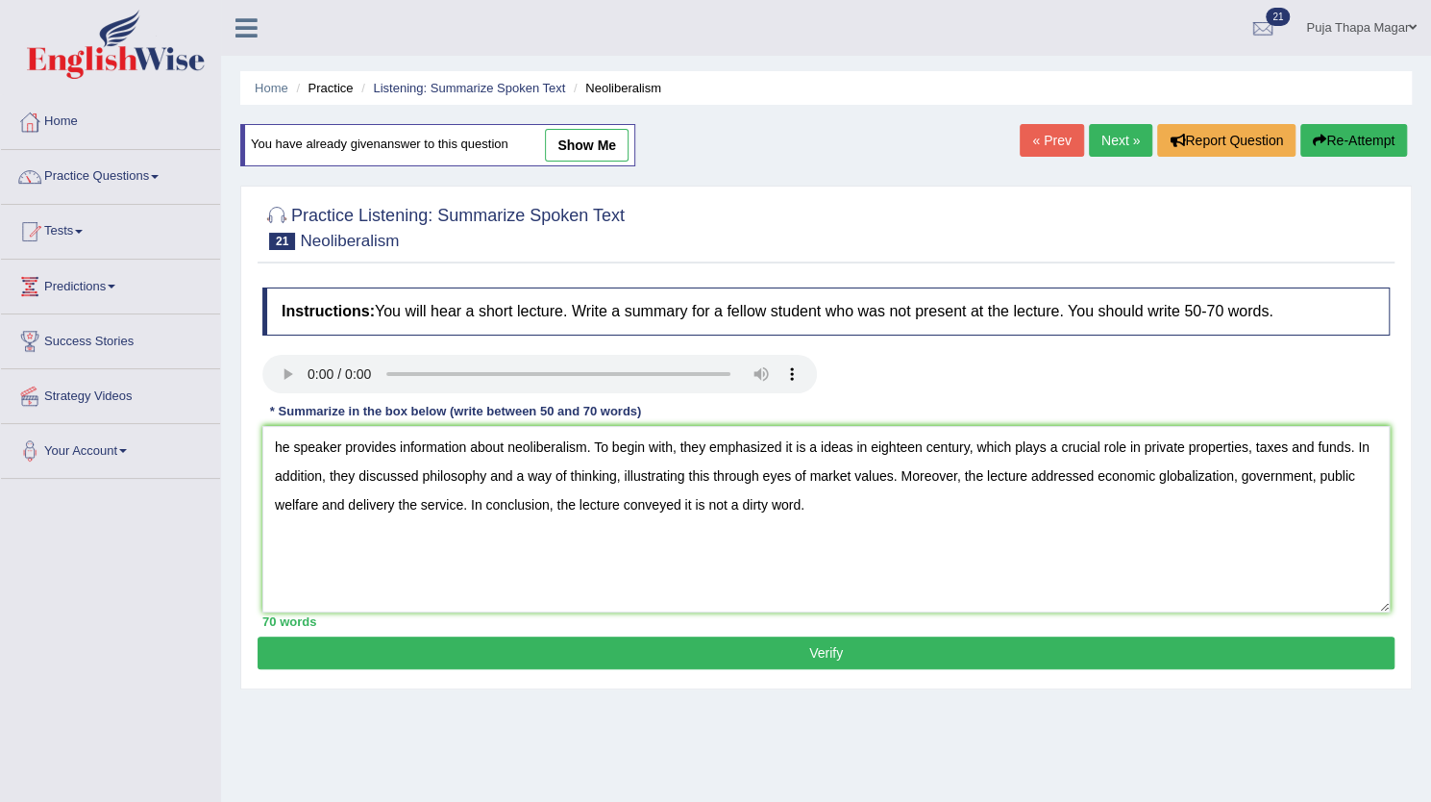
click at [817, 444] on textarea "he speaker provides information about neoliberalism. To begin with, they emphas…" at bounding box center [826, 519] width 1128 height 186
click at [980, 452] on textarea "he speaker provides information about neoliberalism. To begin with, they emphas…" at bounding box center [826, 519] width 1128 height 186
type textarea "he speaker provides information about neoliberalism. To begin with, they emphas…"
click at [1013, 645] on button "Verify" at bounding box center [826, 652] width 1137 height 33
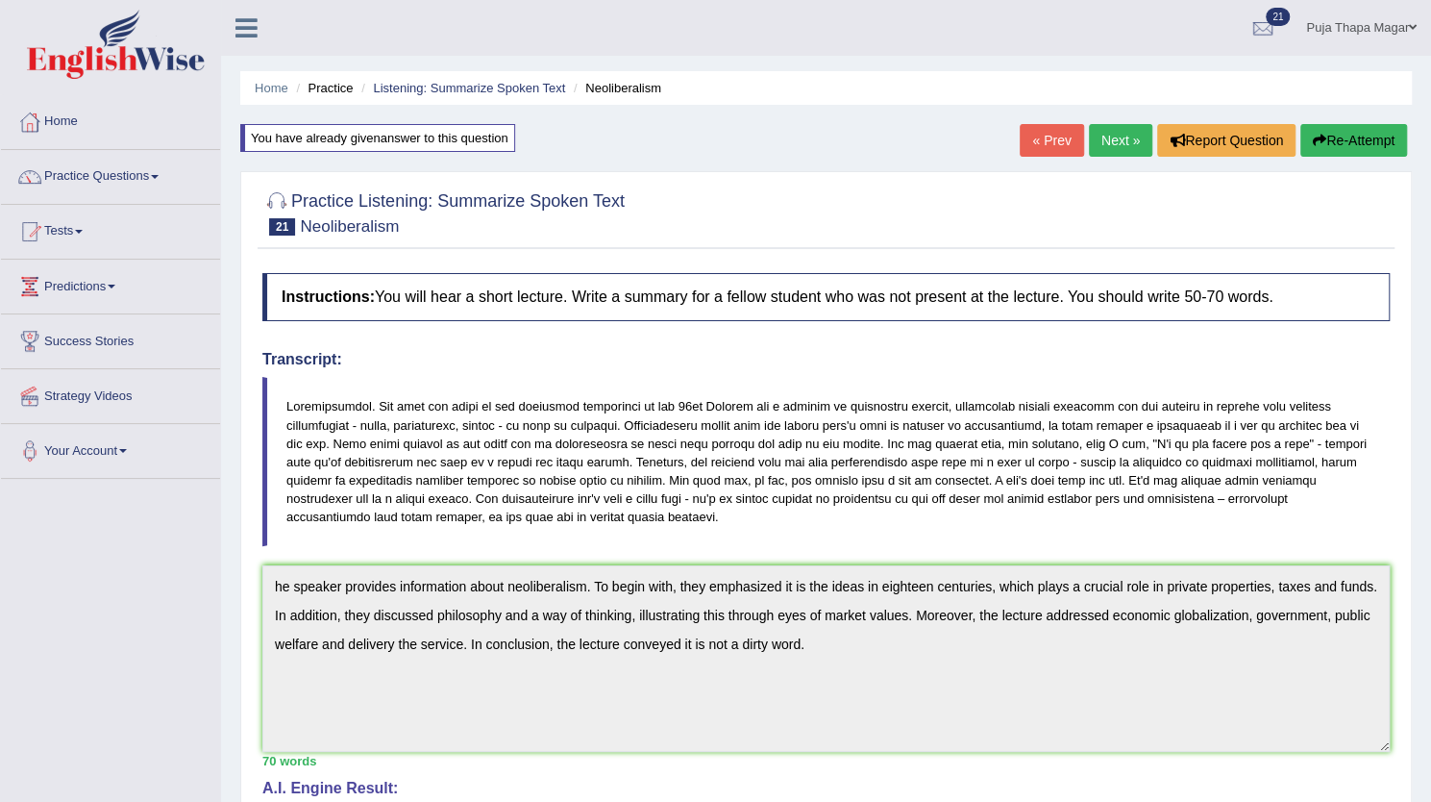
click at [1397, 32] on link "Puja Thapa Magar" at bounding box center [1361, 25] width 139 height 50
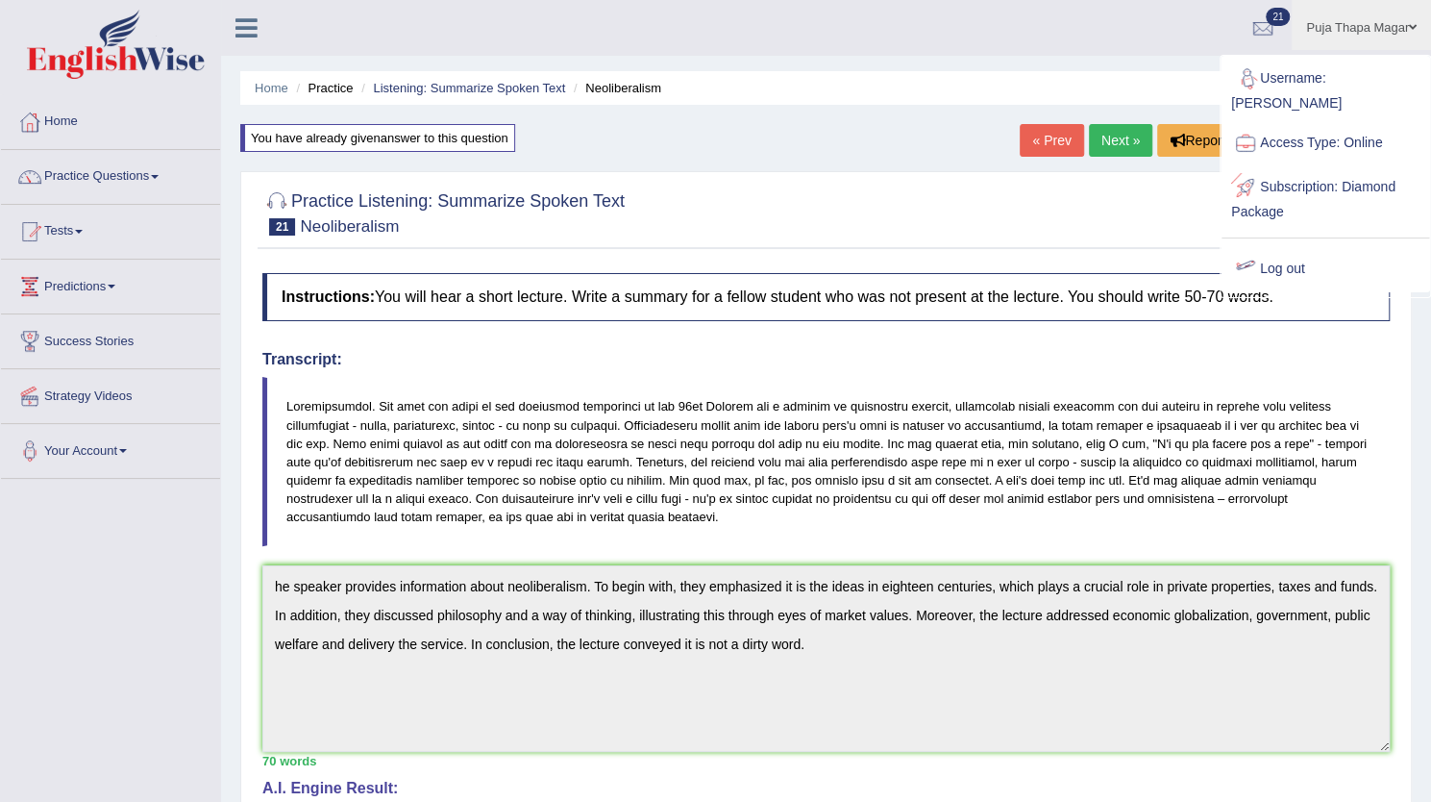
click at [1309, 247] on link "Log out" at bounding box center [1326, 269] width 208 height 44
